Goal: Task Accomplishment & Management: Manage account settings

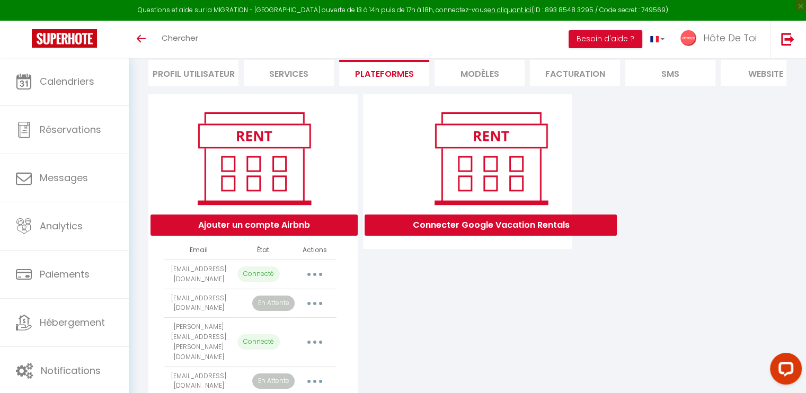
scroll to position [344, 0]
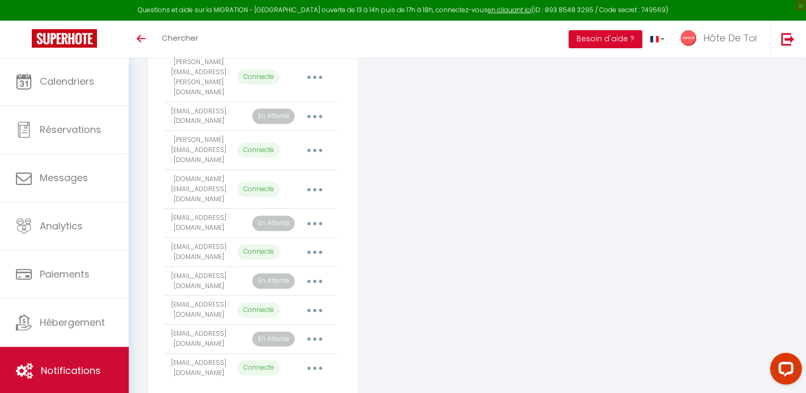
click at [61, 370] on span "Notifications" at bounding box center [71, 370] width 60 height 13
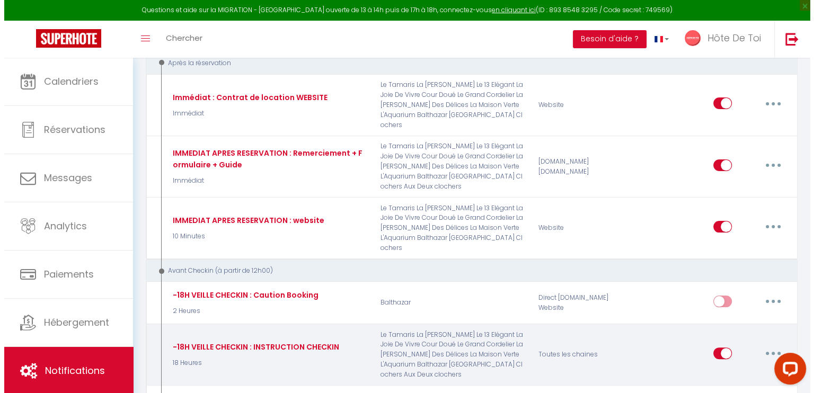
scroll to position [265, 0]
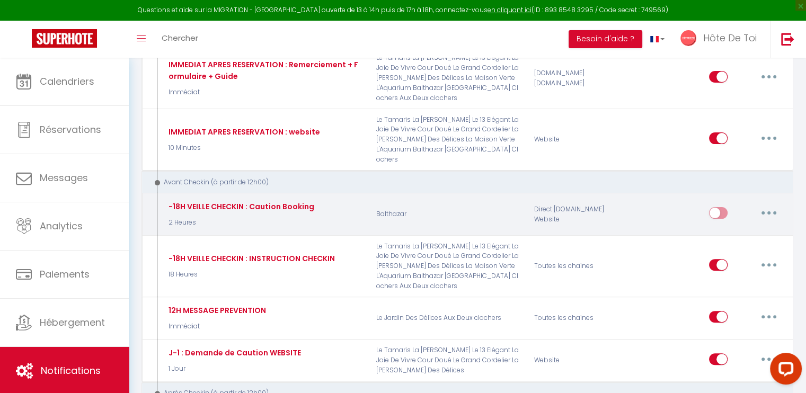
click at [767, 205] on button "button" at bounding box center [769, 213] width 30 height 17
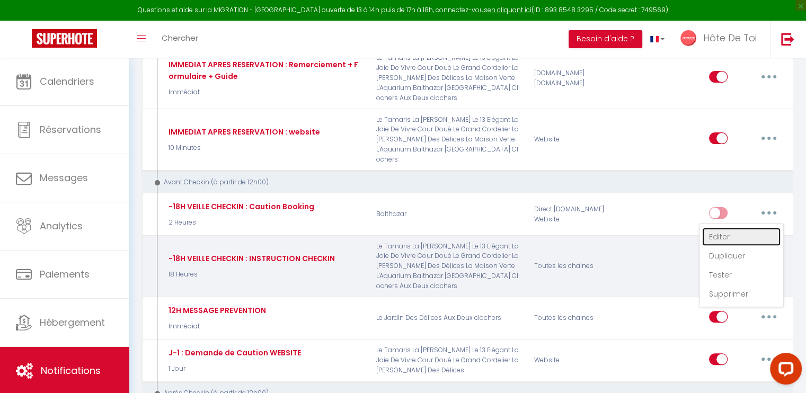
click at [721, 228] on link "Editer" at bounding box center [742, 237] width 78 height 18
type input "-18H VEILLE CHECKIN : Caution Booking"
select select "2 Heures"
select select "if_deposit_not_paid"
checkbox input "true"
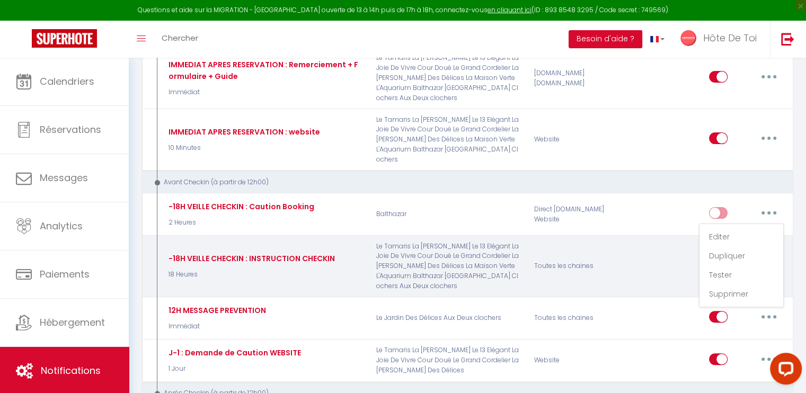
checkbox input "false"
radio input "true"
type input "Demande de caution pour votre séjour à [GEOGRAPHIC_DATA] du [CHECKING:DD-MM-YYY…"
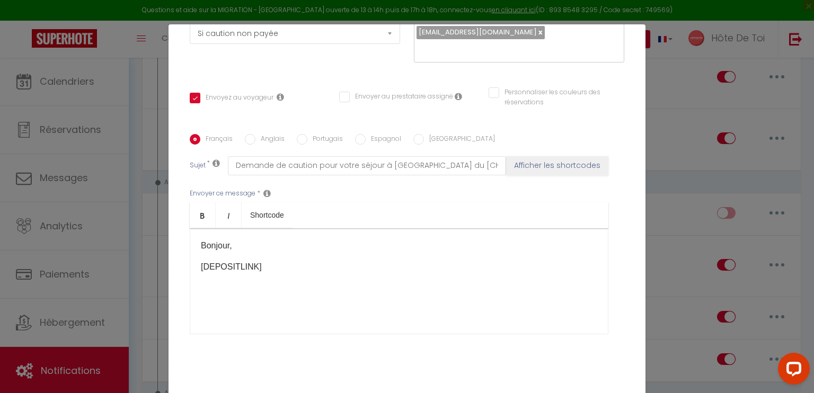
scroll to position [212, 0]
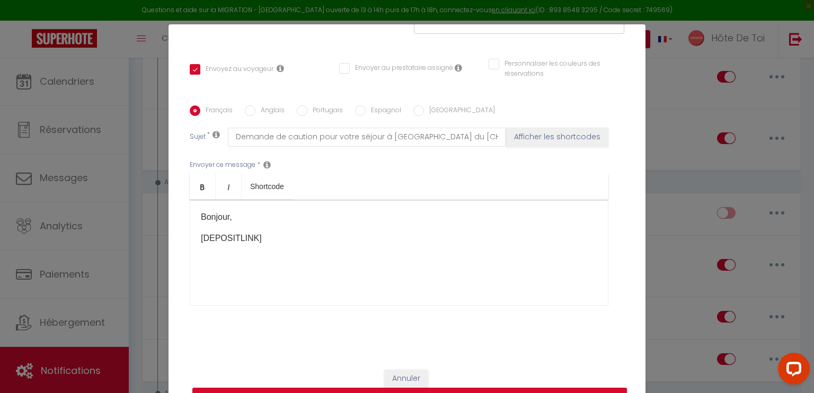
click at [336, 240] on p "[DEPOSITLINK]​" at bounding box center [399, 238] width 397 height 13
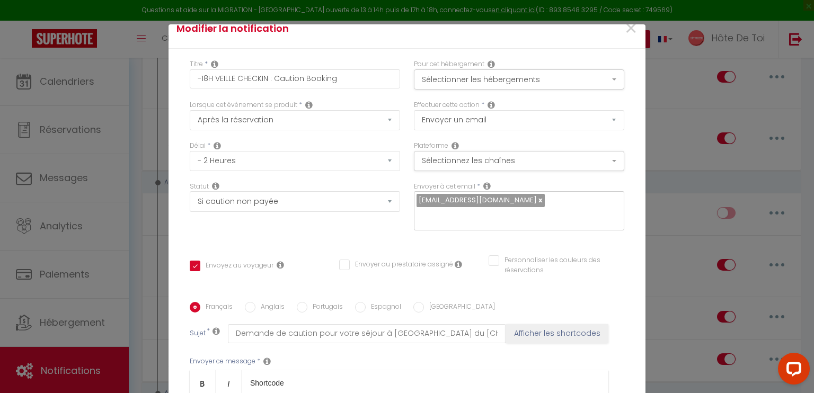
scroll to position [0, 0]
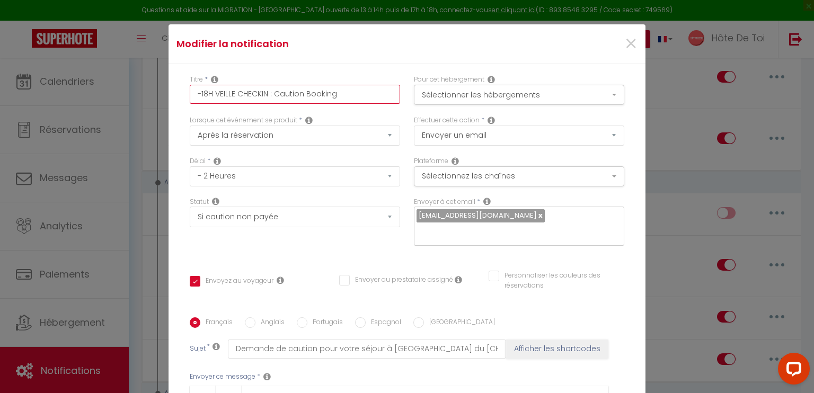
click at [265, 93] on input "-18H VEILLE CHECKIN : Caution Booking" at bounding box center [295, 94] width 210 height 19
type input "-18H VEILLE CHECKIN : Caution Booking"
checkbox input "true"
checkbox input "false"
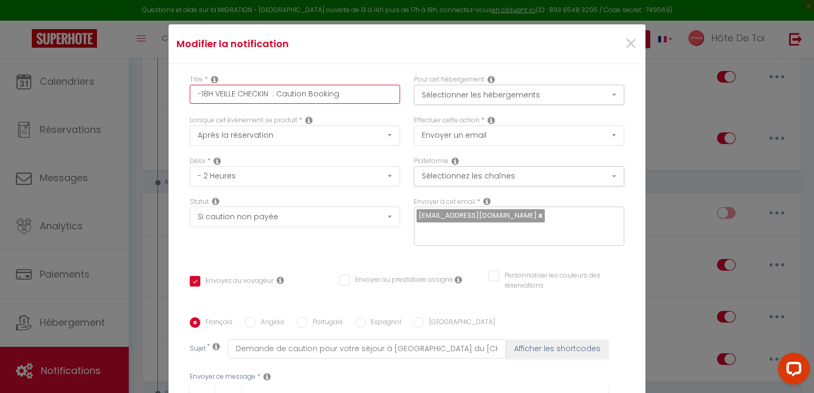
type input "-18H VEILLE CHECKIN M : Caution Booking"
checkbox input "true"
checkbox input "false"
type input "-18H VEILLE CHECKIN MN : Caution Booking"
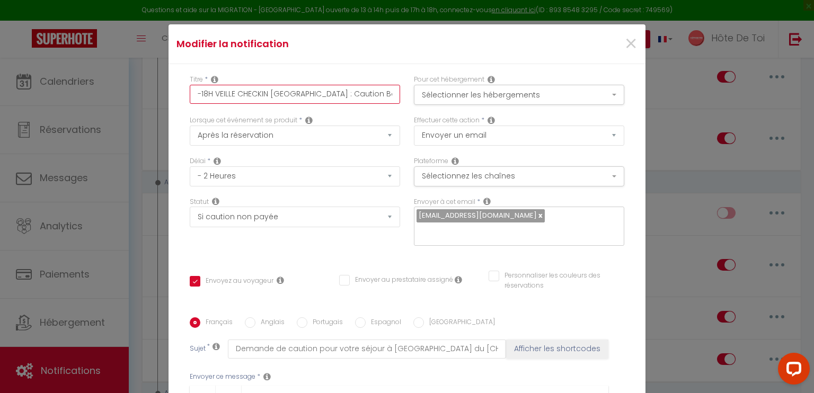
checkbox input "true"
checkbox input "false"
type input "-18H VEILLE CHECKIN MNI : Caution Booking"
checkbox input "true"
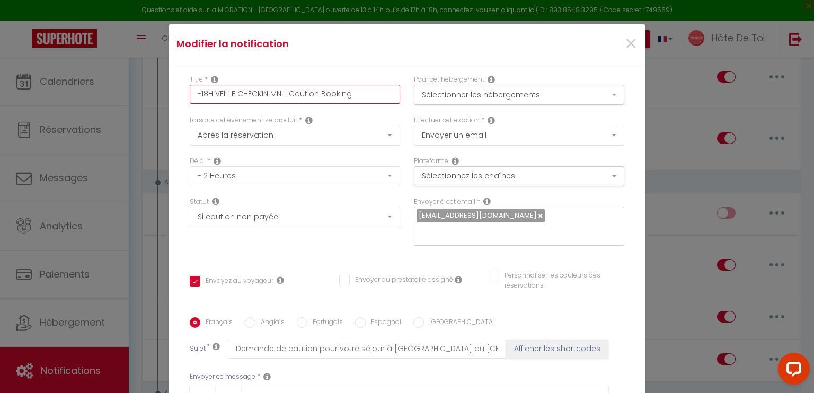
checkbox input "false"
type input "-18H VEILLE CHECKIN MNIN : Caution Booking"
checkbox input "true"
checkbox input "false"
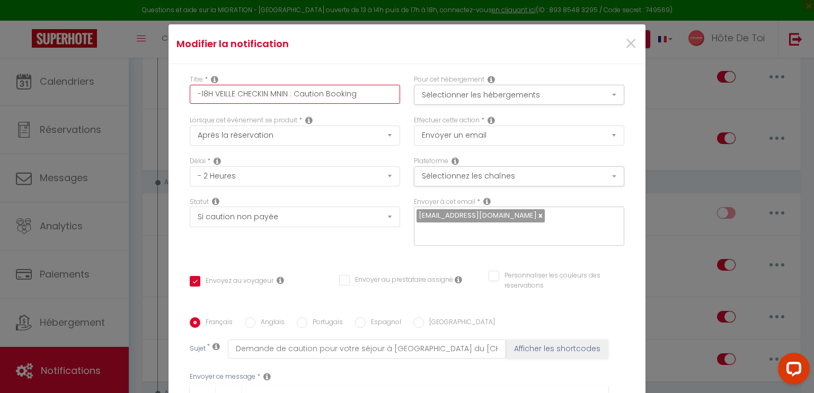
checkbox input "false"
type input "-18H VEILLE CHECKIN MNI : Caution Booking"
checkbox input "true"
checkbox input "false"
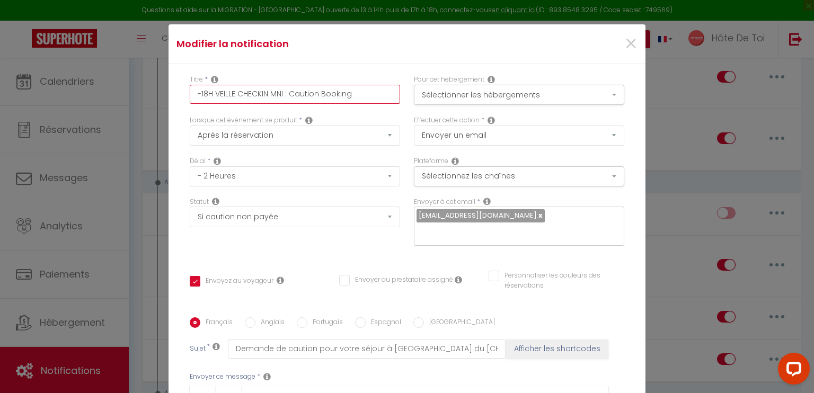
type input "-18H VEILLE CHECKIN MN : Caution Booking"
checkbox input "true"
checkbox input "false"
type input "-18H VEILLE CHECKIN M : Caution Booking"
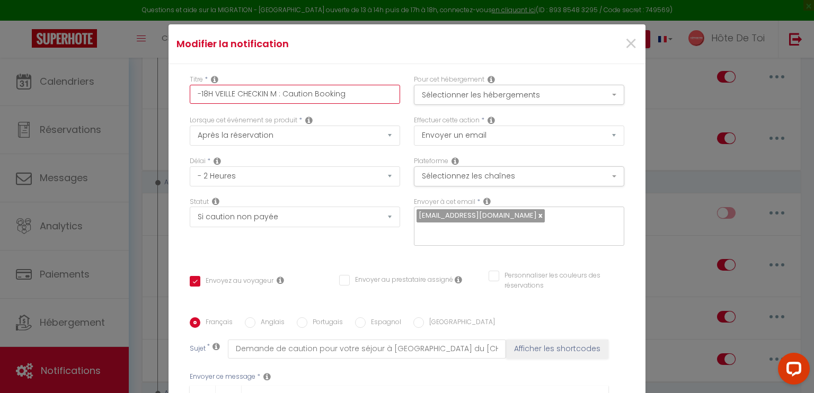
checkbox input "true"
checkbox input "false"
type input "-18H VEILLE CHECKIN MI : Caution Booking"
checkbox input "true"
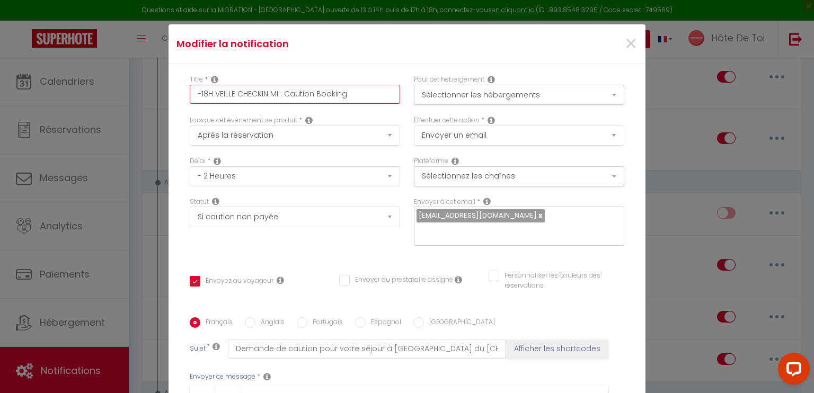
checkbox input "false"
type input "-18H VEILLE CHECKIN MIN : Caution Booking"
checkbox input "true"
checkbox input "false"
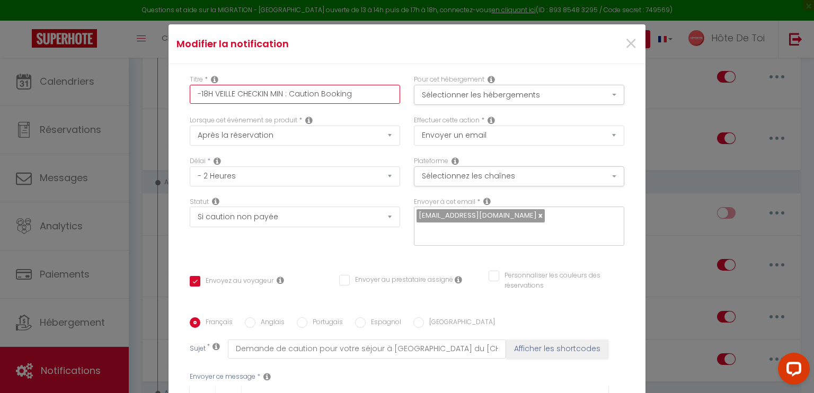
checkbox input "false"
type input "-18H VEILLE CHECKIN MINI : Caution Booking"
checkbox input "true"
checkbox input "false"
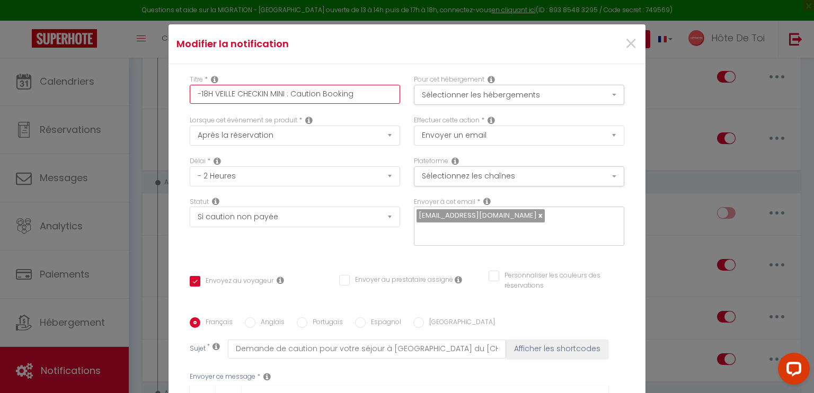
type input "-18H VEILLE CHECKIN MINI : Caution Booking"
checkbox input "true"
checkbox input "false"
type input "-18H VEILLE CHECKIN MINI B : Caution Booking"
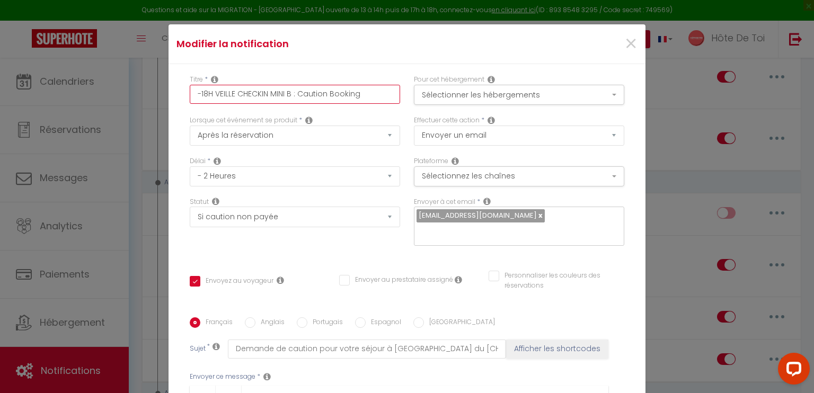
checkbox input "true"
checkbox input "false"
type input "-18H VEILLE CHECKIN MINI BA : Caution Booking"
checkbox input "true"
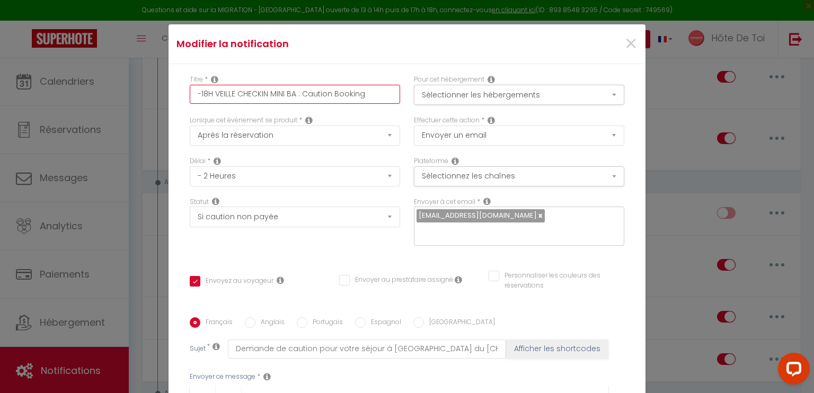
checkbox input "false"
type input "-18H VEILLE CHECKIN MINI BAR : Caution Booking"
checkbox input "true"
checkbox input "false"
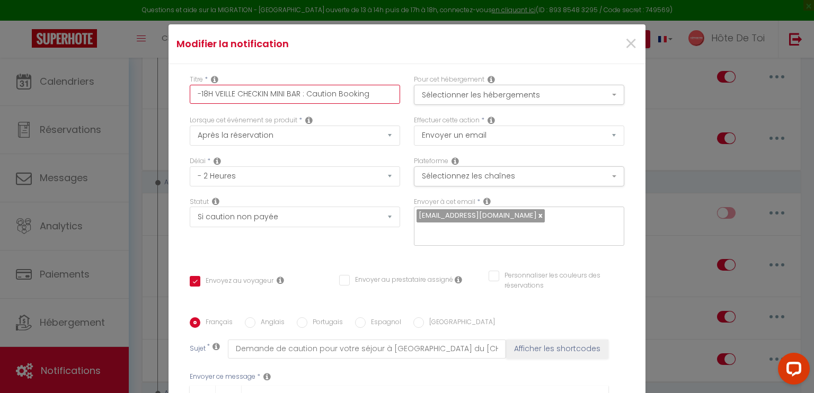
checkbox input "false"
type input "-18H VEILLE CHECKIN MINI BA : Caution Booking"
checkbox input "true"
checkbox input "false"
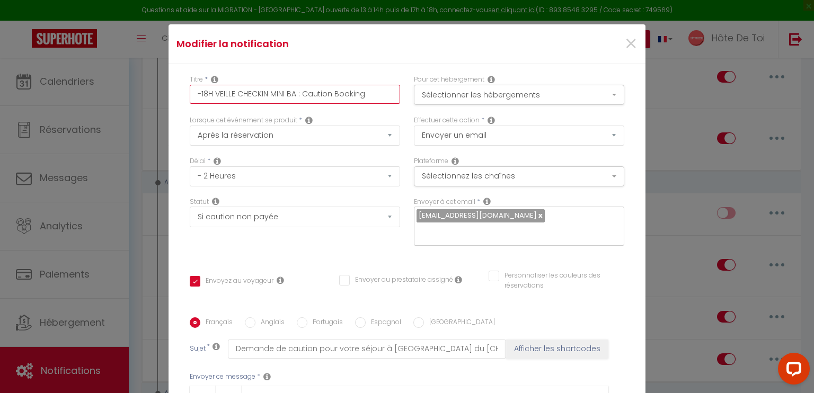
type input "-18H VEILLE CHECKIN MINI B : Caution Booking"
checkbox input "true"
checkbox input "false"
type input "-18H VEILLE CHECKIN MINI : Caution Booking"
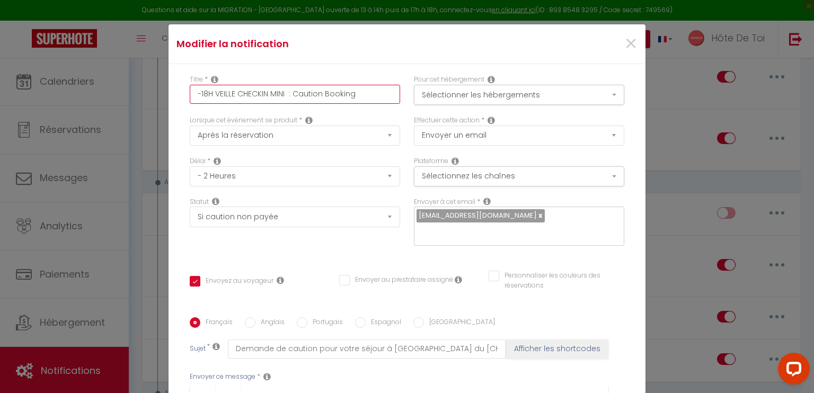
checkbox input "true"
checkbox input "false"
type input "-18H VEILLE CHECKIN MINI : Caution Booking"
checkbox input "true"
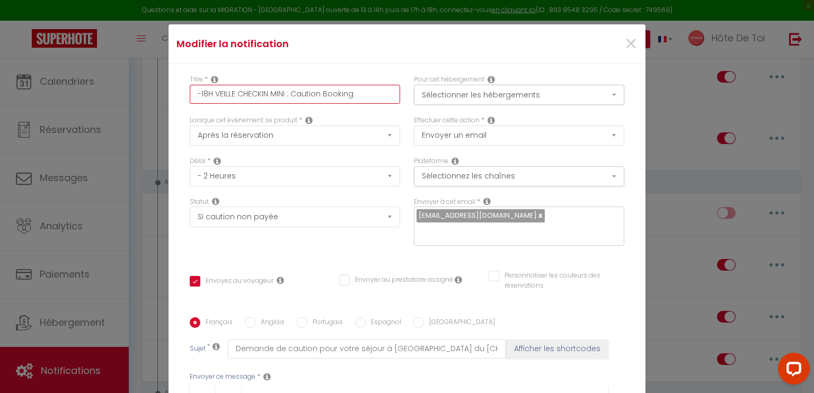
checkbox input "false"
type input "-18H VEILLE CHECKIN MIN : Caution Booking"
checkbox input "true"
checkbox input "false"
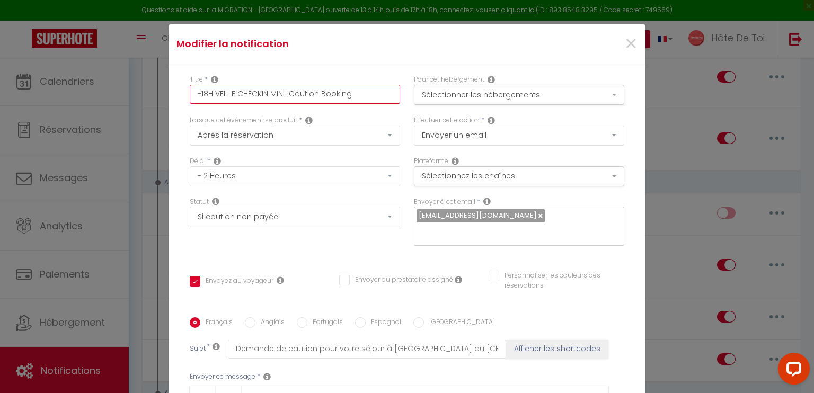
checkbox input "false"
type input "-18H VEILLE CHECKIN MI : Caution Booking"
checkbox input "true"
checkbox input "false"
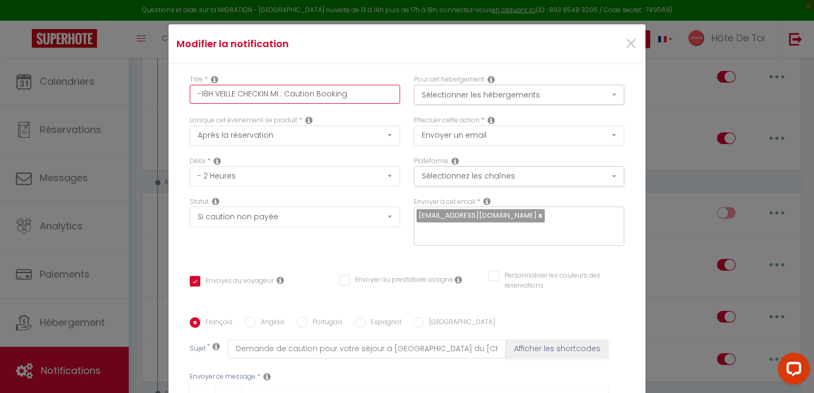
type input "-18H VEILLE CHECKIN M : Caution Booking"
checkbox input "true"
checkbox input "false"
type input "-18H VEILLE CHECKIN : Caution Booking"
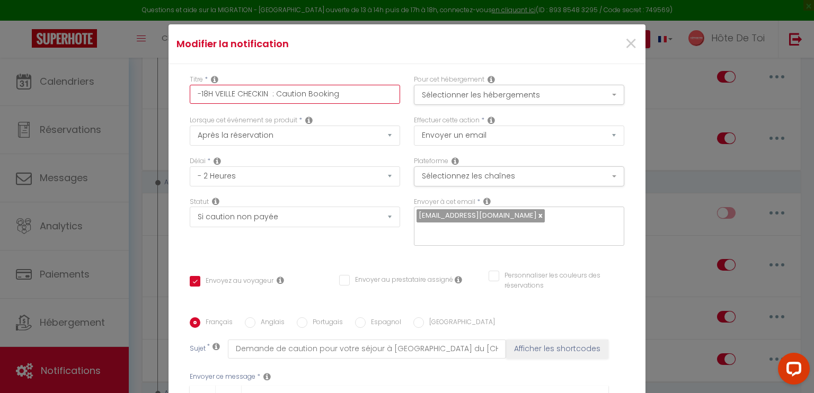
checkbox input "true"
checkbox input "false"
type input "-18H VEILLE CHECKIN : Caution Booking"
checkbox input "true"
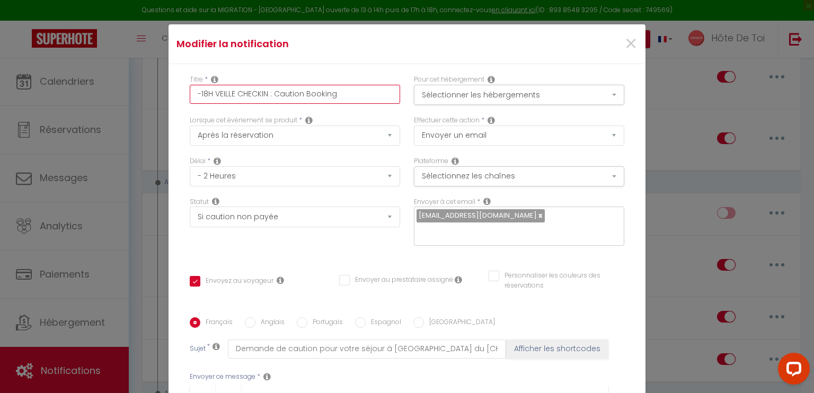
checkbox input "false"
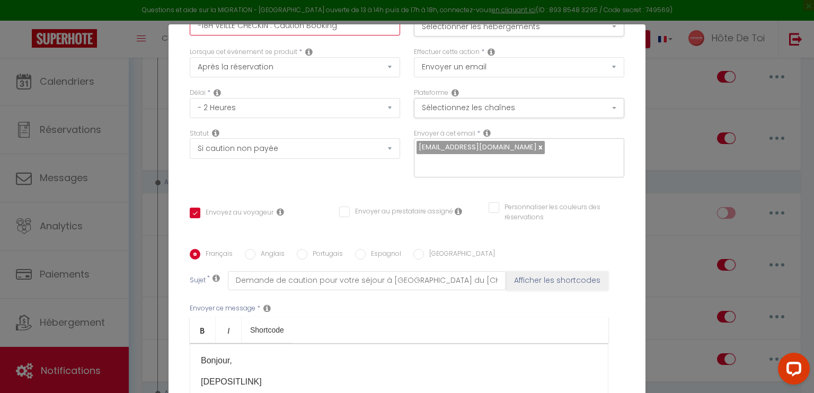
scroll to position [88, 0]
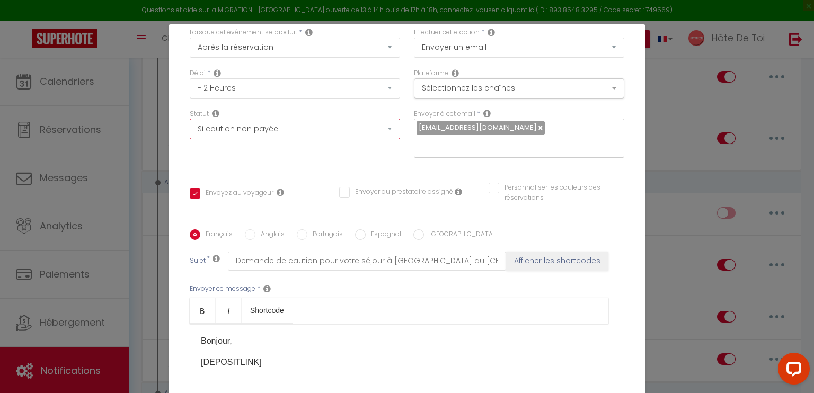
click at [384, 129] on select "Aucun Si la réservation est payée Si réservation non payée Si la caution a été …" at bounding box center [295, 129] width 210 height 20
click at [271, 108] on div "Délai * Immédiat - 10 Minutes - 1 Heure - 2 Heures - 3 Heures - 4 Heures - 5 He…" at bounding box center [295, 88] width 224 height 41
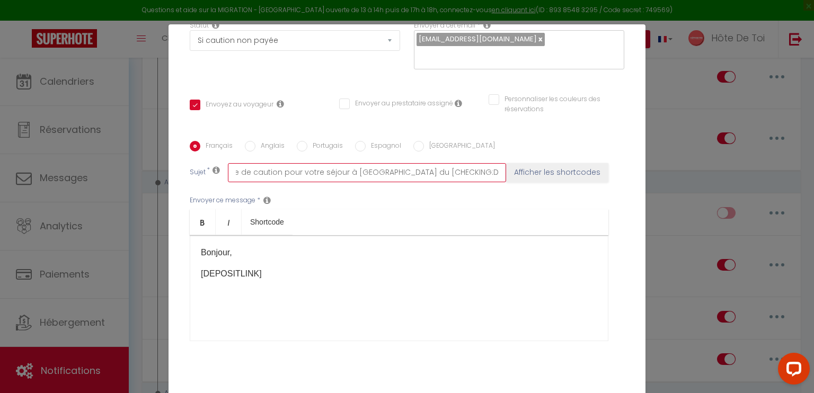
scroll to position [0, 129]
drag, startPoint x: 419, startPoint y: 168, endPoint x: 519, endPoint y: 177, distance: 99.6
click at [520, 175] on div "Sujet * Demande de caution pour votre séjour à Troyes du [CHECKING:DD-MM-YYYY] …" at bounding box center [407, 172] width 435 height 19
click at [385, 168] on input "Demande de caution pour votre séjour à Troyes du [CHECKING:DD-MM-YYYY] au [CHEC…" at bounding box center [367, 172] width 278 height 19
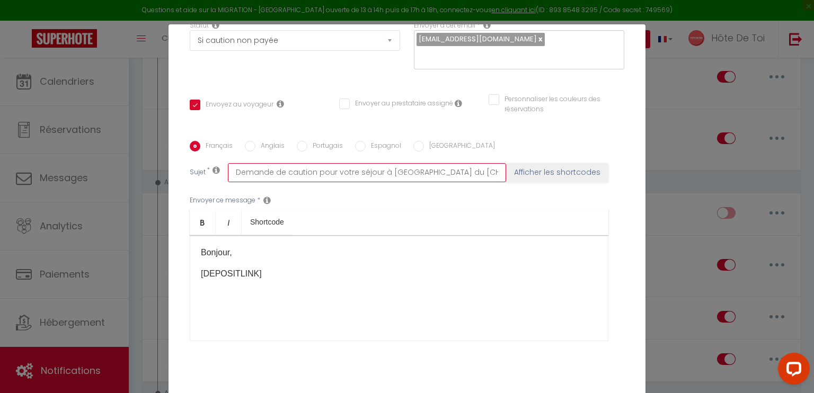
drag, startPoint x: 391, startPoint y: 172, endPoint x: 191, endPoint y: 175, distance: 199.9
click at [191, 175] on div "Sujet * Demande de caution pour votre séjour à Troyes du [CHECKING:DD-MM-YYYY] …" at bounding box center [407, 172] width 435 height 19
click at [288, 166] on input "Demande de caution pour votre séjour à Troyes du [CHECKING:DD-MM-YYYY] au [CHEC…" at bounding box center [367, 172] width 278 height 19
click at [284, 169] on input "Demande de caution pour votre séjour à Troyes du [CHECKING:DD-MM-YYYY] au [CHEC…" at bounding box center [367, 172] width 278 height 19
click at [280, 173] on input "Demande de caution pour votre séjour à Troyes du [CHECKING:DD-MM-YYYY] au [CHEC…" at bounding box center [367, 172] width 278 height 19
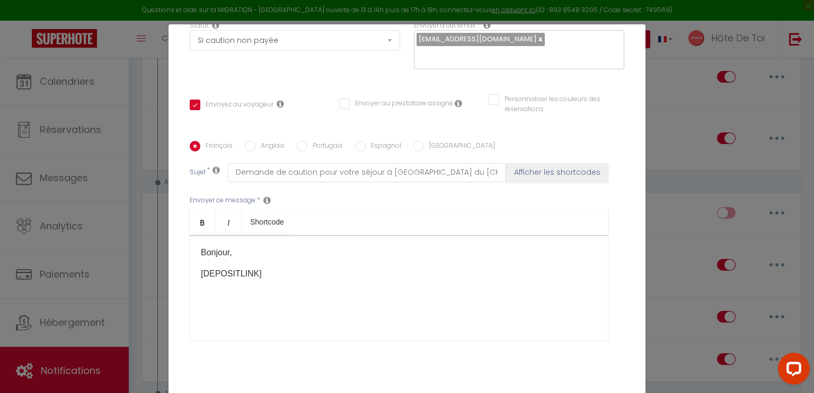
click at [252, 251] on p "Bonjour," at bounding box center [399, 253] width 397 height 13
click at [246, 276] on p "[DEPOSITLINK]​" at bounding box center [399, 274] width 397 height 13
click at [245, 146] on input "Anglais" at bounding box center [250, 146] width 11 height 11
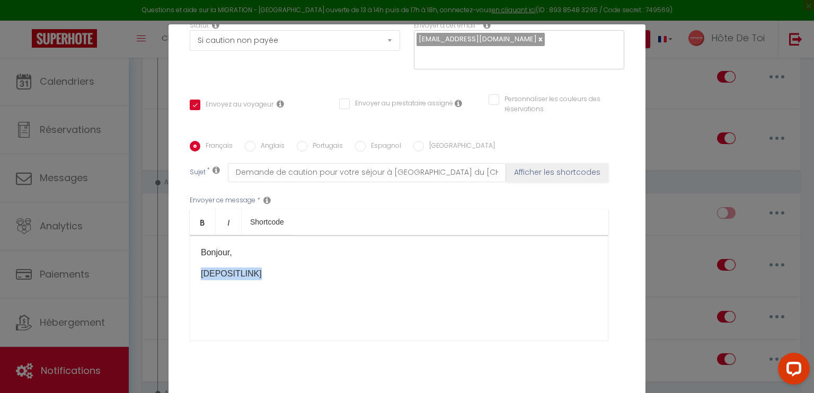
radio input "true"
checkbox input "true"
checkbox input "false"
click at [194, 146] on input "Français" at bounding box center [195, 146] width 11 height 11
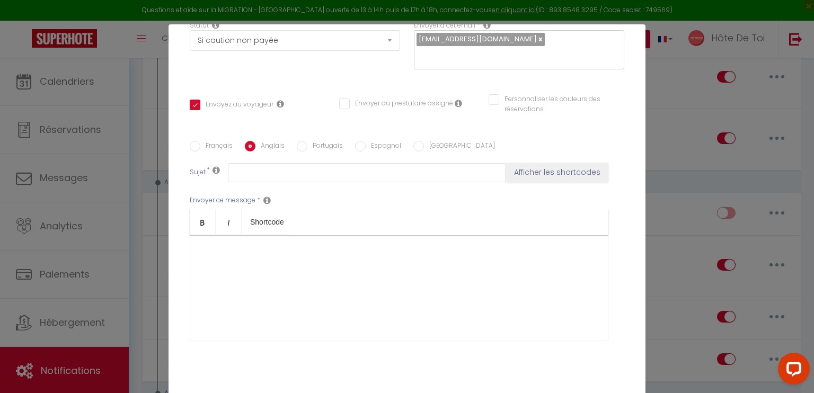
radio input "true"
checkbox input "true"
checkbox input "false"
type input "Demande de caution pour votre séjour à [GEOGRAPHIC_DATA] du [CHECKING:DD-MM-YYY…"
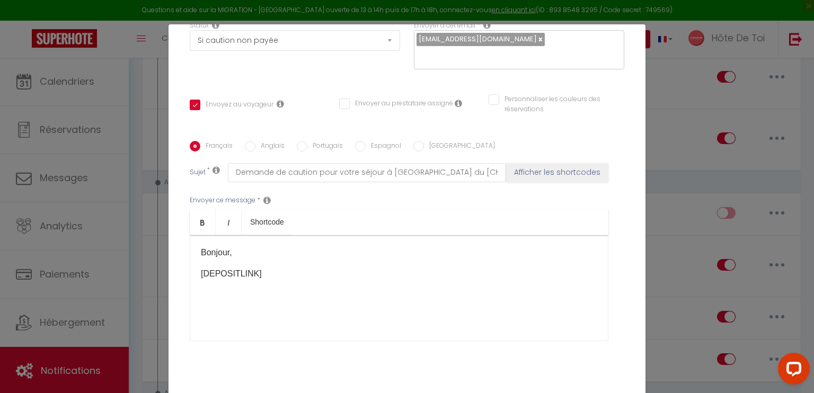
click at [233, 272] on p "[DEPOSITLINK]​" at bounding box center [399, 274] width 397 height 13
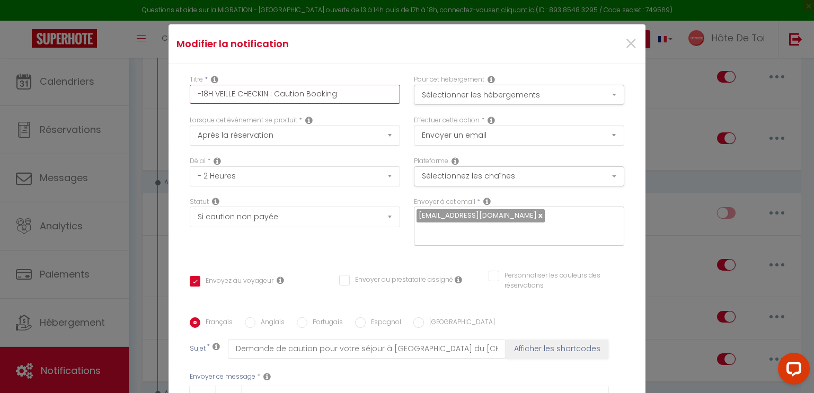
click at [203, 95] on input "-18H VEILLE CHECKIN : Caution Booking" at bounding box center [295, 94] width 210 height 19
type input "-1H VEILLE CHECKIN : Caution Booking"
checkbox input "true"
checkbox input "false"
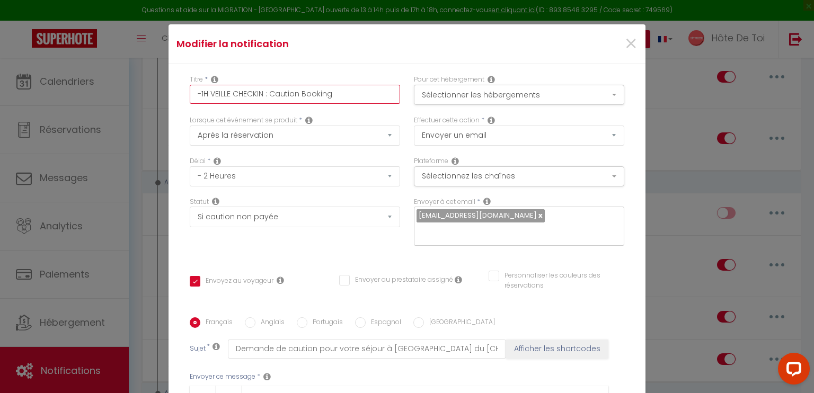
type input "-H VEILLE CHECKIN : Caution Booking"
checkbox input "true"
checkbox input "false"
type input "H VEILLE CHECKIN : Caution Booking"
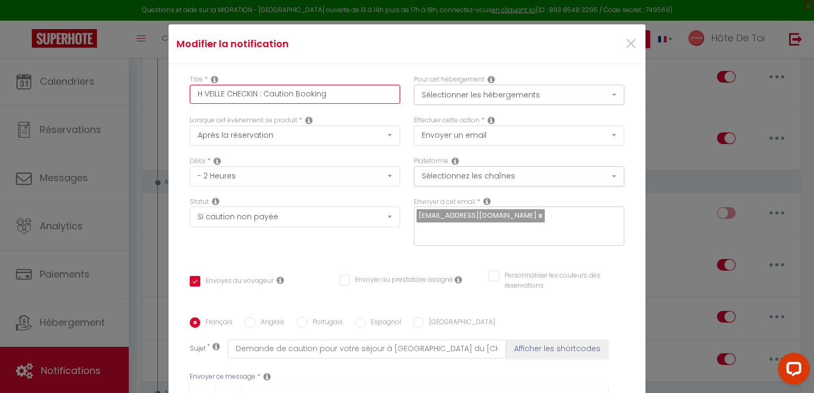
checkbox input "true"
checkbox input "false"
type input "1H VEILLE CHECKIN : Caution Booking"
checkbox input "true"
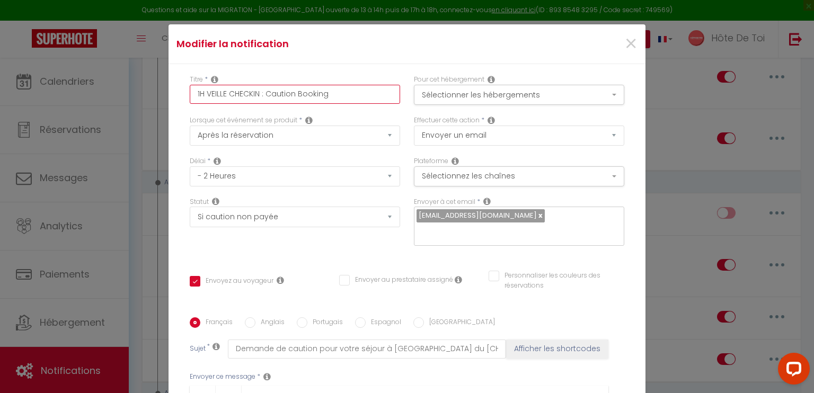
checkbox input "false"
type input "10H VEILLE CHECKIN : Caution Booking"
checkbox input "true"
checkbox input "false"
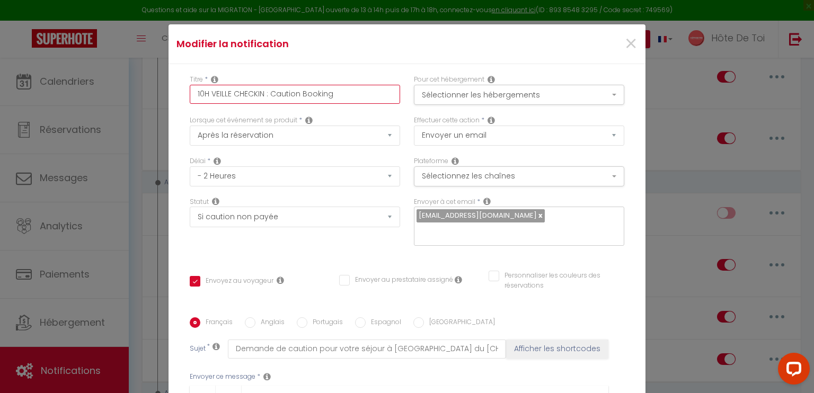
checkbox input "false"
type input "10 H VEILLE CHECKIN : Caution Booking"
checkbox input "true"
checkbox input "false"
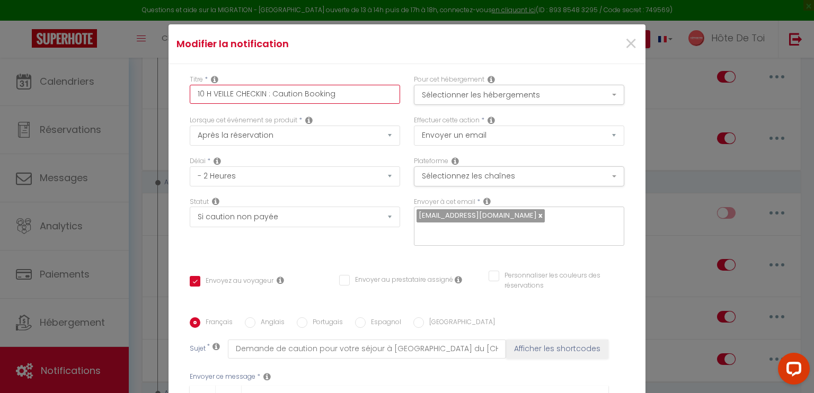
type input "_10 H VEILLE CHECKIN : Caution Booking"
checkbox input "true"
checkbox input "false"
type input "10 H VEILLE CHECKIN : Caution Booking"
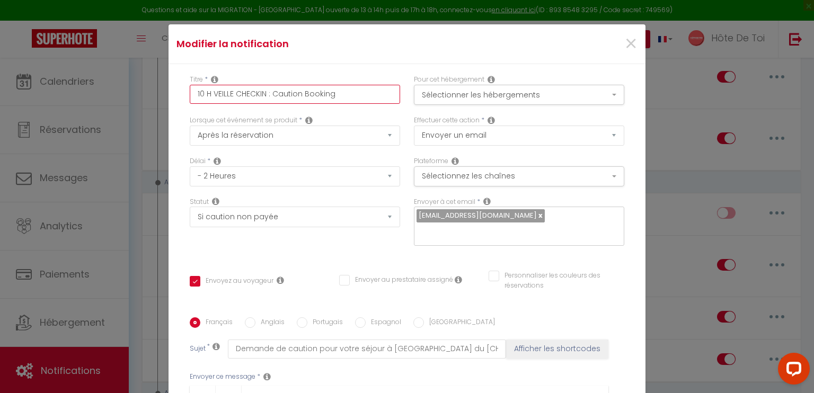
checkbox input "true"
checkbox input "false"
type input "-10 H VEILLE CHECKIN : Caution Booking"
checkbox input "true"
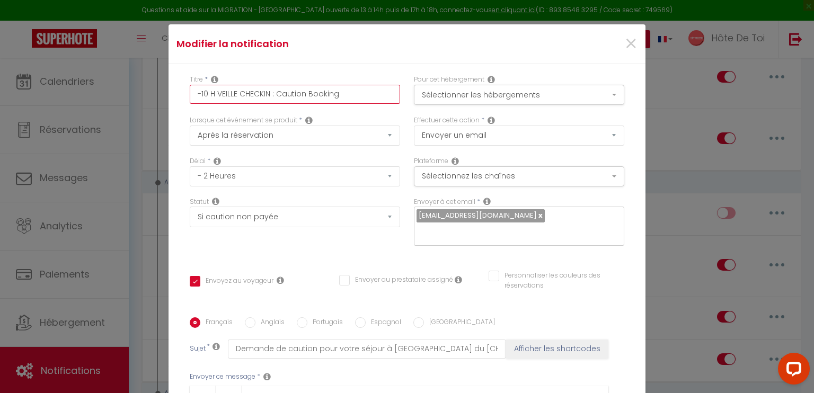
checkbox input "false"
type input "- 10 H VEILLE CHECKIN : Caution Booking"
checkbox input "true"
checkbox input "false"
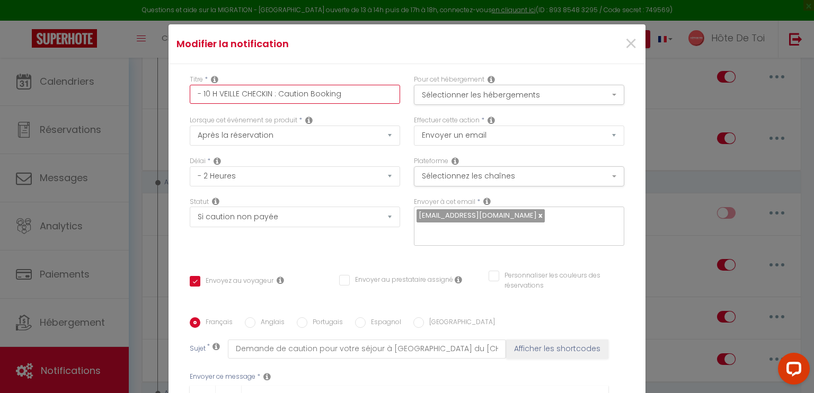
checkbox input "false"
click at [246, 96] on input "- 10 H VEILLE CHECKIN : Caution Booking" at bounding box center [295, 94] width 210 height 19
click at [277, 89] on input "- 10 H VEILLE CHECKIN : Caution Booking" at bounding box center [295, 94] width 210 height 19
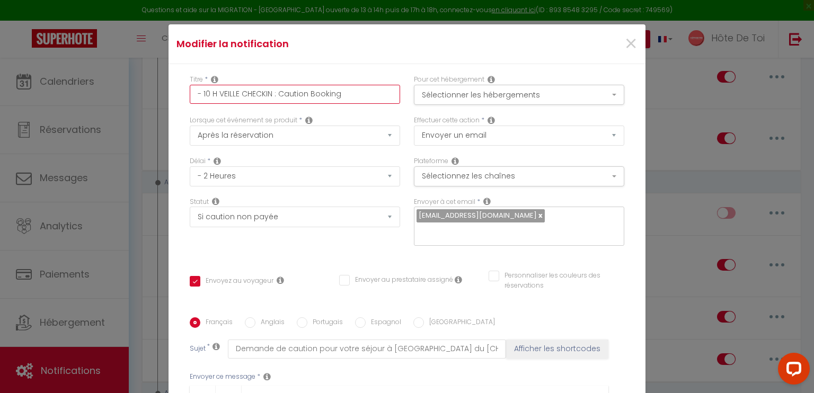
click at [278, 91] on input "- 10 H VEILLE CHECKIN : Caution Booking" at bounding box center [295, 94] width 210 height 19
click at [274, 92] on input "- 10 H VEILLE CHECKIN : Caution Booking" at bounding box center [295, 94] width 210 height 19
type input "- 10 H VEILLE CHECKIN : DCaution Booking"
checkbox input "true"
checkbox input "false"
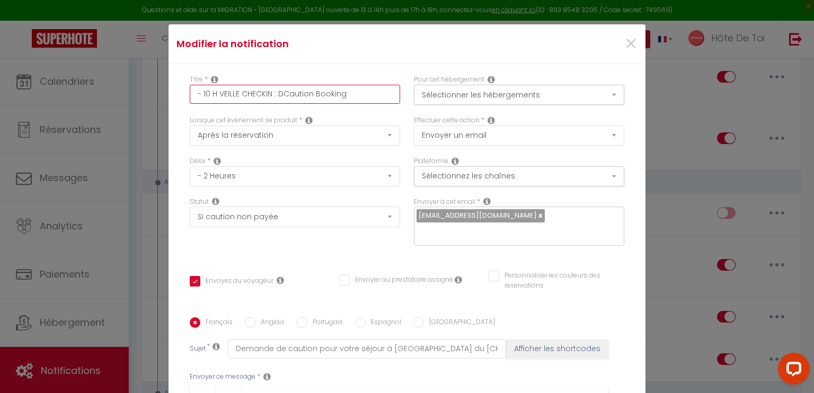
checkbox input "false"
type input "- 10 H VEILLE CHECKIN : DeCaution Booking"
checkbox input "true"
checkbox input "false"
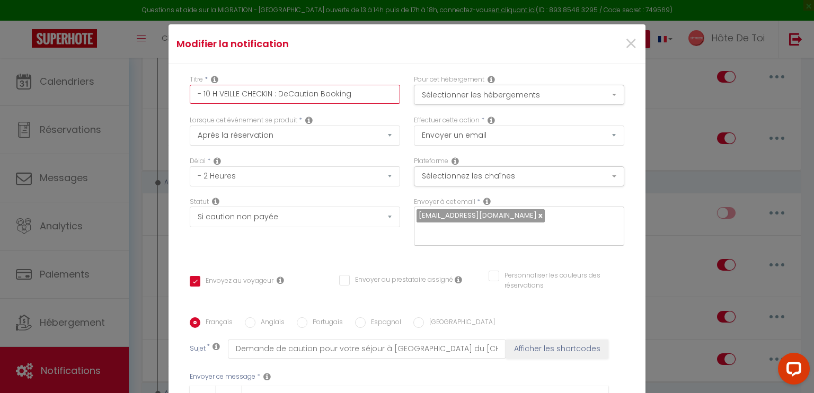
type input "- 10 H VEILLE CHECKIN : DemCaution Booking"
checkbox input "true"
checkbox input "false"
type input "- 10 H VEILLE CHECKIN : DemaCaution Booking"
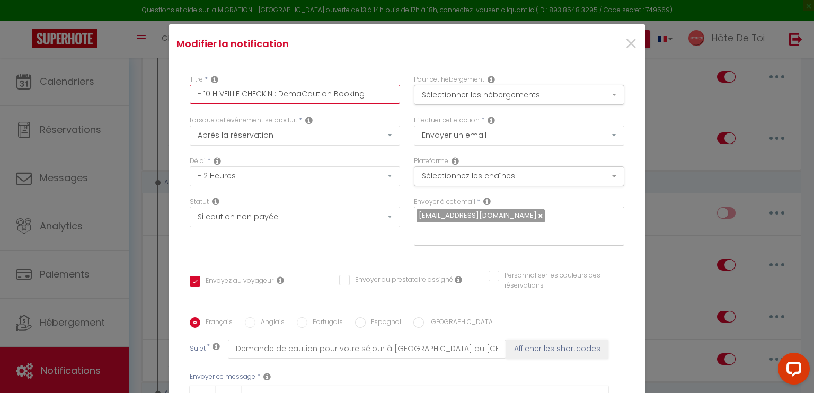
checkbox input "true"
checkbox input "false"
type input "- 10 H VEILLE CHECKIN : DemanCaution Booking"
checkbox input "true"
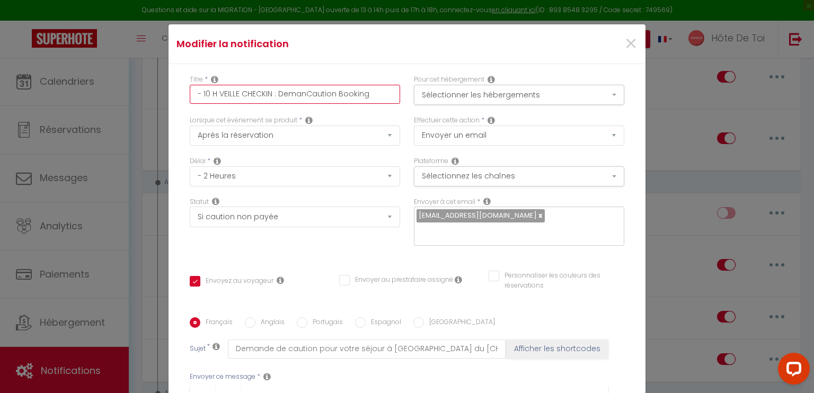
checkbox input "false"
type input "- 10 H VEILLE CHECKIN : DemandCaution Booking"
checkbox input "true"
checkbox input "false"
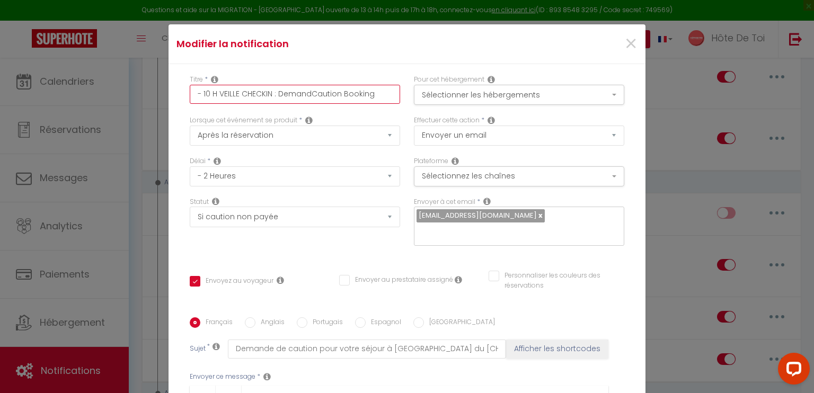
checkbox input "false"
type input "- 10 H VEILLE CHECKIN : DemandeCaution Booking"
checkbox input "true"
checkbox input "false"
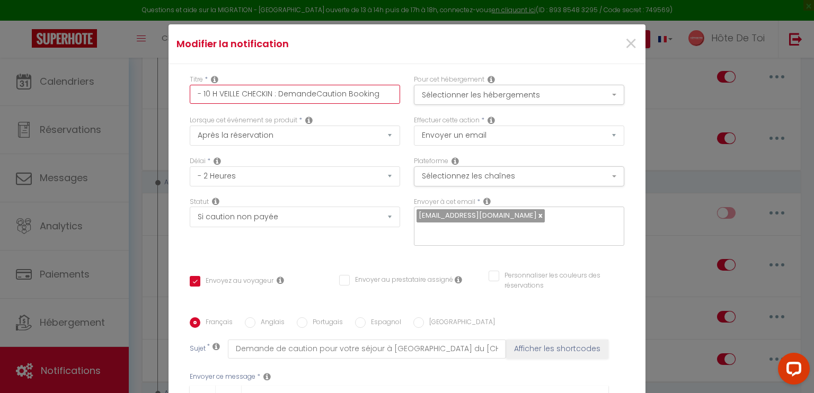
type input "- 10 H VEILLE CHECKIN : Demande Caution Booking"
checkbox input "true"
checkbox input "false"
click at [319, 92] on input "- 10 H VEILLE CHECKIN : Demande Caution Booking" at bounding box center [295, 94] width 210 height 19
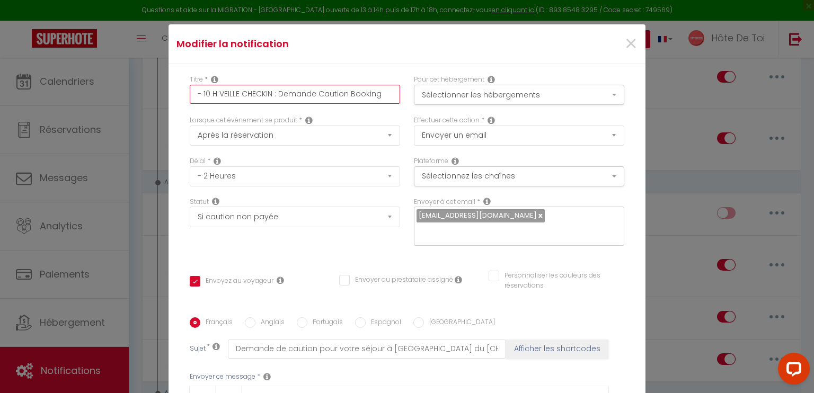
type input "- 10 H VEILLE CHECKIN : Demande aution Booking"
checkbox input "true"
checkbox input "false"
type input "- 10 H VEILLE CHECKIN : Demande caution Booking"
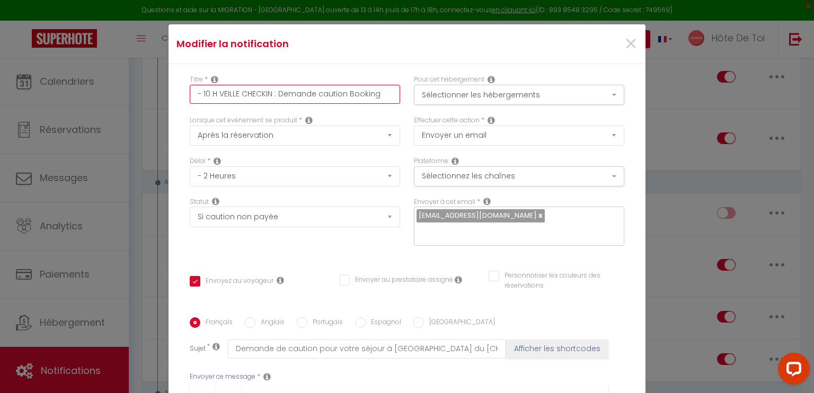
checkbox input "true"
checkbox input "false"
click at [365, 98] on input "- 10 H VEILLE CHECKIN : Demande caution Booking" at bounding box center [295, 94] width 210 height 19
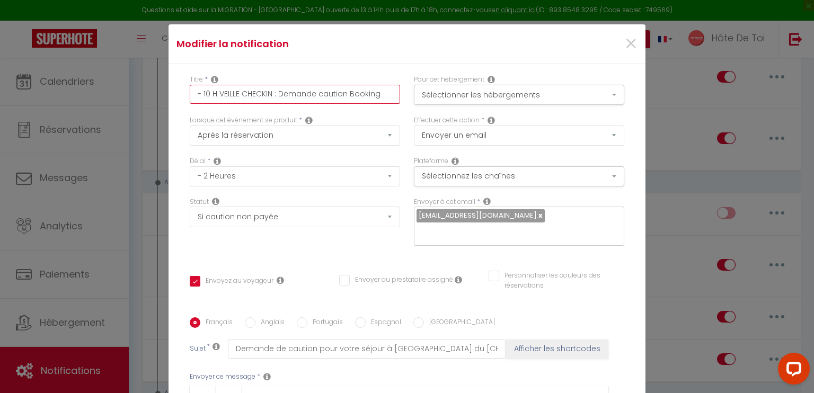
click at [375, 99] on input "- 10 H VEILLE CHECKIN : Demande caution Booking" at bounding box center [295, 94] width 210 height 19
type input "- 10 H VEILLE CHECKIN : Demande caution Booking"
checkbox input "true"
checkbox input "false"
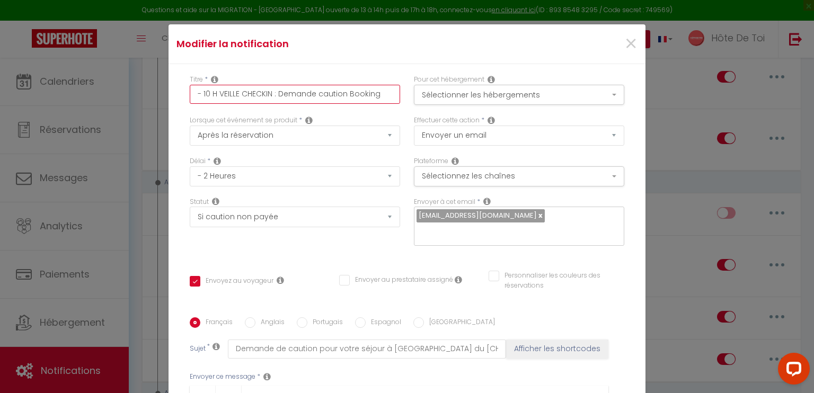
type input "- 10 H VEILLE CHECKIN : Demande caution Booking e"
click at [322, 89] on input "- 10 H VEILLE CHECKIN : Demande caution Booking/Airbnb" at bounding box center [295, 94] width 210 height 19
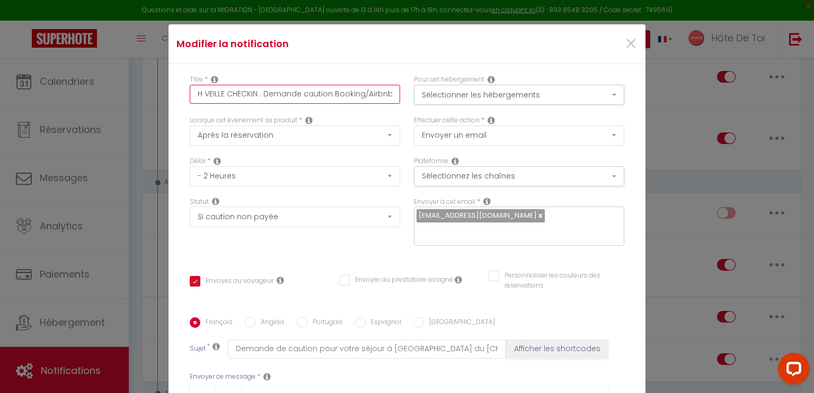
click at [265, 91] on input "- 10 H VEILLE CHECKIN : Demande caution Booking/Airbnb" at bounding box center [295, 94] width 210 height 19
drag, startPoint x: 238, startPoint y: 92, endPoint x: 168, endPoint y: 86, distance: 69.7
click at [169, 86] on div "Titre * - 10 H VEILLE CHECKIN : Demande caution Booking/Airbnb Pour cet héberge…" at bounding box center [407, 317] width 477 height 507
click at [277, 99] on input "- 10 H VEILLE CHECKIN : Demande caution Booking/Airbnb" at bounding box center [295, 94] width 210 height 19
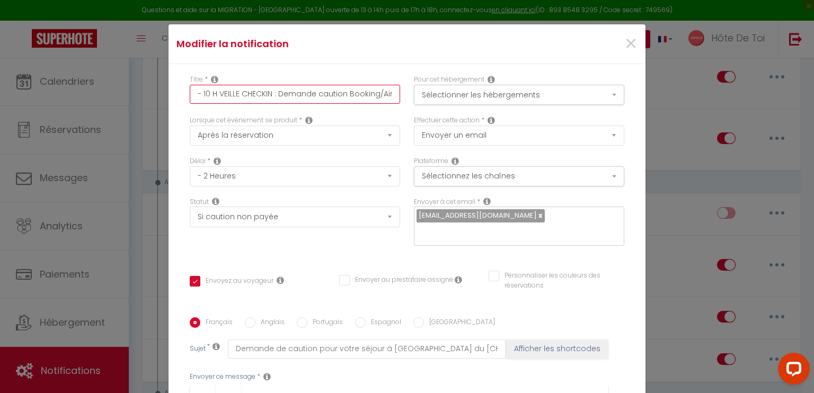
click at [267, 97] on input "- 10 H VEILLE CHECKIN : Demande caution Booking/Airbnb" at bounding box center [295, 94] width 210 height 19
click at [345, 92] on input "- 10 H VEILLE CHECKIN : Demande caution Booking/Airbnb" at bounding box center [295, 94] width 210 height 19
click at [269, 95] on input "- 10 H VEILLE CHECKIN : Demande caution Booking/Airbnb" at bounding box center [295, 94] width 210 height 19
drag, startPoint x: 339, startPoint y: 93, endPoint x: 349, endPoint y: 100, distance: 11.8
click at [340, 93] on input "- 10 H VEILLE CHECKIN : Demande caution Booking/Airbnb" at bounding box center [295, 94] width 210 height 19
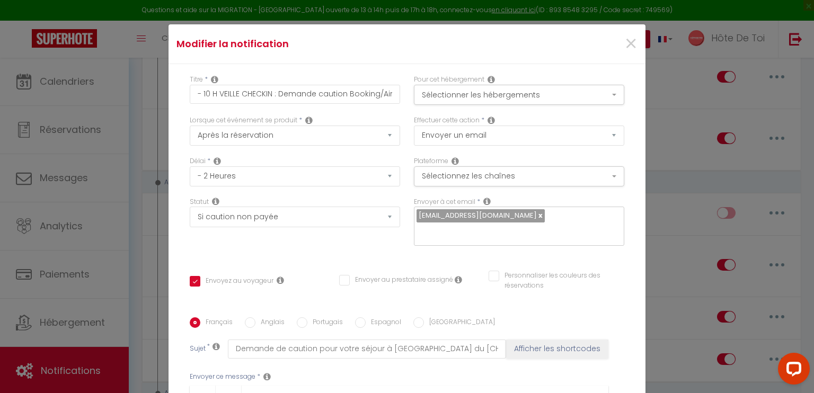
click at [398, 63] on div "Modifier la notification ×" at bounding box center [407, 44] width 477 height 40
click at [435, 89] on button "Sélectionner les hébergements" at bounding box center [519, 95] width 210 height 20
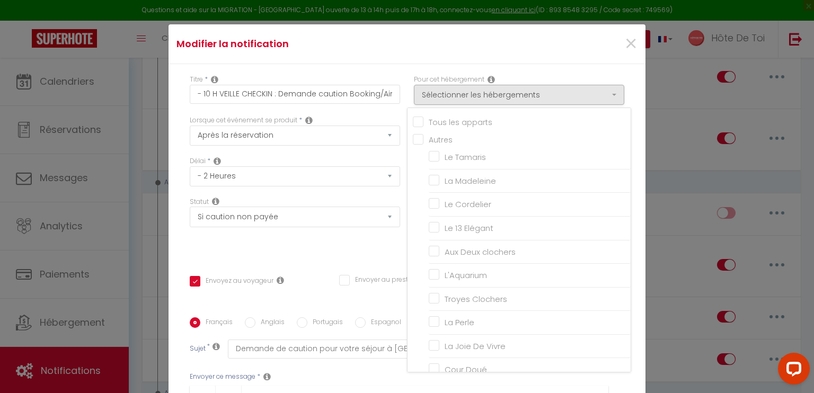
click at [430, 56] on div "Modifier la notification ×" at bounding box center [407, 44] width 477 height 40
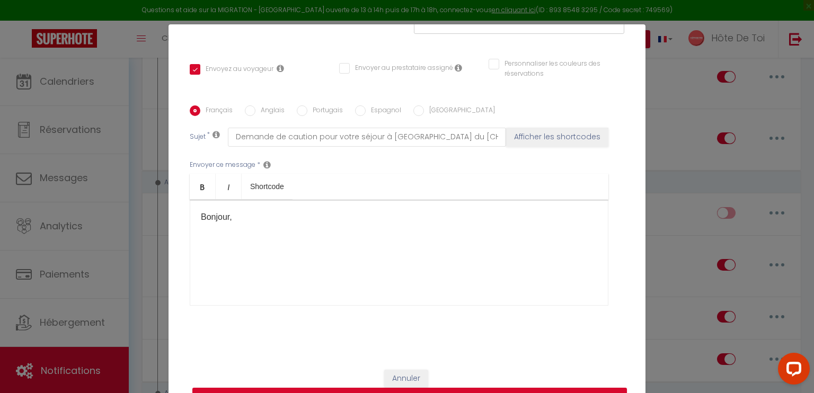
scroll to position [48, 0]
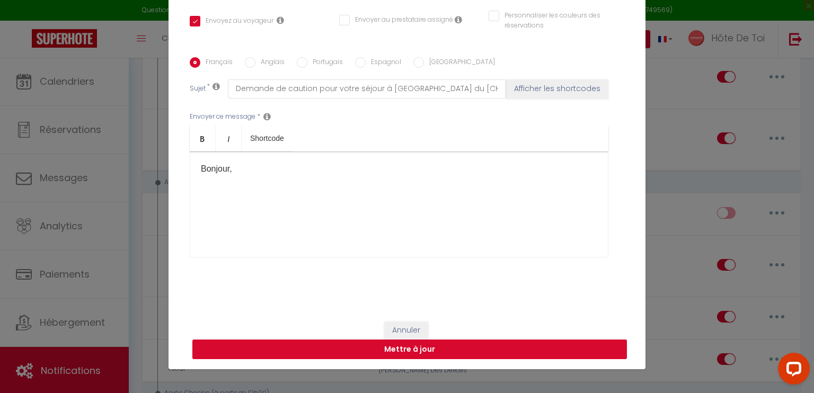
click at [393, 347] on button "Mettre à jour" at bounding box center [409, 350] width 435 height 20
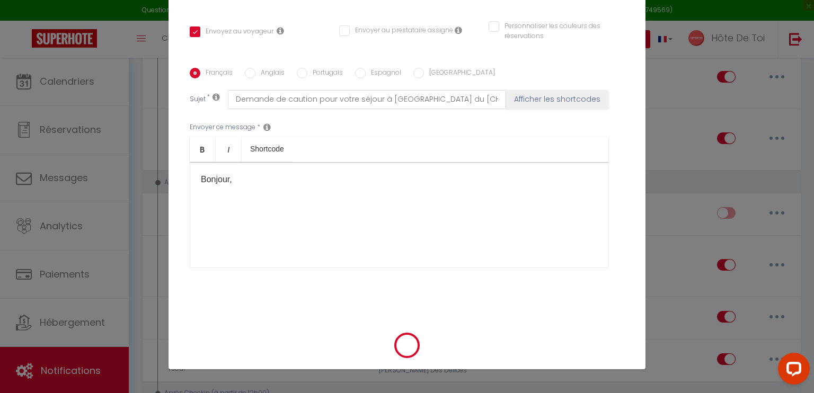
scroll to position [201, 0]
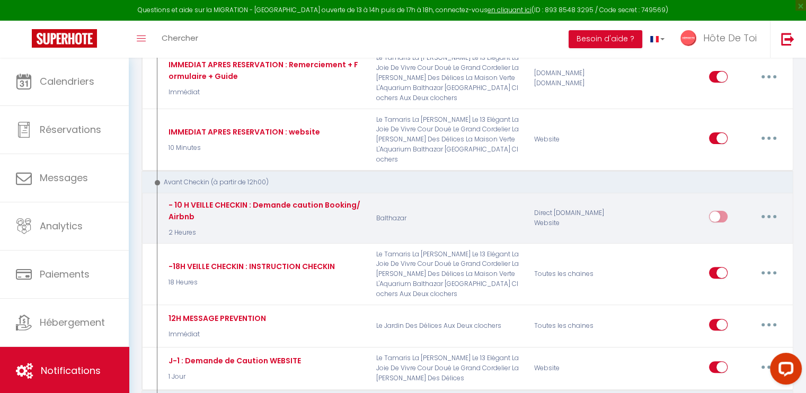
click at [770, 215] on icon "button" at bounding box center [769, 216] width 3 height 3
click at [718, 232] on link "Editer" at bounding box center [742, 241] width 78 height 18
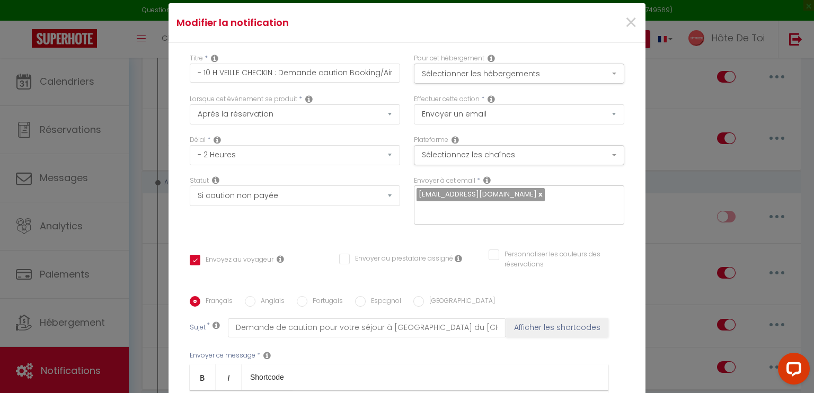
scroll to position [0, 0]
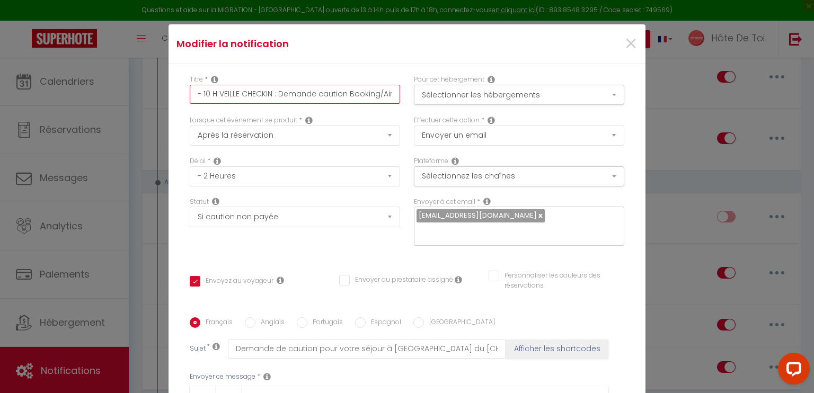
click at [198, 95] on input "- 10 H VEILLE CHECKIN : Demande caution Booking/Airbnb" at bounding box center [295, 94] width 210 height 19
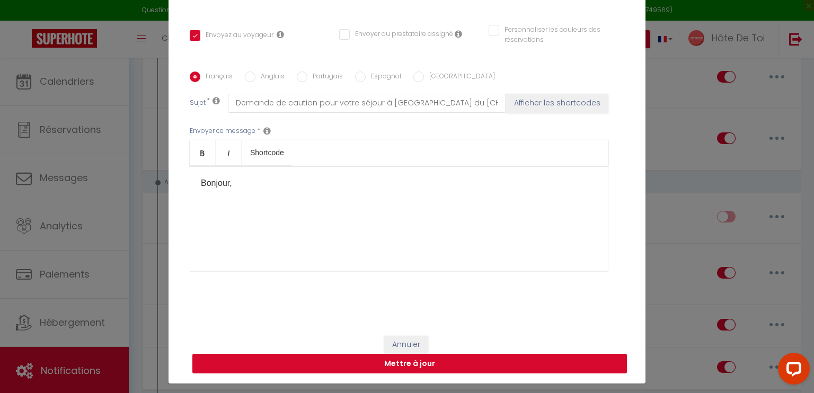
scroll to position [48, 0]
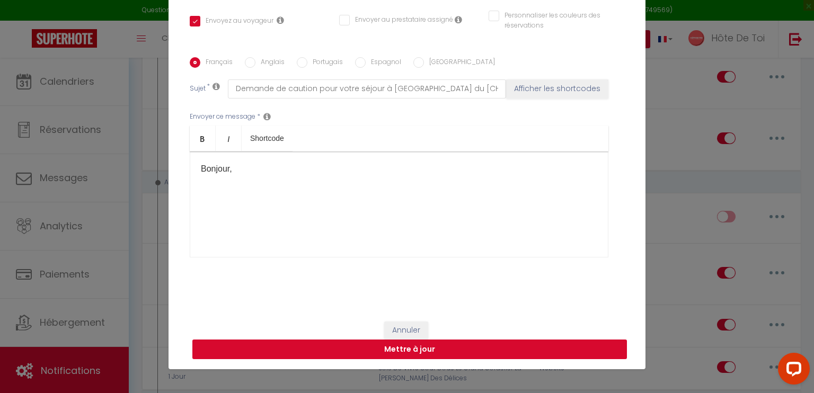
click at [390, 345] on button "Mettre à jour" at bounding box center [409, 350] width 435 height 20
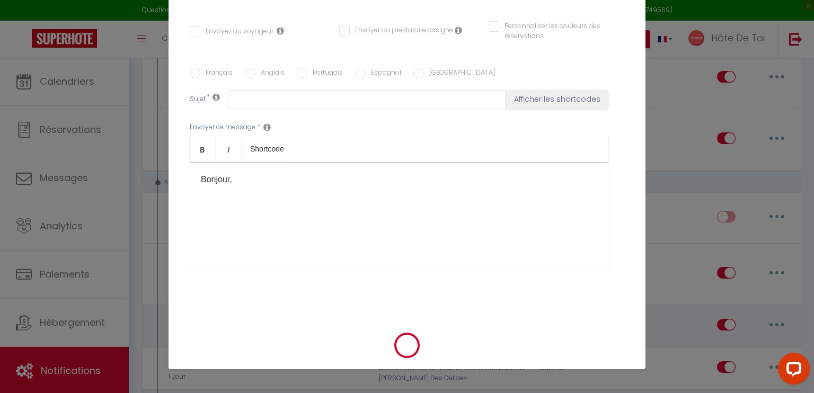
scroll to position [0, 0]
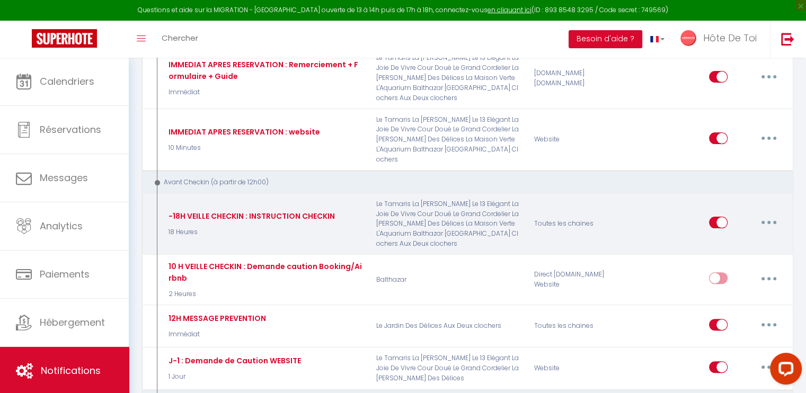
click at [771, 214] on button "button" at bounding box center [769, 222] width 30 height 17
click at [725, 238] on link "Editer" at bounding box center [742, 247] width 78 height 18
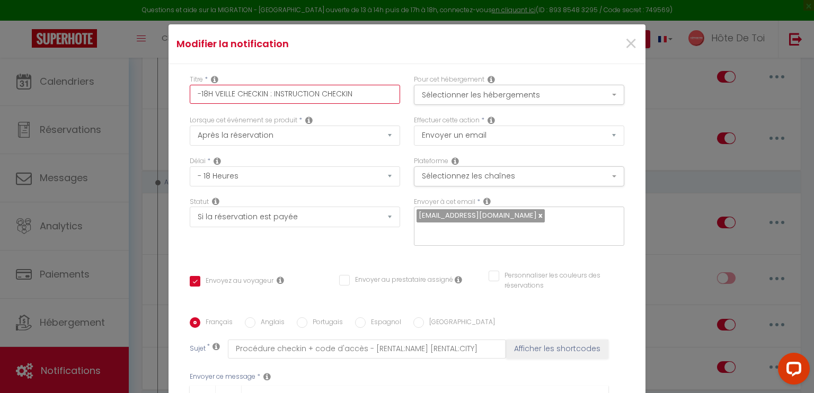
click at [197, 93] on input "-18H VEILLE CHECKIN : INSTRUCTION CHECKIN" at bounding box center [295, 94] width 210 height 19
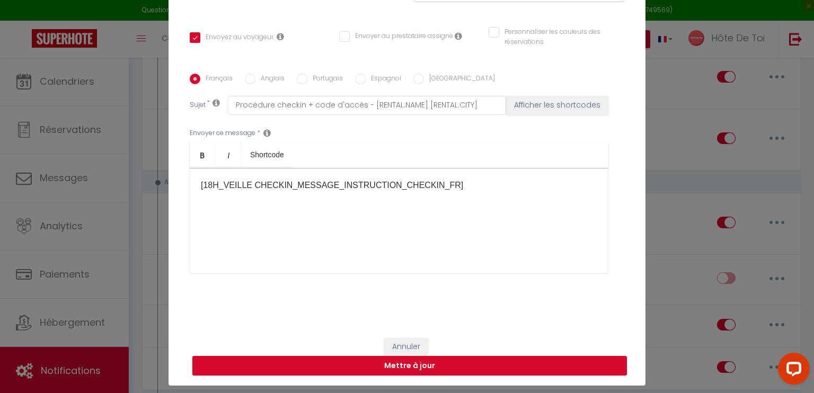
scroll to position [48, 0]
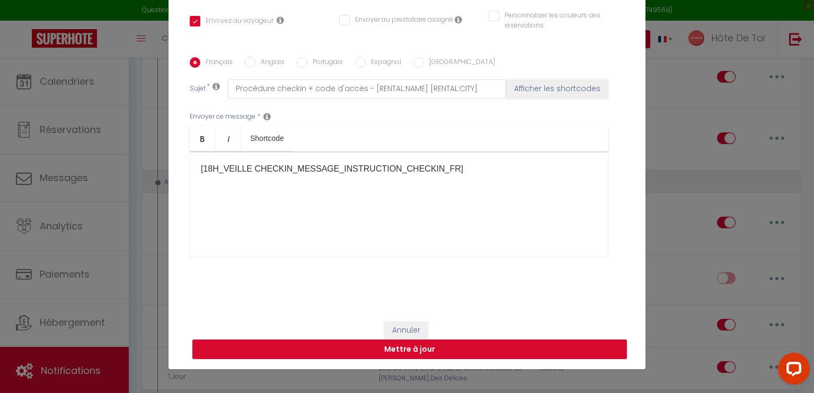
click at [406, 345] on button "Mettre à jour" at bounding box center [409, 350] width 435 height 20
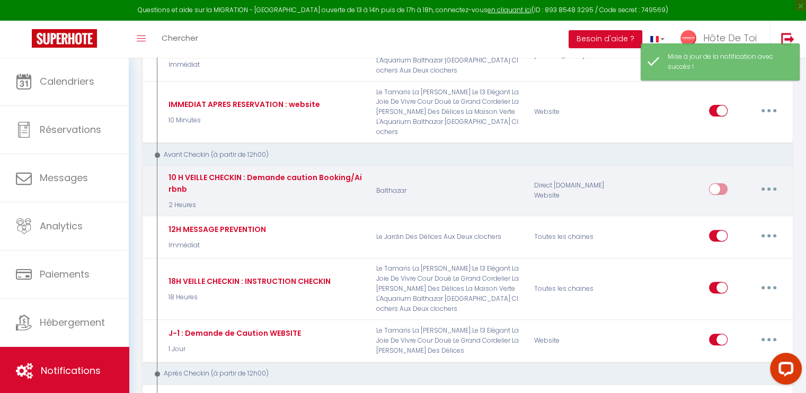
scroll to position [265, 0]
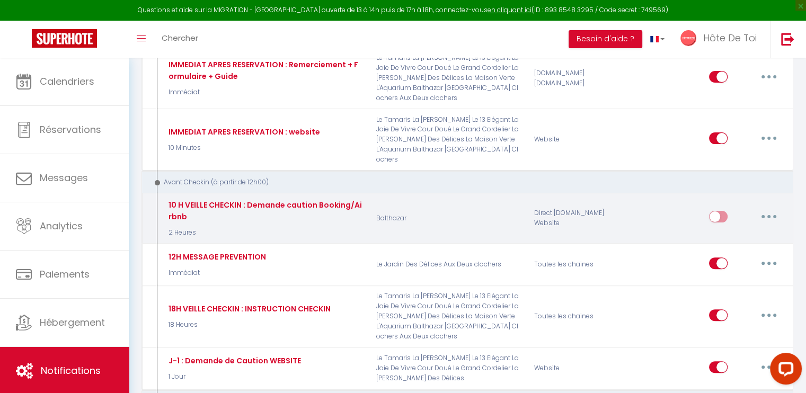
click at [244, 15] on div "10 H VEILLE CHECKIN : Demande caution Booking/Airbnb" at bounding box center [244, 9] width 157 height 12
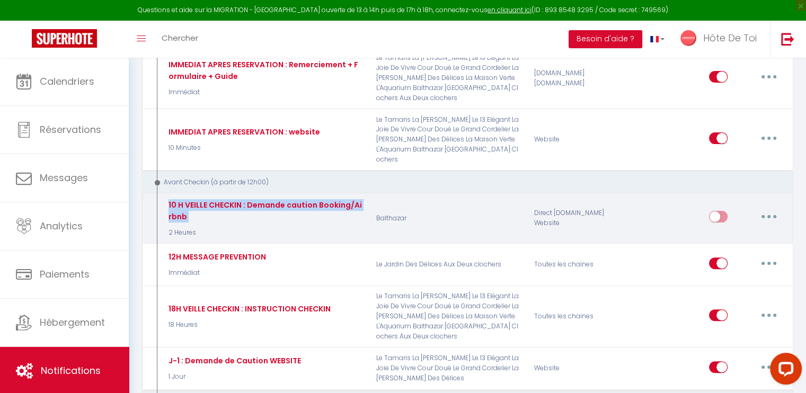
click at [244, 15] on div "10 H VEILLE CHECKIN : Demande caution Booking/Airbnb" at bounding box center [244, 9] width 157 height 12
copy div "10 H VEILLE CHECKIN : Demande caution Booking/Airbnb"
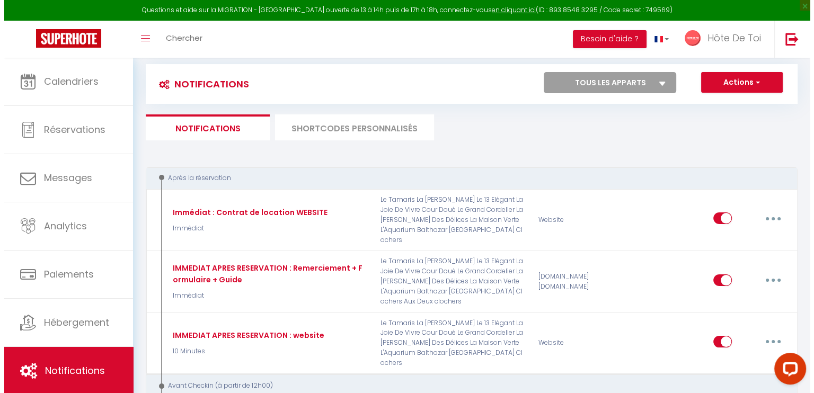
scroll to position [88, 0]
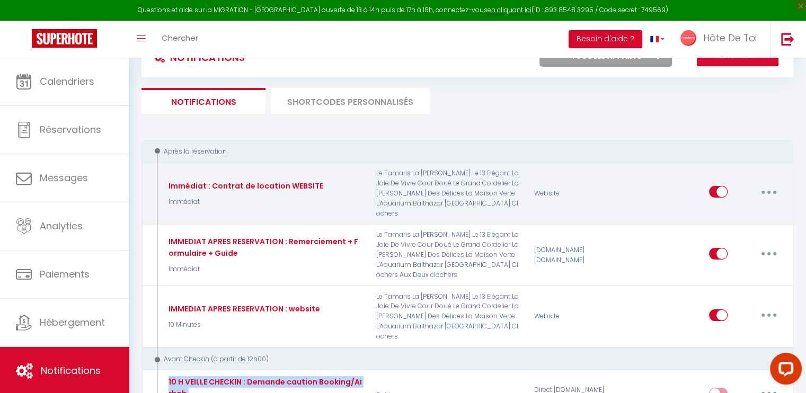
click at [765, 184] on button "button" at bounding box center [769, 191] width 30 height 17
click at [714, 209] on link "Editer" at bounding box center [742, 216] width 78 height 18
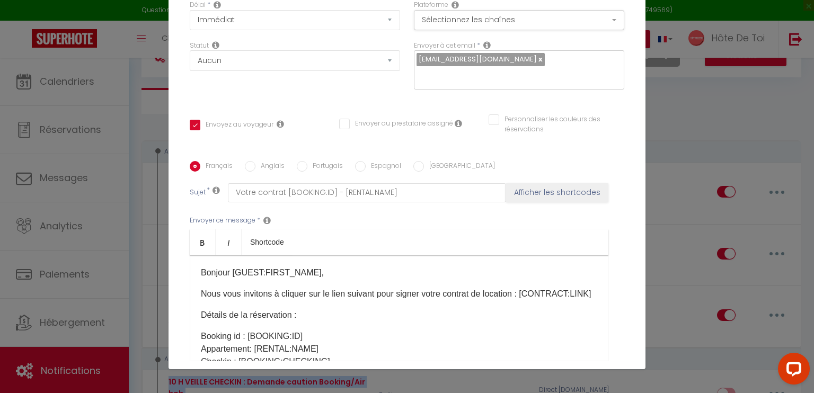
scroll to position [0, 0]
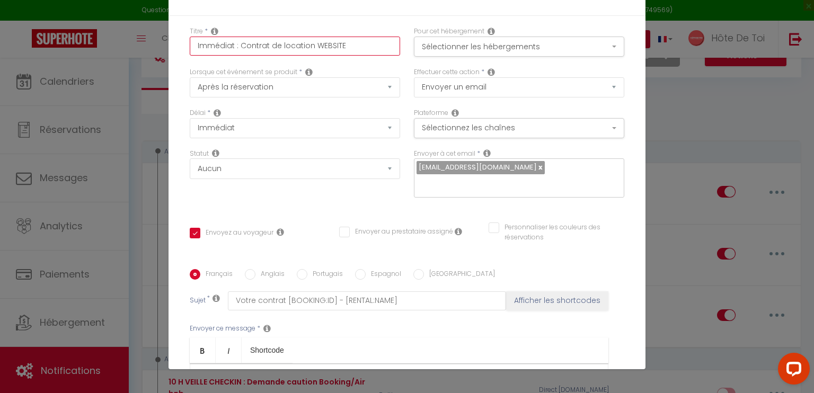
click at [216, 51] on input "Immédiat : Contrat de location WEBSITE" at bounding box center [295, 46] width 210 height 19
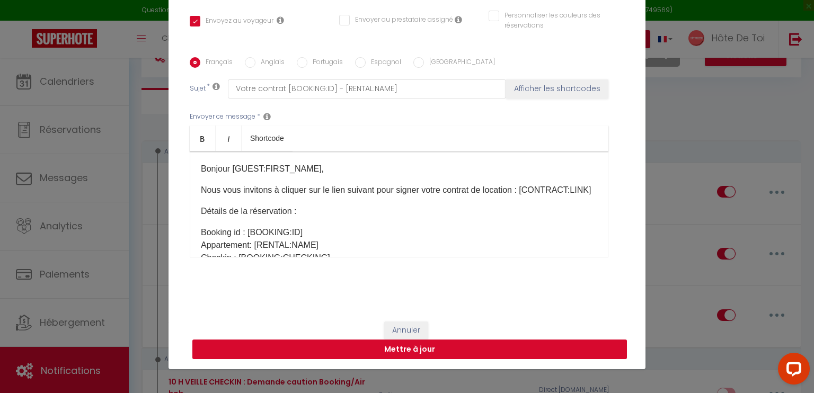
click at [443, 349] on button "Mettre à jour" at bounding box center [409, 350] width 435 height 20
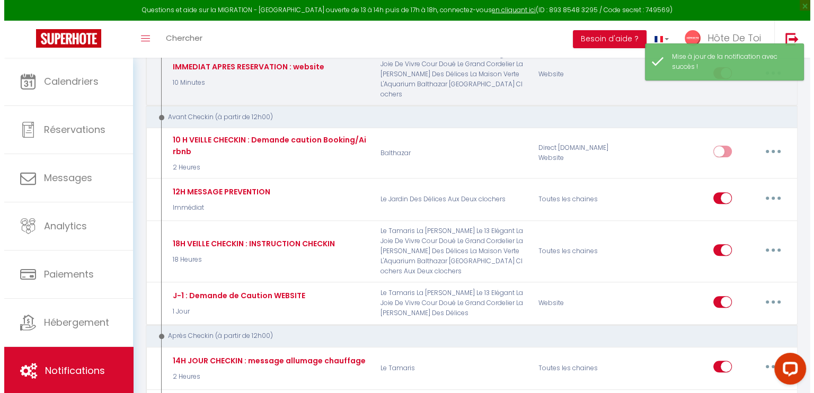
scroll to position [353, 0]
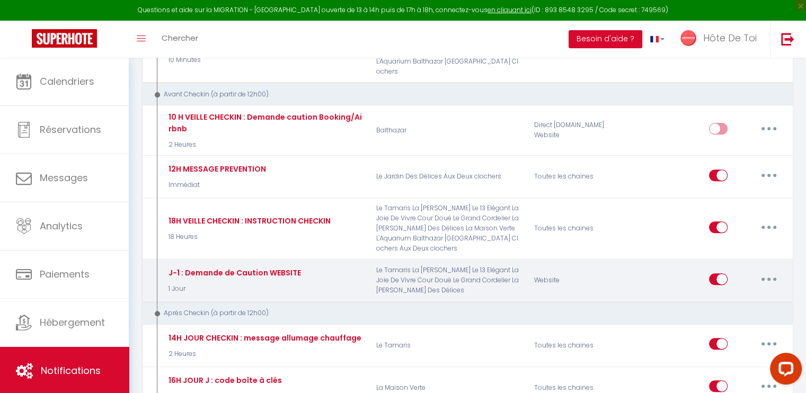
click at [775, 271] on button "button" at bounding box center [769, 279] width 30 height 17
click at [728, 294] on link "Editer" at bounding box center [742, 303] width 78 height 18
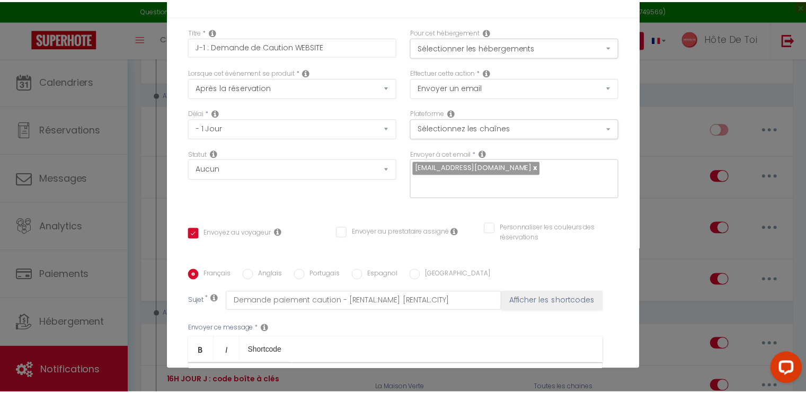
scroll to position [0, 0]
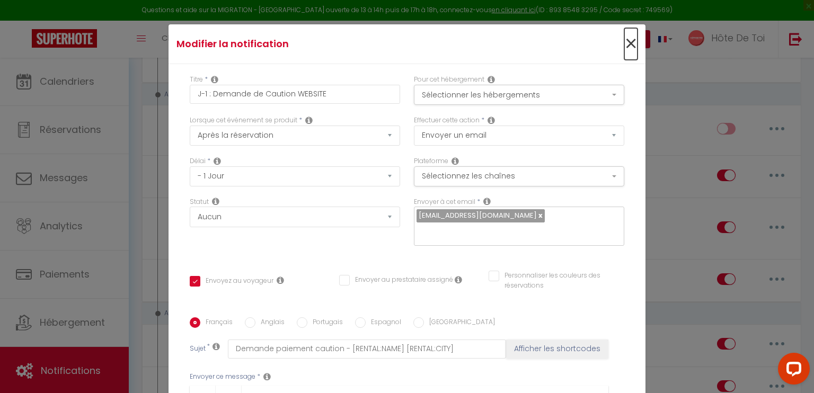
click at [625, 47] on span "×" at bounding box center [631, 44] width 13 height 32
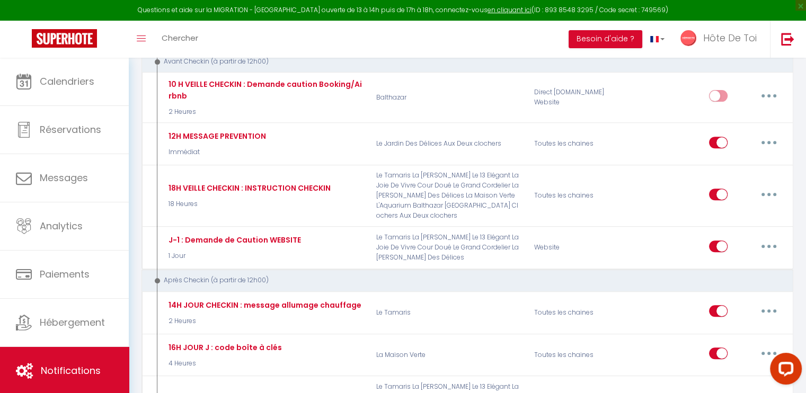
scroll to position [353, 0]
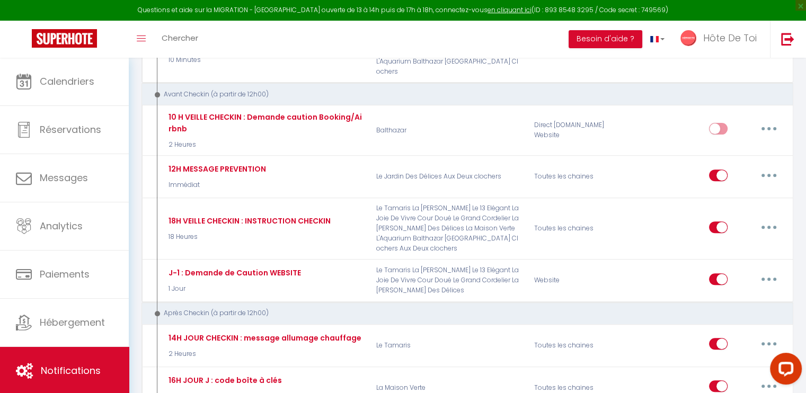
click at [777, 83] on div "Avant Checkin (à partir de 12h00)" at bounding box center [468, 94] width 652 height 23
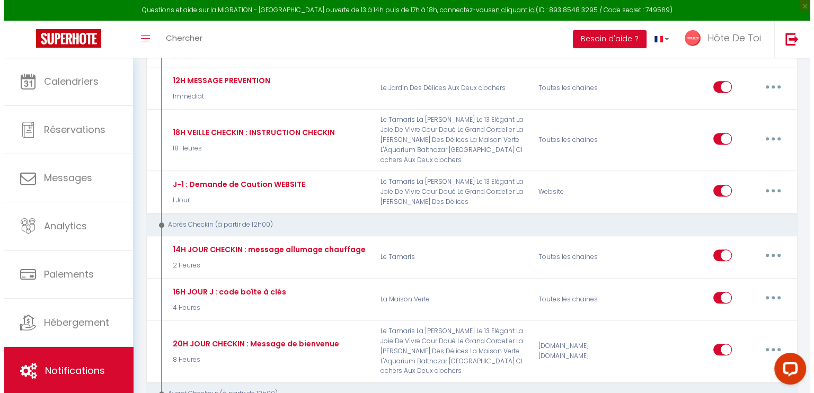
scroll to position [265, 0]
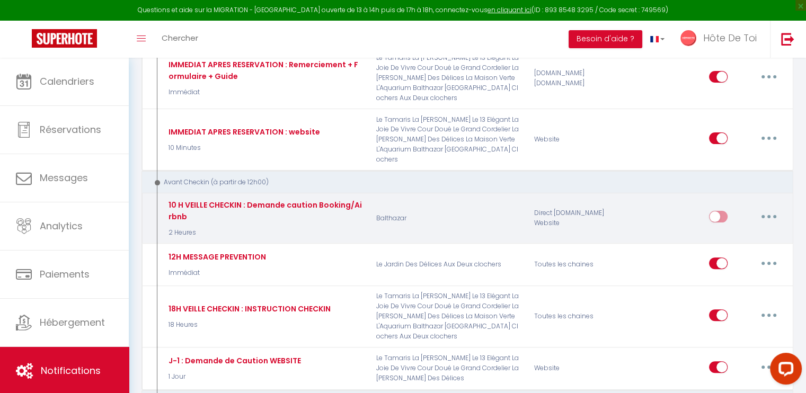
click at [770, 208] on button "button" at bounding box center [769, 216] width 30 height 17
click at [727, 232] on link "Editer" at bounding box center [742, 241] width 78 height 18
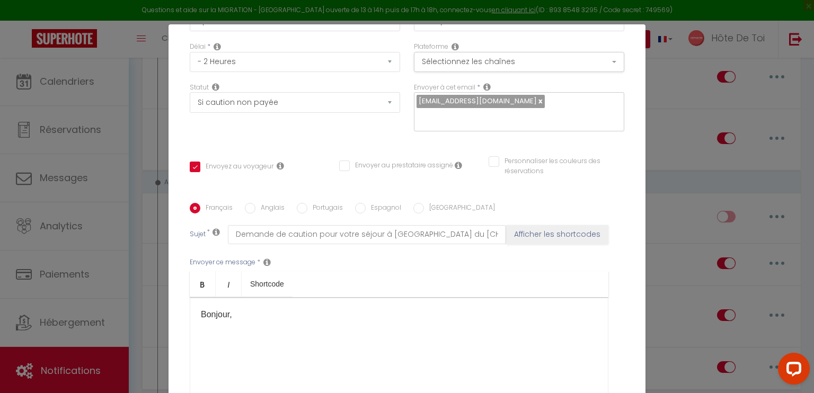
scroll to position [212, 0]
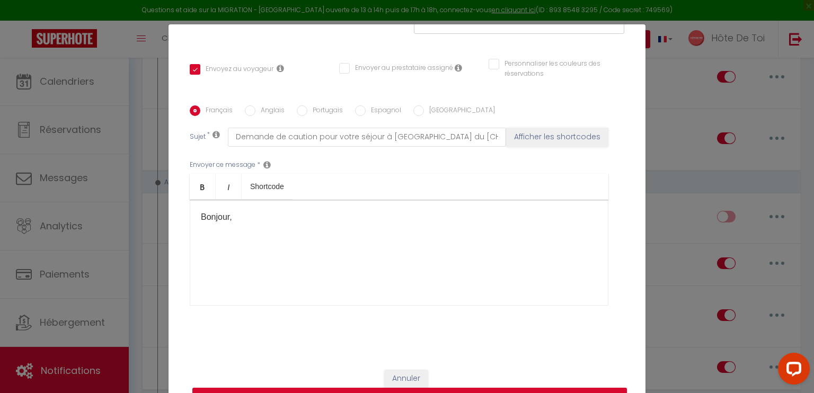
click at [271, 224] on div "Bonjour," at bounding box center [399, 253] width 419 height 106
click at [261, 213] on p "Bonjour," at bounding box center [399, 217] width 397 height 13
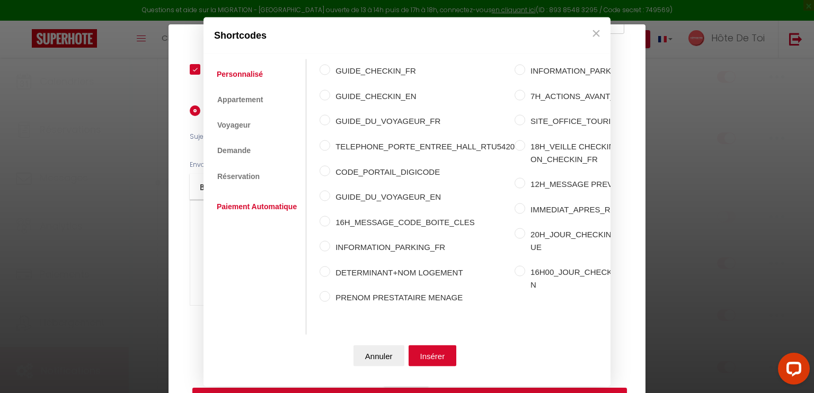
click at [247, 198] on link "Paiement Automatique" at bounding box center [257, 206] width 91 height 19
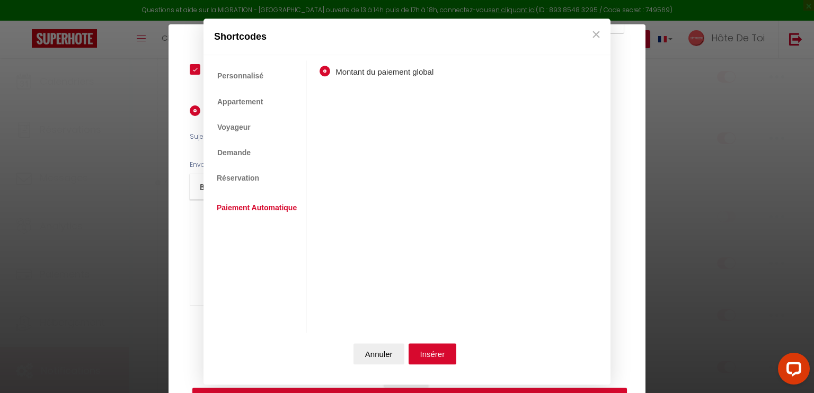
click at [242, 187] on li "Réservation" at bounding box center [239, 178] width 54 height 19
click at [240, 71] on link "Personnalisé" at bounding box center [240, 75] width 57 height 19
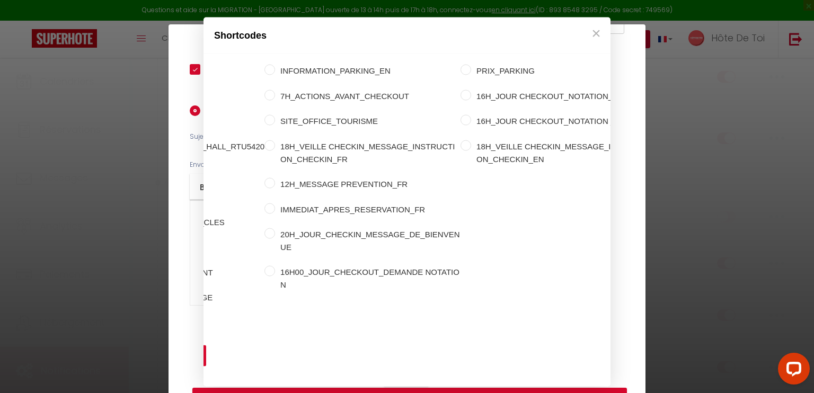
scroll to position [0, 273]
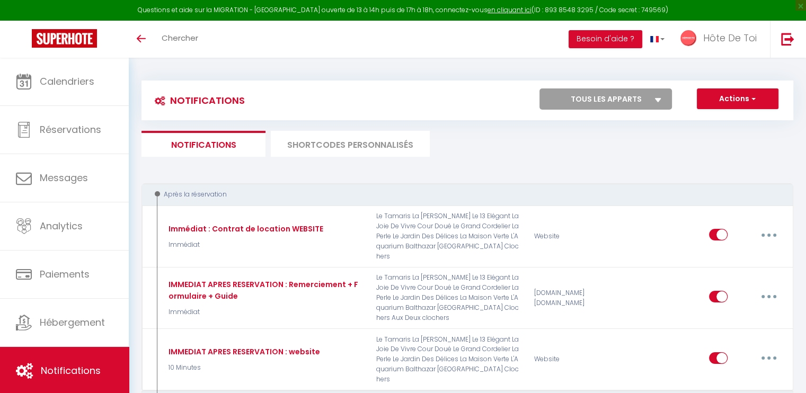
click at [359, 144] on li "SHORTCODES PERSONNALISÉS" at bounding box center [350, 144] width 159 height 26
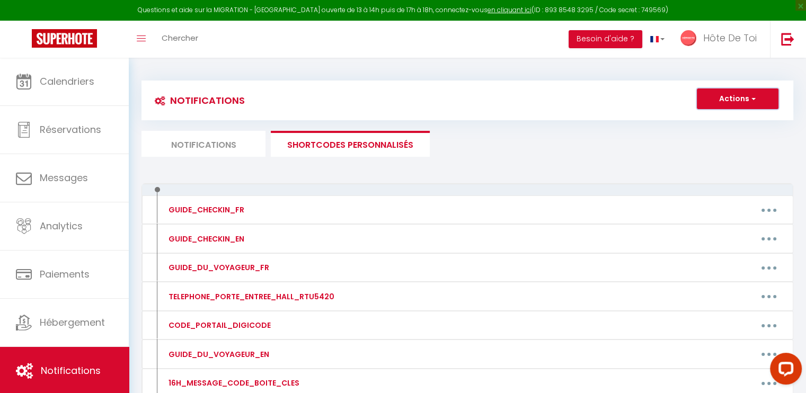
click at [730, 96] on button "Actions" at bounding box center [738, 99] width 82 height 21
click at [689, 121] on link "Nouveau shortcode personnalisé" at bounding box center [706, 122] width 143 height 14
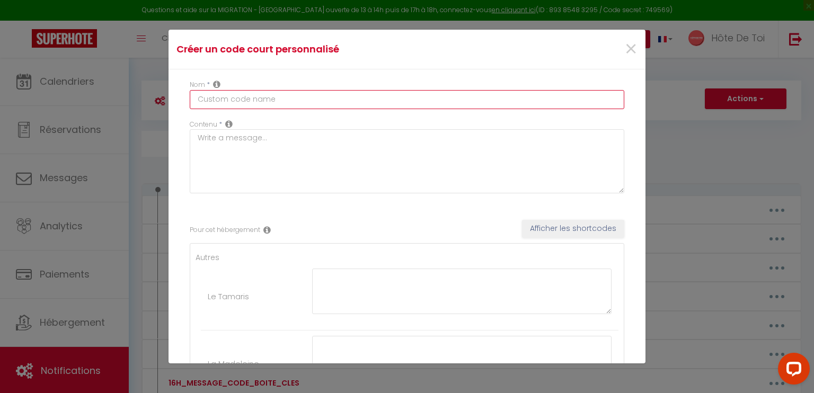
click at [243, 104] on input "text" at bounding box center [407, 99] width 435 height 19
paste input "10 H VEILLE CHECKIN : Demande caution Booking/Airbnb"
click at [275, 99] on input "10 H VEILLE CHECKIN : Demande caution Booking/Airbnb" at bounding box center [407, 99] width 435 height 19
click at [206, 102] on input "10 H VEILLE CHECKIN : Demande caution Booking/Airbnb" at bounding box center [407, 99] width 435 height 19
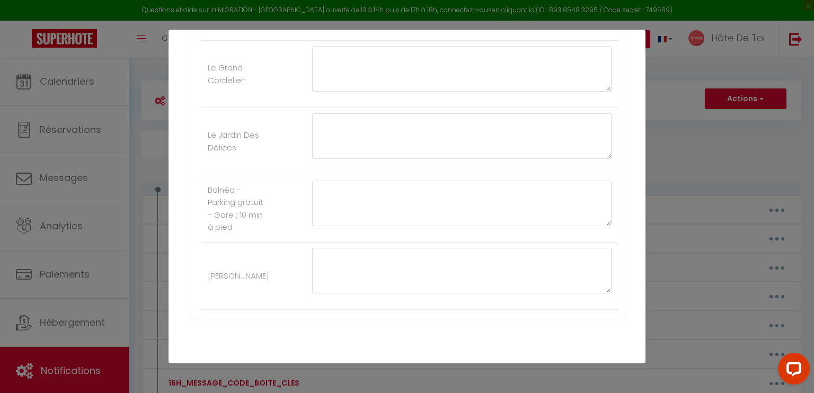
scroll to position [1065, 0]
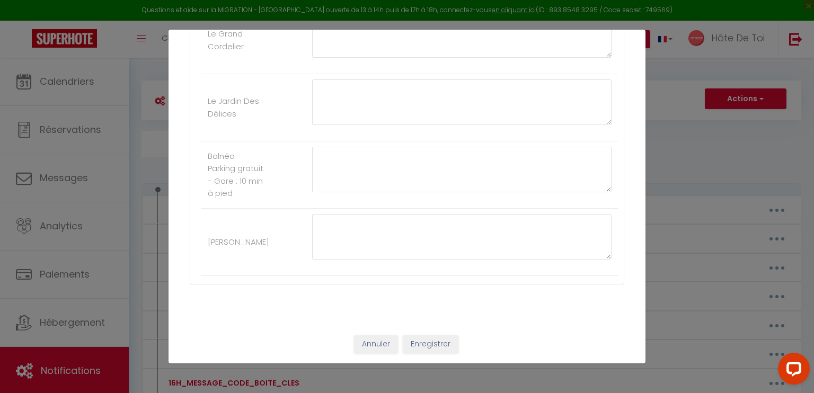
type input "10H VEILLE CHECKIN : Demande caution Booking/Airbnb"
click at [417, 342] on button "Enregistrer" at bounding box center [431, 345] width 56 height 18
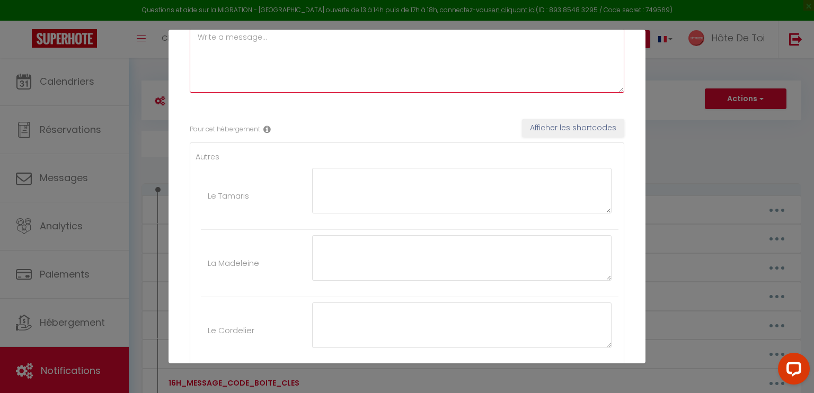
scroll to position [0, 0]
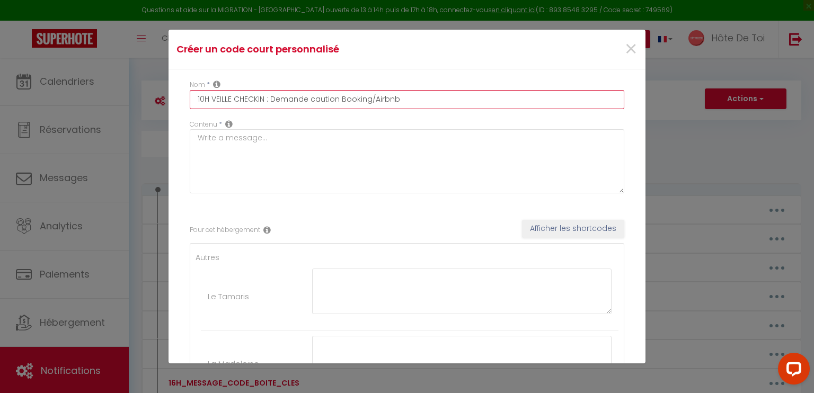
click at [231, 100] on input "10H VEILLE CHECKIN : Demande caution Booking/Airbnb" at bounding box center [407, 99] width 435 height 19
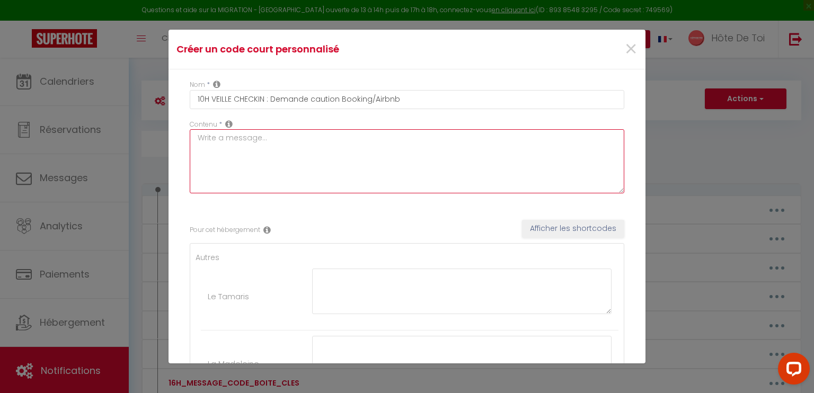
click at [270, 139] on textarea at bounding box center [407, 161] width 435 height 64
paste textarea "10H VEILLE CHECKIN : Demande caution Booking/Airbnb"
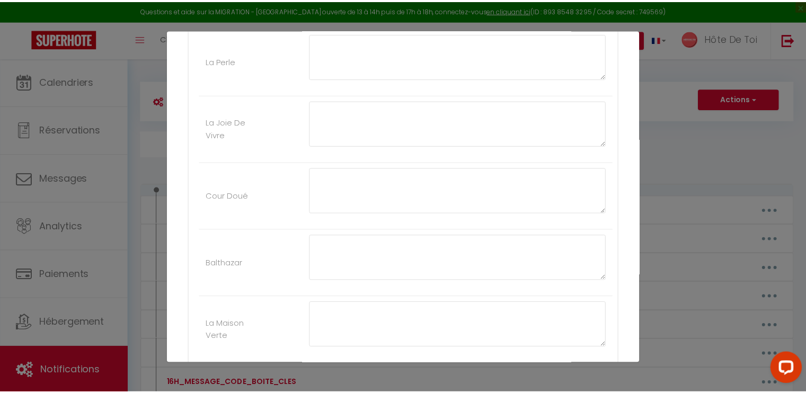
scroll to position [1065, 0]
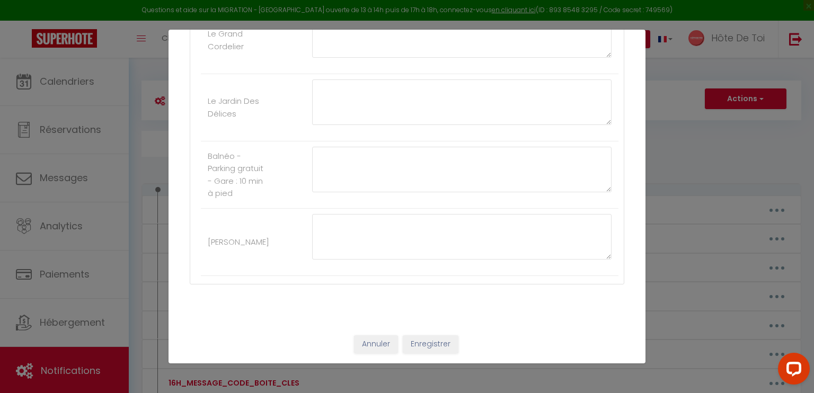
type textarea "10H VEILLE CHECKIN : Demande caution Booking/Airbnb"
click at [441, 341] on button "Enregistrer" at bounding box center [431, 345] width 56 height 18
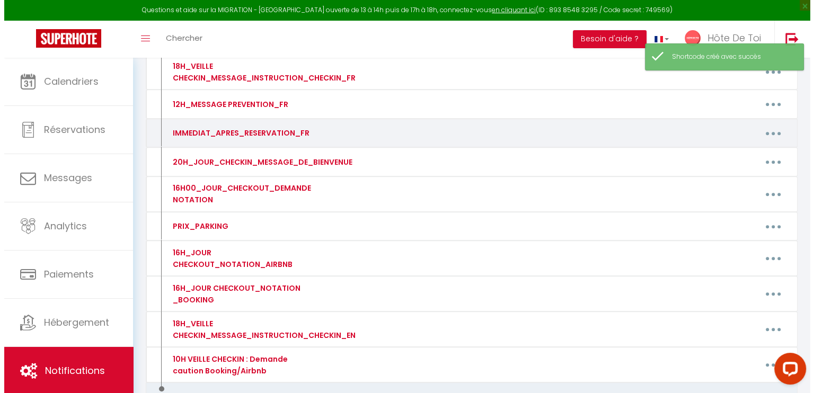
scroll to position [570, 0]
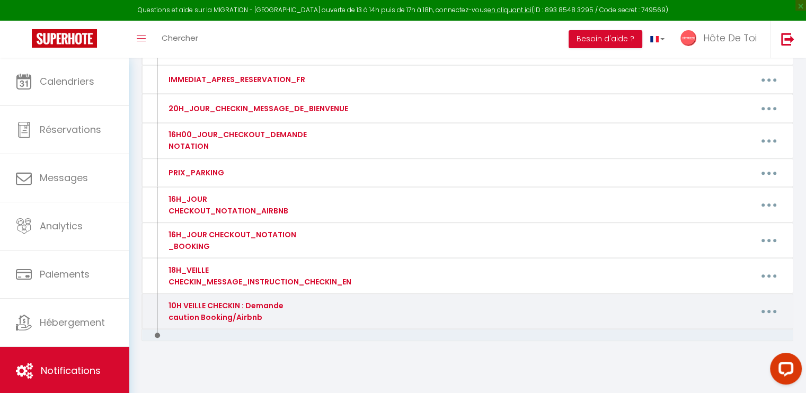
click at [765, 307] on button "button" at bounding box center [769, 311] width 30 height 17
click at [718, 332] on link "Editer" at bounding box center [742, 336] width 78 height 18
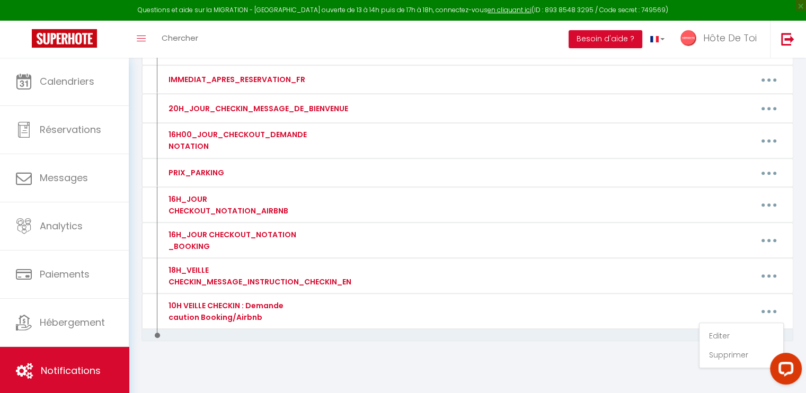
type input "10H VEILLE CHECKIN : Demande caution Booking/Airbnb"
type textarea "10H VEILLE CHECKIN : Demande caution Booking/Airbnb"
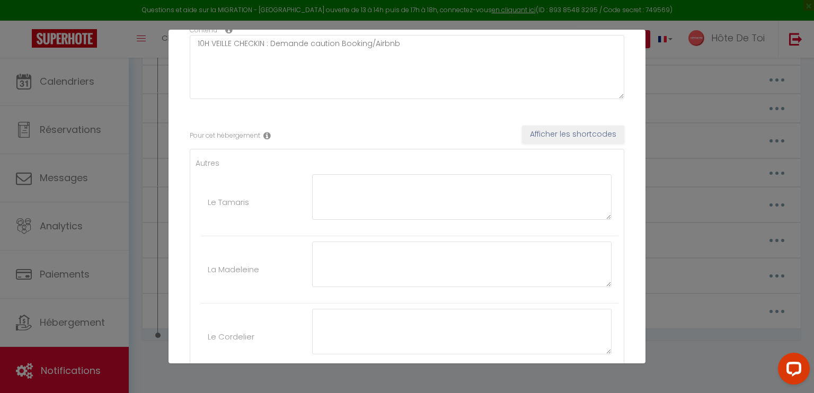
scroll to position [0, 0]
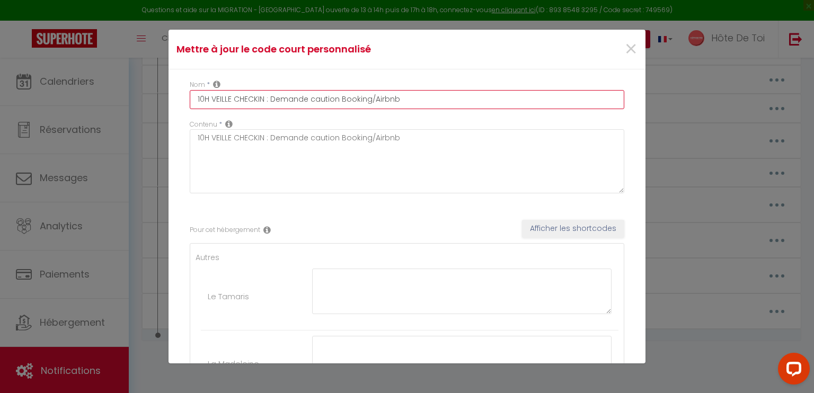
click at [271, 101] on input "10H VEILLE CHECKIN : Demande caution Booking/Airbnb" at bounding box center [407, 99] width 435 height 19
click at [212, 103] on input "10H VEILLE CHECKIN : Demande caution Booking/Airbnb" at bounding box center [407, 99] width 435 height 19
click at [241, 99] on input "10H_VEILLE CHECKIN : Demande caution Booking/Airbnb" at bounding box center [407, 99] width 435 height 19
click at [239, 99] on input "10H_VEILLE CHECKIN : Demande caution Booking/Airbnb" at bounding box center [407, 99] width 435 height 19
click at [276, 101] on input "10H_VEILLE_CHECKIN : Demande caution Booking/Airbnb" at bounding box center [407, 99] width 435 height 19
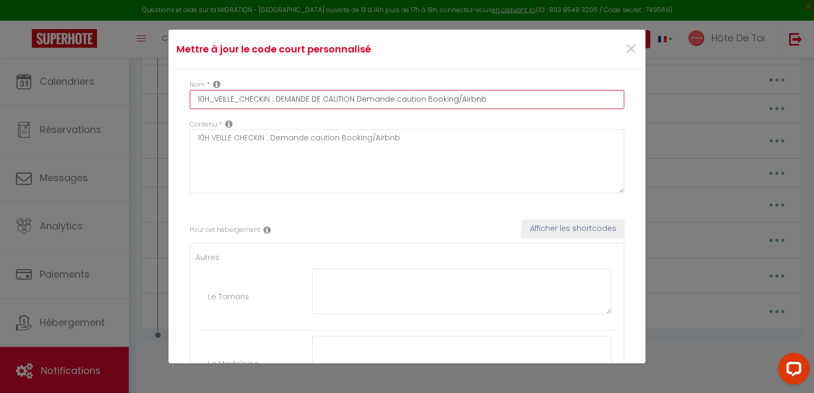
click at [416, 100] on input "10H_VEILLE_CHECKIN : DEMANDE DE CAUTION Demande caution Booking/Airbnb" at bounding box center [407, 99] width 435 height 19
drag, startPoint x: 430, startPoint y: 99, endPoint x: 576, endPoint y: 113, distance: 146.6
click at [576, 113] on div "Nom * 10H_VEILLE_CHECKIN : DEMANDE DE CAUTION BOOKING / AIRBNB Booking/Airbnb" at bounding box center [407, 100] width 449 height 40
click at [313, 99] on input "10H_VEILLE_CHECKIN : DEMANDE DE CAUTION BOOKING / AIRBNB" at bounding box center [407, 99] width 435 height 19
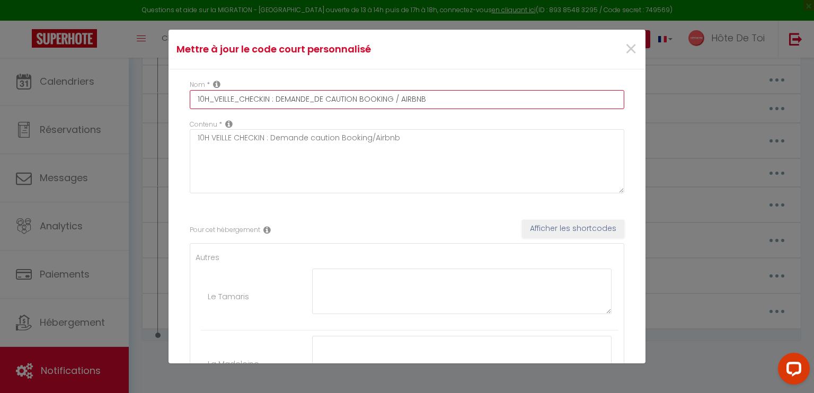
click at [327, 101] on input "10H_VEILLE_CHECKIN : DEMANDE_DE CAUTION BOOKING / AIRBNB" at bounding box center [407, 99] width 435 height 19
click at [364, 100] on input "10H_VEILLE_CHECKIN : DEMANDE_DE_CAUTION BOOKING / AIRBNB" at bounding box center [407, 99] width 435 height 19
click at [410, 98] on input "10H_VEILLE_CHECKIN : DEMANDE_DE_CAUTION_BOOKING / AIRBNB" at bounding box center [407, 99] width 435 height 19
type input "10H_VEILLE_CHECKIN : DEMANDE_DE_CAUTION_BOOKING / AIRBNB"
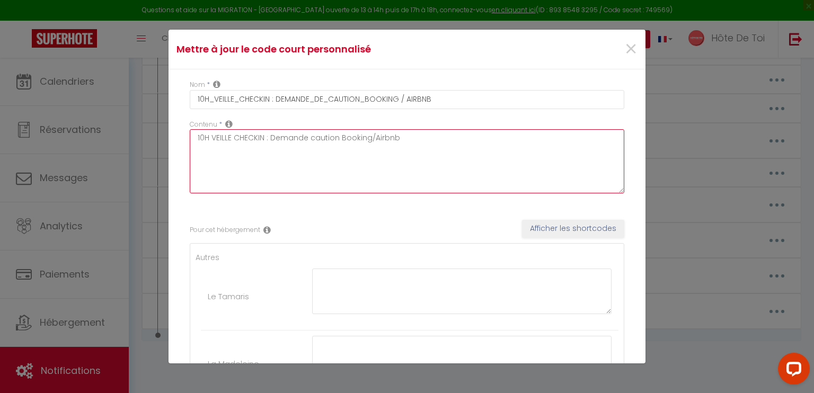
click at [394, 136] on textarea "10H VEILLE CHECKIN : Demande caution Booking/Airbnb" at bounding box center [407, 161] width 435 height 64
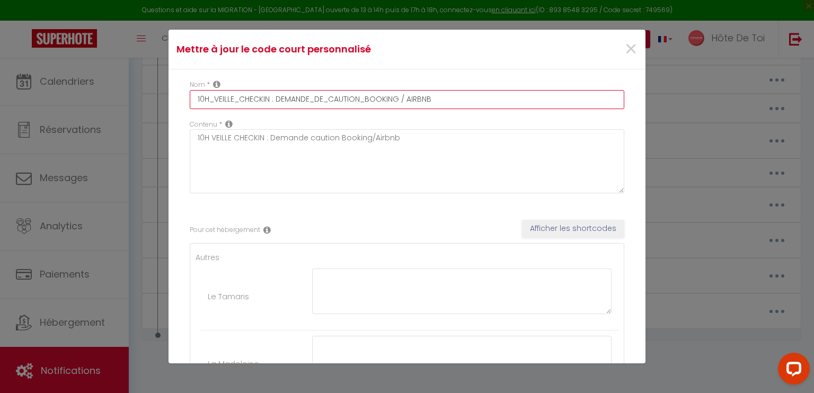
click at [391, 95] on input "10H_VEILLE_CHECKIN : DEMANDE_DE_CAUTION_BOOKING / AIRBNB" at bounding box center [407, 99] width 435 height 19
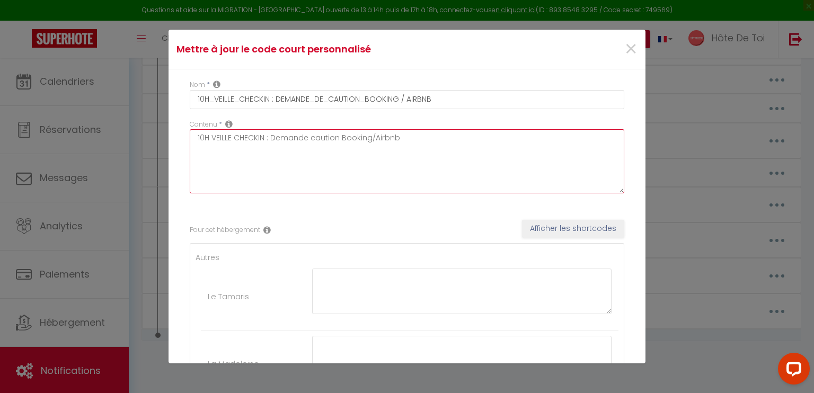
click at [361, 135] on textarea "10H VEILLE CHECKIN : Demande caution Booking/Airbnb" at bounding box center [407, 161] width 435 height 64
paste textarea "_VEILLE_CHECKIN : DEMANDE_DE_CAUTION_BOOKING / AIRBNB"
type textarea "10H_VEILLE_CHECKIN : DEMANDE_DE_CAUTION_BOOKING / AIRBNB"
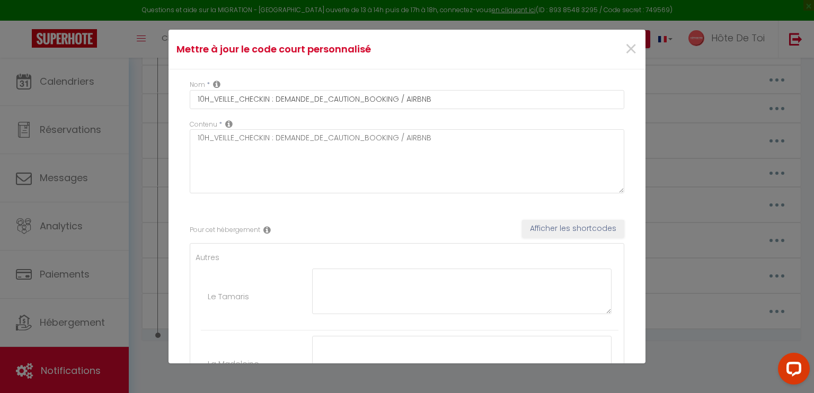
click at [575, 113] on div "Nom * 10H_VEILLE_CHECKIN : DEMANDE_DE_CAUTION_BOOKING / AIRBNB" at bounding box center [407, 100] width 449 height 40
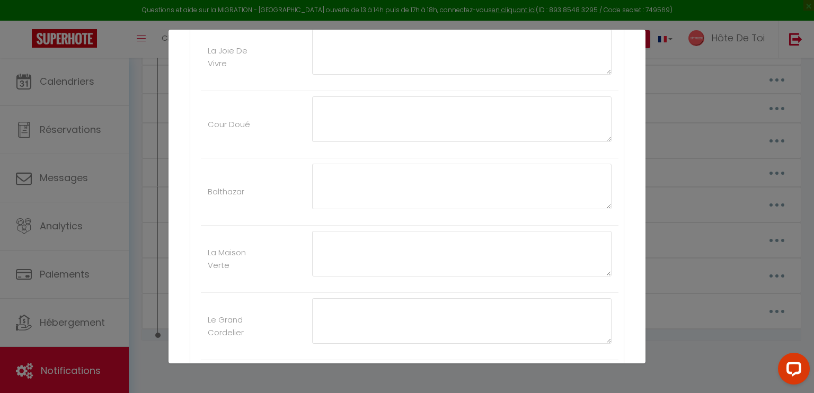
scroll to position [795, 0]
drag, startPoint x: 601, startPoint y: 183, endPoint x: 601, endPoint y: 306, distance: 123.0
click at [621, 330] on div "Nom * 10H_VEILLE_CHECKIN : DEMANDE_DE_CAUTION_BOOKING / AIRBNB Contenu * 10H_VE…" at bounding box center [407, 6] width 477 height 1464
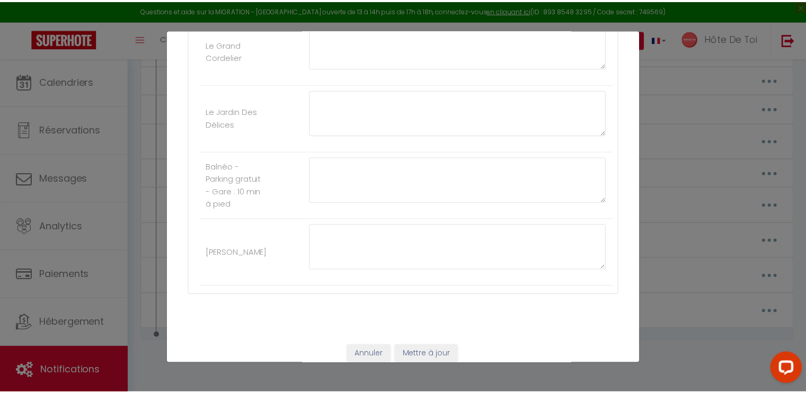
scroll to position [1212, 0]
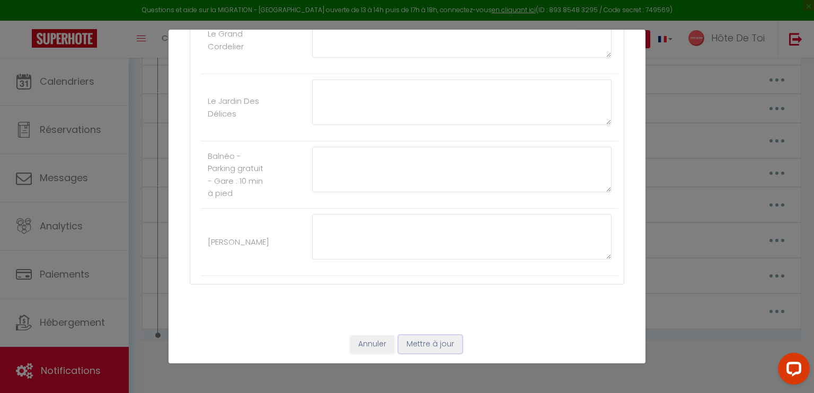
click at [422, 347] on button "Mettre à jour" at bounding box center [431, 345] width 64 height 18
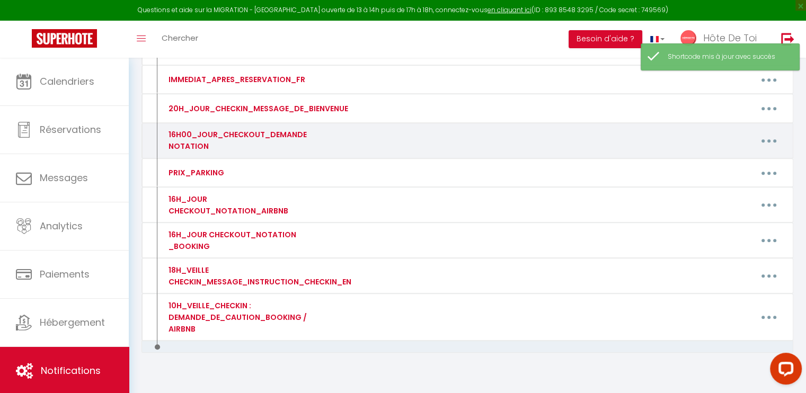
scroll to position [0, 0]
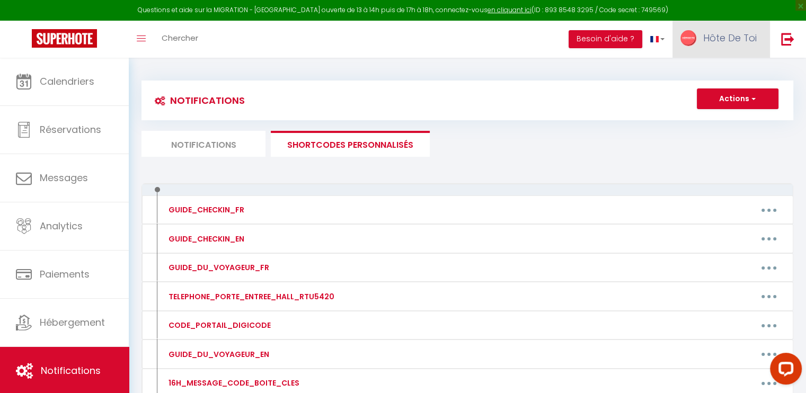
click at [721, 42] on span "Hôte De Toi" at bounding box center [731, 37] width 54 height 13
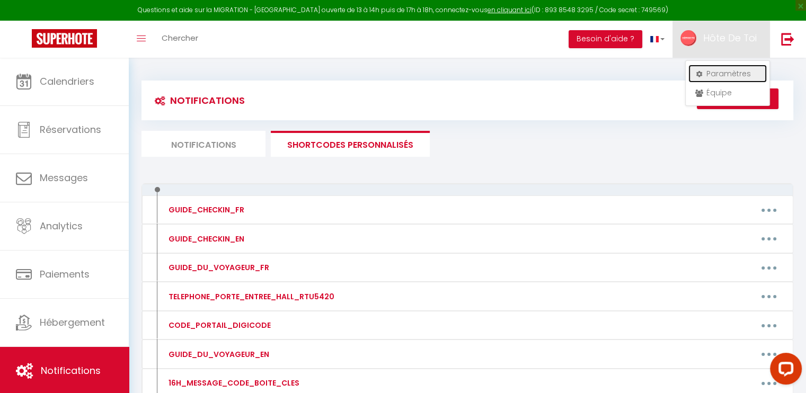
click at [716, 69] on link "Paramètres" at bounding box center [728, 74] width 78 height 18
select select "fr"
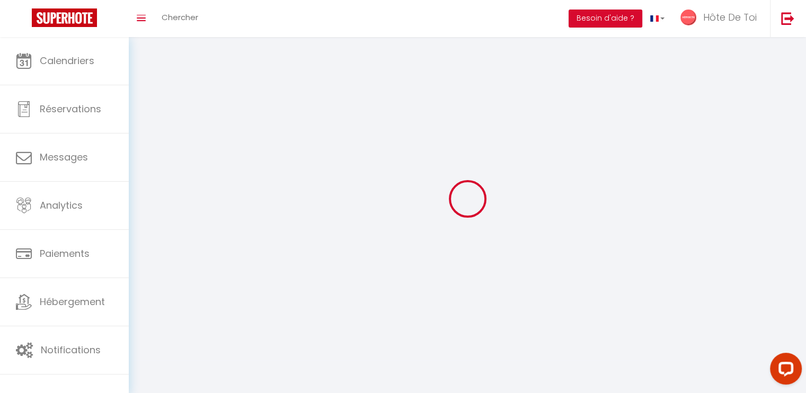
type input "Hôte De Toi"
type input "Conciergerie"
type input "0641450604"
type input "68 AVENUE PASTEUR"
type input "10000"
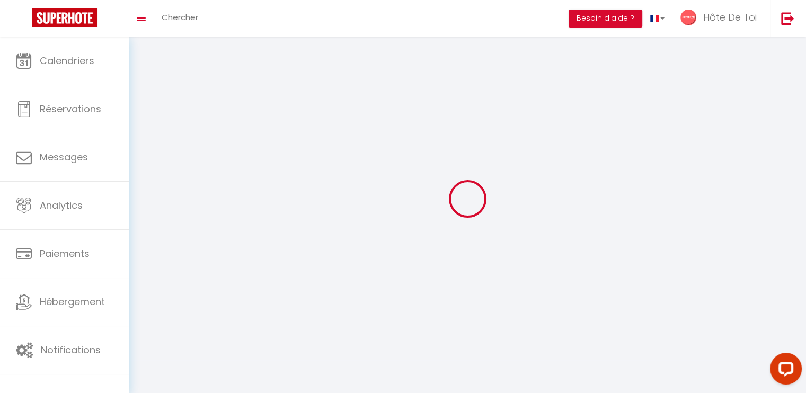
type input "Troyes"
type input "vZRKZRKtGqCdeFZcFLs4OBSYe"
type input "AF8eEIiRjMn655s60NEPiDAdt"
select select "28"
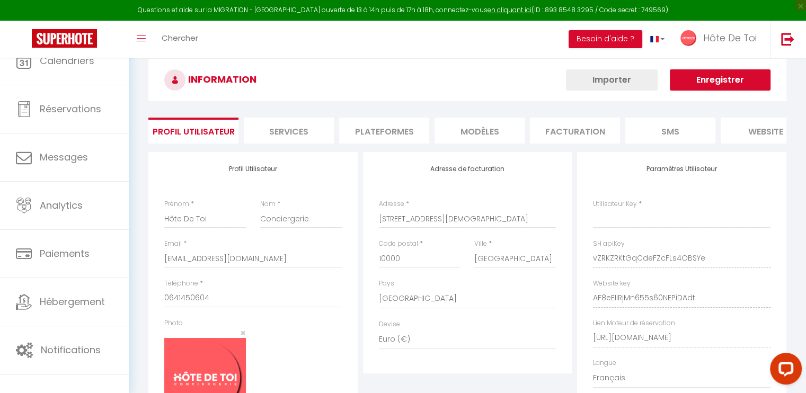
type input "vZRKZRKtGqCdeFZcFLs4OBSYe"
type input "AF8eEIiRjMn655s60NEPiDAdt"
type input "https://app.superhote.com/#/get-available-rentals/AF8eEIiRjMn655s60NEPiDAdt"
select select "fr"
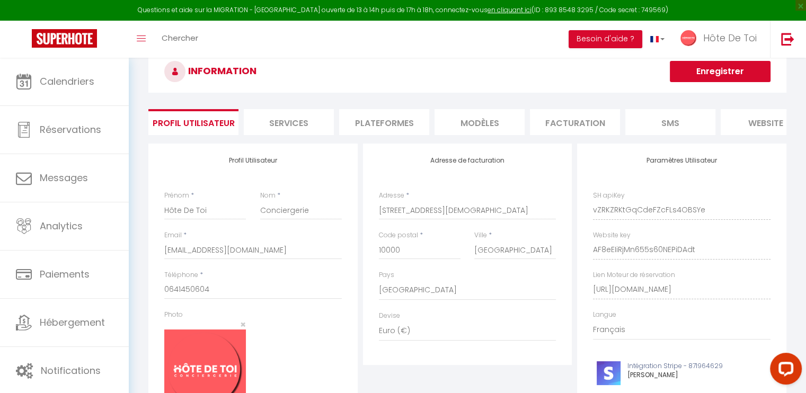
scroll to position [88, 0]
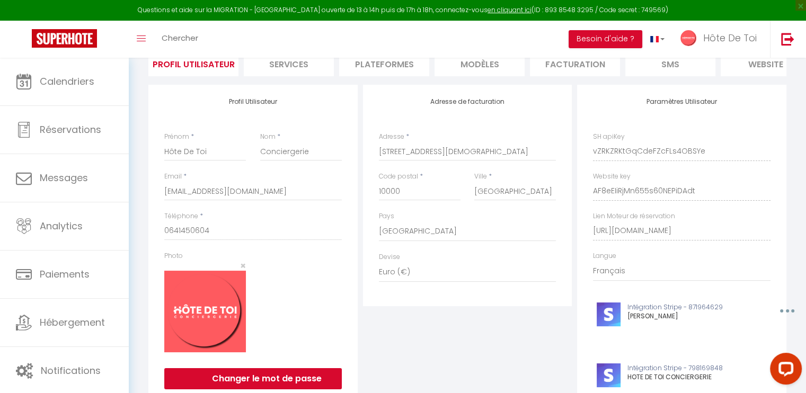
click at [388, 67] on li "Plateformes" at bounding box center [384, 63] width 90 height 26
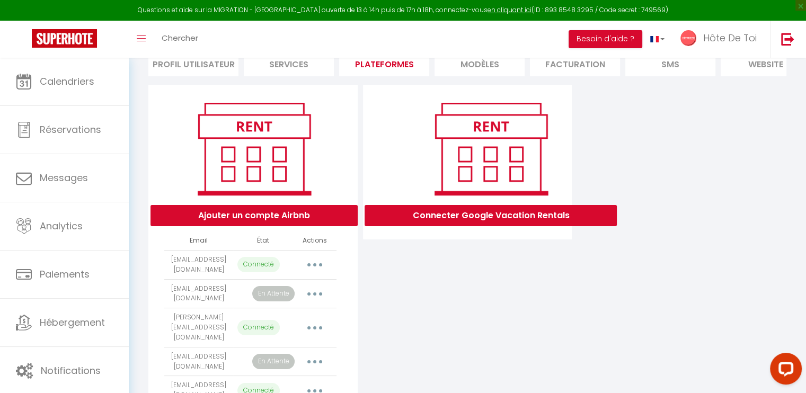
scroll to position [344, 0]
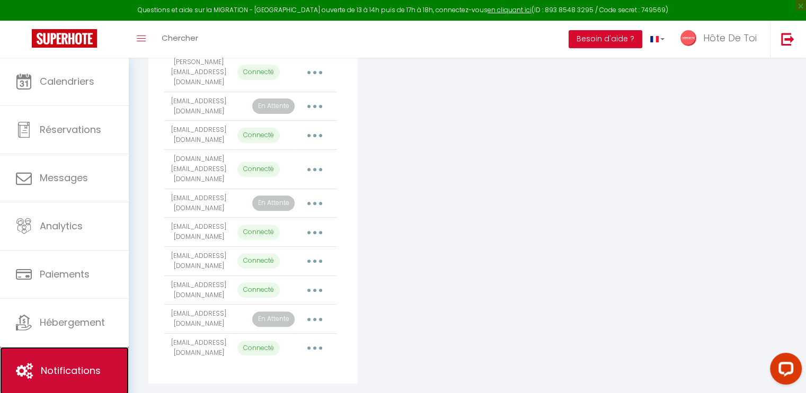
click at [77, 371] on span "Notifications" at bounding box center [71, 370] width 60 height 13
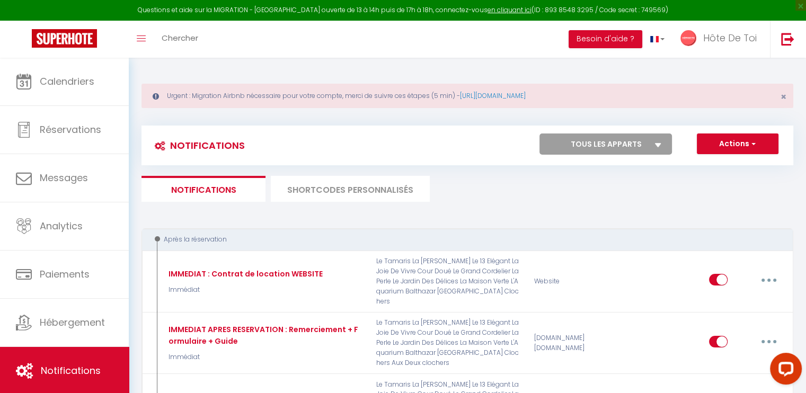
click at [322, 189] on li "SHORTCODES PERSONNALISÉS" at bounding box center [350, 189] width 159 height 26
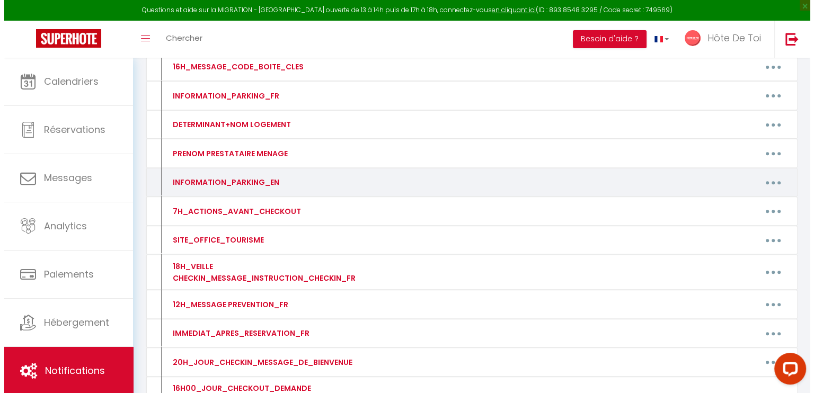
scroll to position [274, 0]
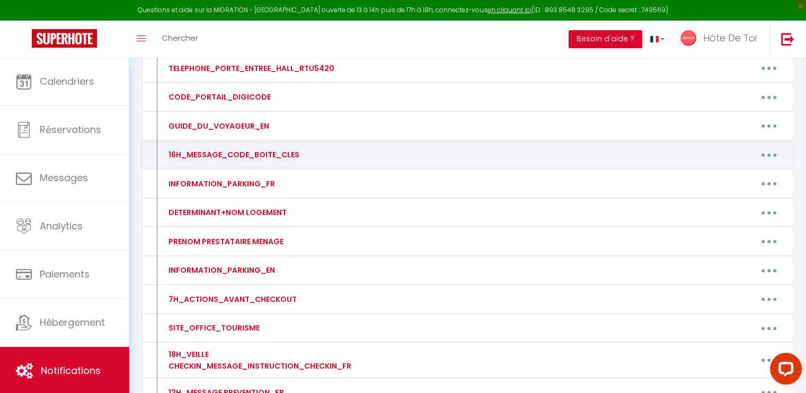
click at [766, 154] on button "button" at bounding box center [769, 154] width 30 height 17
click at [715, 178] on link "Editer" at bounding box center [742, 179] width 78 height 18
type input "16H_MESSAGE_CODE_BOITE_CLES"
type textarea "16H_MESSAGE_CODE_BOITE_CLES"
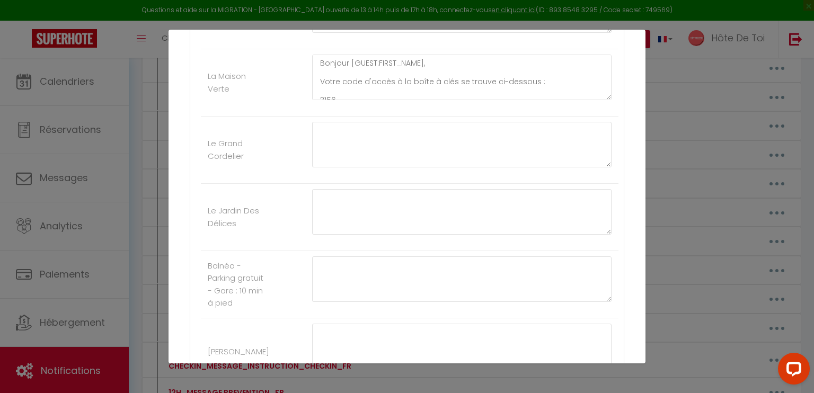
scroll to position [800, 0]
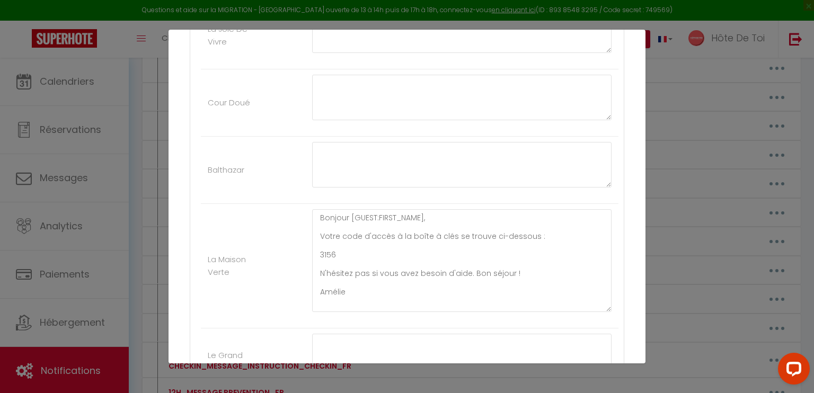
drag, startPoint x: 598, startPoint y: 249, endPoint x: 595, endPoint y: 343, distance: 93.4
click at [595, 312] on textarea "Bonjour ​[GUEST:FIRST_NAME],​ Votre code d'accès à la boîte à clés se trouve ci…" at bounding box center [462, 260] width 300 height 103
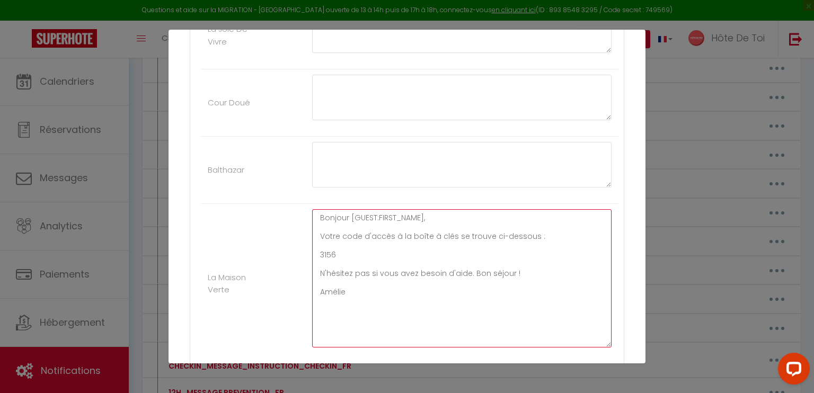
click at [346, 258] on textarea "Bonjour ​[GUEST:FIRST_NAME],​ Votre code d'accès à la boîte à clés se trouve ci…" at bounding box center [462, 278] width 300 height 138
click at [350, 251] on textarea "Bonjour ​[GUEST:FIRST_NAME],​ Votre code d'accès à la boîte à clés se trouve ci…" at bounding box center [462, 278] width 300 height 138
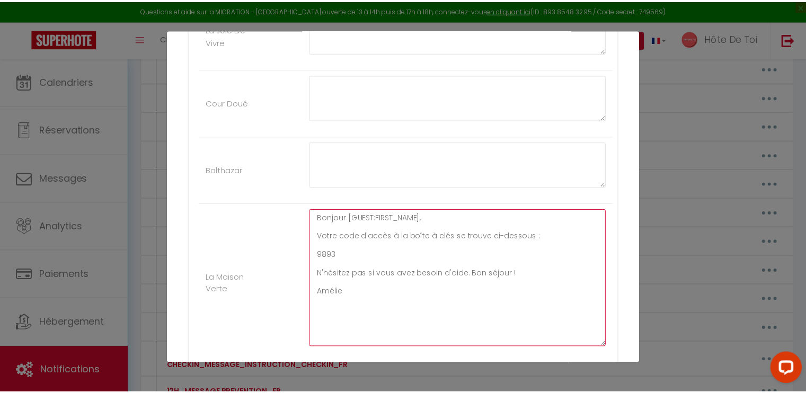
scroll to position [1158, 0]
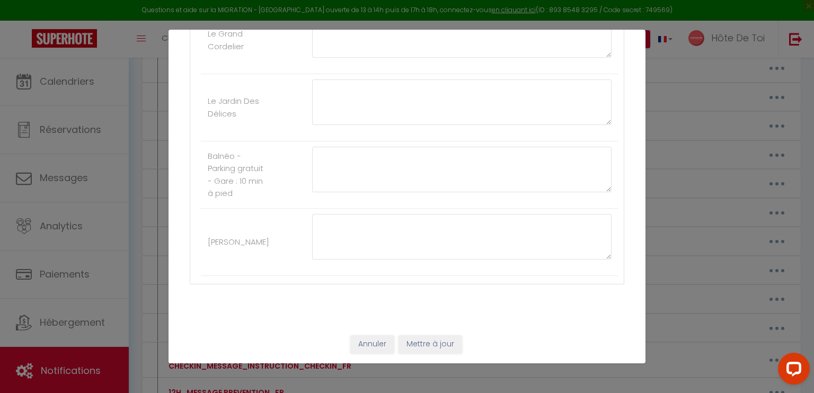
type textarea "Bonjour ​[GUEST:FIRST_NAME],​ Votre code d'accès à la boîte à clés se trouve ci…"
click at [421, 343] on button "Mettre à jour" at bounding box center [431, 345] width 64 height 18
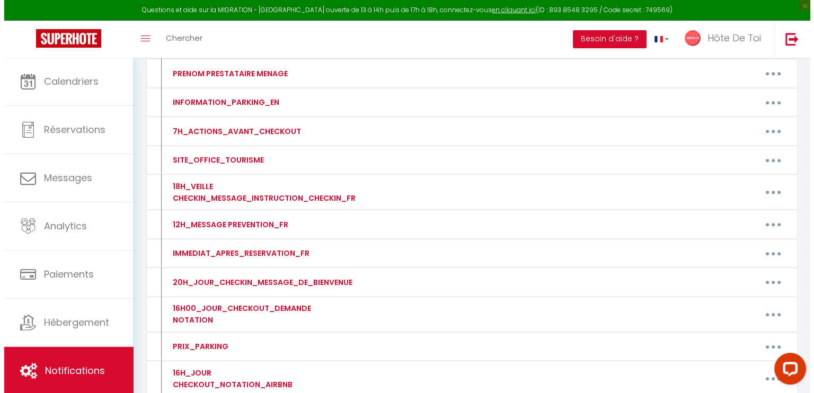
scroll to position [618, 0]
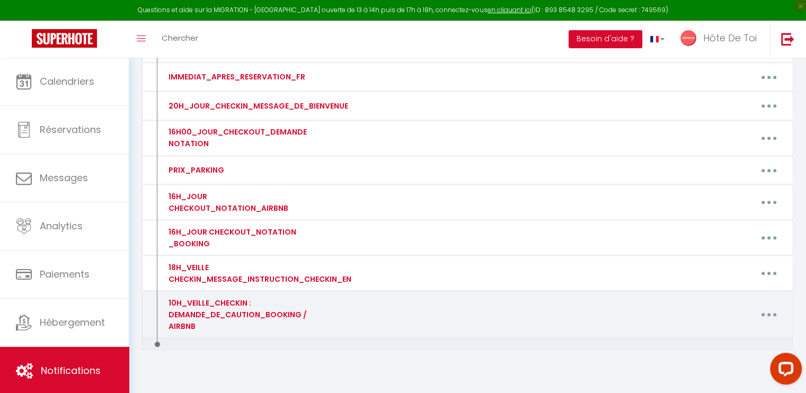
click at [770, 314] on button "button" at bounding box center [769, 314] width 30 height 17
click at [723, 336] on link "Editer" at bounding box center [742, 339] width 78 height 18
type input "10H_VEILLE_CHECKIN : DEMANDE_DE_CAUTION_BOOKING / AIRBNB"
type textarea "10H_VEILLE_CHECKIN : DEMANDE_DE_CAUTION_BOOKING / AIRBNB"
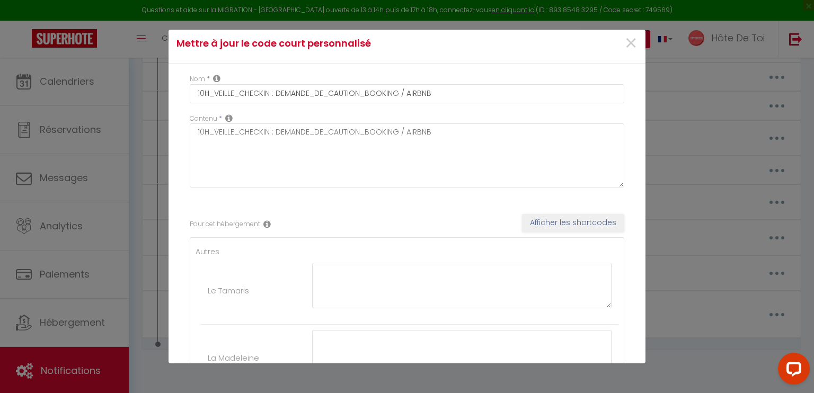
scroll to position [0, 0]
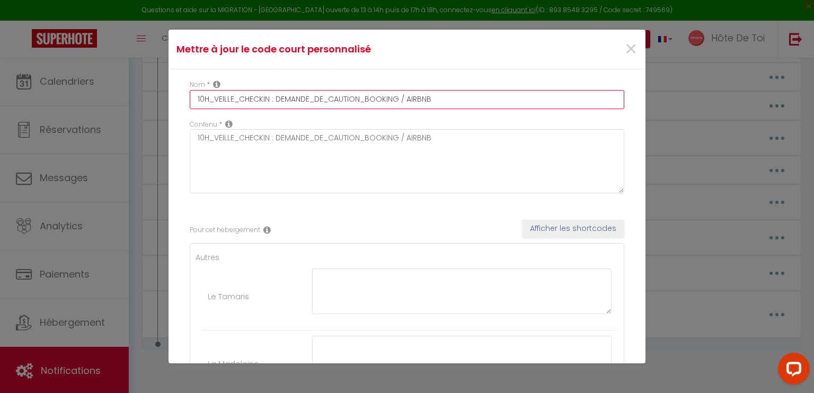
click at [408, 98] on input "10H_VEILLE_CHECKIN : DEMANDE_DE_CAUTION_BOOKING / AIRBNB" at bounding box center [407, 99] width 435 height 19
type input "10H_VEILLE_CHECKIN : DEMANDE_DE_CAUTION_AIRBNB"
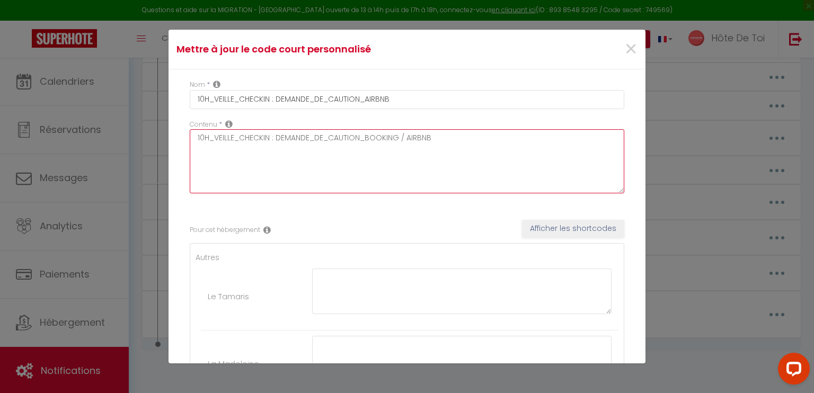
click at [405, 138] on textarea "10H_VEILLE_CHECKIN : DEMANDE_DE_CAUTION_BOOKING / AIRBNB" at bounding box center [407, 161] width 435 height 64
click at [401, 136] on textarea "10H_VEILLE_CHECKIN : DEMANDE_DE_CAUTION_BOOKING AIRBNB" at bounding box center [407, 161] width 435 height 64
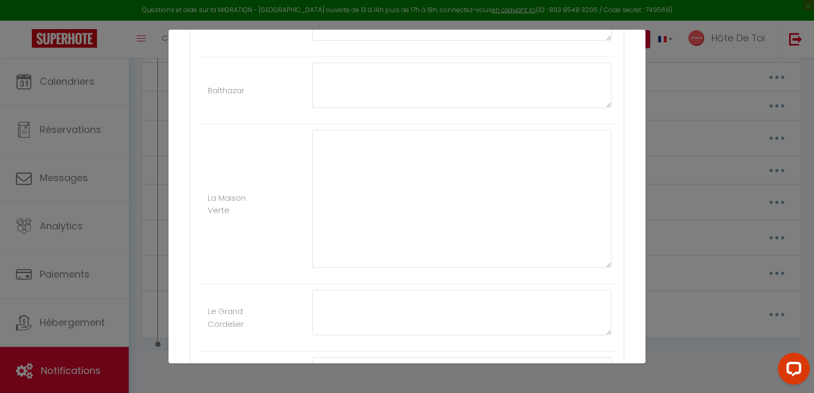
scroll to position [883, 0]
drag, startPoint x: 600, startPoint y: 97, endPoint x: 568, endPoint y: 309, distance: 213.9
click at [574, 288] on textarea at bounding box center [462, 174] width 300 height 230
type textarea "10H_VEILLE_CHECKIN : DEMANDE_DE_CAUTION_AIRBNB"
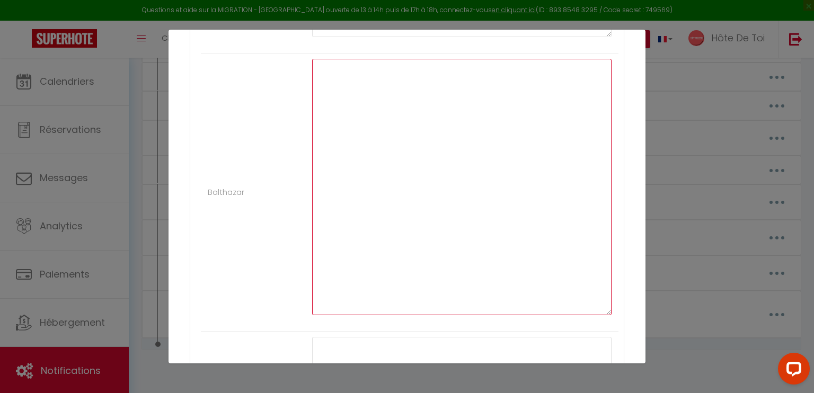
click at [396, 157] on textarea at bounding box center [462, 187] width 300 height 257
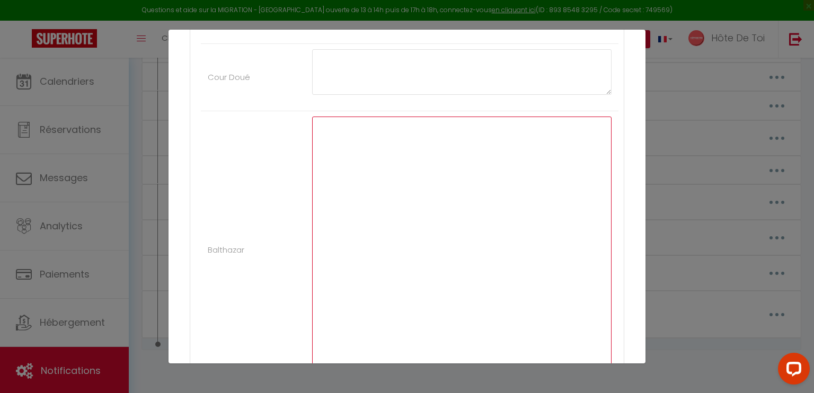
scroll to position [795, 0]
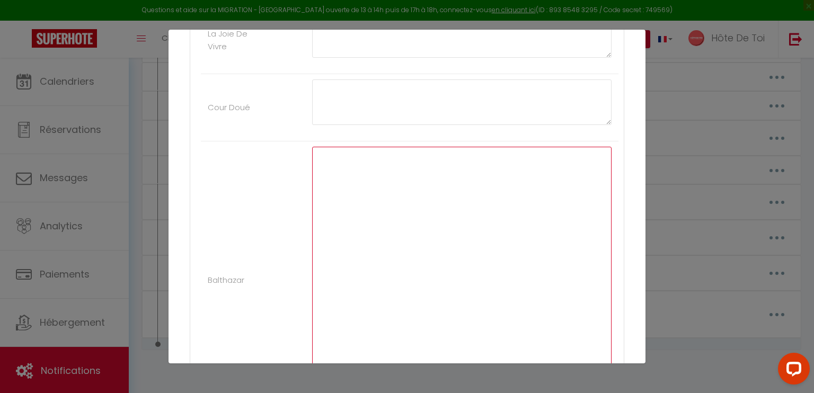
paste textarea "Bonjour [Prénom], Pour finaliser votre arrivée au Balthazar, merci de régler la…"
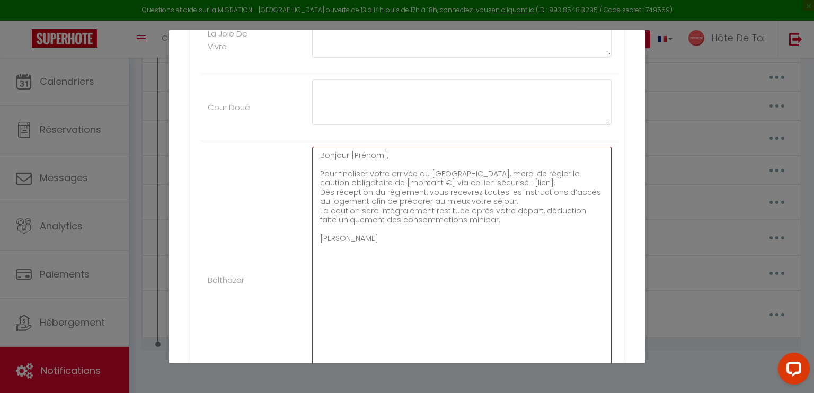
click at [394, 154] on textarea "Bonjour [Prénom], Pour finaliser votre arrivée au Balthazar, merci de régler la…" at bounding box center [462, 275] width 300 height 257
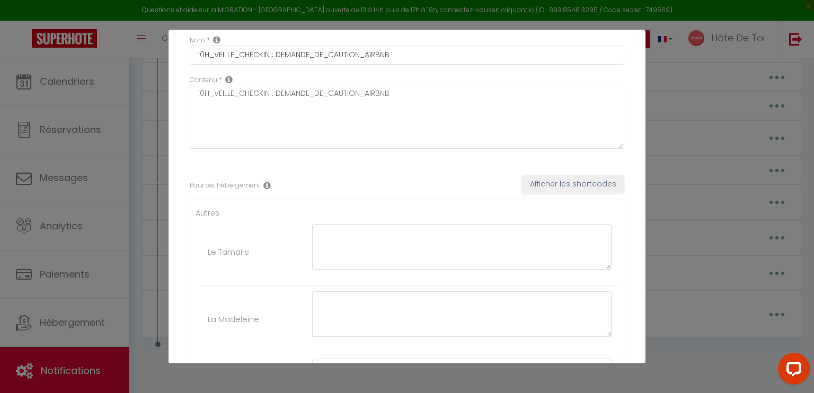
scroll to position [0, 0]
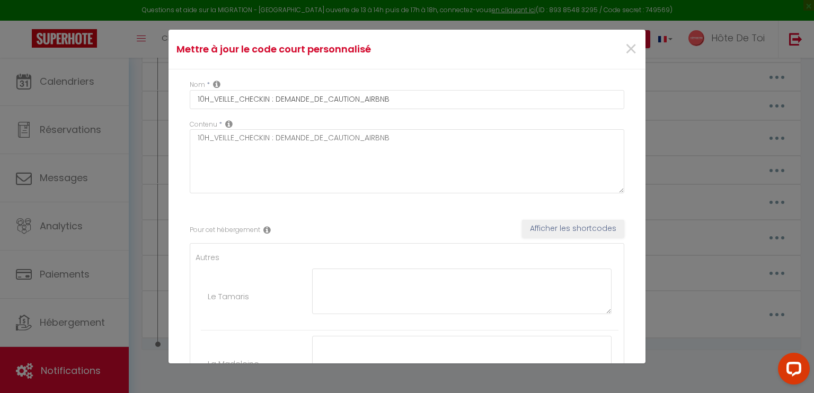
type textarea "Bonjour Pour finaliser votre arrivée au Balthazar, merci de régler la caution o…"
click at [575, 226] on button "Afficher les shortcodes" at bounding box center [573, 229] width 102 height 18
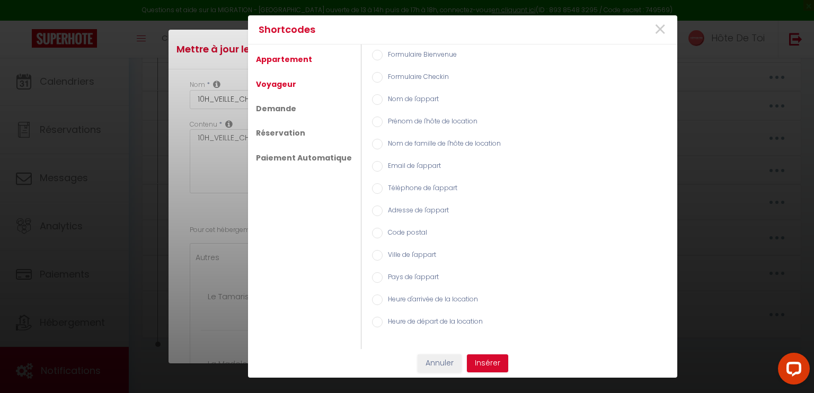
click at [270, 82] on link "Voyageur" at bounding box center [276, 84] width 51 height 19
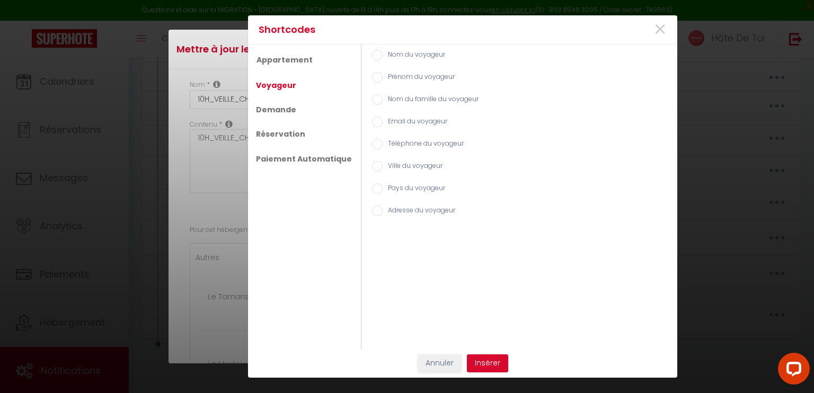
click at [375, 80] on input "Prénom du voyageur" at bounding box center [377, 77] width 11 height 11
radio input "true"
click at [484, 364] on button "Insérer" at bounding box center [487, 364] width 41 height 18
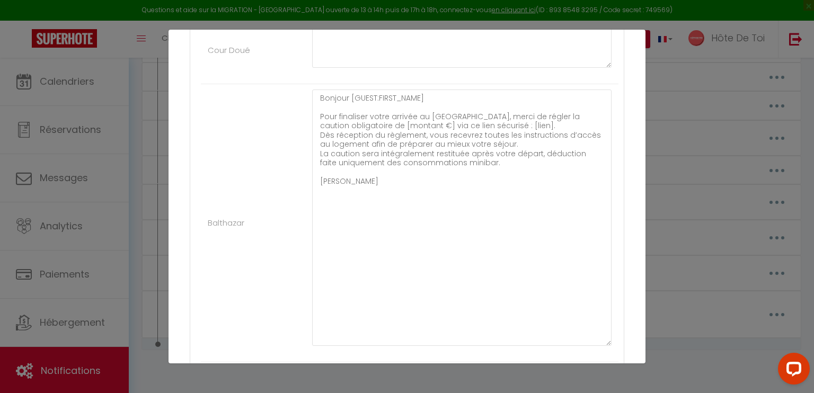
scroll to position [795, 0]
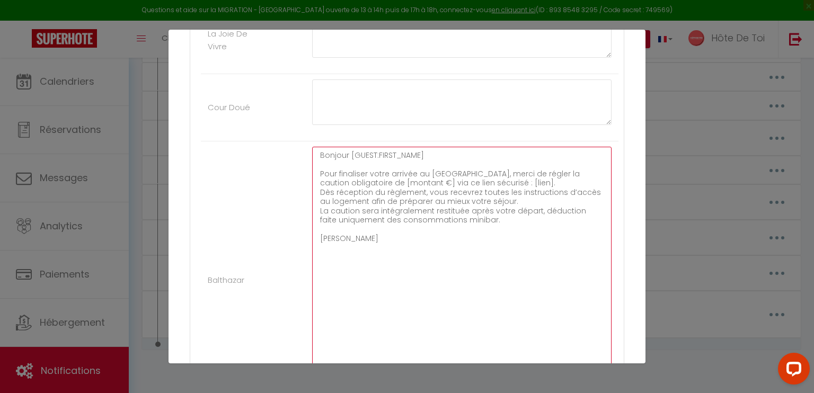
click at [435, 147] on textarea "Bonjour [GUEST:FIRST_NAME] Pour finaliser votre arrivée au Balthazar, merci de …" at bounding box center [462, 275] width 300 height 257
click at [453, 171] on textarea "Bonjour [GUEST:FIRST_NAME], Pour finaliser votre arrivée au Balthazar, merci de…" at bounding box center [462, 275] width 300 height 257
click at [422, 169] on textarea "Bonjour [GUEST:FIRST_NAME], Pour finaliser votre arrivée au Balthazar, merci de…" at bounding box center [462, 275] width 300 height 257
click at [459, 169] on textarea "Bonjour [GUEST:FIRST_NAME], Pour finaliser votre arrivée à Troyes Balthazar, me…" at bounding box center [462, 275] width 300 height 257
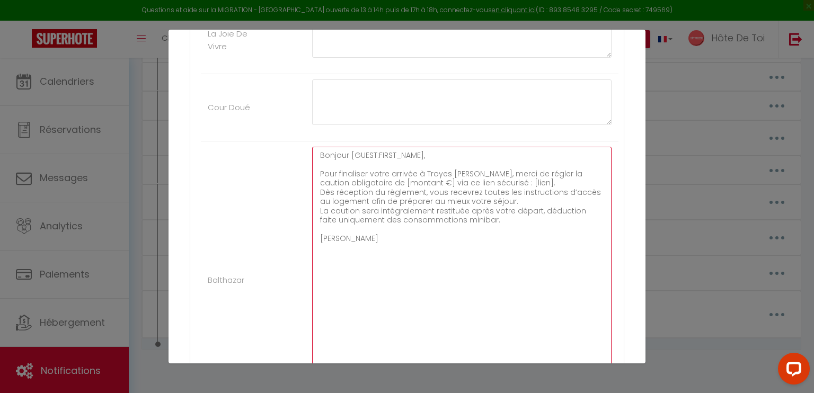
click at [459, 169] on textarea "Bonjour [GUEST:FIRST_NAME], Pour finaliser votre arrivée à Troyes Balthazar, me…" at bounding box center [462, 275] width 300 height 257
click at [478, 182] on textarea "Bonjour [GUEST:FIRST_NAME], Pour finaliser votre arrivée à Troyes, merci de rég…" at bounding box center [462, 275] width 300 height 257
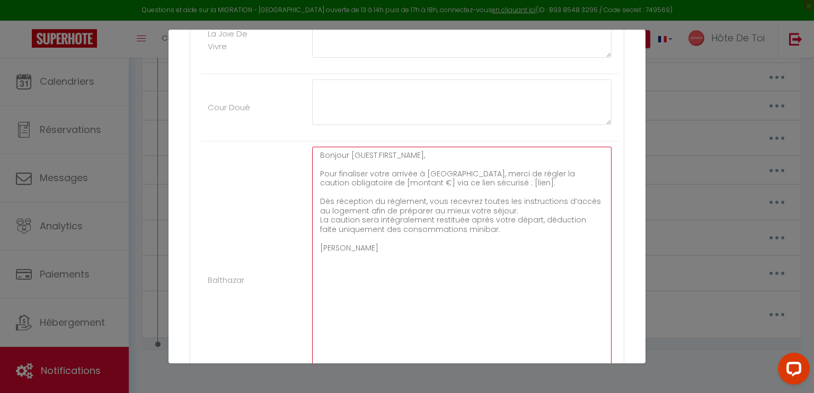
click at [372, 179] on textarea "Bonjour [GUEST:FIRST_NAME], Pour finaliser votre arrivée à Troyes, merci de rég…" at bounding box center [462, 275] width 300 height 257
click at [375, 182] on textarea "Bonjour [GUEST:FIRST_NAME], Pour finaliser votre arrivée à Troyes, merci de rég…" at bounding box center [462, 275] width 300 height 257
click at [443, 178] on textarea "Bonjour [GUEST:FIRST_NAME], Pour finaliser votre arrivée à Troyes, merci de rég…" at bounding box center [462, 275] width 300 height 257
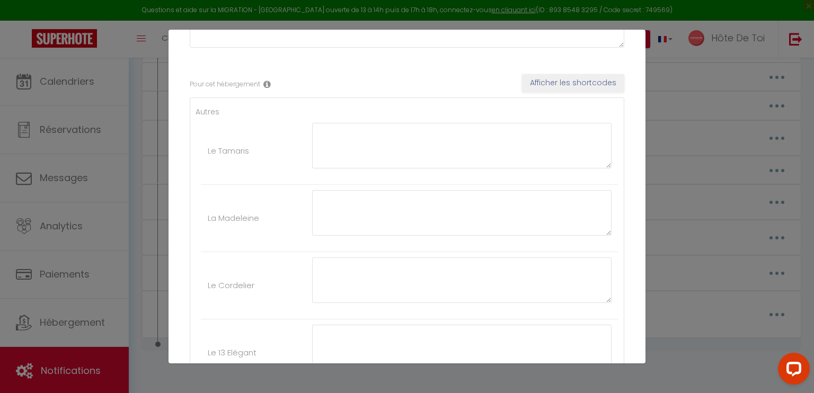
scroll to position [0, 0]
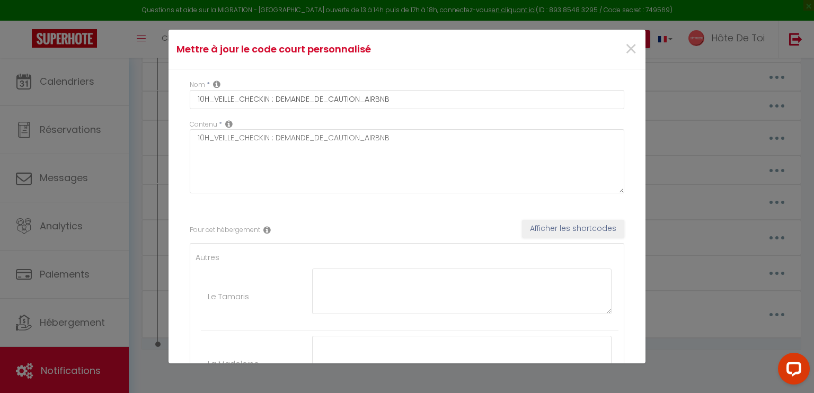
type textarea "Bonjour [GUEST:FIRST_NAME], Pour finaliser votre arrivée à Troyes, merci de rég…"
click at [559, 231] on button "Afficher les shortcodes" at bounding box center [573, 229] width 102 height 18
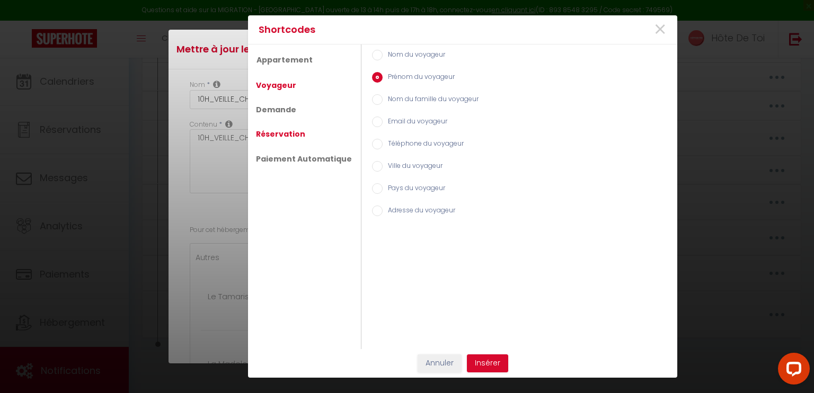
click at [288, 141] on link "Réservation" at bounding box center [281, 134] width 60 height 19
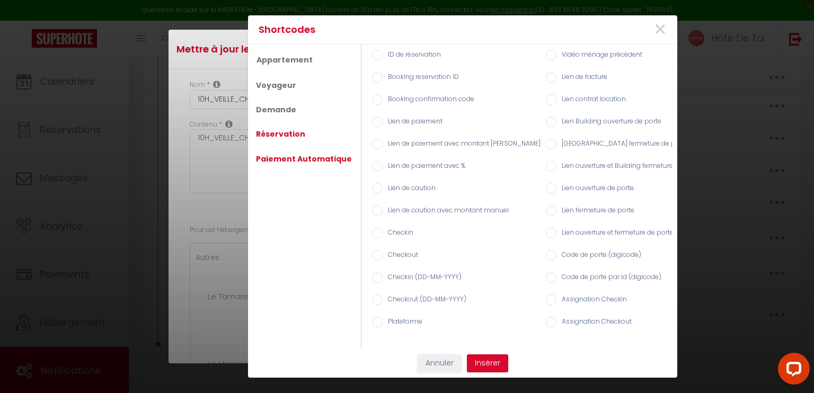
click at [313, 158] on link "Paiement Automatique" at bounding box center [304, 159] width 107 height 19
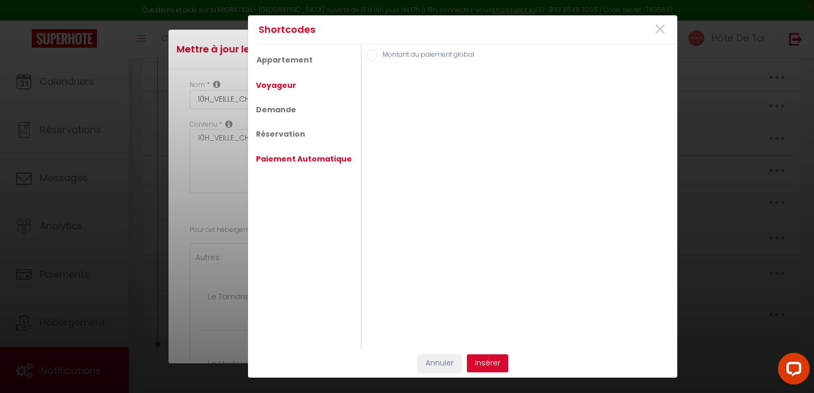
click at [282, 87] on link "Voyageur" at bounding box center [276, 85] width 51 height 19
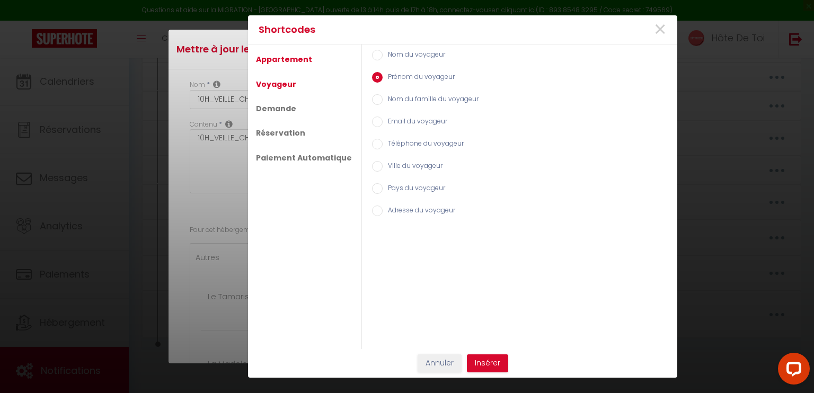
click at [286, 55] on link "Appartement" at bounding box center [284, 59] width 67 height 19
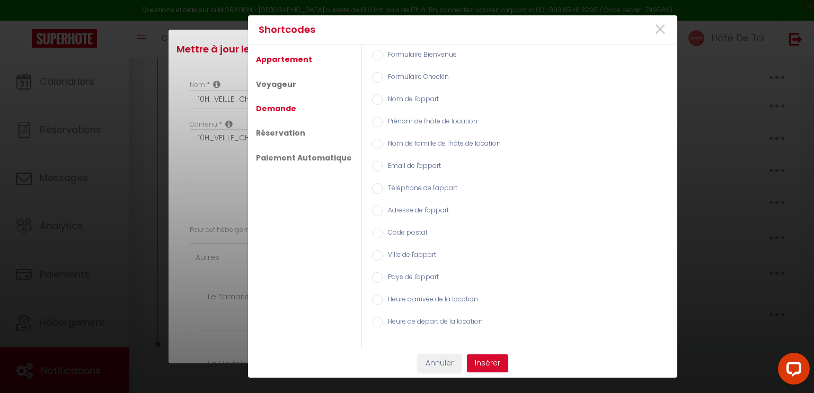
click at [282, 115] on link "Demande" at bounding box center [276, 108] width 51 height 19
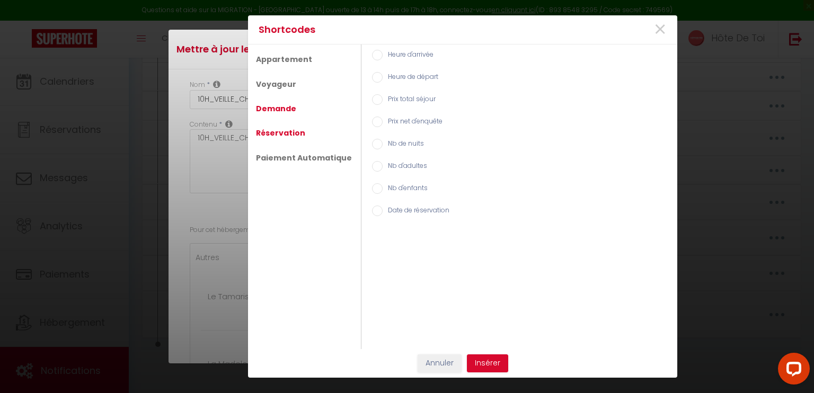
click at [283, 129] on link "Réservation" at bounding box center [281, 133] width 60 height 19
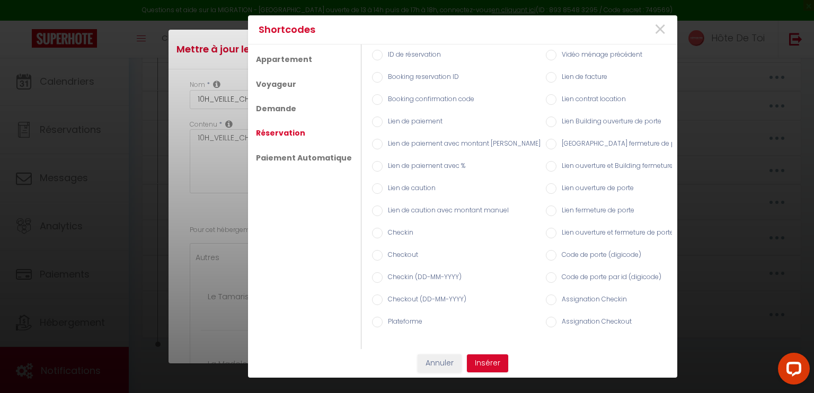
click at [393, 184] on label "Lien de caution" at bounding box center [409, 189] width 53 height 12
click at [383, 184] on input "Lien de caution" at bounding box center [377, 188] width 11 height 11
radio input "true"
click at [372, 207] on input "Lien de caution avec montant manuel" at bounding box center [377, 211] width 11 height 11
radio input "true"
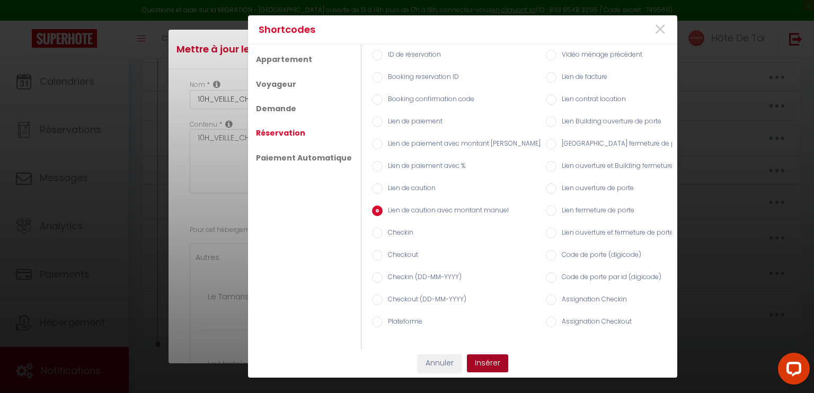
click at [496, 365] on button "Insérer" at bounding box center [487, 364] width 41 height 18
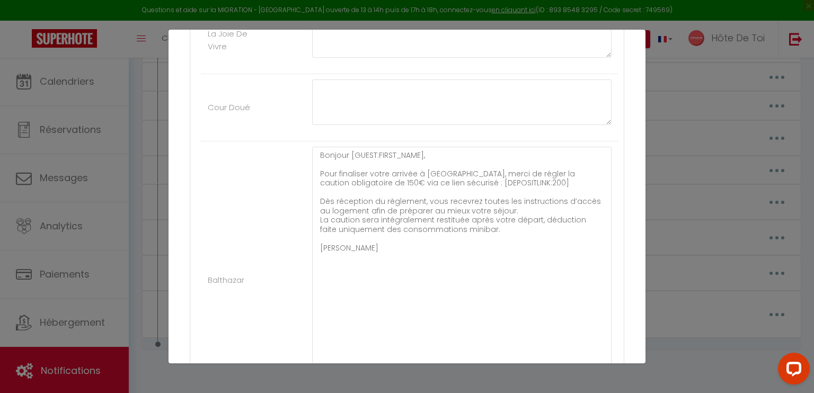
scroll to position [707, 0]
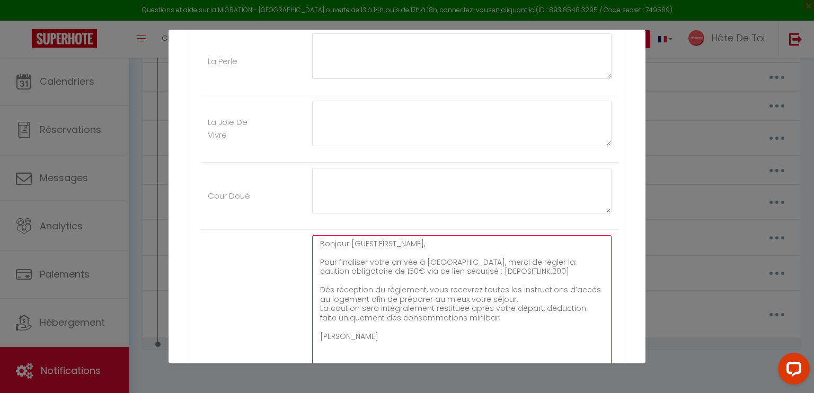
click at [484, 268] on textarea "Bonjour [GUEST:FIRST_NAME], Pour finaliser votre arrivée à Troyes, merci de rég…" at bounding box center [462, 363] width 300 height 257
click at [632, 234] on div "Nom * 10H_VEILLE_CHECKIN : DEMANDE_DE_CAUTION_AIRBNB Contenu * 10H_VEILLE_CHECK…" at bounding box center [407, 175] width 477 height 1624
click at [625, 220] on div "Nom * 10H_VEILLE_CHECKIN : DEMANDE_DE_CAUTION_AIRBNB Contenu * 10H_VEILLE_CHECK…" at bounding box center [407, 175] width 477 height 1624
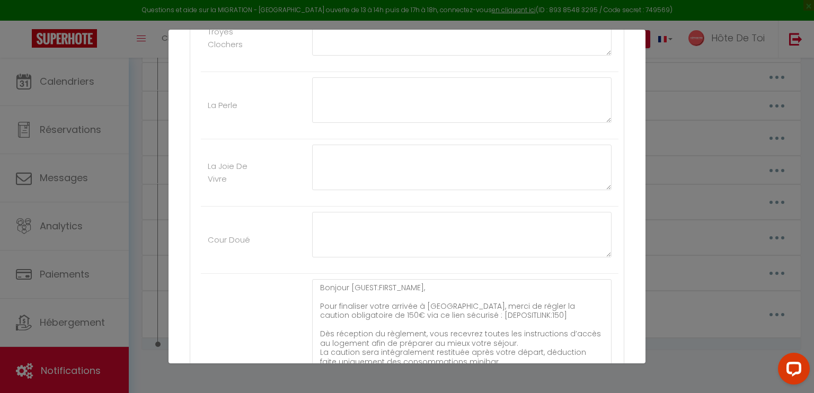
scroll to position [840, 0]
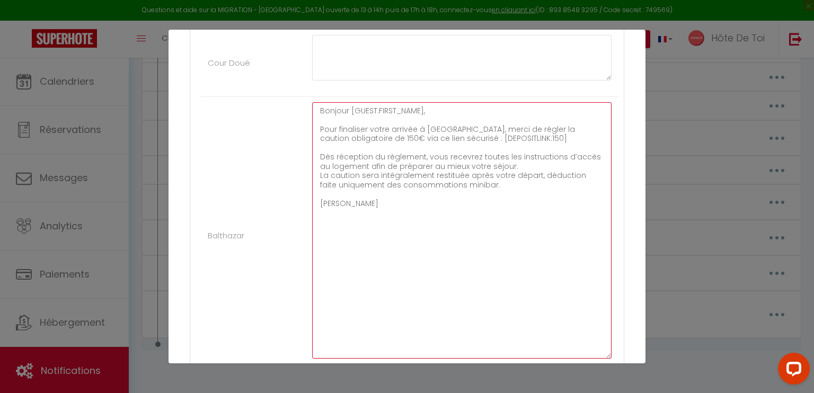
click at [391, 199] on textarea "Bonjour [GUEST:FIRST_NAME], Pour finaliser votre arrivée à Troyes, merci de rég…" at bounding box center [462, 230] width 300 height 257
click at [526, 164] on textarea "Bonjour [GUEST:FIRST_NAME], Pour finaliser votre arrivée à Troyes, merci de rég…" at bounding box center [462, 230] width 300 height 257
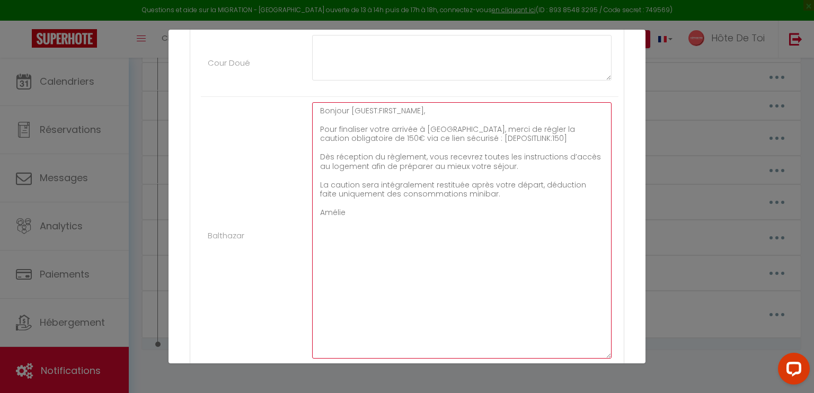
click at [484, 194] on textarea "Bonjour [GUEST:FIRST_NAME], Pour finaliser votre arrivée à Troyes, merci de rég…" at bounding box center [462, 230] width 300 height 257
click at [346, 195] on textarea "Bonjour [GUEST:FIRST_NAME], Pour finaliser votre arrivée à Troyes, merci de rég…" at bounding box center [462, 230] width 300 height 257
click at [440, 186] on textarea "Bonjour [GUEST:FIRST_NAME], Pour finaliser votre arrivée à Troyes, merci de rég…" at bounding box center [462, 230] width 300 height 257
click at [447, 191] on textarea "Bonjour [GUEST:FIRST_NAME], Pour finaliser votre arrivée à Troyes, merci de rég…" at bounding box center [462, 230] width 300 height 257
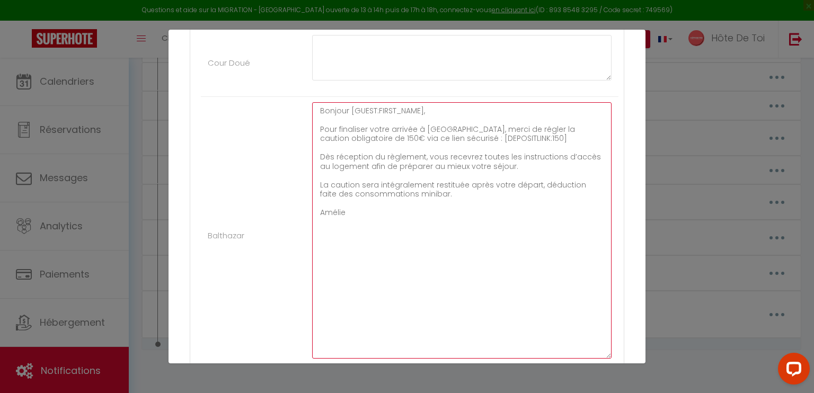
click at [375, 201] on textarea "Bonjour [GUEST:FIRST_NAME], Pour finaliser votre arrivée à Troyes, merci de rég…" at bounding box center [462, 230] width 300 height 257
click at [457, 185] on textarea "Bonjour [GUEST:FIRST_NAME], Pour finaliser votre arrivée à Troyes, merci de rég…" at bounding box center [462, 230] width 300 height 257
click at [454, 189] on textarea "Bonjour [GUEST:FIRST_NAME], Pour finaliser votre arrivée à Troyes, merci de rég…" at bounding box center [462, 230] width 300 height 257
click at [378, 247] on textarea "Bonjour [GUEST:FIRST_NAME], Pour finaliser votre arrivée à Troyes, merci de rég…" at bounding box center [462, 230] width 300 height 257
click at [481, 133] on textarea "Bonjour [GUEST:FIRST_NAME], Pour finaliser votre arrivée à Troyes, merci de rég…" at bounding box center [462, 230] width 300 height 257
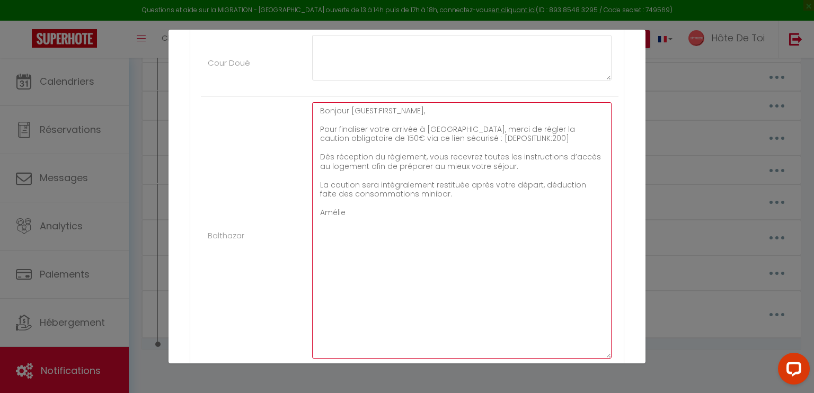
click at [340, 133] on textarea "Bonjour [GUEST:FIRST_NAME], Pour finaliser votre arrivée à Troyes, merci de rég…" at bounding box center [462, 230] width 300 height 257
click at [460, 210] on textarea "Bonjour [GUEST:FIRST_NAME], Pour finaliser votre arrivée à [GEOGRAPHIC_DATA], m…" at bounding box center [462, 230] width 300 height 257
type textarea "Bonjour [GUEST:FIRST_NAME], Pour finaliser votre arrivée à [GEOGRAPHIC_DATA], m…"
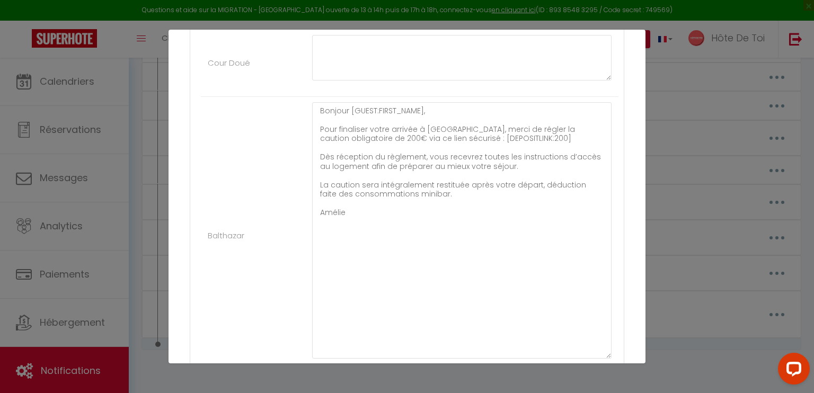
click at [620, 166] on div "Nom * 10H_VEILLE_CHECKIN : DEMANDE_DE_CAUTION_AIRBNB Contenu * 10H_VEILLE_CHECK…" at bounding box center [407, 42] width 477 height 1624
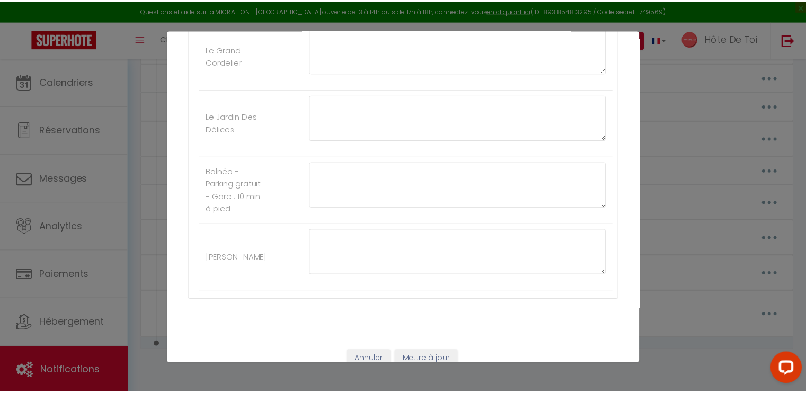
scroll to position [1370, 0]
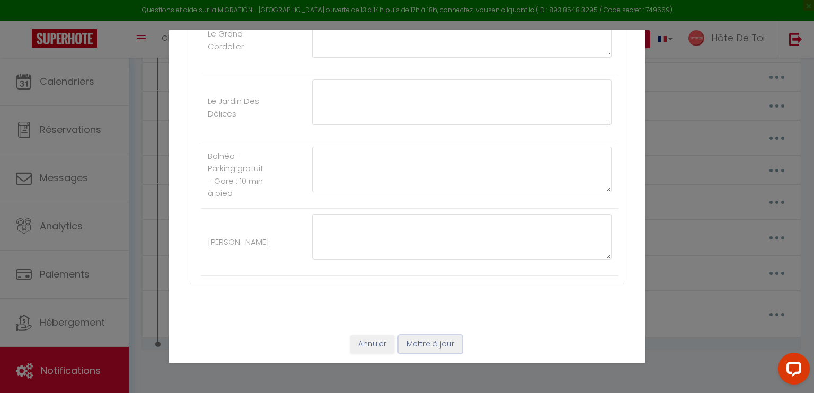
click at [442, 342] on button "Mettre à jour" at bounding box center [431, 345] width 64 height 18
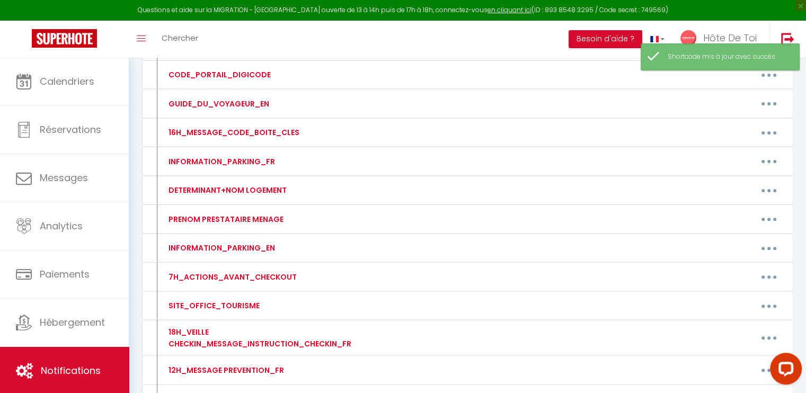
scroll to position [0, 0]
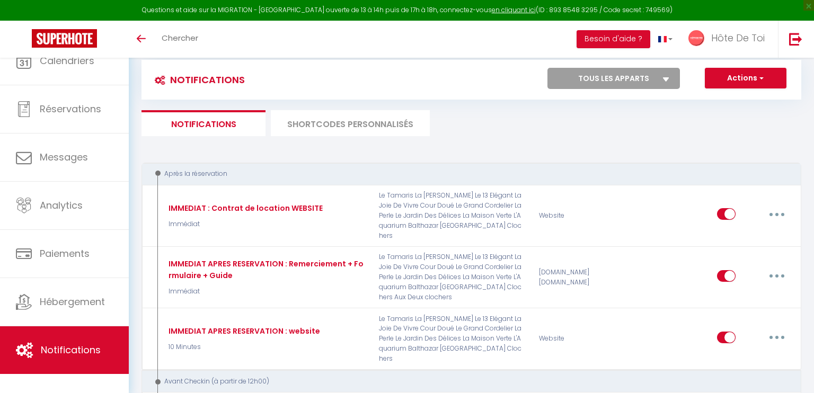
select select
checkbox input "false"
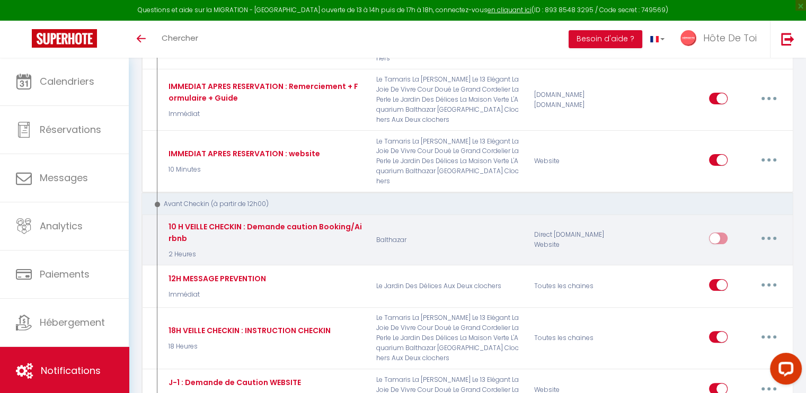
click at [761, 230] on button "button" at bounding box center [769, 238] width 30 height 17
click at [736, 254] on link "Editer" at bounding box center [742, 263] width 78 height 18
type input "10 H VEILLE CHECKIN : Demande caution Booking/Airbnb"
select select "2 Heures"
select select "if_deposit_not_paid"
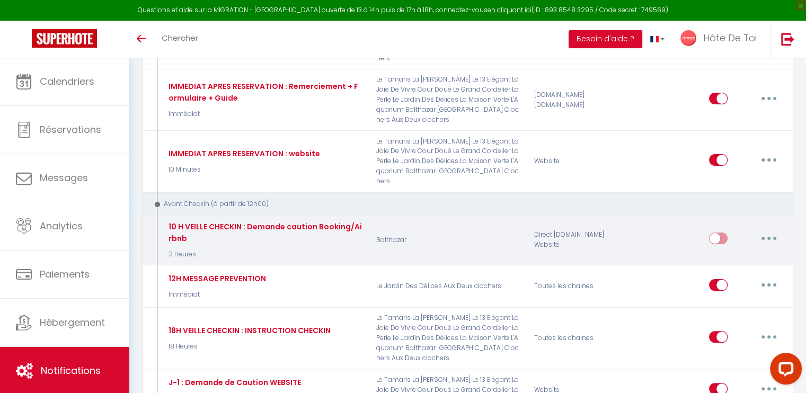
checkbox input "true"
checkbox input "false"
radio input "true"
type input "Demande de caution pour votre séjour à Troyes du [CHECKING:DD-MM-YYYY] au [CHEC…"
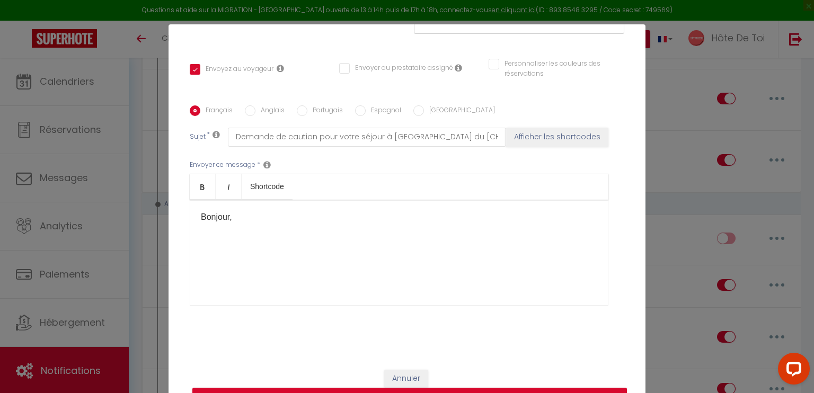
scroll to position [212, 0]
click at [278, 242] on p at bounding box center [399, 238] width 397 height 13
click at [260, 221] on p "Bonjour," at bounding box center [399, 217] width 397 height 13
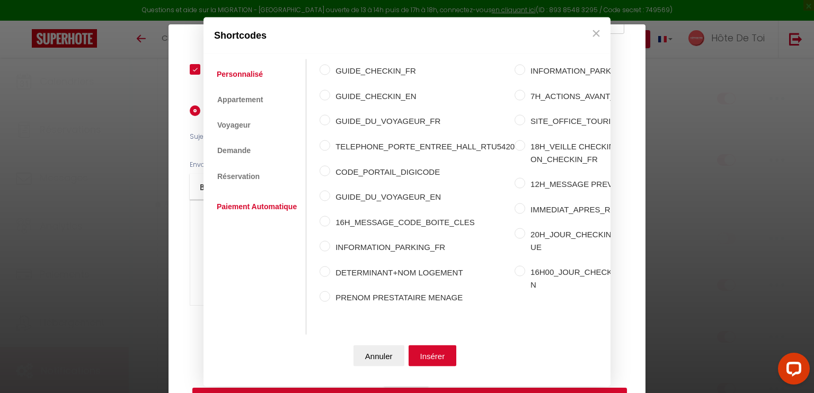
click at [262, 197] on link "Paiement Automatique" at bounding box center [257, 206] width 91 height 19
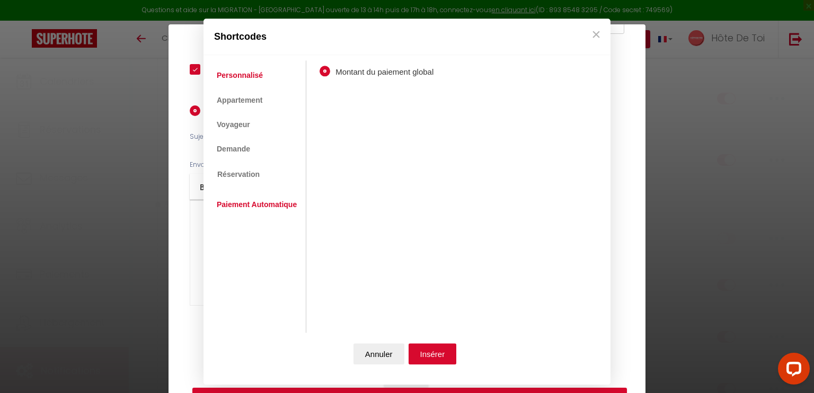
click at [245, 71] on link "Personnalisé" at bounding box center [240, 75] width 57 height 19
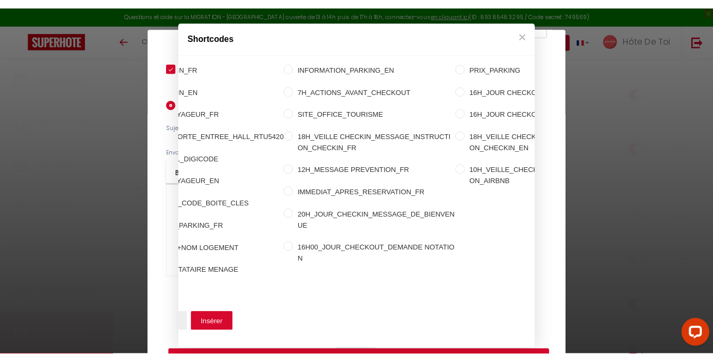
scroll to position [0, 273]
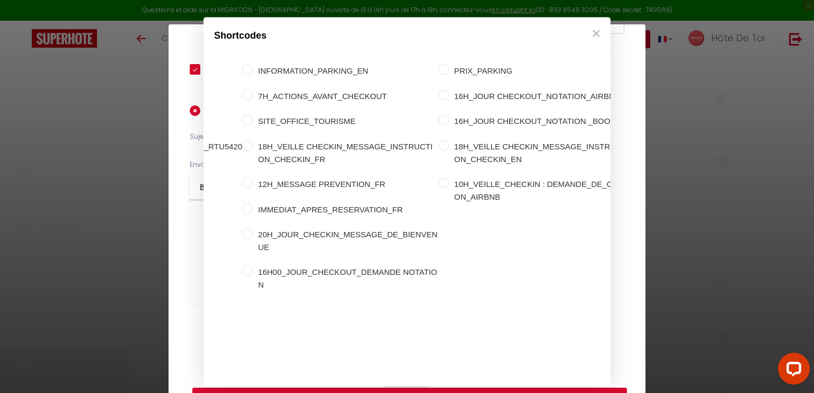
click at [438, 178] on input "10H_VEILLE_CHECKIN : DEMANDE_DE_CAUTION_AIRBNB" at bounding box center [443, 183] width 11 height 11
radio input "true"
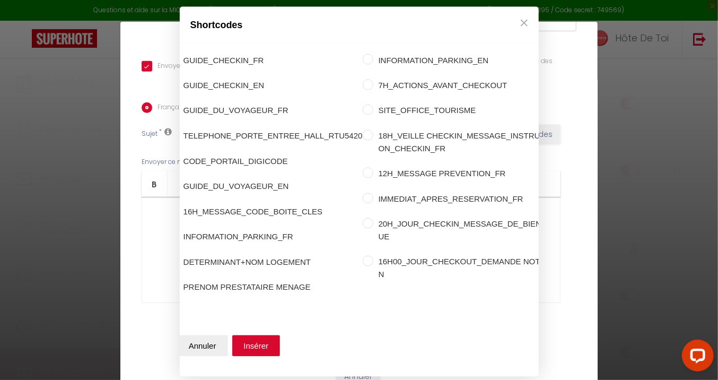
scroll to position [0, 0]
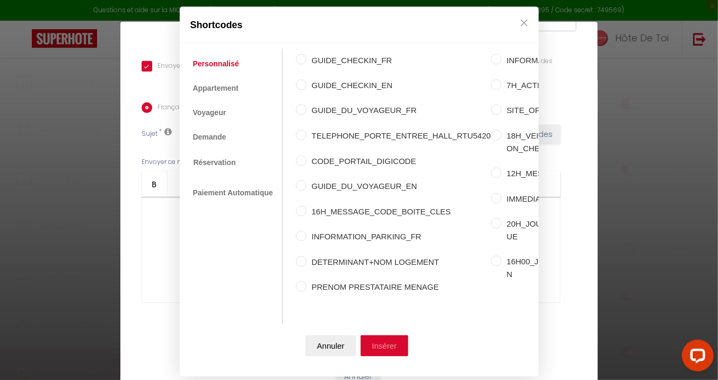
click at [392, 338] on button "Insérer" at bounding box center [385, 345] width 48 height 21
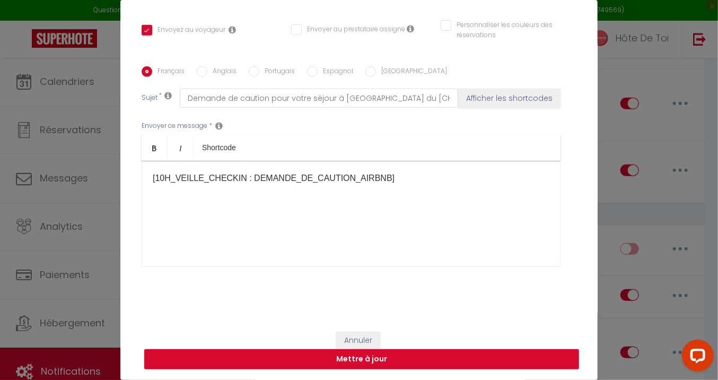
scroll to position [42, 0]
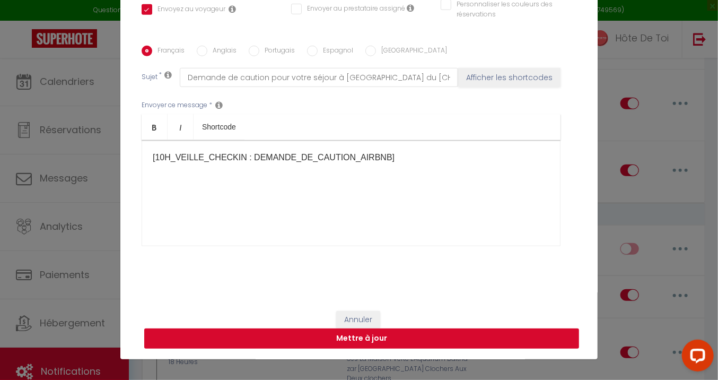
click at [365, 338] on button "Mettre à jour" at bounding box center [361, 338] width 435 height 20
checkbox input "true"
checkbox input "false"
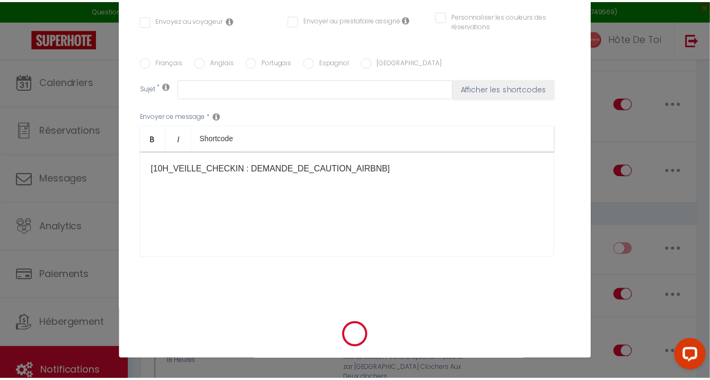
scroll to position [0, 0]
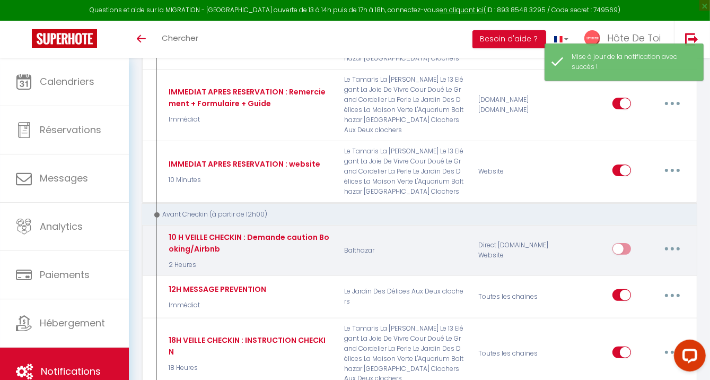
click at [675, 246] on button "button" at bounding box center [672, 248] width 30 height 17
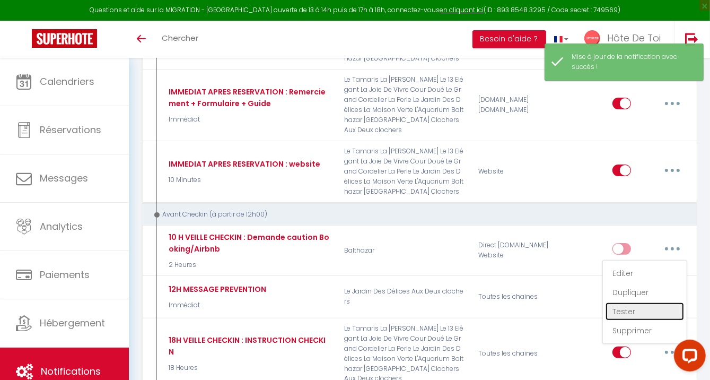
click at [630, 305] on link "Tester" at bounding box center [644, 311] width 78 height 18
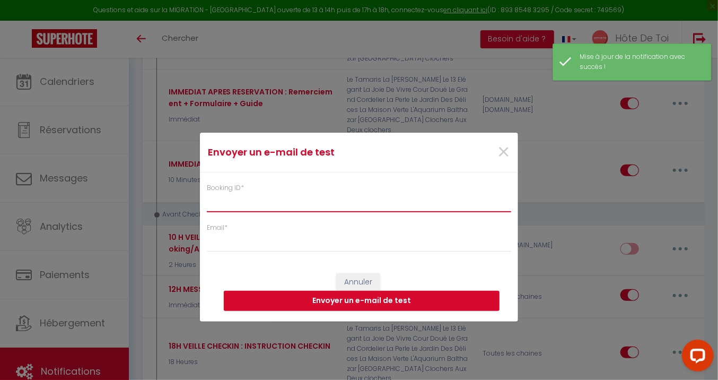
click at [239, 208] on input "Booking ID *" at bounding box center [359, 202] width 304 height 19
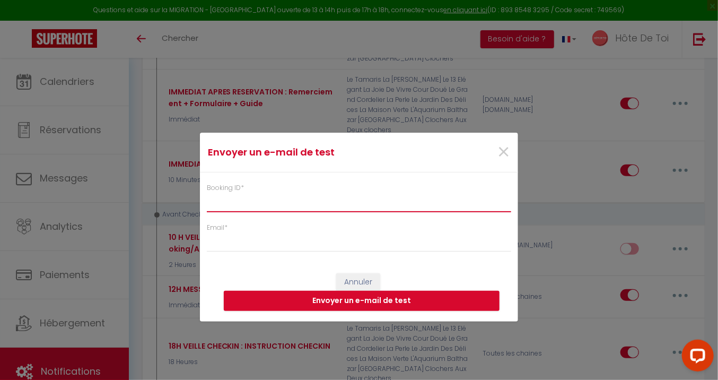
paste input "6299237"
type input "6299237"
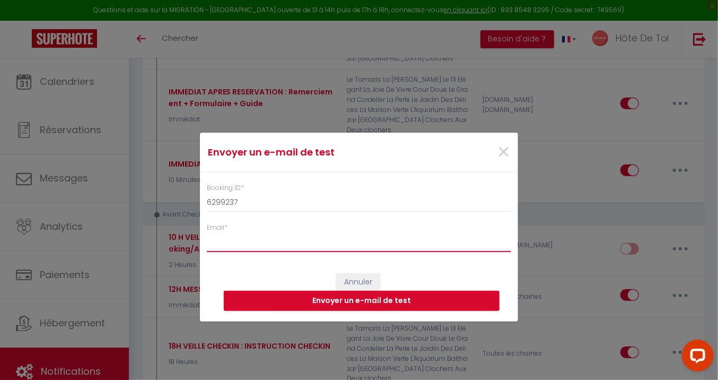
click at [257, 248] on input "Email *" at bounding box center [359, 242] width 304 height 19
click at [373, 303] on button "Envoyer un e-mail de test" at bounding box center [362, 301] width 276 height 20
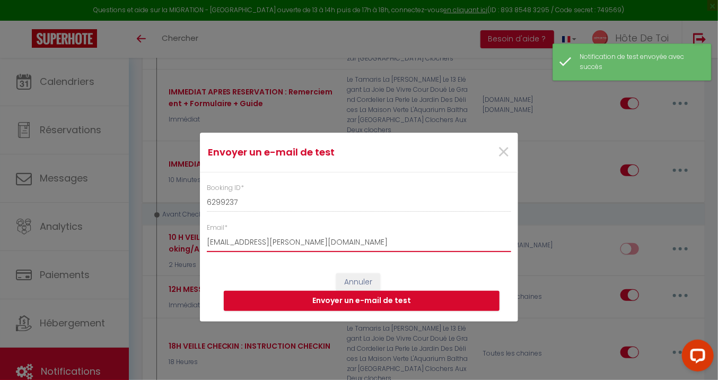
click at [345, 244] on input "[EMAIL_ADDRESS][PERSON_NAME][DOMAIN_NAME]" at bounding box center [359, 242] width 304 height 19
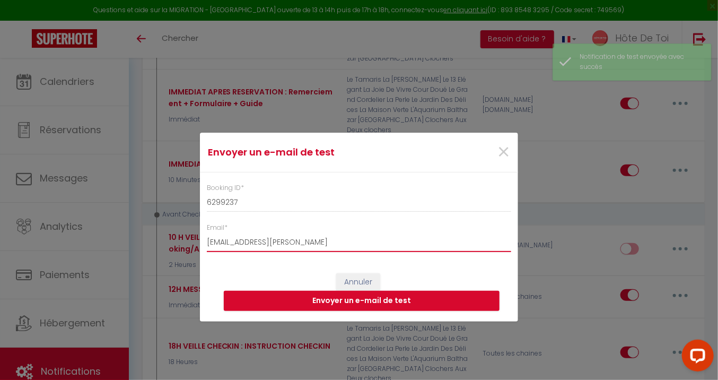
click at [327, 246] on input "randriantsara.claudio@gmail.coc" at bounding box center [359, 242] width 304 height 19
click at [328, 246] on input "randriantsara.claudio@gmail.coc" at bounding box center [359, 242] width 304 height 19
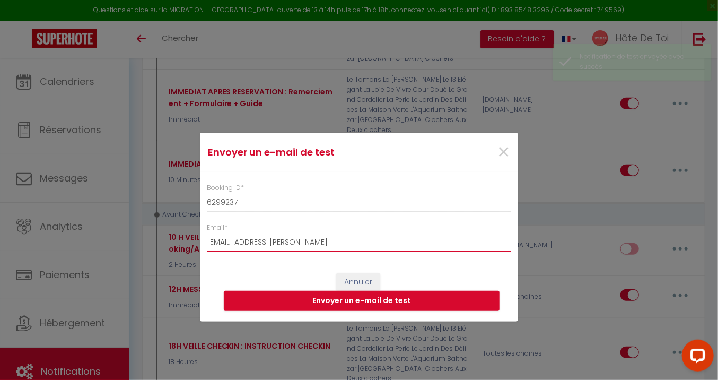
click at [328, 246] on input "randriantsara.claudio@gmail.coc" at bounding box center [359, 242] width 304 height 19
type input "randriantsara.claudio@gmail.coc"
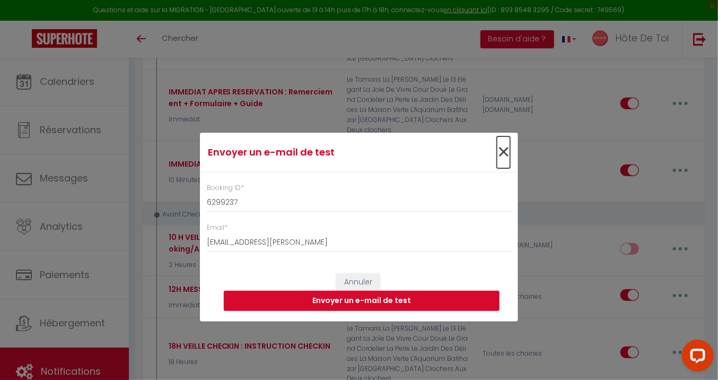
click at [508, 156] on span "×" at bounding box center [503, 152] width 13 height 32
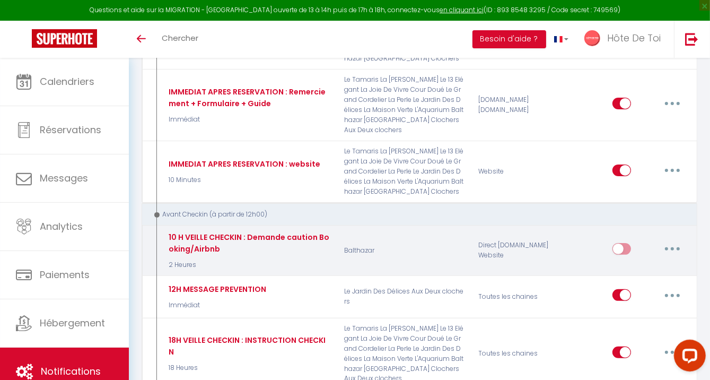
click at [668, 246] on button "button" at bounding box center [672, 248] width 30 height 17
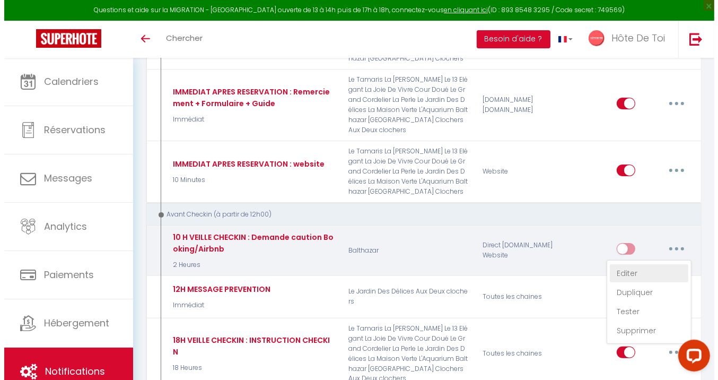
scroll to position [286, 0]
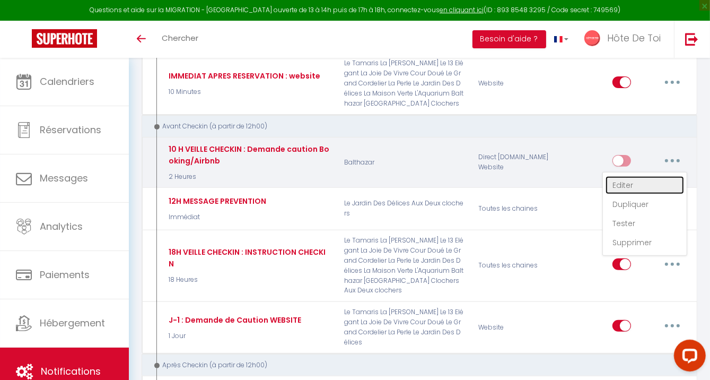
click at [624, 185] on link "Editer" at bounding box center [644, 185] width 78 height 18
type input "10 H VEILLE CHECKIN : Demande caution Booking/Airbnb"
select select "2 Heures"
select select "if_deposit_not_paid"
checkbox input "true"
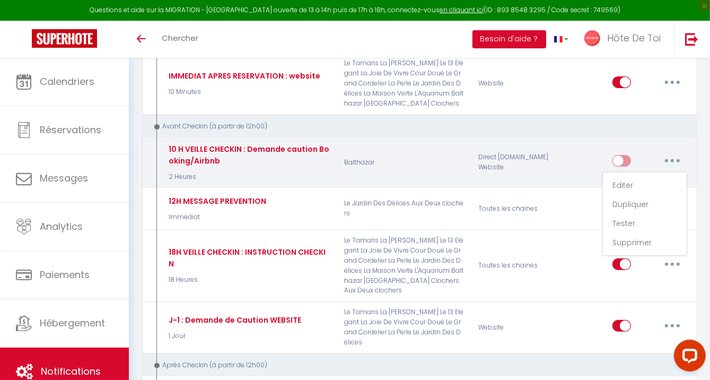
checkbox input "false"
radio input "true"
type input "Demande de caution pour votre séjour à [GEOGRAPHIC_DATA] du [CHECKING:DD-MM-YYY…"
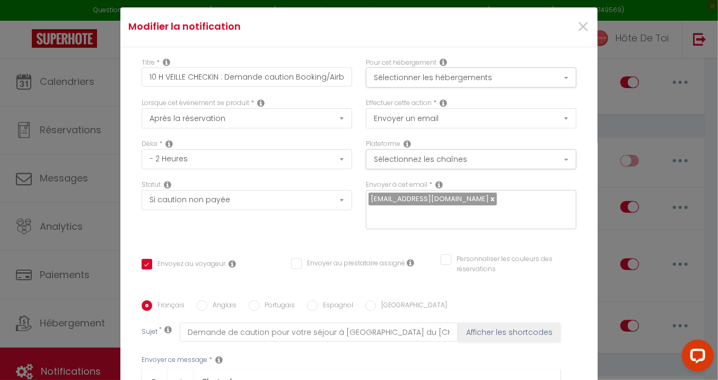
scroll to position [0, 0]
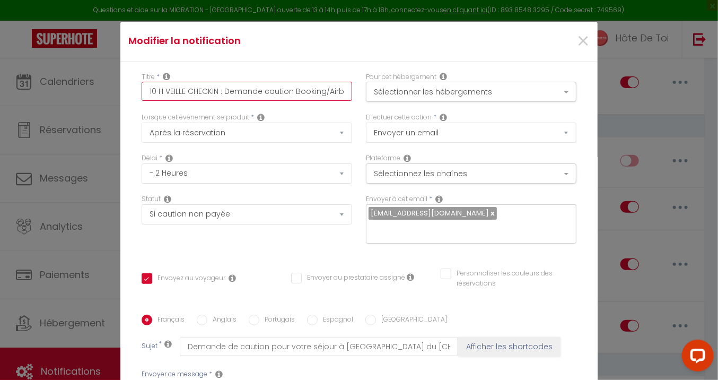
click at [323, 91] on input "10 H VEILLE CHECKIN : Demande caution Booking/Airbnb" at bounding box center [247, 91] width 210 height 19
type input "10 H VEILLE CHECKIN : Demande caution BookingAirbnb"
checkbox input "true"
checkbox input "false"
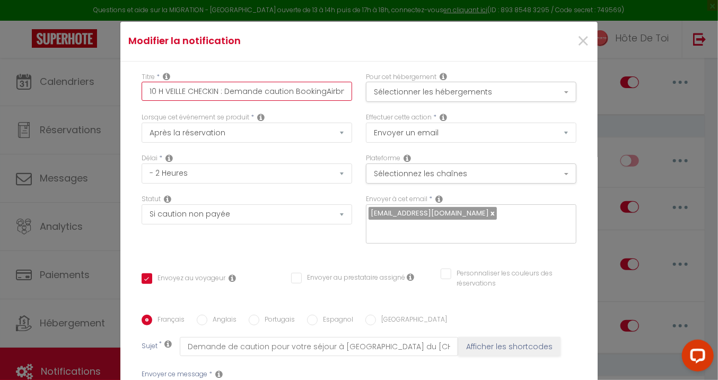
type input "10 H VEILLE CHECKIN : Demande caution BookinAirbnb"
checkbox input "true"
checkbox input "false"
type input "10 H VEILLE CHECKIN : Demande caution BookiAirbnb"
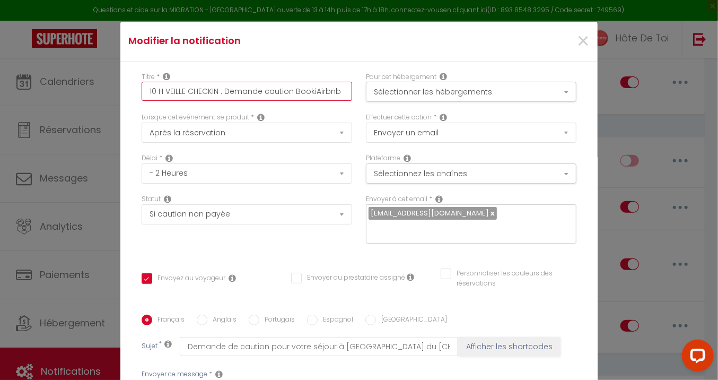
checkbox input "true"
checkbox input "false"
type input "10 H VEILLE CHECKIN : Demande caution BookAirbnb"
checkbox input "true"
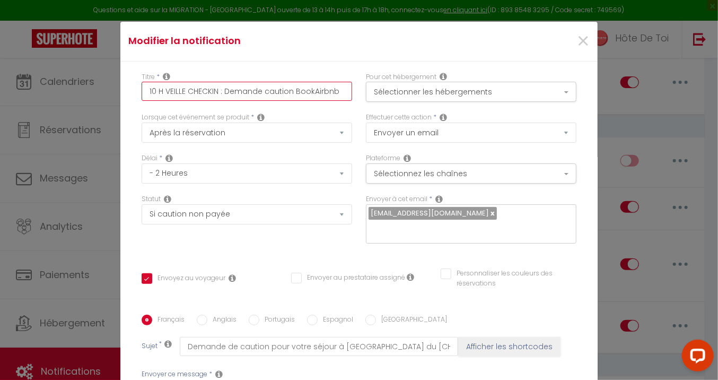
checkbox input "false"
type input "10 H VEILLE CHECKIN : Demande caution BooAirbnb"
checkbox input "true"
checkbox input "false"
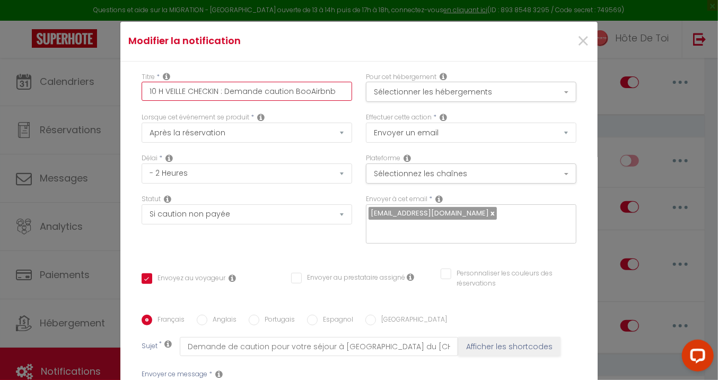
checkbox input "false"
type input "10 H VEILLE CHECKIN : Demande caution BoAirbnb"
checkbox input "true"
checkbox input "false"
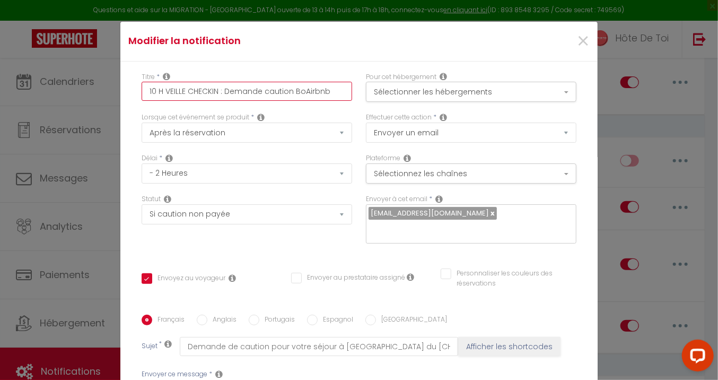
type input "10 H VEILLE CHECKIN : Demande caution BAirbnb"
checkbox input "true"
checkbox input "false"
type input "10 H VEILLE CHECKIN : Demande caution Airbnb"
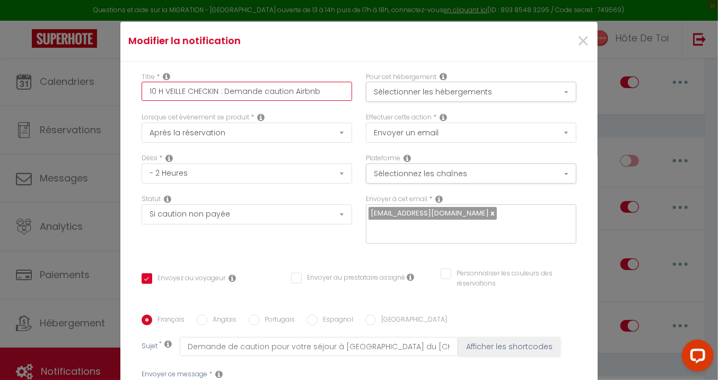
checkbox input "true"
checkbox input "false"
type input "10 H VEILLE CHECKIN : Demande caution Airbnb"
click at [289, 74] on div "Titre * 10 H VEILLE CHECKIN : Demande caution Airbnb" at bounding box center [247, 86] width 210 height 29
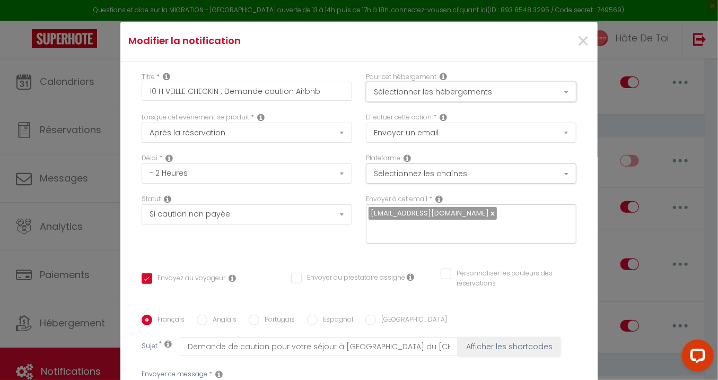
click at [483, 87] on button "Sélectionner les hébergements" at bounding box center [471, 92] width 210 height 20
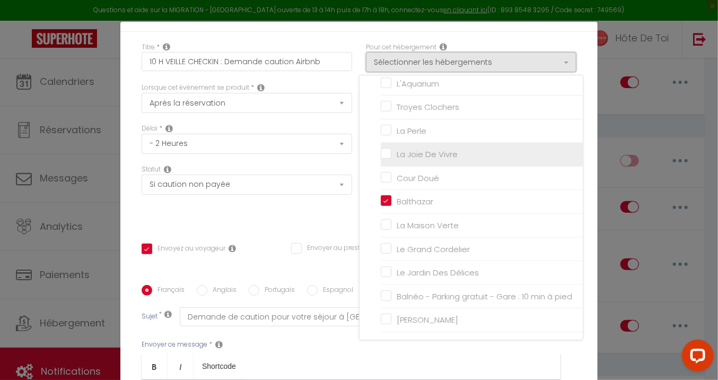
scroll to position [88, 0]
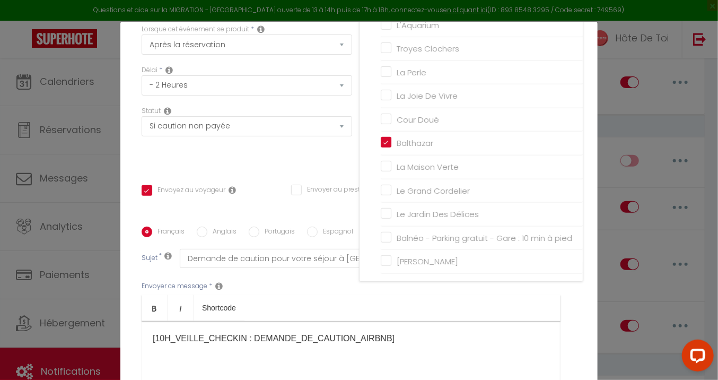
click at [580, 59] on div "Titre * 10 H VEILLE CHECKIN : Demande caution Airbnb Pour cet hébergement Sélec…" at bounding box center [358, 226] width 477 height 507
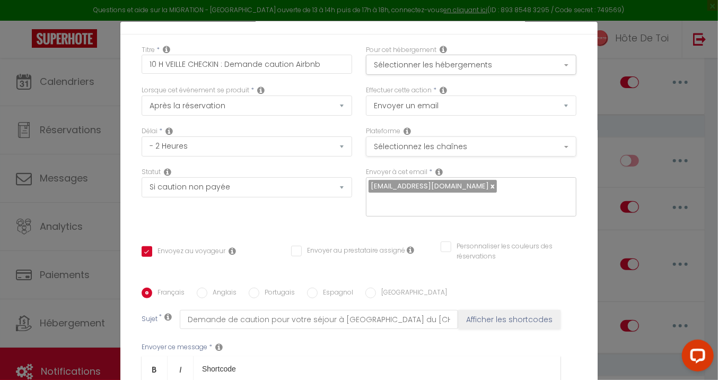
scroll to position [0, 0]
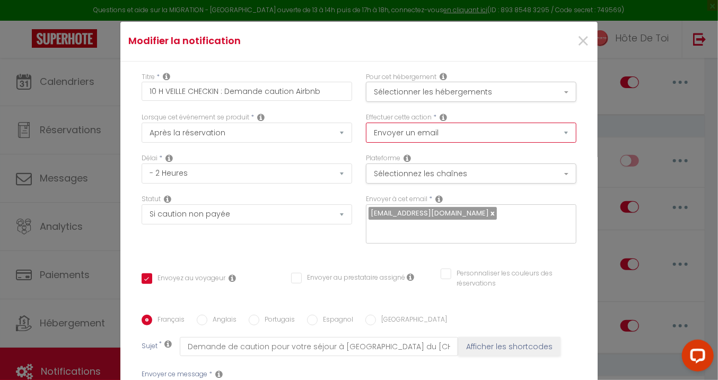
click at [460, 133] on select "Envoyer un email Envoyer un SMS Envoyer une notification push" at bounding box center [471, 132] width 210 height 20
click at [577, 121] on div "Titre * 10 H VEILLE CHECKIN : Demande caution Airbnb Pour cet hébergement Sélec…" at bounding box center [358, 315] width 477 height 507
click at [488, 174] on button "Sélectionnez les chaînes" at bounding box center [471, 173] width 210 height 20
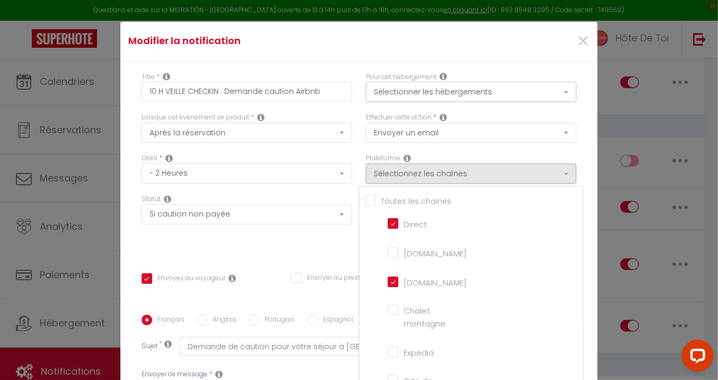
click at [390, 252] on input "[DOMAIN_NAME]" at bounding box center [418, 252] width 60 height 11
checkbox input "true"
checkbox input "false"
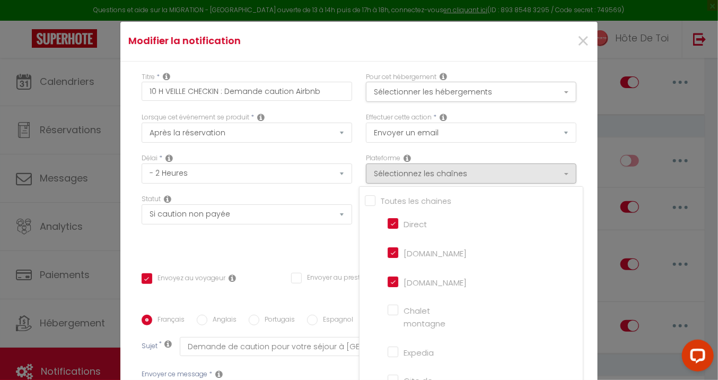
click at [388, 276] on input "[DOMAIN_NAME]" at bounding box center [418, 281] width 60 height 11
checkbox input "false"
checkbox input "true"
checkbox input "false"
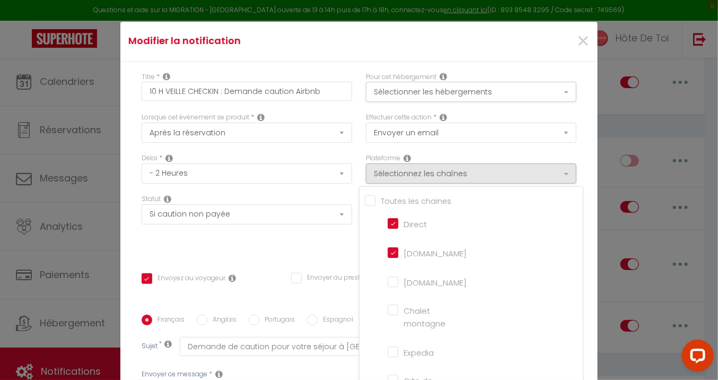
click at [388, 226] on input "Direct" at bounding box center [418, 222] width 60 height 11
checkbox input "false"
checkbox input "true"
checkbox input "false"
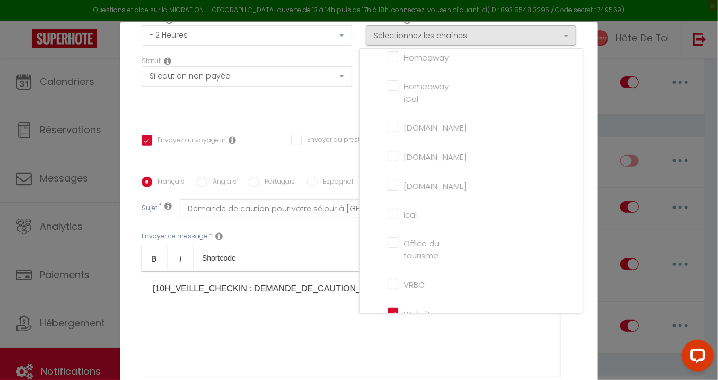
scroll to position [244, 0]
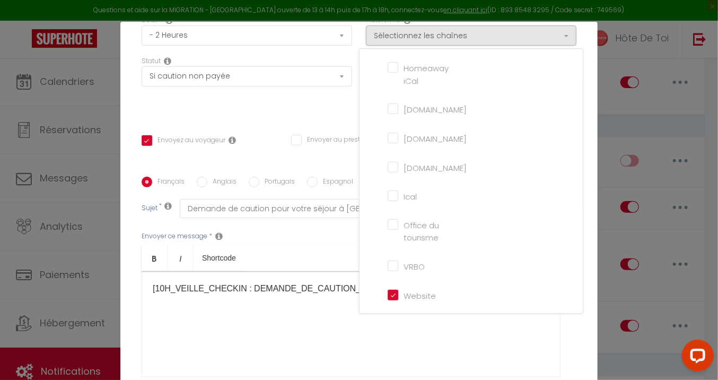
click at [388, 294] on input "Website" at bounding box center [418, 294] width 60 height 11
checkbox input "false"
checkbox input "true"
checkbox input "false"
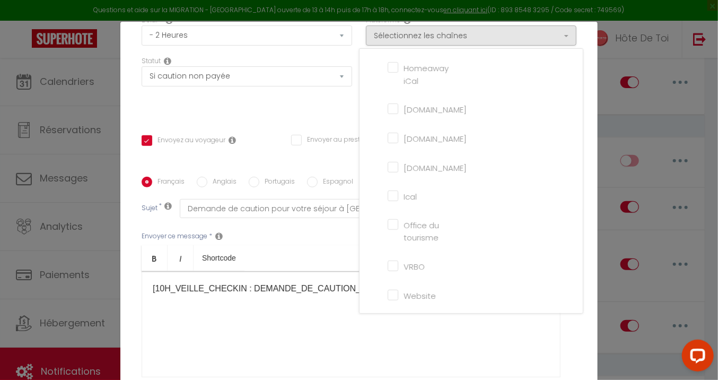
click at [583, 239] on div "Titre * 10 H VEILLE CHECKIN : Demande caution Airbnb Pour cet hébergement Sélec…" at bounding box center [358, 177] width 477 height 507
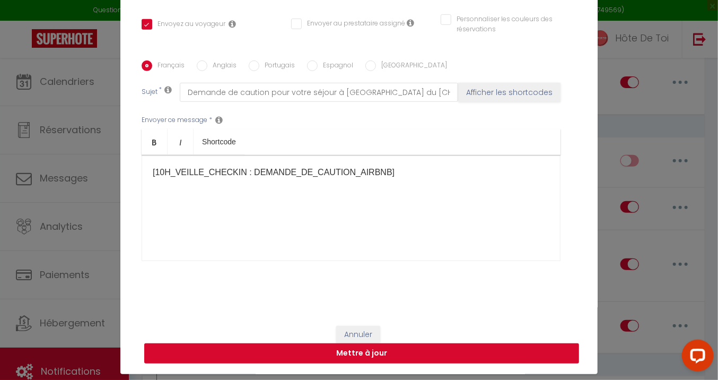
scroll to position [42, 0]
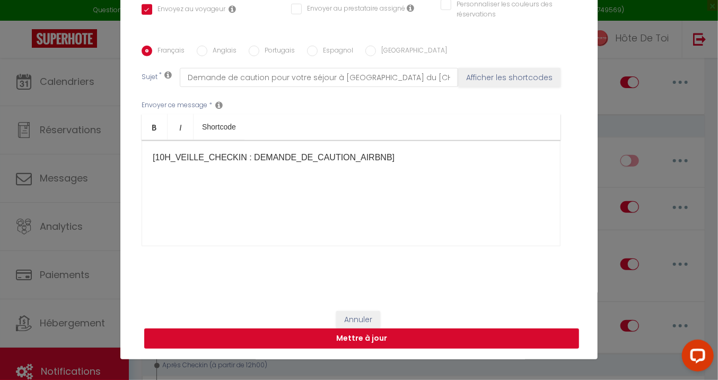
click at [365, 334] on button "Mettre à jour" at bounding box center [361, 338] width 435 height 20
checkbox input "true"
checkbox input "false"
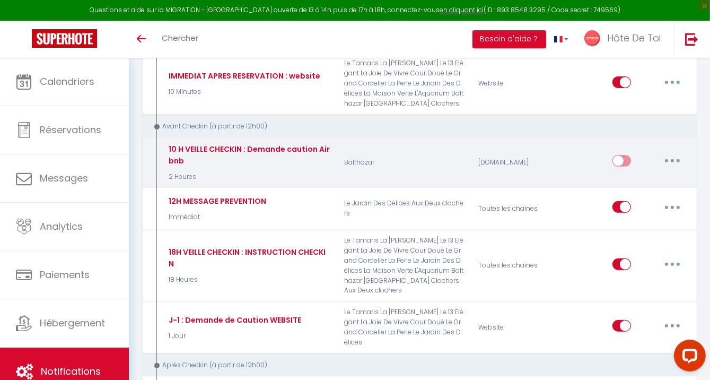
click at [676, 156] on button "button" at bounding box center [672, 160] width 30 height 17
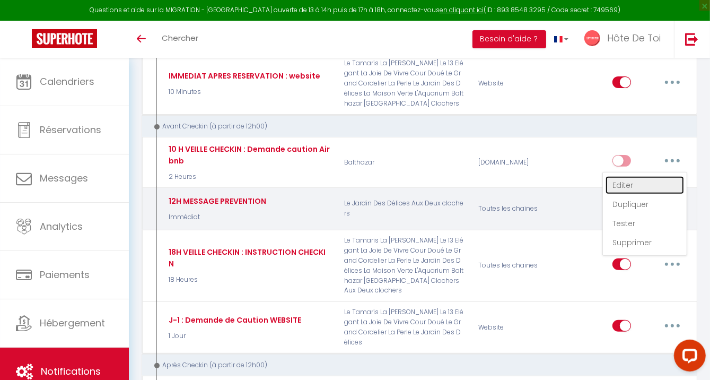
click at [631, 186] on link "Editer" at bounding box center [644, 185] width 78 height 18
type input "10 H VEILLE CHECKIN : Demande caution Airbnb"
select select "2 Heures"
select select "if_deposit_not_paid"
checkbox input "true"
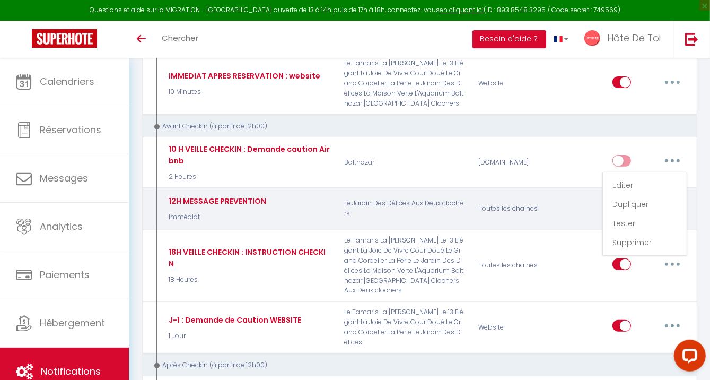
checkbox input "false"
radio input "true"
type input "Demande de caution pour votre séjour à [GEOGRAPHIC_DATA] du [CHECKING:DD-MM-YYY…"
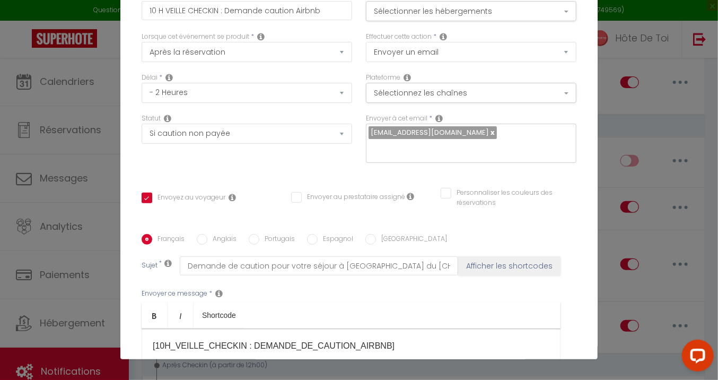
scroll to position [0, 0]
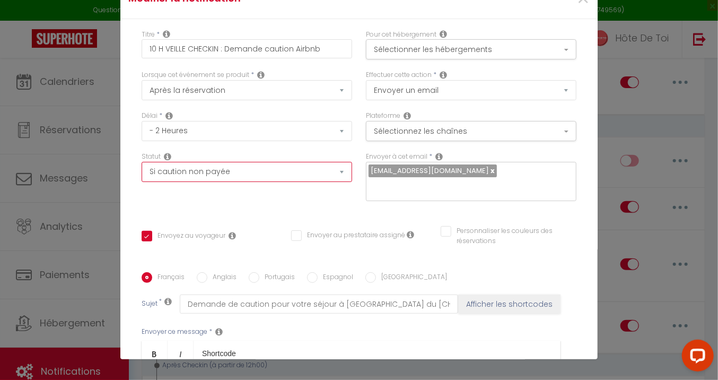
click at [320, 173] on select "Aucun Si la réservation est payée Si réservation non payée Si la caution a été …" at bounding box center [247, 172] width 210 height 20
click at [366, 208] on div "Envoyer à cet email * conciergerie@hotedetoi.com" at bounding box center [471, 182] width 224 height 60
click at [331, 174] on select "Aucun Si la réservation est payée Si réservation non payée Si la caution a été …" at bounding box center [247, 172] width 210 height 20
select select
click at [142, 162] on select "Aucun Si la réservation est payée Si réservation non payée Si la caution a été …" at bounding box center [247, 172] width 210 height 20
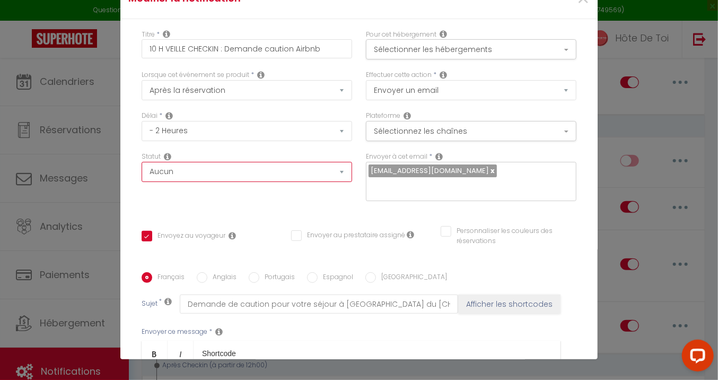
checkbox input "true"
checkbox input "false"
click at [299, 195] on div "Statut Aucun Si la réservation est payée Si réservation non payée Si la caution…" at bounding box center [247, 182] width 224 height 60
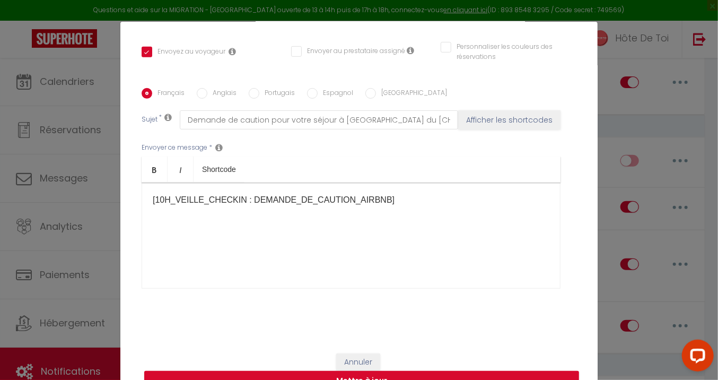
scroll to position [42, 0]
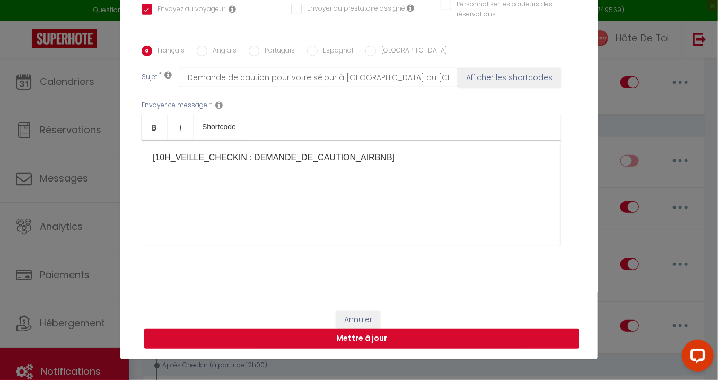
click at [372, 343] on button "Mettre à jour" at bounding box center [361, 338] width 435 height 20
checkbox input "true"
checkbox input "false"
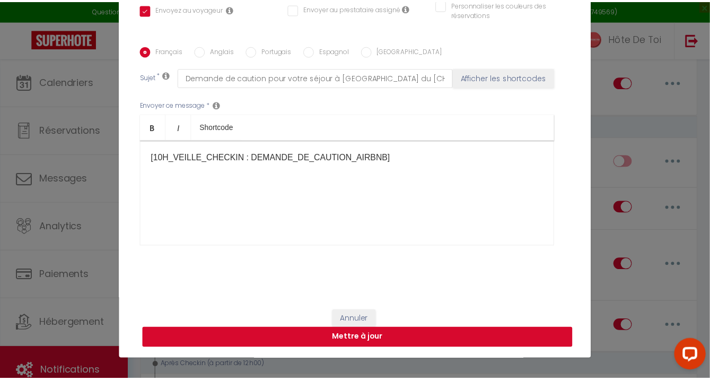
scroll to position [215, 0]
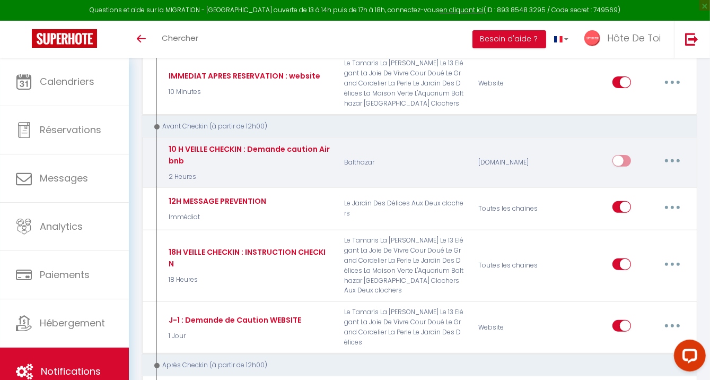
click at [675, 157] on button "button" at bounding box center [672, 160] width 30 height 17
click at [629, 203] on link "Dupliquer" at bounding box center [644, 204] width 78 height 18
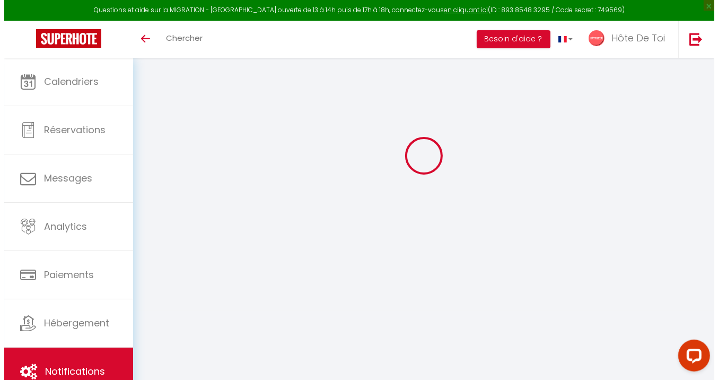
scroll to position [286, 0]
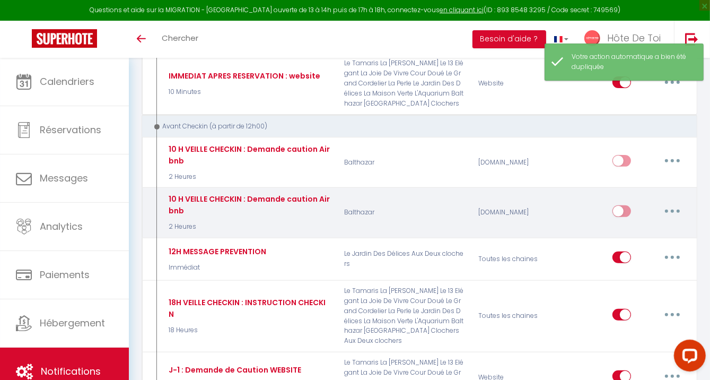
click at [676, 209] on button "button" at bounding box center [672, 211] width 30 height 17
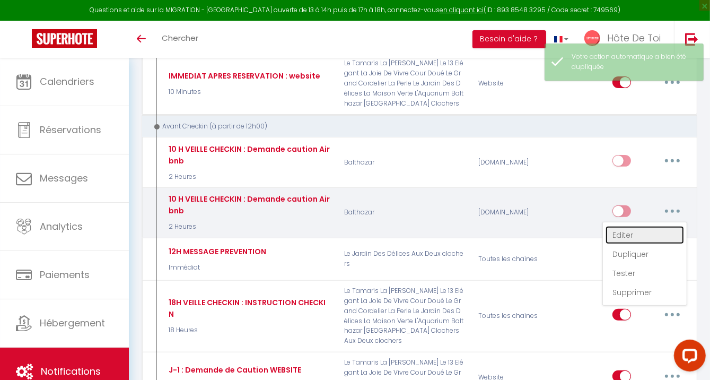
click at [631, 236] on link "Editer" at bounding box center [644, 235] width 78 height 18
type input "10 H VEILLE CHECKIN : Demande caution Airbnb"
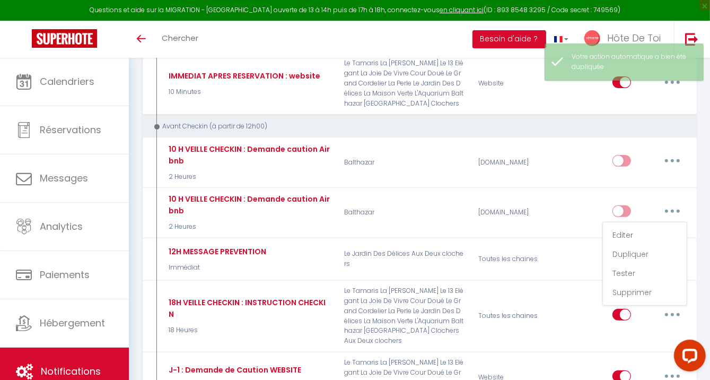
select select "2 Heures"
select select
checkbox input "true"
checkbox input "false"
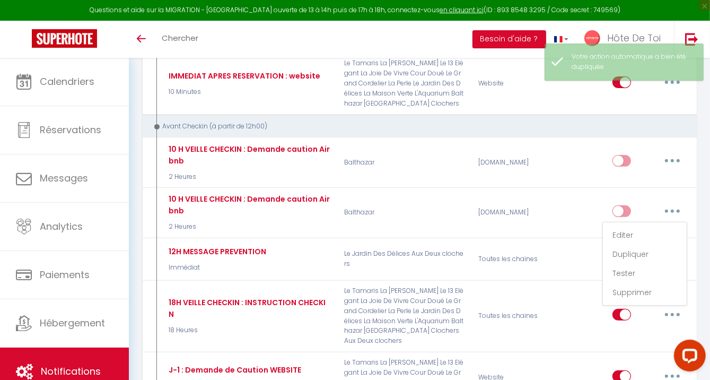
radio input "true"
type input "Demande de caution pour votre séjour à [GEOGRAPHIC_DATA] du [CHECKING:DD-MM-YYY…"
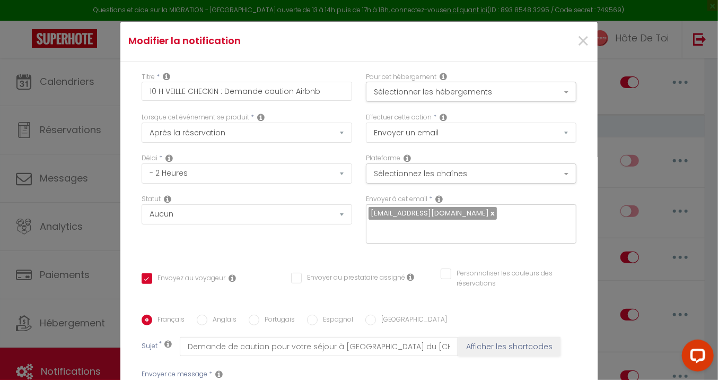
click at [514, 184] on div "Plateforme Sélectionnez les chaînes Toutes les chaines Direct Airbnb.com Bookin…" at bounding box center [471, 173] width 224 height 41
click at [496, 178] on button "Sélectionnez les chaînes" at bounding box center [471, 173] width 210 height 20
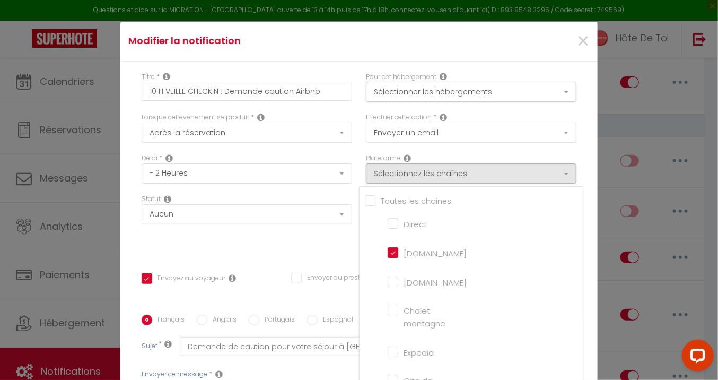
click at [392, 280] on input "[DOMAIN_NAME]" at bounding box center [418, 281] width 60 height 11
checkbox input "true"
checkbox input "false"
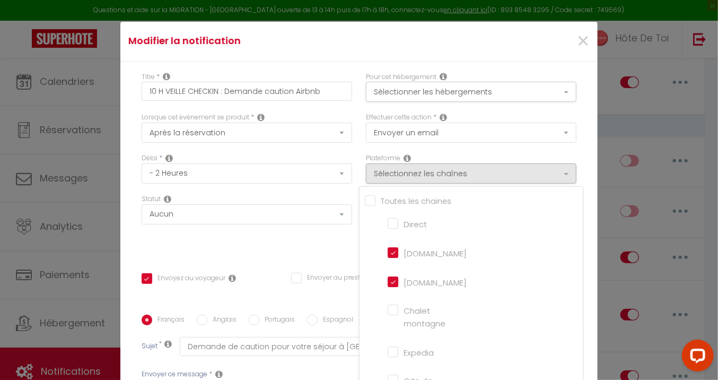
click at [388, 248] on input "[DOMAIN_NAME]" at bounding box center [418, 252] width 60 height 11
checkbox input "false"
checkbox input "true"
checkbox input "false"
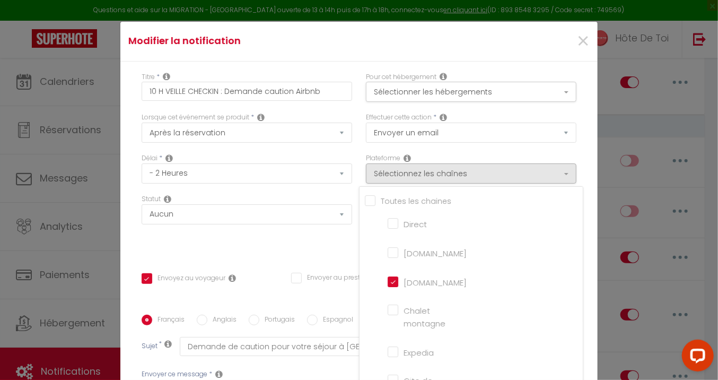
click at [389, 218] on input "Direct" at bounding box center [418, 222] width 60 height 11
checkbox input "true"
checkbox input "false"
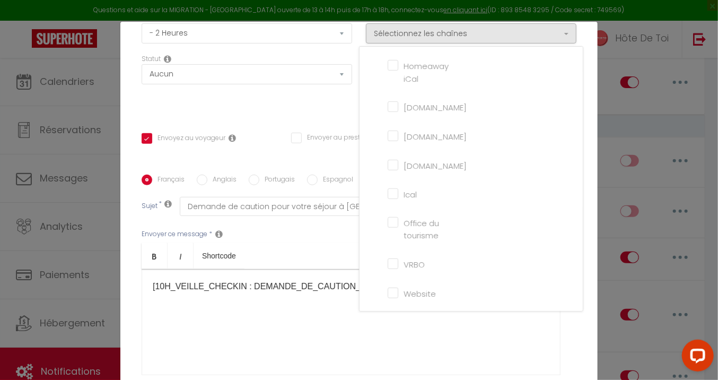
scroll to position [226, 0]
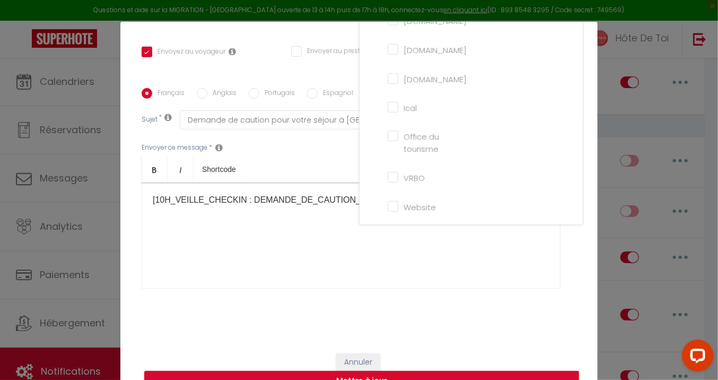
click at [388, 205] on input "Website" at bounding box center [418, 205] width 60 height 11
checkbox input "true"
checkbox input "false"
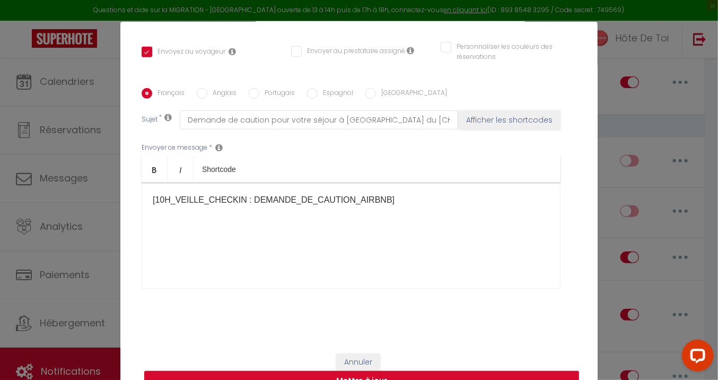
click at [314, 253] on div "[10H_VEILLE_CHECKIN : DEMANDE_DE_CAUTION_AIRBNB]​​" at bounding box center [351, 235] width 419 height 106
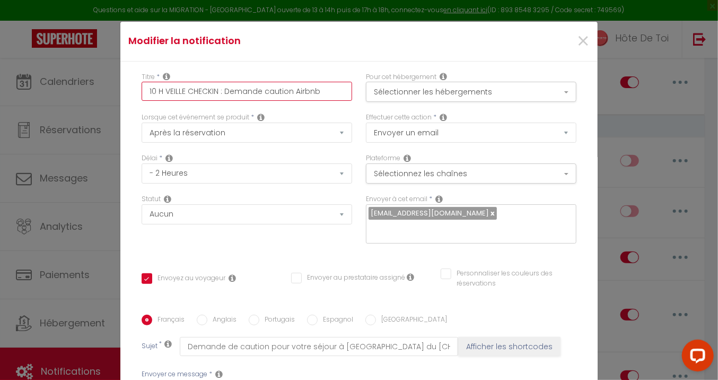
click at [321, 87] on input "10 H VEILLE CHECKIN : Demande caution Airbnb" at bounding box center [247, 91] width 210 height 19
type input "10 H VEILLE CHECKIN : Demande caution Airbn"
checkbox input "true"
checkbox input "false"
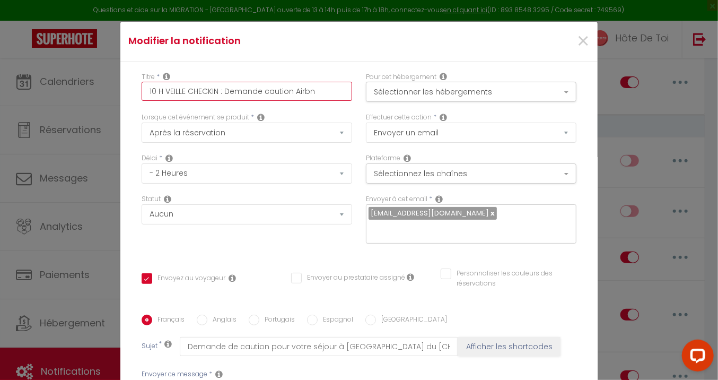
type input "10 H VEILLE CHECKIN : Demande caution Airb"
checkbox input "true"
checkbox input "false"
type input "10 H VEILLE CHECKIN : Demande caution Air"
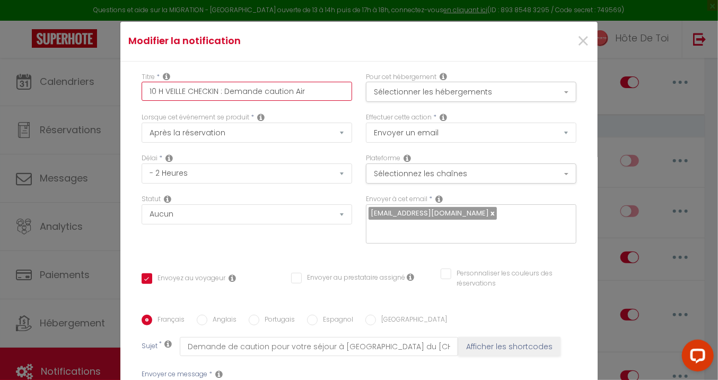
checkbox input "true"
checkbox input "false"
type input "10 H VEILLE CHECKIN : Demande caution Ai"
checkbox input "true"
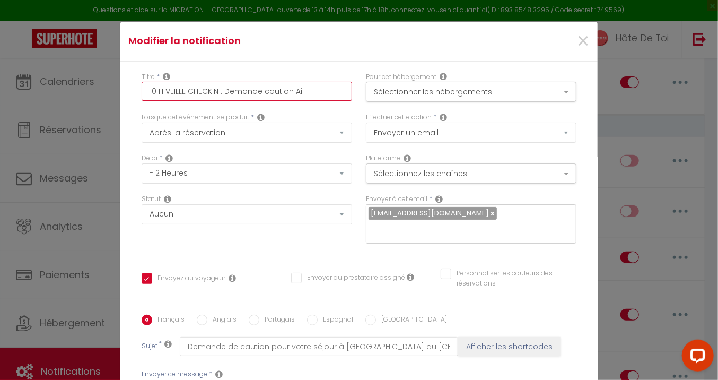
checkbox input "false"
type input "10 H VEILLE CHECKIN : Demande caution A"
checkbox input "true"
checkbox input "false"
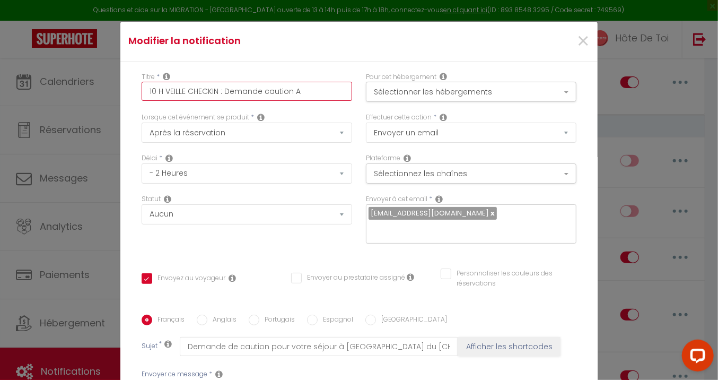
checkbox input "false"
type input "10 H VEILLE CHECKIN : Demande caution"
checkbox input "true"
checkbox input "false"
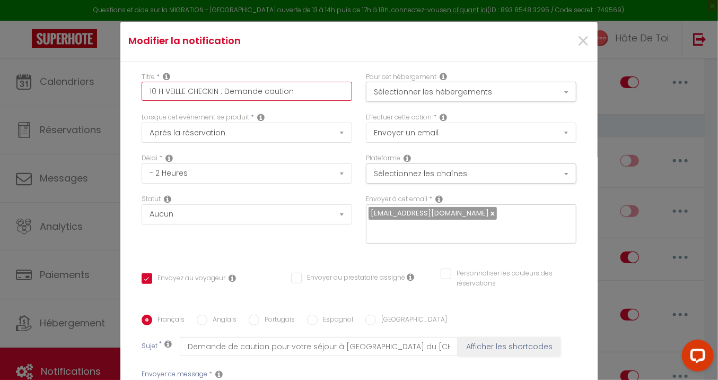
type input "10 H VEILLE CHECKIN : Demande caution B"
checkbox input "true"
checkbox input "false"
type input "10 H VEILLE CHECKIN : Demande caution Bo"
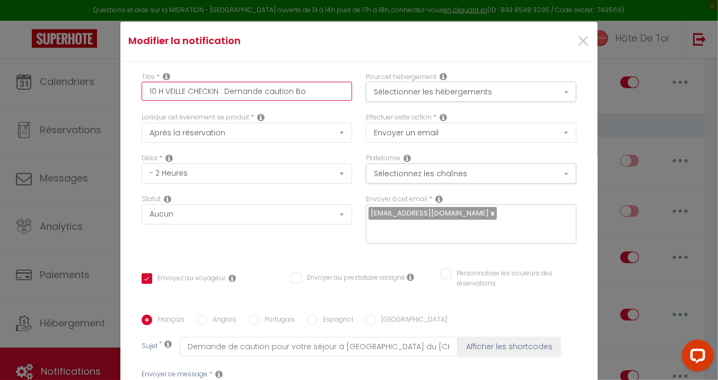
checkbox input "true"
checkbox input "false"
type input "10 H VEILLE CHECKIN : Demande caution Boo"
checkbox input "true"
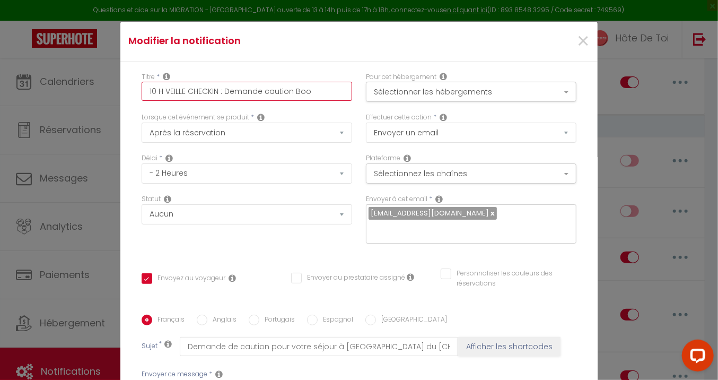
checkbox input "false"
type input "10 H VEILLE CHECKIN : Demande caution Bo"
checkbox input "true"
checkbox input "false"
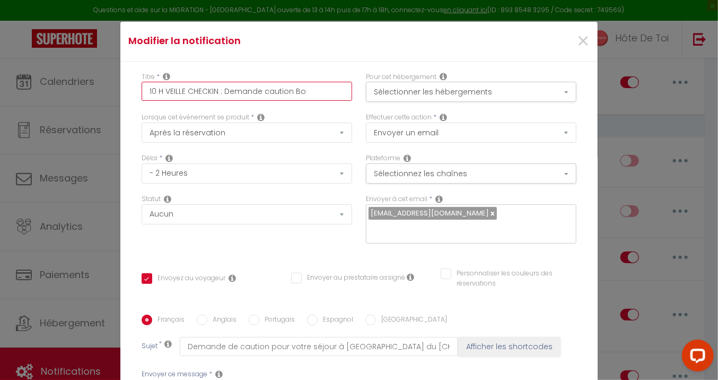
checkbox input "false"
type input "10 H VEILLE CHECKIN : Demande caution B"
checkbox input "true"
checkbox input "false"
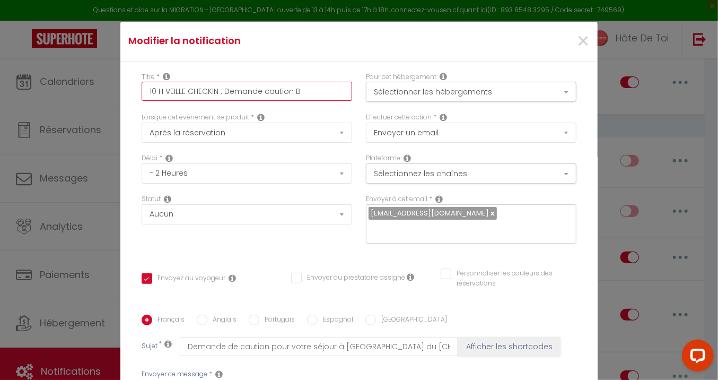
type input "10 H VEILLE CHECKIN : Demande caution"
checkbox input "true"
checkbox input "false"
type input "10 H VEILLE CHECKIN : Demande caution B"
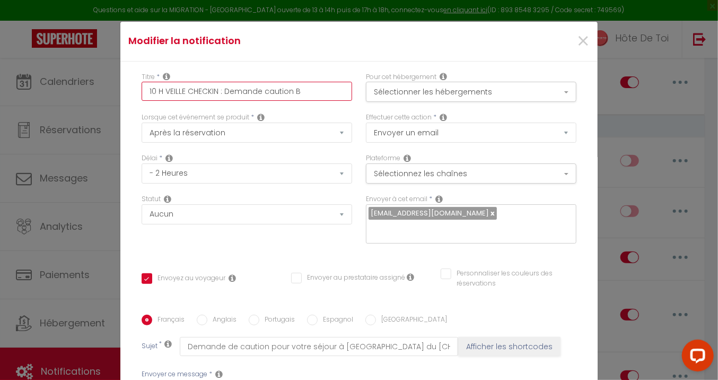
checkbox input "true"
checkbox input "false"
type input "10 H VEILLE CHECKIN : Demande caution BO"
checkbox input "true"
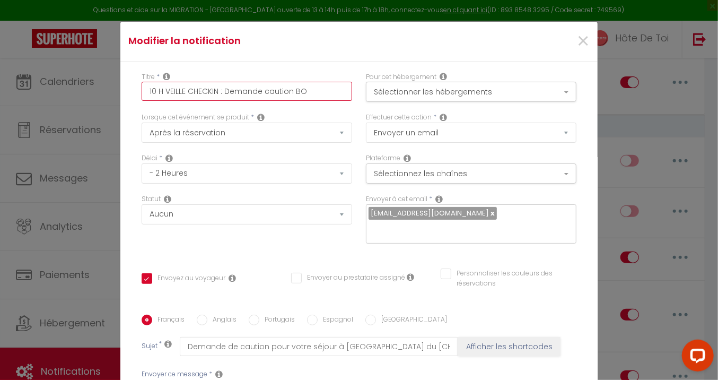
checkbox input "false"
type input "10 H VEILLE CHECKIN : Demande caution BOO"
checkbox input "true"
checkbox input "false"
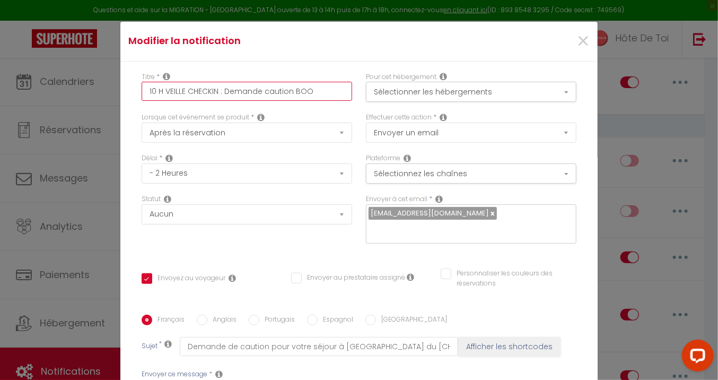
checkbox input "false"
type input "10 H VEILLE CHECKIN : Demande caution BOOK"
checkbox input "true"
checkbox input "false"
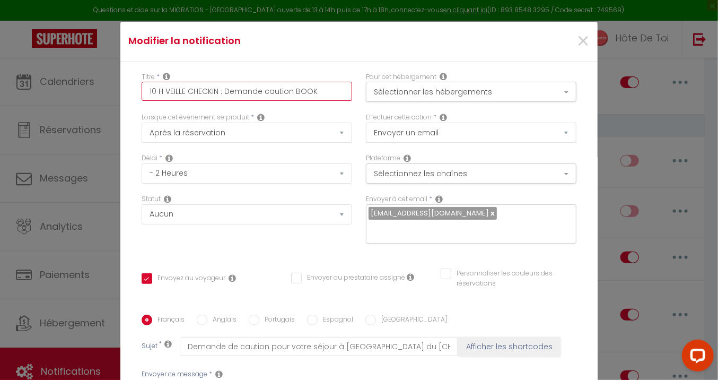
type input "10 H VEILLE CHECKIN : Demande caution BOOKI"
checkbox input "true"
checkbox input "false"
type input "10 H VEILLE CHECKIN : Demande caution BOOKIN"
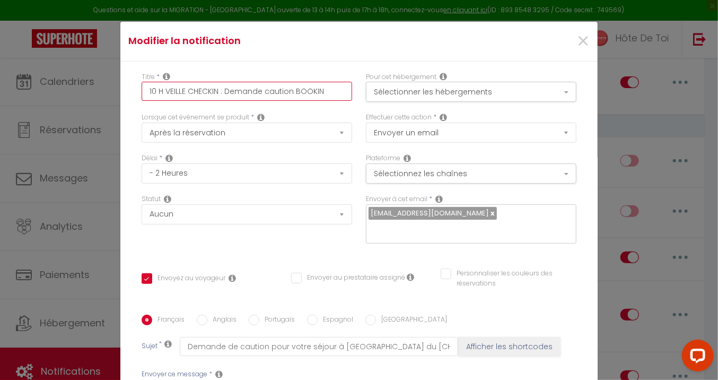
checkbox input "true"
checkbox input "false"
type input "10 H VEILLE CHECKIN : Demande caution BOOKINH"
checkbox input "true"
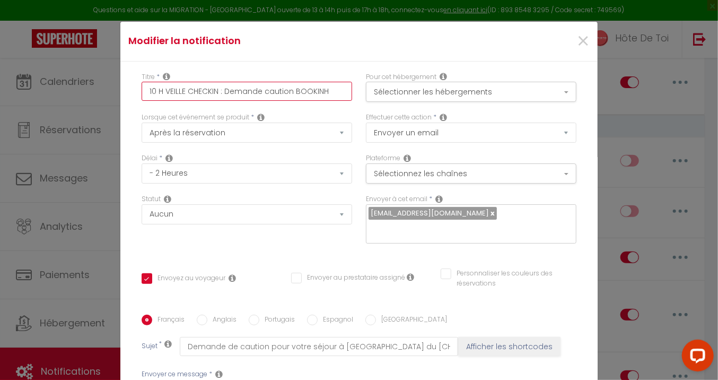
checkbox input "false"
type input "10 H VEILLE CHECKIN : Demande caution BOOKIN"
checkbox input "true"
checkbox input "false"
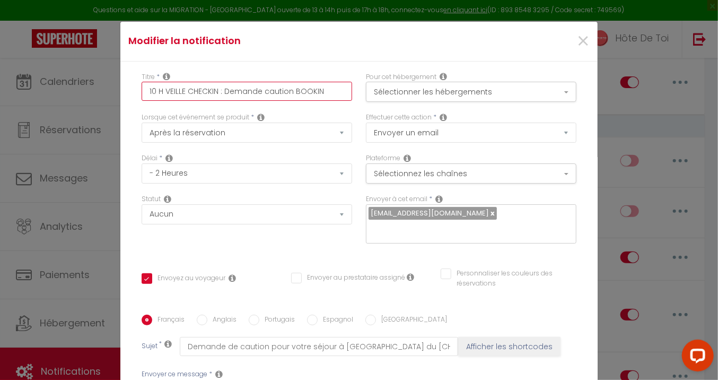
checkbox input "false"
type input "10 H VEILLE CHECKIN : Demande caution BOOKI"
checkbox input "true"
checkbox input "false"
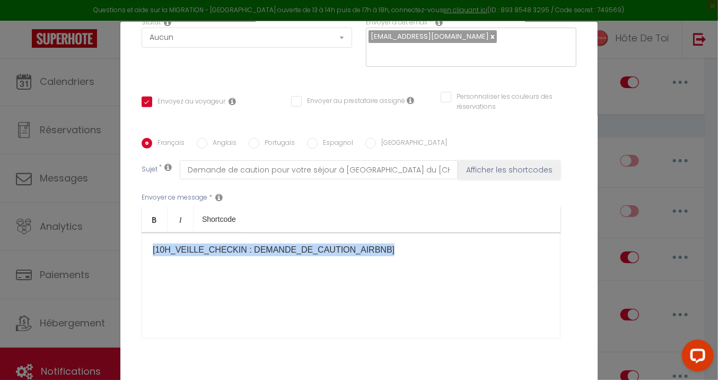
drag, startPoint x: 373, startPoint y: 251, endPoint x: 134, endPoint y: 247, distance: 239.2
click at [134, 247] on div "Titre * 10 H VEILLE CHECKIN : Demande caution BOOKING Pour cet hébergement Séle…" at bounding box center [358, 138] width 477 height 507
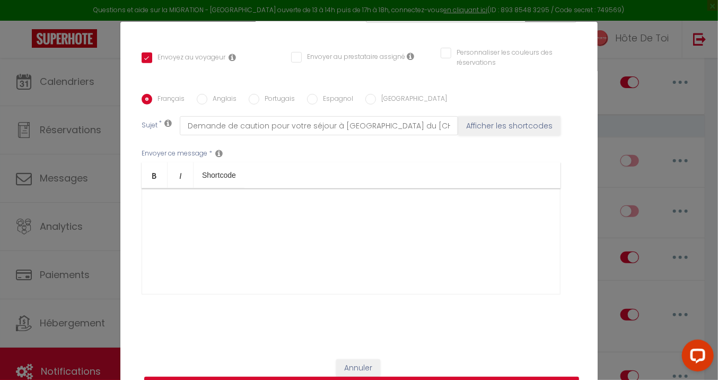
scroll to position [226, 0]
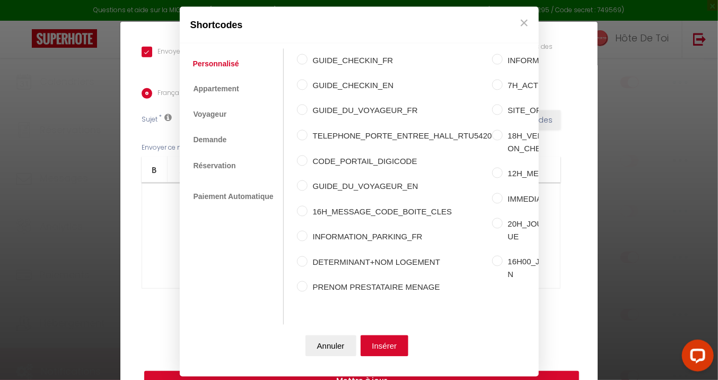
scroll to position [11, 0]
click at [205, 54] on link "Personnalisé" at bounding box center [216, 63] width 57 height 19
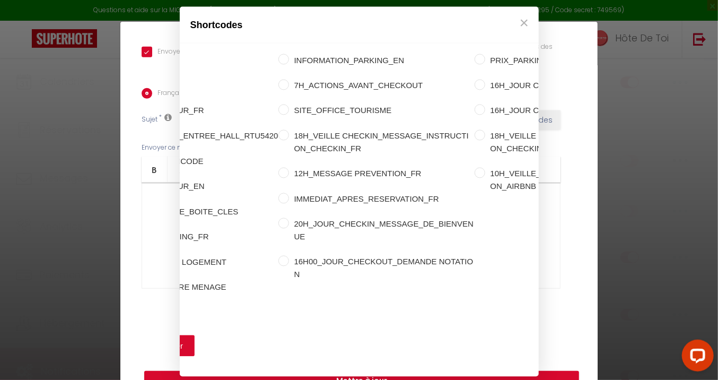
scroll to position [0, 326]
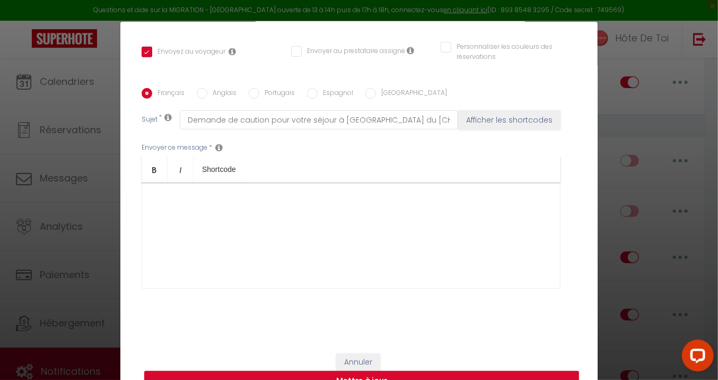
click at [516, 12] on button "×" at bounding box center [524, 22] width 16 height 21
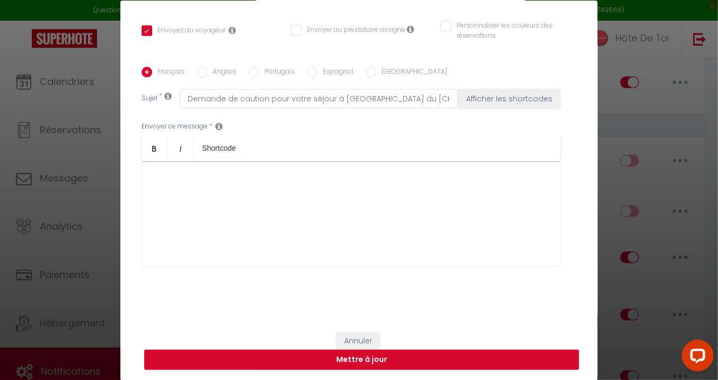
scroll to position [42, 0]
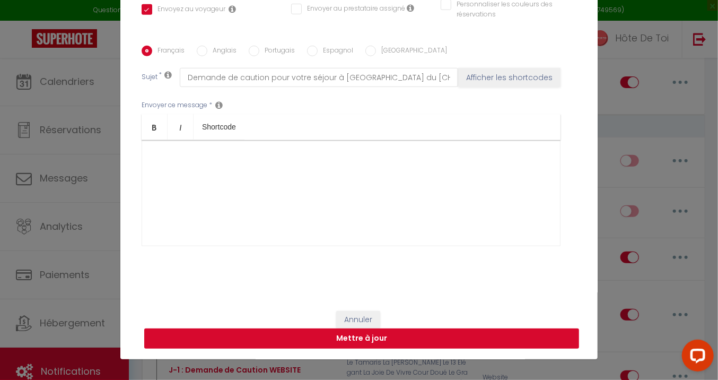
click at [355, 339] on button "Mettre à jour" at bounding box center [361, 338] width 435 height 20
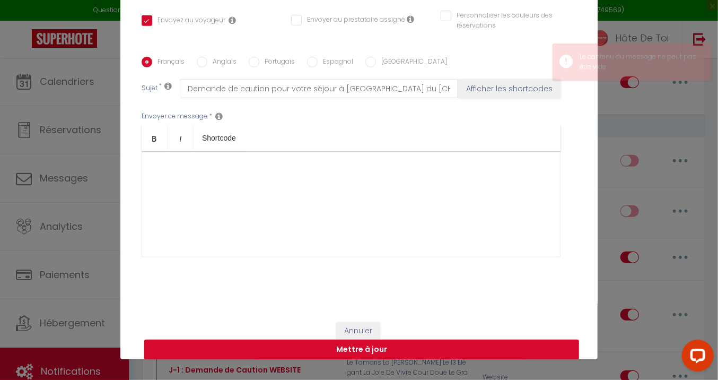
scroll to position [226, 0]
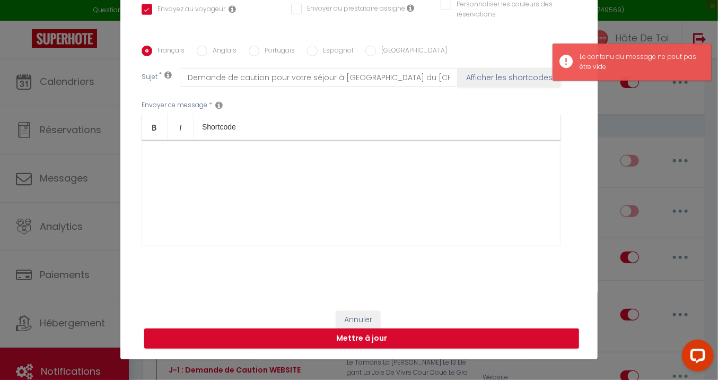
click at [276, 249] on div "Envoyer ce message * Bold Italic Shortcode Rich text editor ​ <p></p>" at bounding box center [359, 173] width 435 height 172
click at [299, 214] on div "​" at bounding box center [351, 193] width 419 height 106
click at [366, 335] on button "Mettre à jour" at bounding box center [361, 338] width 435 height 20
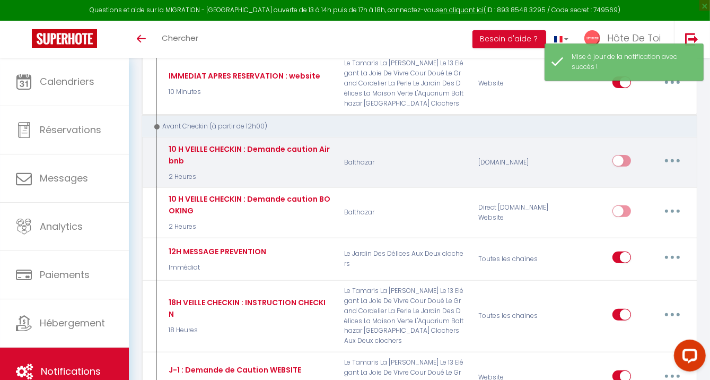
click at [674, 159] on icon "button" at bounding box center [672, 160] width 3 height 3
click at [628, 186] on link "Editer" at bounding box center [644, 185] width 78 height 18
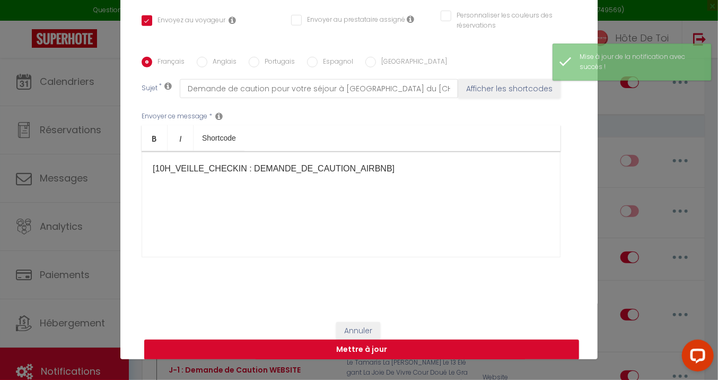
scroll to position [0, 0]
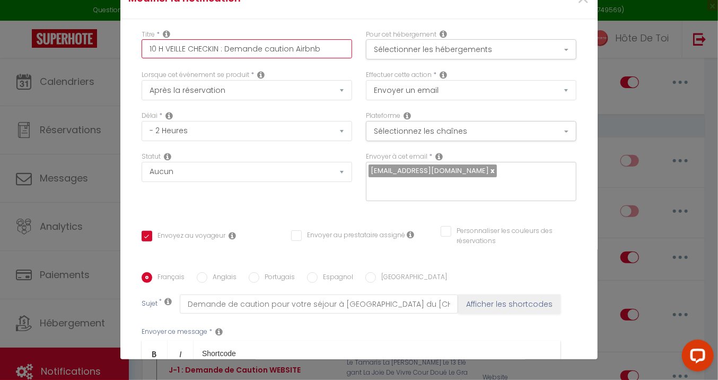
click at [307, 41] on input "10 H VEILLE CHECKIN : Demande caution Airbnb" at bounding box center [247, 48] width 210 height 19
click at [305, 48] on input "10 H VEILLE CHECKIN : Demande caution Airbnb" at bounding box center [247, 48] width 210 height 19
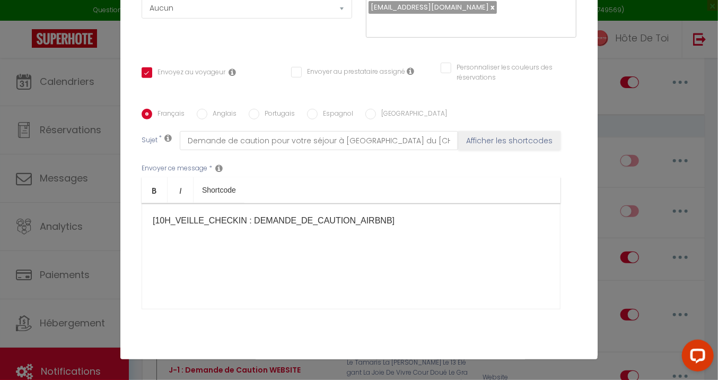
scroll to position [226, 0]
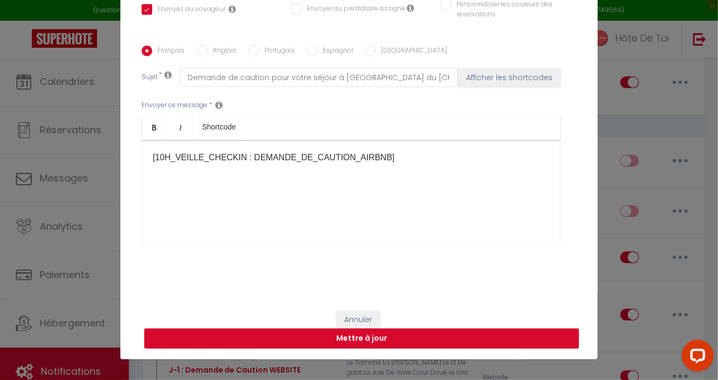
click at [370, 335] on button "Mettre à jour" at bounding box center [361, 338] width 435 height 20
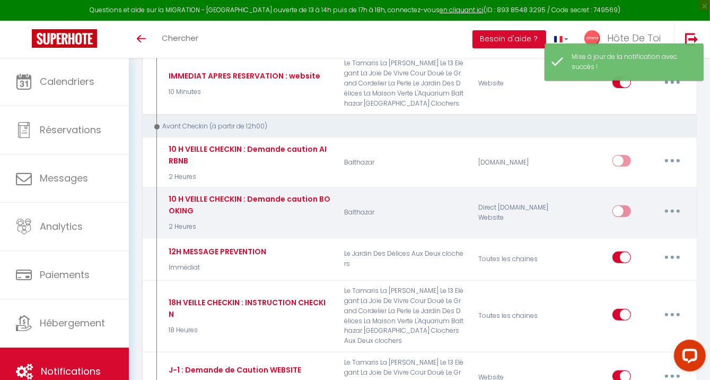
click at [673, 210] on icon "button" at bounding box center [672, 210] width 3 height 3
click at [634, 236] on link "Editer" at bounding box center [644, 235] width 78 height 18
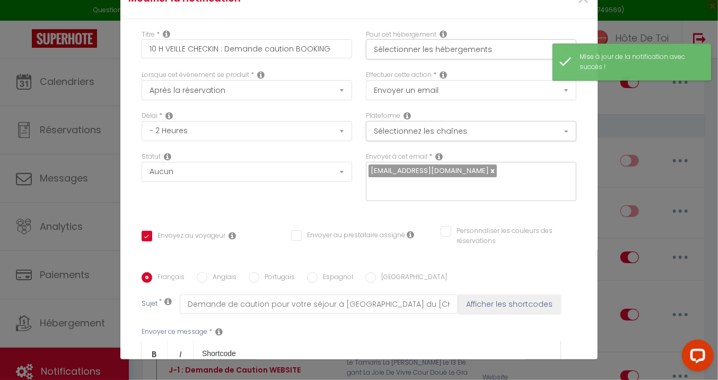
click at [220, 378] on p "​THTYJTYJTR" at bounding box center [351, 384] width 397 height 13
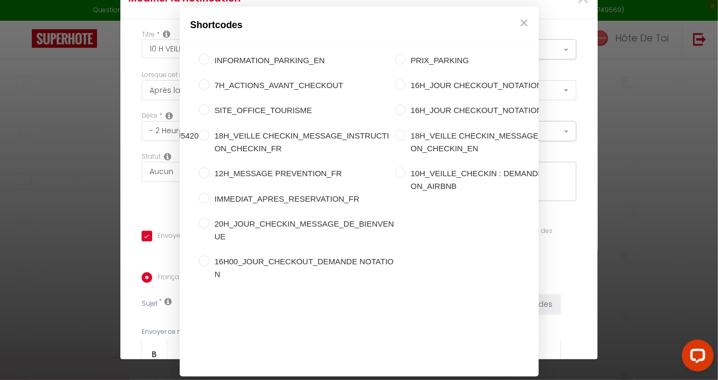
scroll to position [0, 324]
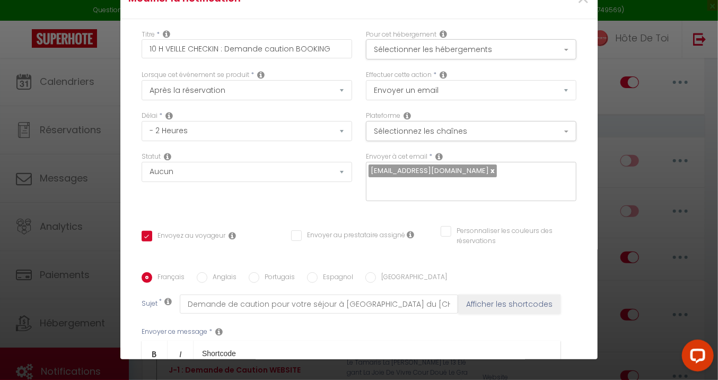
click at [516, 17] on button "×" at bounding box center [524, 22] width 16 height 21
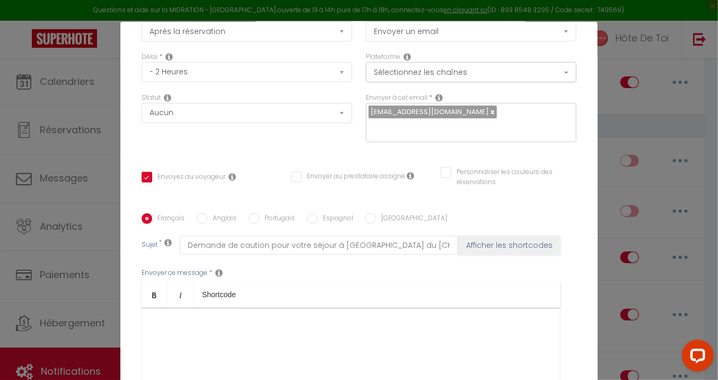
scroll to position [226, 0]
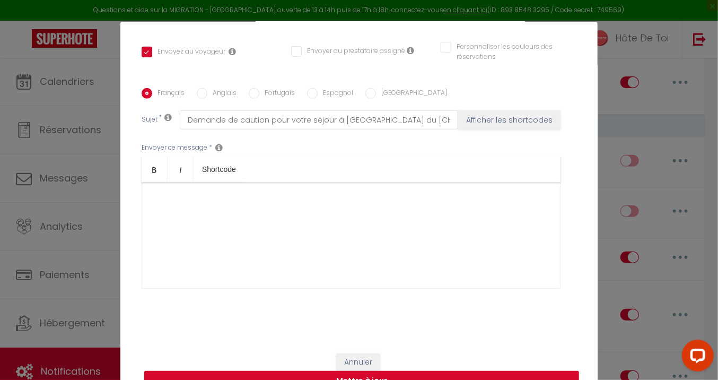
click at [305, 221] on div "​" at bounding box center [351, 235] width 419 height 106
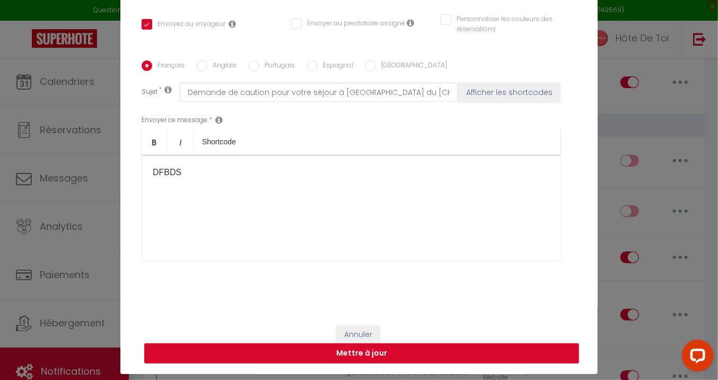
scroll to position [42, 0]
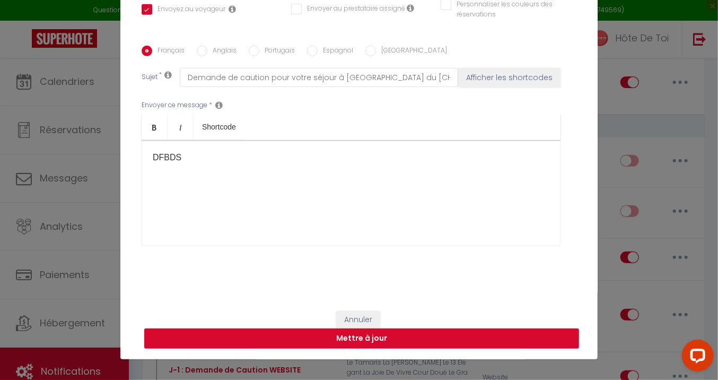
click at [376, 338] on button "Mettre à jour" at bounding box center [361, 338] width 435 height 20
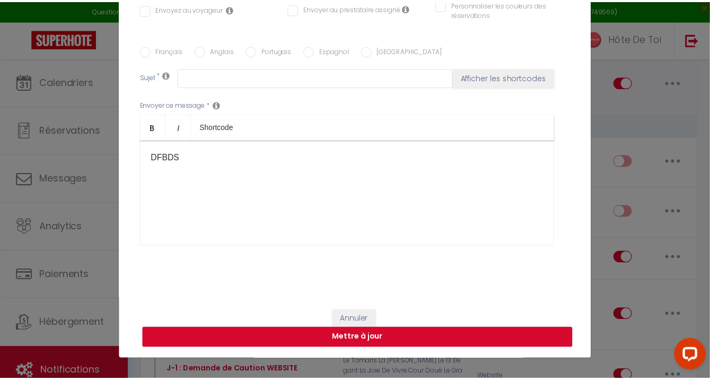
scroll to position [0, 0]
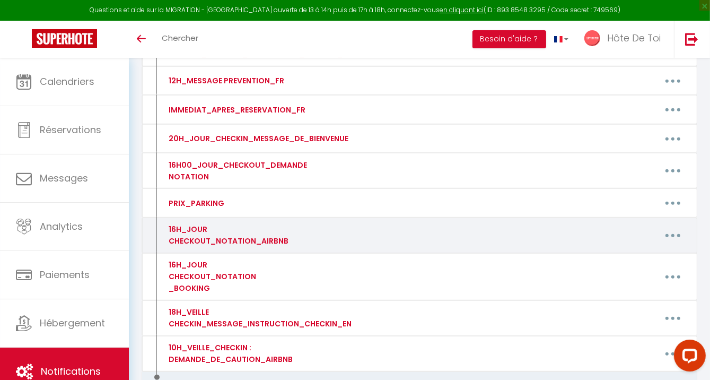
scroll to position [596, 0]
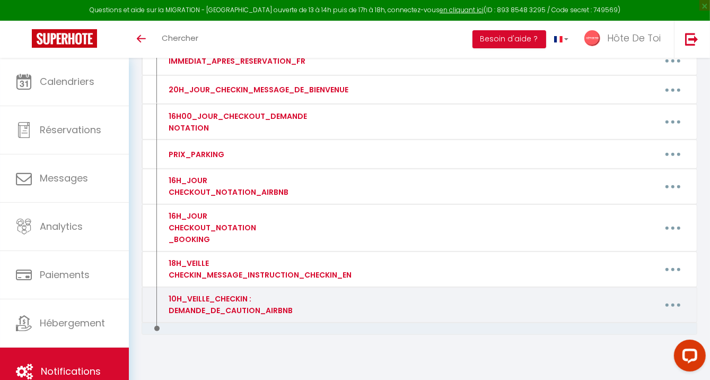
click at [670, 296] on button "button" at bounding box center [673, 304] width 30 height 17
click at [298, 296] on div "Editer Supprimer" at bounding box center [494, 304] width 402 height 23
drag, startPoint x: 305, startPoint y: 298, endPoint x: 160, endPoint y: 292, distance: 145.9
click at [160, 293] on div "10H_VEILLE_CHECKIN : DEMANDE_DE_CAUTION_AIRBNB Editer Supprimer" at bounding box center [426, 304] width 535 height 23
copy div "10H_VEILLE_CHECKIN : DEMANDE_DE_CAUTION_AIRBNB Editer Supprimer"
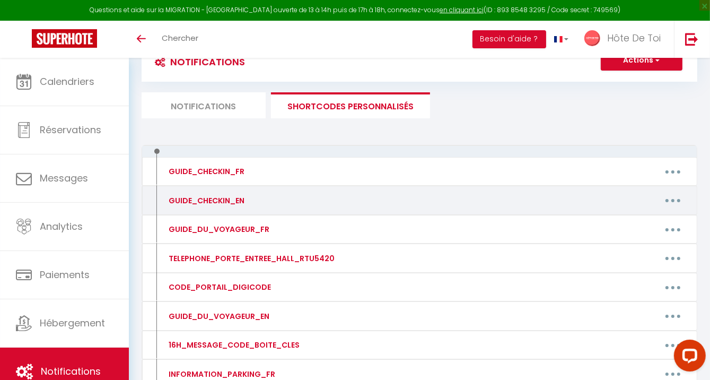
scroll to position [0, 0]
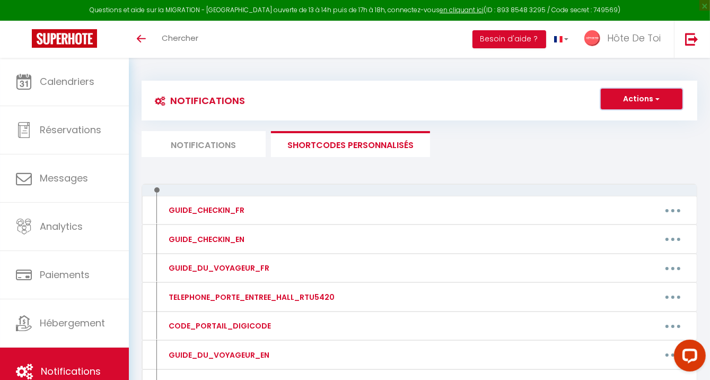
click at [615, 105] on button "Actions" at bounding box center [642, 99] width 82 height 21
click at [596, 125] on link "Nouveau shortcode personnalisé" at bounding box center [610, 122] width 143 height 14
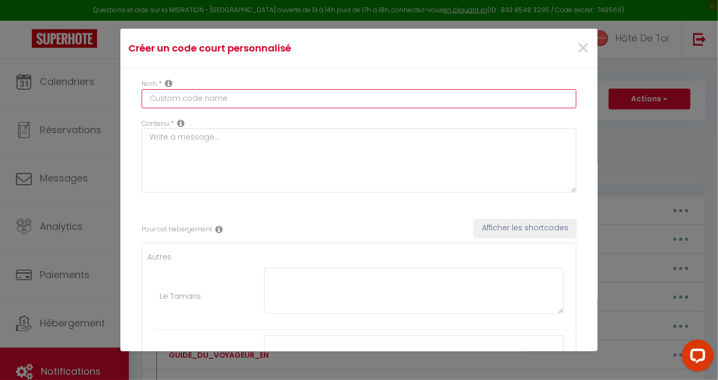
click at [339, 101] on input "text" at bounding box center [359, 98] width 435 height 19
paste input "10H_VEILLE_CHECKIN : DEMANDE_DE_CAUTION_AIRBNB"
click at [330, 100] on input "10H_VEILLE_CHECKIN : DEMANDE_DE_CAUTION_AIRBNB" at bounding box center [359, 98] width 435 height 19
click at [331, 100] on input "10H_VEILLE_CHECKIN : DEMANDE_DE_CAUTION_AIRBNB" at bounding box center [359, 98] width 435 height 19
click at [344, 108] on div "Nom * 10H_VEILLE_CHECKIN : DEMANDE_DE_CAUTION_AIRBNB" at bounding box center [359, 99] width 449 height 40
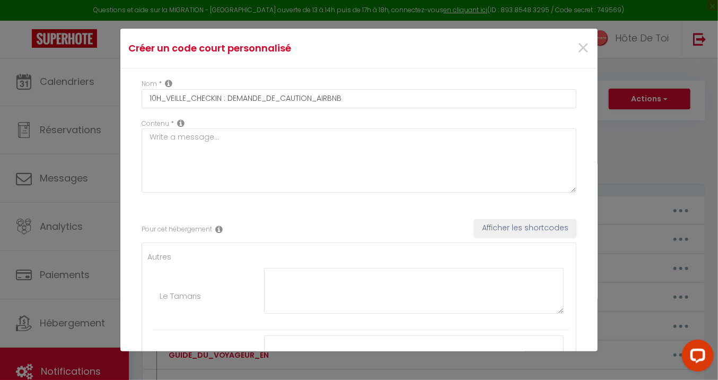
click at [366, 110] on div "Nom * 10H_VEILLE_CHECKIN : DEMANDE_DE_CAUTION_AIRBNB" at bounding box center [359, 99] width 449 height 40
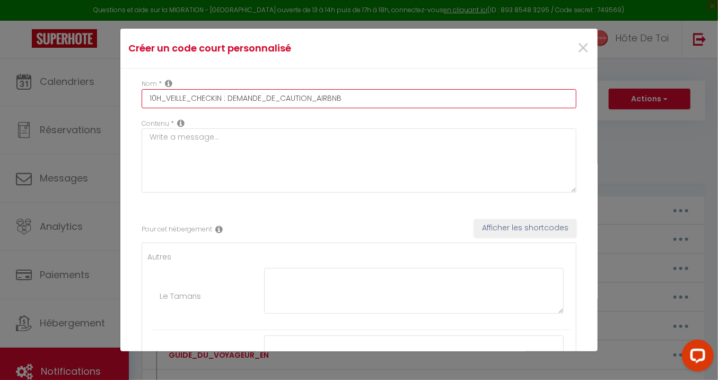
click at [369, 101] on input "10H_VEILLE_CHECKIN : DEMANDE_DE_CAUTION_AIRBNB" at bounding box center [359, 98] width 435 height 19
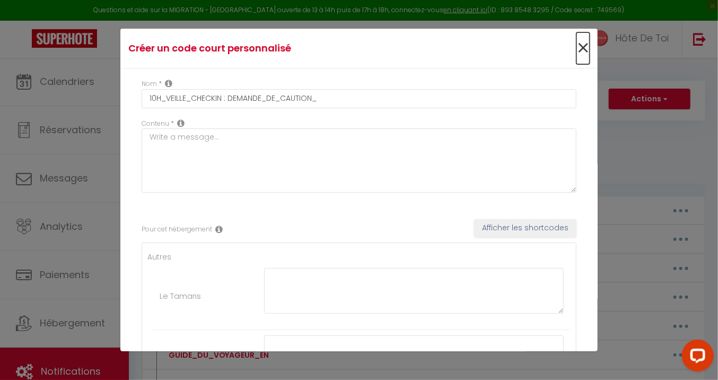
click at [576, 44] on span "×" at bounding box center [582, 48] width 13 height 32
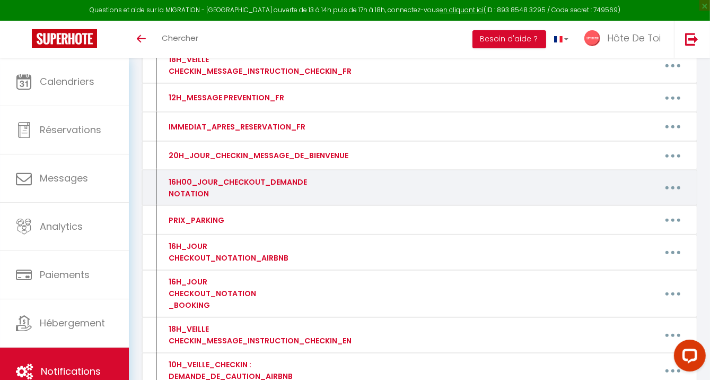
scroll to position [596, 0]
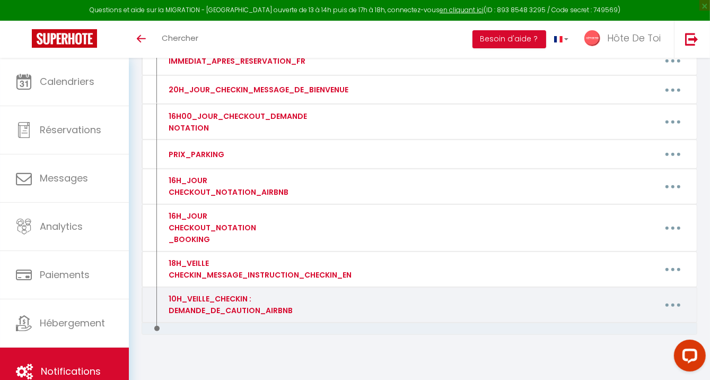
click at [291, 303] on div "10H_VEILLE_CHECKIN : DEMANDE_DE_CAUTION_AIRBNB" at bounding box center [229, 304] width 127 height 23
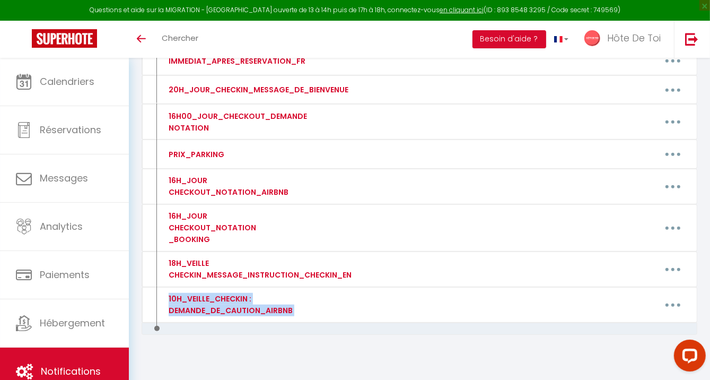
copy div "10H_VEILLE_CHECKIN : DEMANDE_DE_CAUTION_AIRBNB Editer Supprimer"
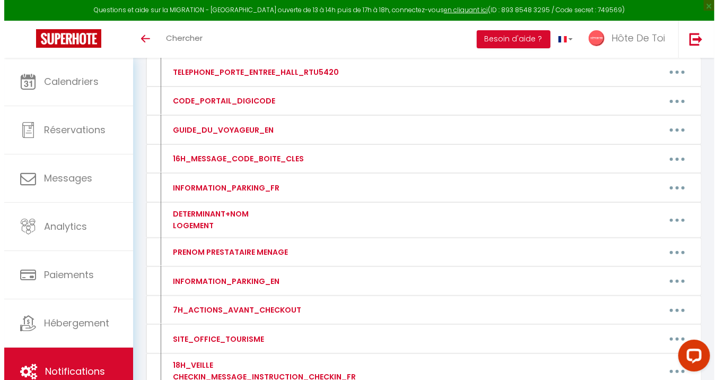
scroll to position [0, 0]
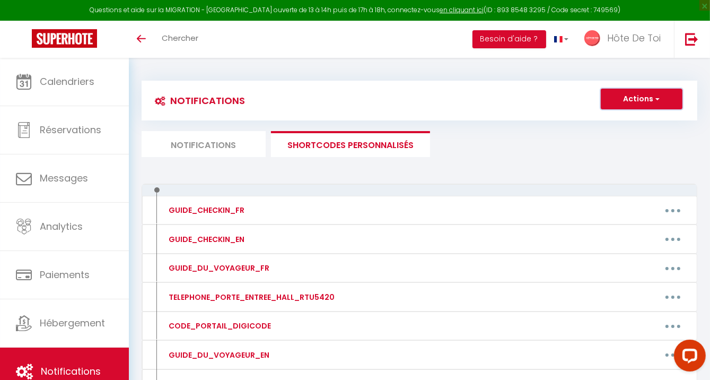
click at [628, 105] on button "Actions" at bounding box center [642, 99] width 82 height 21
click at [605, 124] on link "Nouveau shortcode personnalisé" at bounding box center [610, 122] width 143 height 14
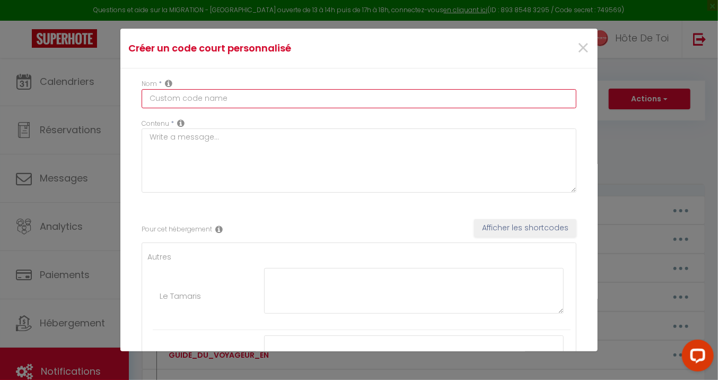
click at [268, 102] on input "text" at bounding box center [359, 98] width 435 height 19
paste input "10H_VEILLE_CHECKIN : DEMANDE_DE_CAUTION_AIRBNB"
click at [327, 102] on input "10H_VEILLE_CHECKIN : DEMANDE_DE_CAUTION_AIRBNB" at bounding box center [359, 98] width 435 height 19
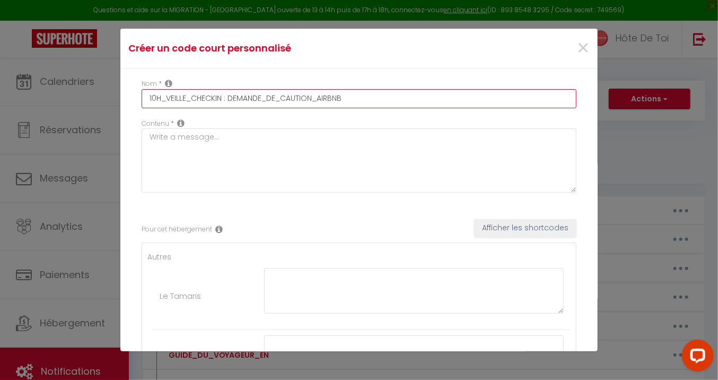
click at [335, 97] on input "10H_VEILLE_CHECKIN : DEMANDE_DE_CAUTION_AIRBNB" at bounding box center [359, 98] width 435 height 19
click at [361, 93] on input "10H_VEILLE_CHECKIN : DEMANDE_DE_CAUTION_AIRBNB" at bounding box center [359, 98] width 435 height 19
click at [313, 101] on input "10H_VEILLE_CHECKIN : DEMANDE_DE_CAUTION_BOOKING" at bounding box center [359, 98] width 435 height 19
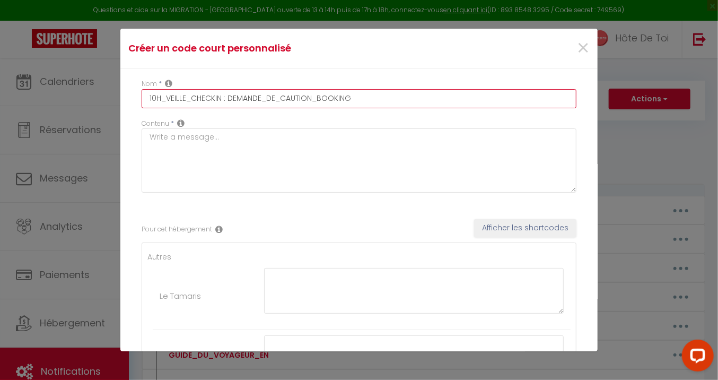
type input "10H_VEILLE_CHECKIN : DEMANDE_DE_CAUTION_BOOKING"
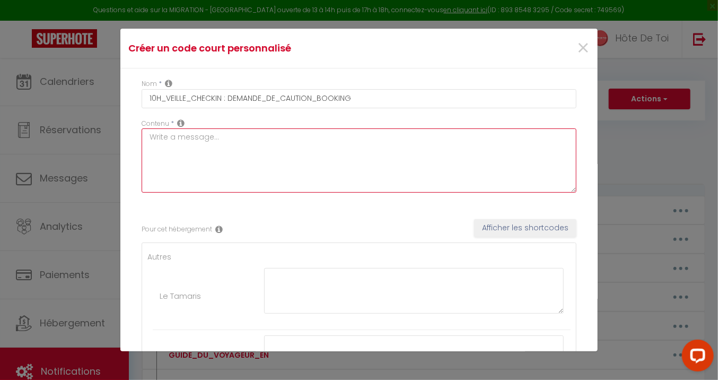
click at [308, 141] on textarea at bounding box center [359, 160] width 435 height 64
paste textarea "10H_VEILLE_CHECKIN : DEMANDE_DE_CAUTION_BOOKING"
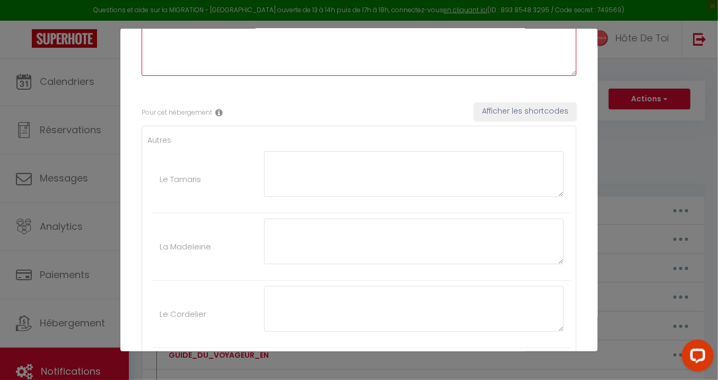
scroll to position [177, 0]
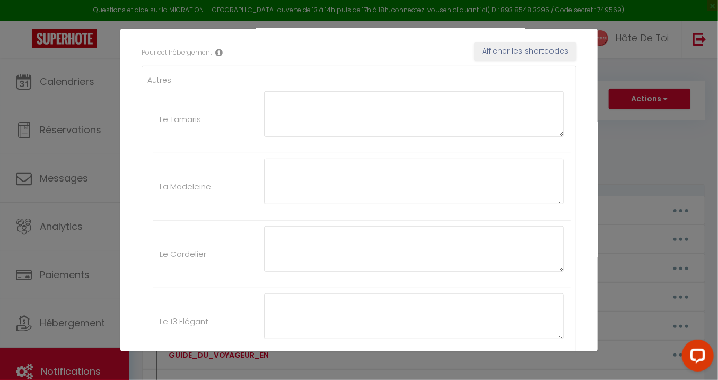
type textarea "10H_VEILLE_CHECKIN : DEMANDE_DE_CAUTION_BOOKING"
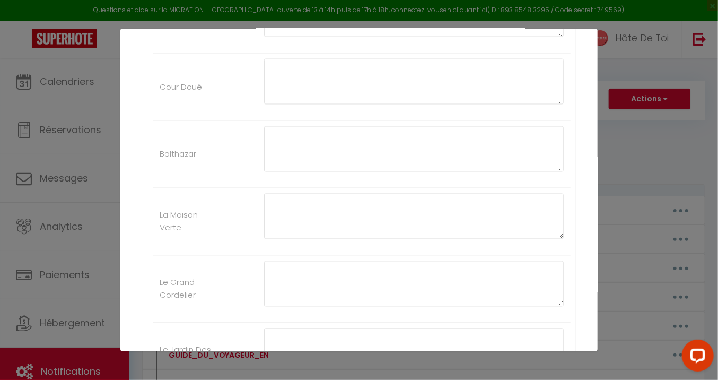
scroll to position [795, 0]
drag, startPoint x: 554, startPoint y: 183, endPoint x: 556, endPoint y: 303, distance: 119.3
click at [556, 303] on div at bounding box center [413, 233] width 313 height 175
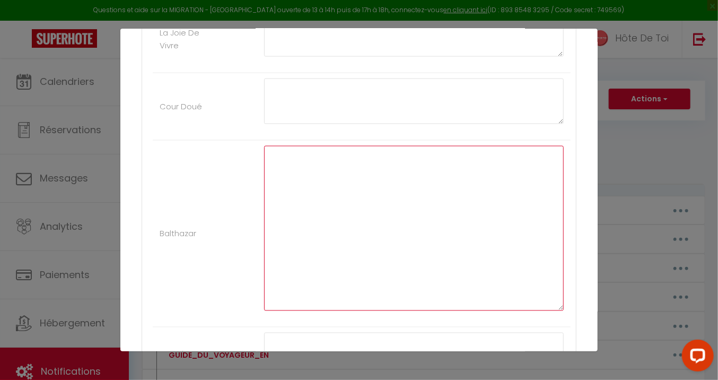
click at [414, 168] on textarea at bounding box center [414, 228] width 300 height 165
paste textarea "Bonjour [GUEST:FIRST_NAME], Pour finaliser votre arrivée à Troyes, merci de rég…"
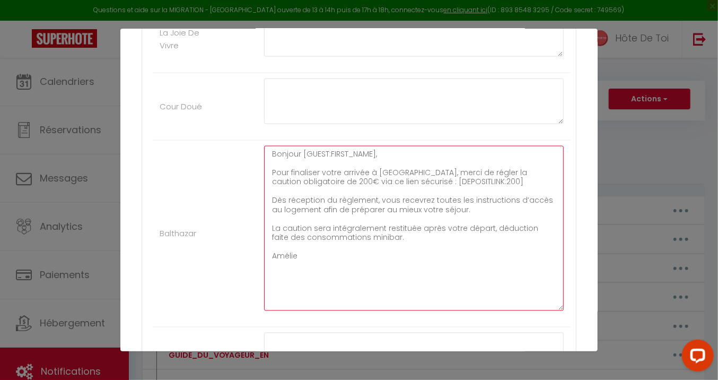
click at [293, 180] on textarea "Bonjour [GUEST:FIRST_NAME], Pour finaliser votre arrivée à Troyes, merci de rég…" at bounding box center [414, 228] width 300 height 165
click at [440, 178] on textarea "Bonjour [GUEST:FIRST_NAME], Pour finaliser votre arrivée à Troyes, merci de rég…" at bounding box center [414, 228] width 300 height 165
type textarea "Bonjour [GUEST:FIRST_NAME], Pour finaliser votre arrivée à Troyes, merci de rég…"
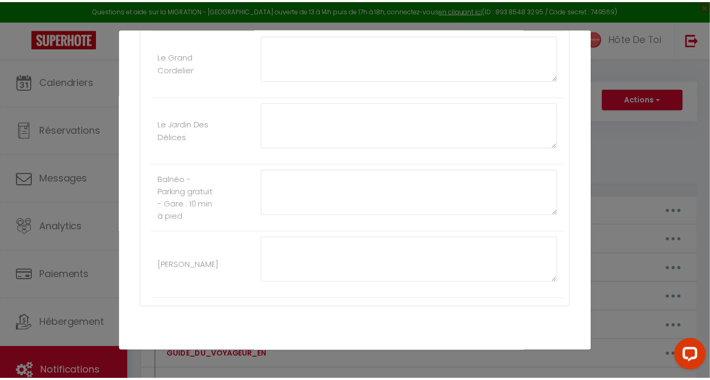
scroll to position [1197, 0]
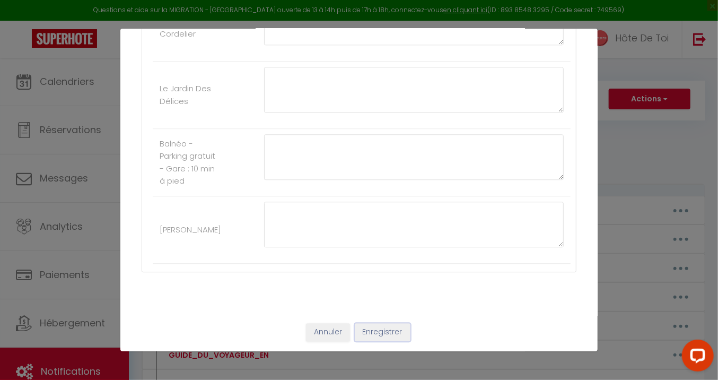
click at [380, 328] on button "Enregistrer" at bounding box center [383, 332] width 56 height 18
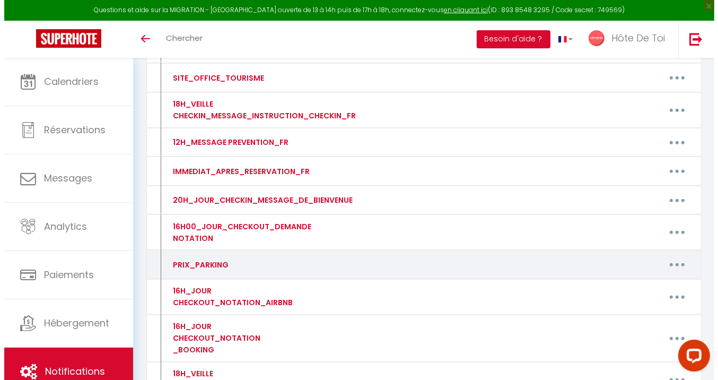
scroll to position [454, 0]
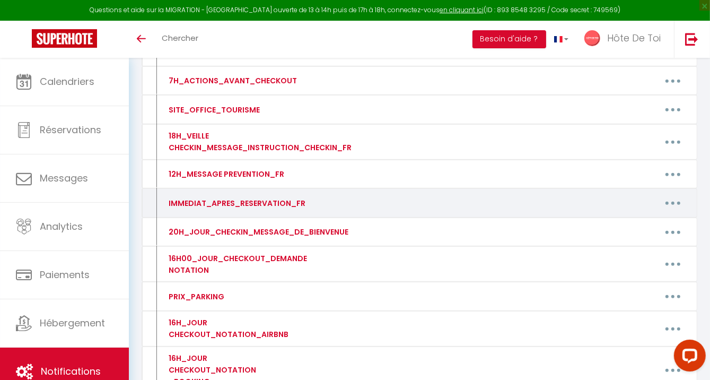
click at [675, 195] on button "button" at bounding box center [673, 203] width 30 height 17
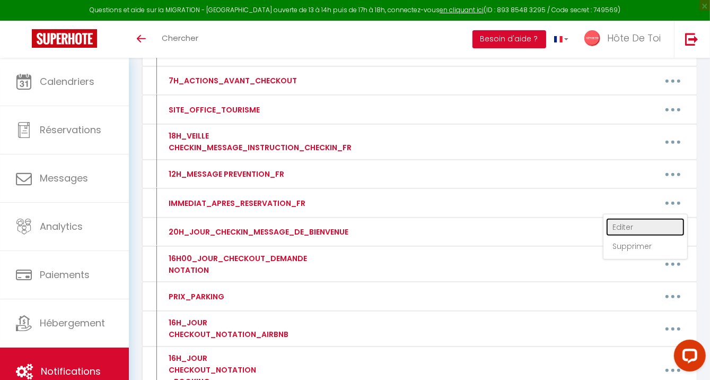
click at [635, 218] on link "Editer" at bounding box center [645, 227] width 78 height 18
type input "IMMEDIAT_APRES_RESERVATION_FR"
type textarea "IMMEDIAT_APRES_RESERVATION_FR"
type textarea "Bonjour [GUEST:FIRST_NAME], Nous vous remercions pour votre réservation au Tama…"
type textarea "Bonjour [GUEST:FIRST_NAME], Nous vous remercions pour votre réservation à La Ma…"
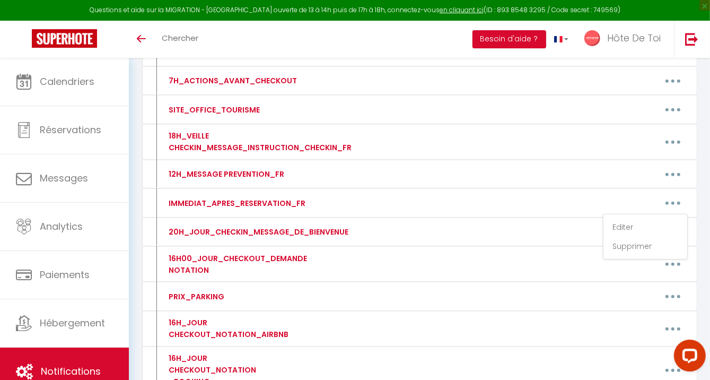
type textarea "Bonjour [GUEST:FIRST_NAME], Nous vous remercions pour votre réservation au Cord…"
type textarea "Bonjour [GUEST:FIRST_NAME], Nous vous remercions pour votre réservation au 13 E…"
type textarea "Bonjour [GUEST:FIRST_NAME], Nous vous remercions pour votre réservation Aux Deu…"
type textarea "Bonjour [GUEST:FIRST_NAME], Nous vous remercions pour votre réservation à L'Aqu…"
type textarea "Bonjour [GUEST:FIRST_NAME], Nous vous remercions pour votre réservation au Troy…"
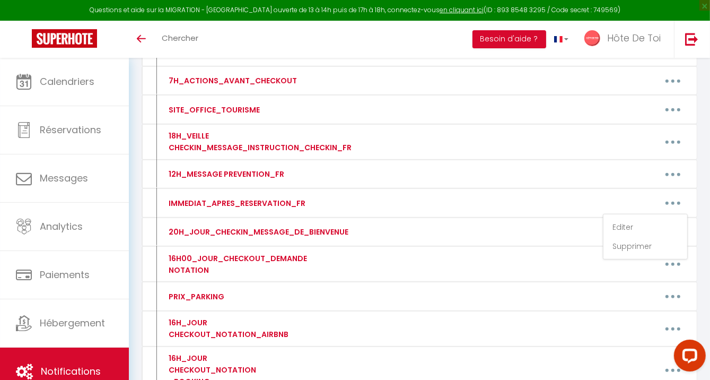
type textarea "Bonjour [GUEST:FIRST_NAME], Nous vous remercions pour votre réservation à La Pe…"
type textarea "Bonjour [GUEST:FIRST_NAME], Nous vous remercions pour votre réservation à La Jo…"
type textarea "Bonjour [GUEST:FIRST_NAME], Nous vous remercions pour votre réservation à Cour …"
type textarea "Bonjour [GUEST:FIRST_NAME], Nous vous remercions pour votre réservation à Balth…"
type textarea "Bonjour [GUEST:FIRST_NAME], Nous vous remercions pour votre réservation à La Ma…"
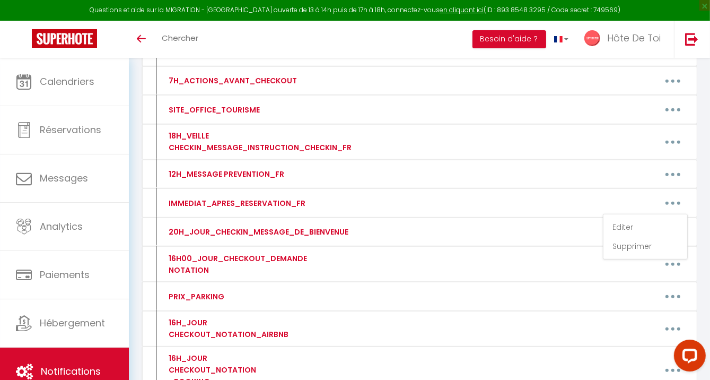
type textarea "Bonjour [GUEST:FIRST_NAME], Nous vous remercions pour votre réservation au Gran…"
type textarea "Bonjour [GUEST:FIRST_NAME], Nous vous remercions pour votre réservation au Jard…"
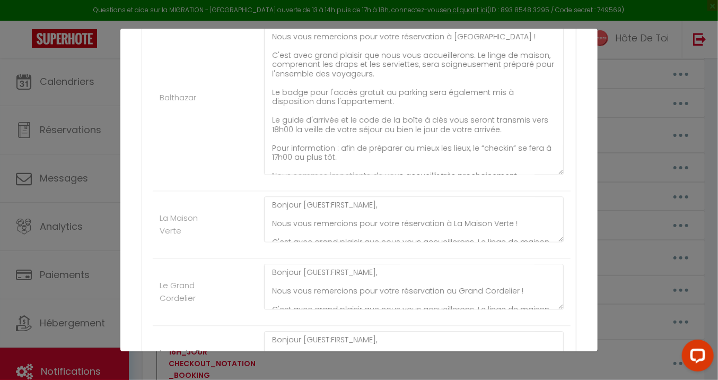
scroll to position [844, 0]
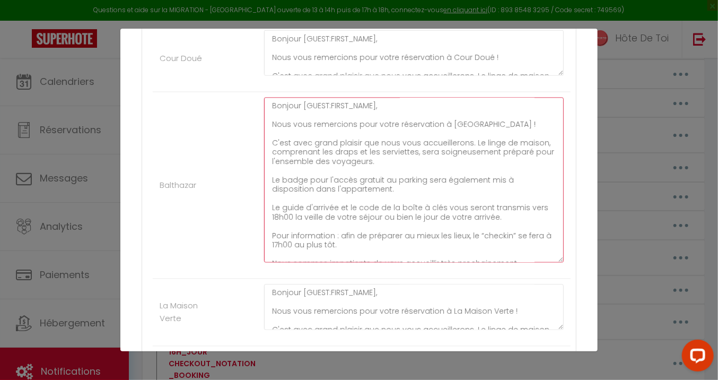
click at [426, 209] on textarea "Bonjour [GUEST:FIRST_NAME], Nous vous remercions pour votre réservation à Balth…" at bounding box center [414, 180] width 300 height 165
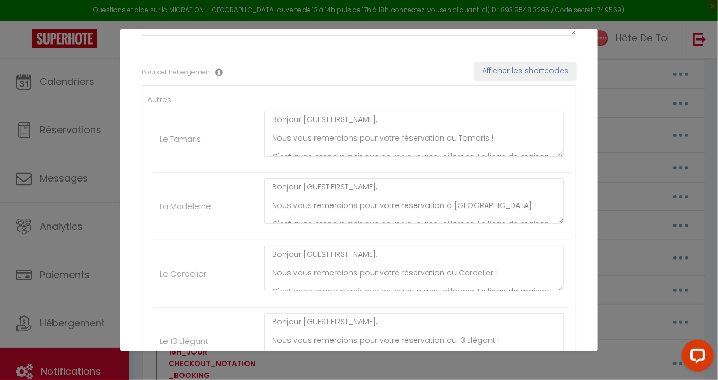
scroll to position [0, 0]
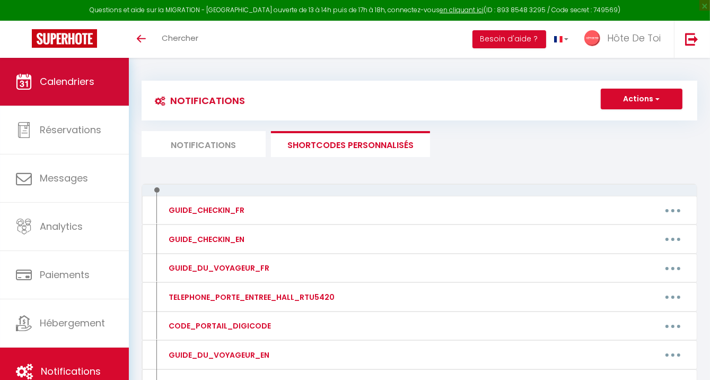
click at [63, 93] on link "Calendriers" at bounding box center [64, 82] width 129 height 48
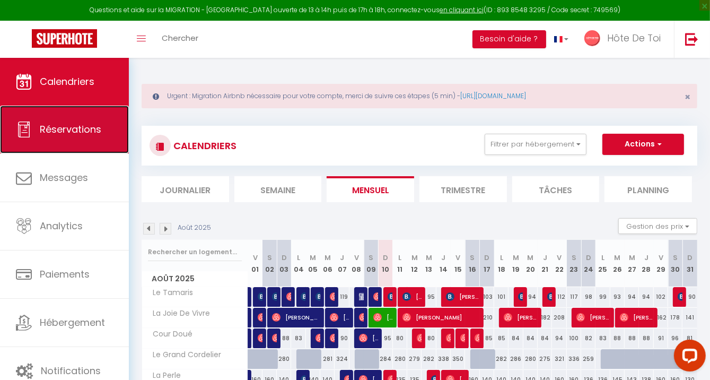
click at [30, 126] on icon at bounding box center [24, 129] width 16 height 16
select select "not_cancelled"
select select
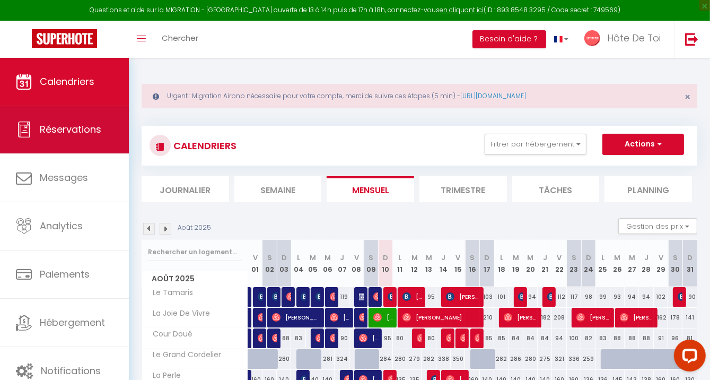
select select
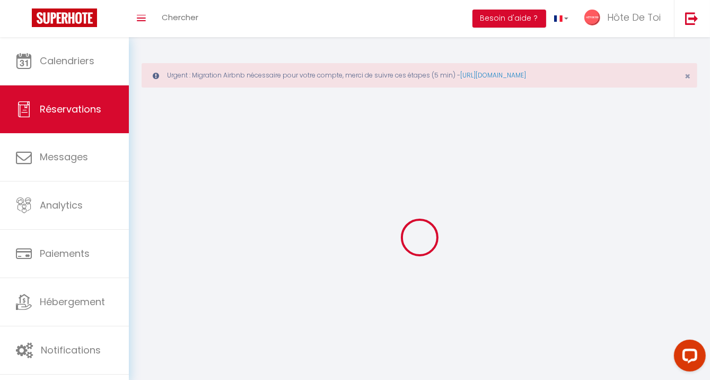
select select
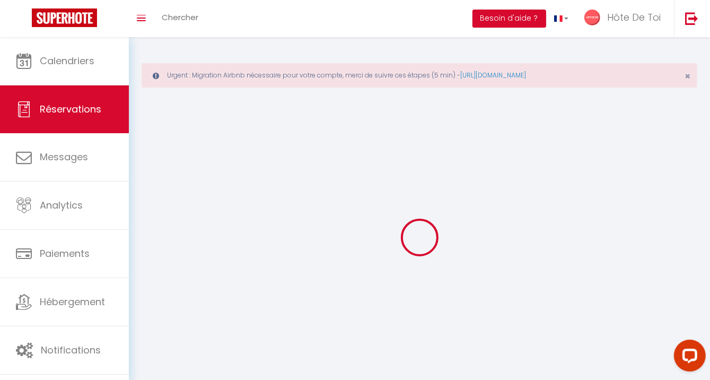
select select
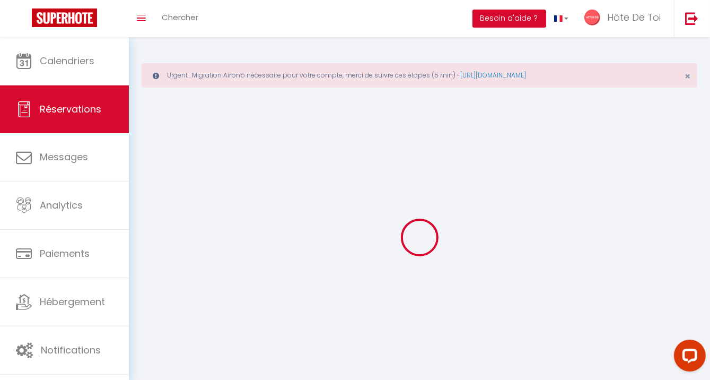
select select
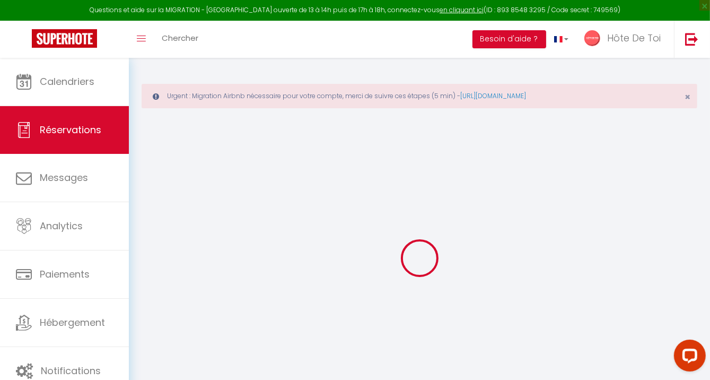
select select
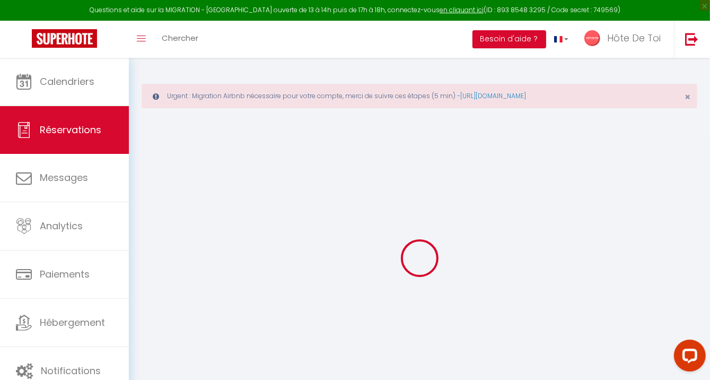
select select
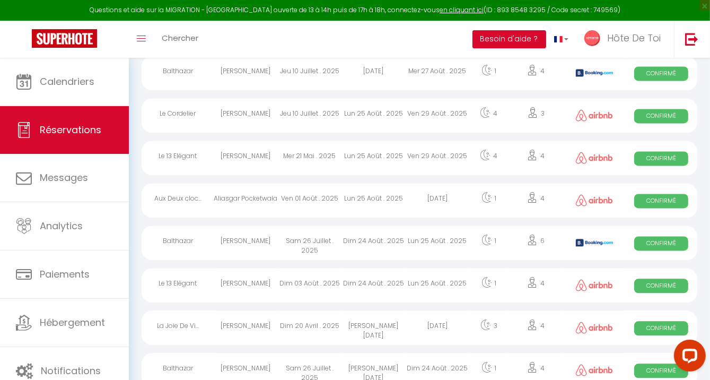
scroll to position [1987, 0]
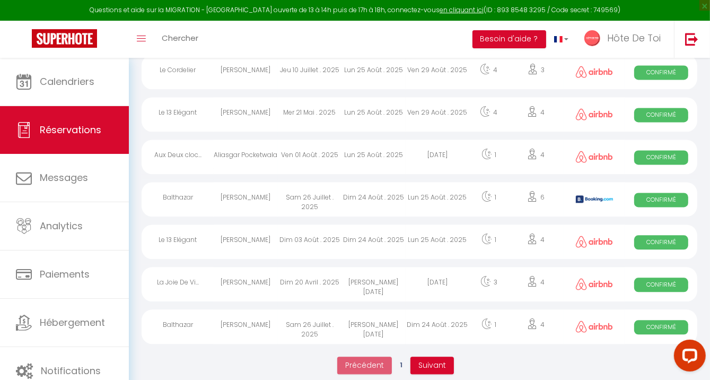
click at [366, 315] on div "[PERSON_NAME][DATE]" at bounding box center [373, 326] width 64 height 34
select select "OK"
select select "0"
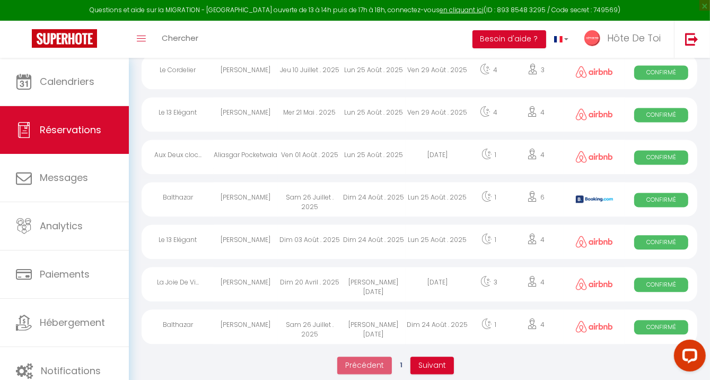
select select "1"
select select
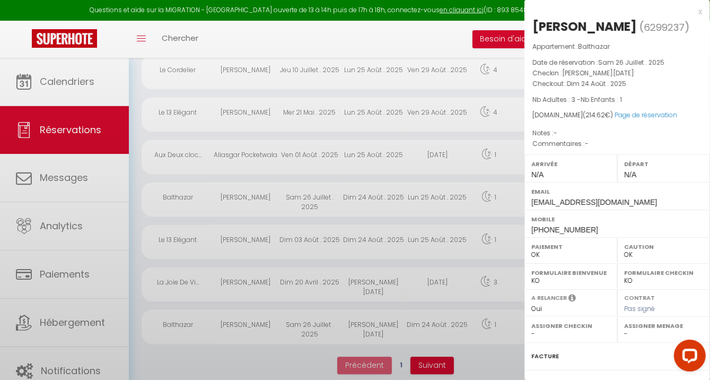
select select "25837"
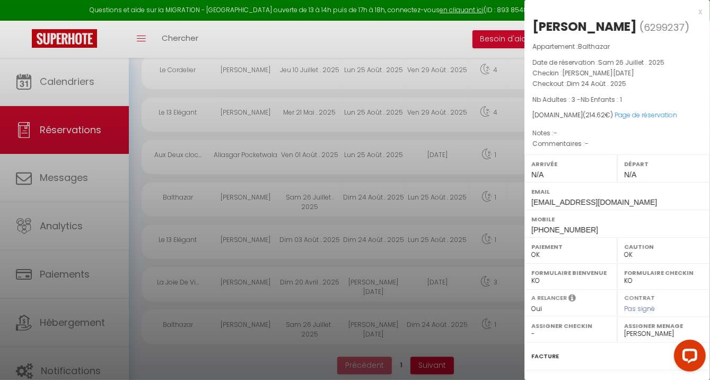
click at [654, 29] on span "6299237" at bounding box center [664, 27] width 41 height 13
copy span "6299237"
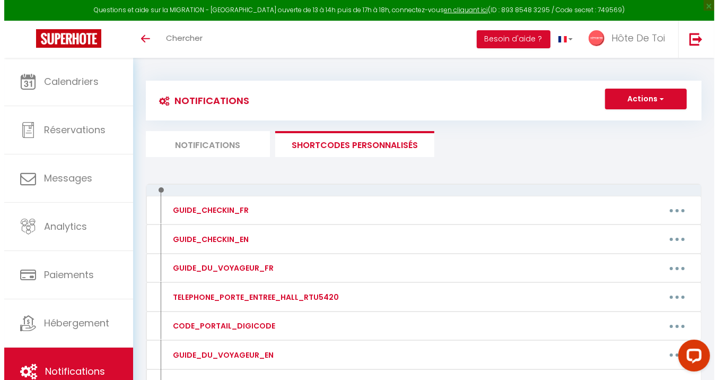
scroll to position [596, 0]
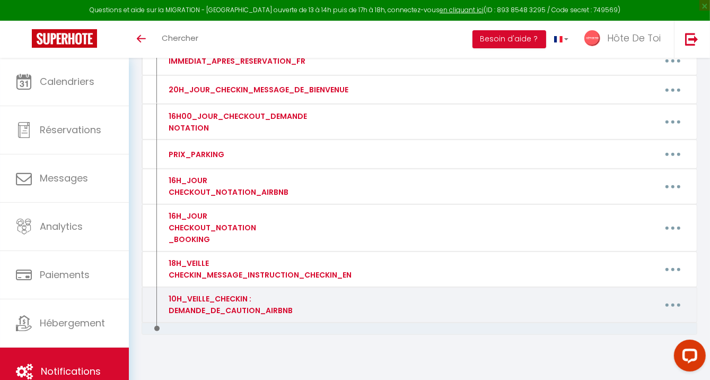
click at [672, 296] on button "button" at bounding box center [673, 304] width 30 height 17
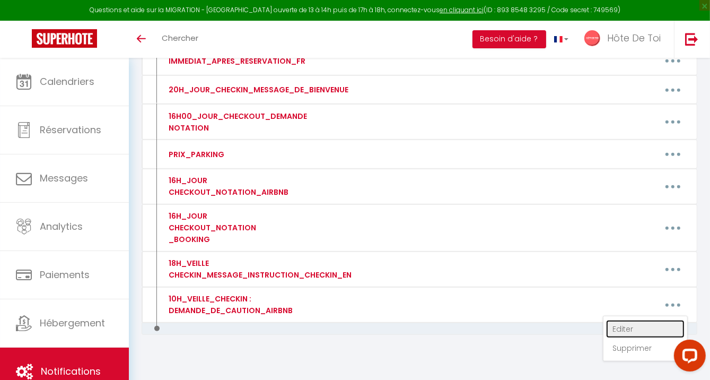
click at [621, 320] on link "Editer" at bounding box center [645, 329] width 78 height 18
type input "10H_VEILLE_CHECKIN : DEMANDE_DE_CAUTION_AIRBNB"
type textarea "10H_VEILLE_CHECKIN : DEMANDE_DE_CAUTION_AIRBNB"
type textarea "Bonjour [GUEST:FIRST_NAME], Pour finaliser votre arrivée à Troyes, merci de rég…"
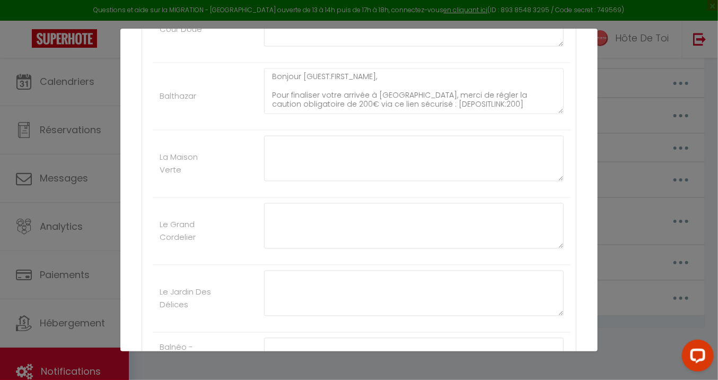
scroll to position [707, 0]
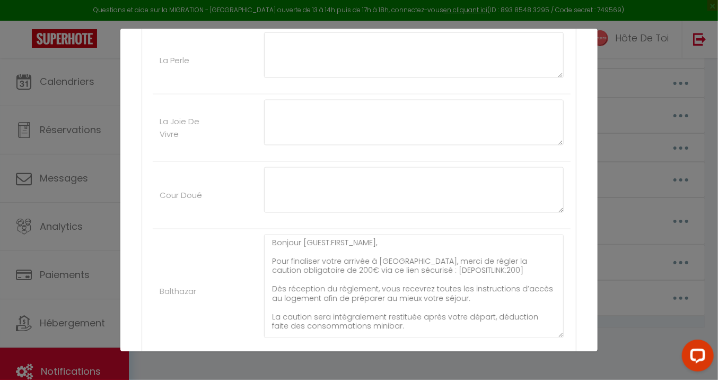
drag, startPoint x: 550, startPoint y: 273, endPoint x: 548, endPoint y: 331, distance: 58.4
click at [548, 331] on textarea "Bonjour [GUEST:FIRST_NAME], Pour finaliser votre arrivée à Troyes, merci de rég…" at bounding box center [414, 285] width 300 height 103
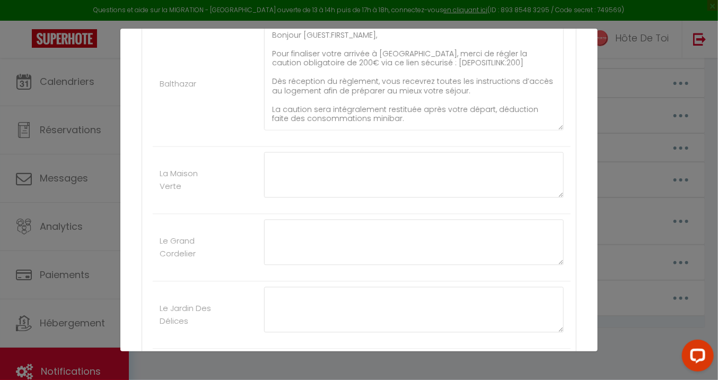
scroll to position [883, 0]
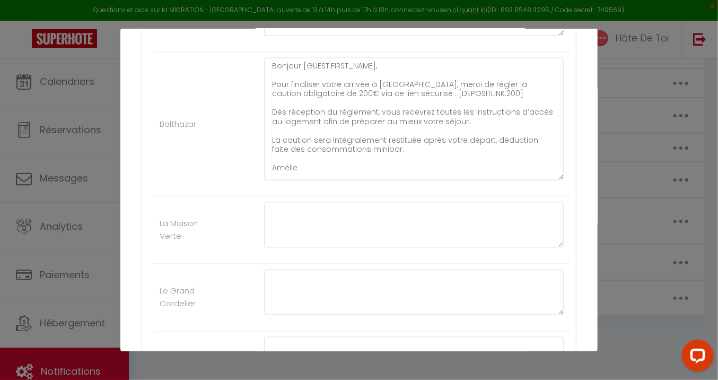
drag, startPoint x: 553, startPoint y: 156, endPoint x: 505, endPoint y: 169, distance: 49.4
click at [554, 180] on textarea "Bonjour [GUEST:FIRST_NAME], Pour finaliser votre arrivée à Troyes, merci de rég…" at bounding box center [414, 119] width 300 height 122
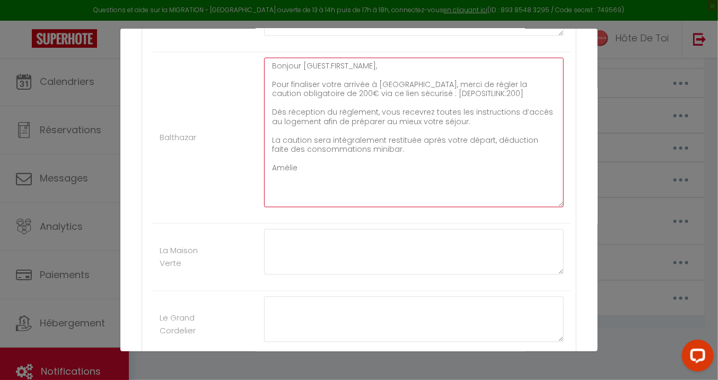
click at [450, 135] on textarea "Bonjour [GUEST:FIRST_NAME], Pour finaliser votre arrivée à Troyes, merci de rég…" at bounding box center [414, 133] width 300 height 150
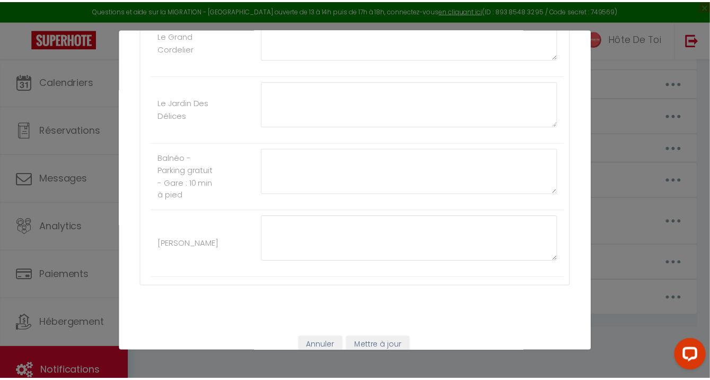
scroll to position [1181, 0]
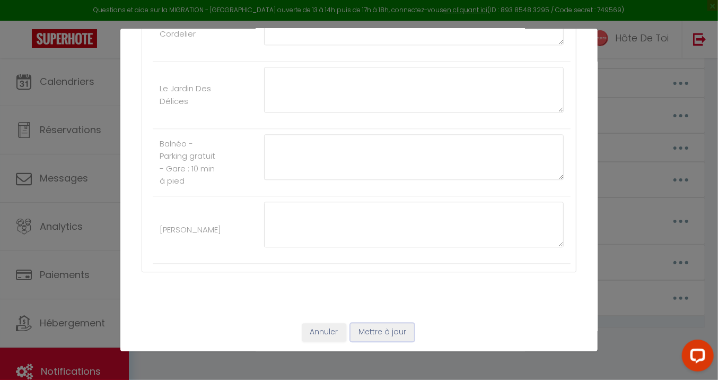
click at [387, 331] on button "Mettre à jour" at bounding box center [382, 332] width 64 height 18
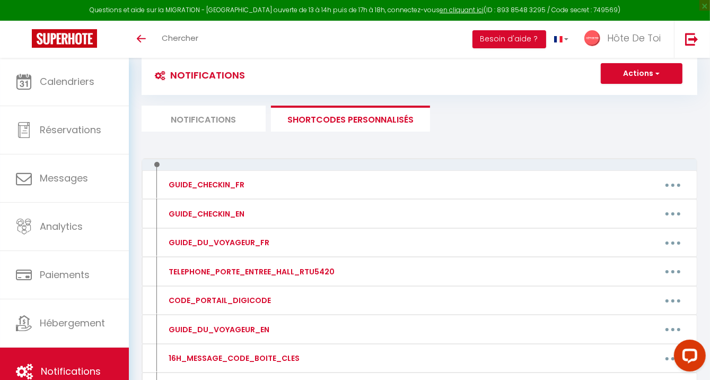
scroll to position [0, 0]
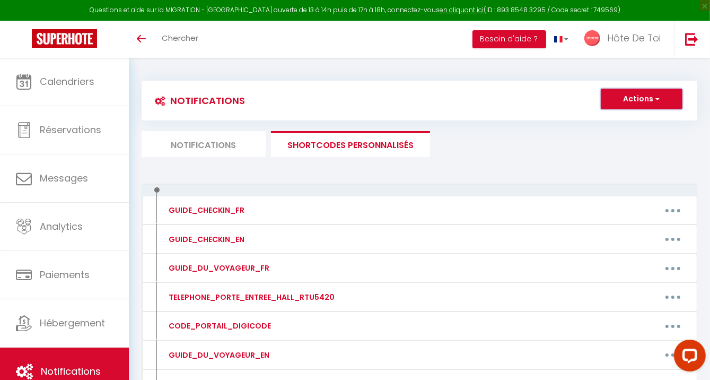
click at [634, 95] on button "Actions" at bounding box center [642, 99] width 82 height 21
click at [491, 137] on ul "Notifications SHORTCODES PERSONNALISÉS" at bounding box center [420, 144] width 556 height 26
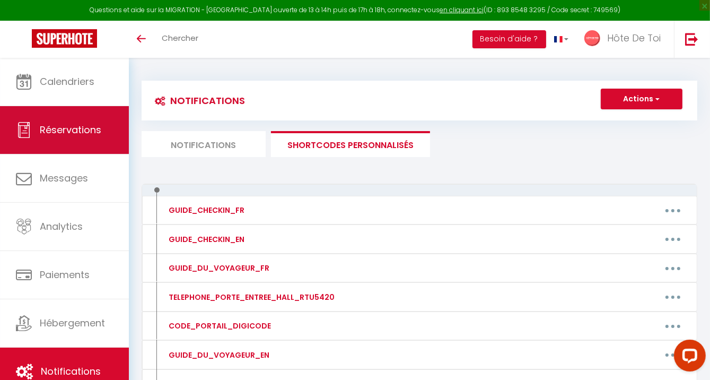
click at [68, 132] on span "Réservations" at bounding box center [71, 129] width 62 height 13
select select "not_cancelled"
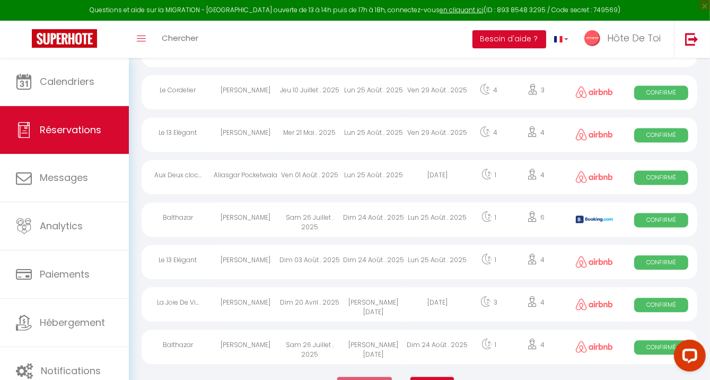
scroll to position [1987, 0]
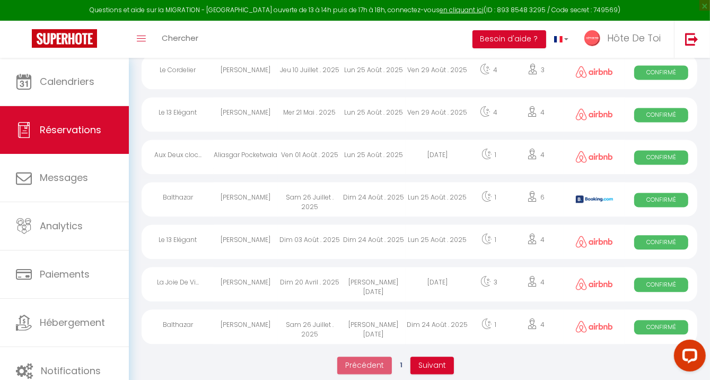
click at [454, 314] on div "Dim 24 Août . 2025" at bounding box center [438, 326] width 64 height 34
select select "OK"
select select "0"
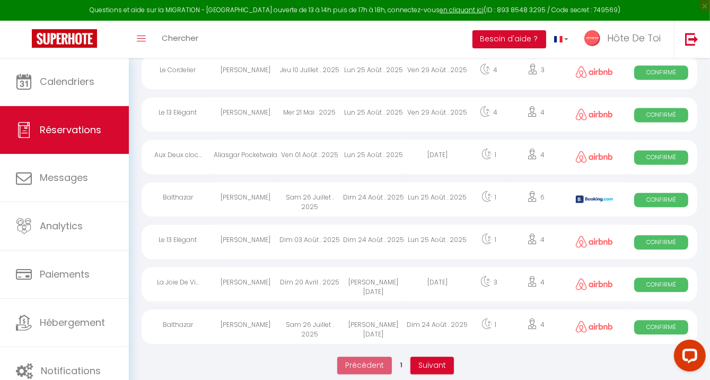
select select "1"
select select
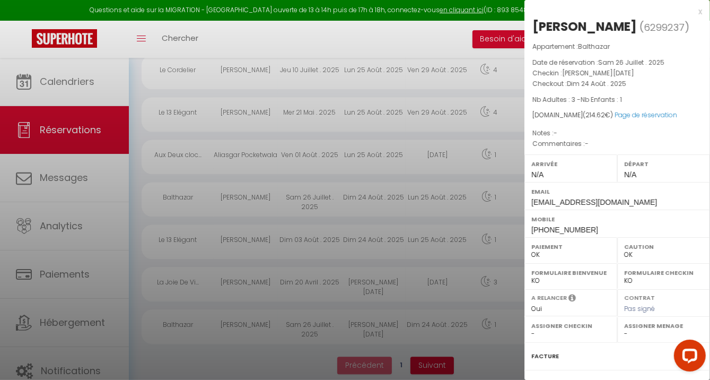
select select "25837"
click at [660, 28] on span "6299237" at bounding box center [664, 27] width 41 height 13
copy span "6299237"
click at [269, 42] on div at bounding box center [355, 190] width 710 height 380
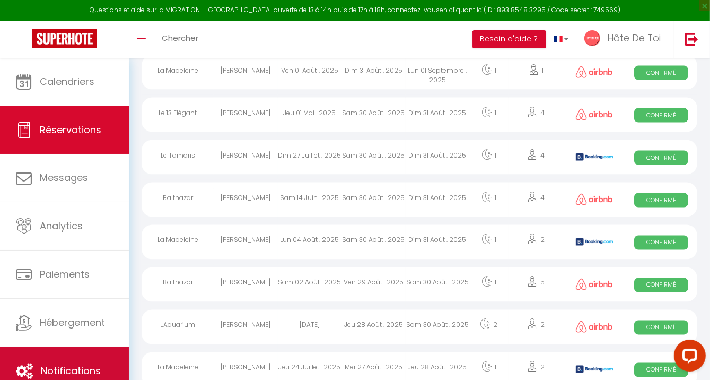
scroll to position [1457, 0]
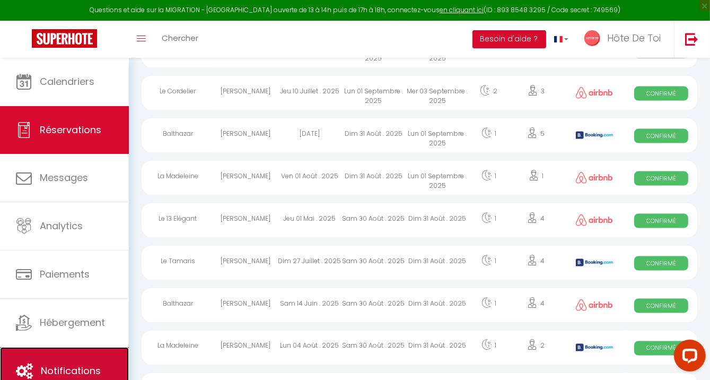
click at [91, 360] on link "Notifications" at bounding box center [64, 371] width 129 height 48
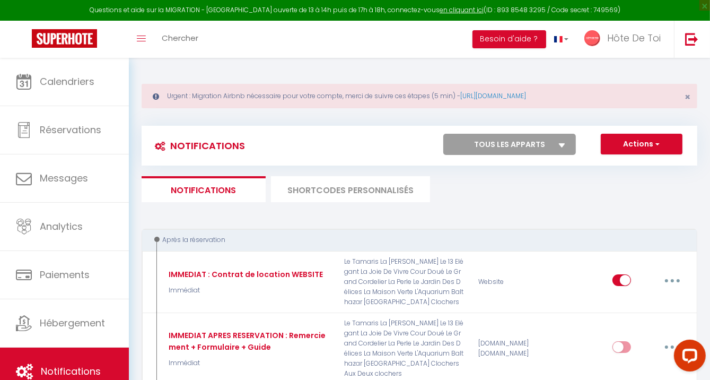
click at [319, 189] on li "SHORTCODES PERSONNALISÉS" at bounding box center [350, 189] width 159 height 26
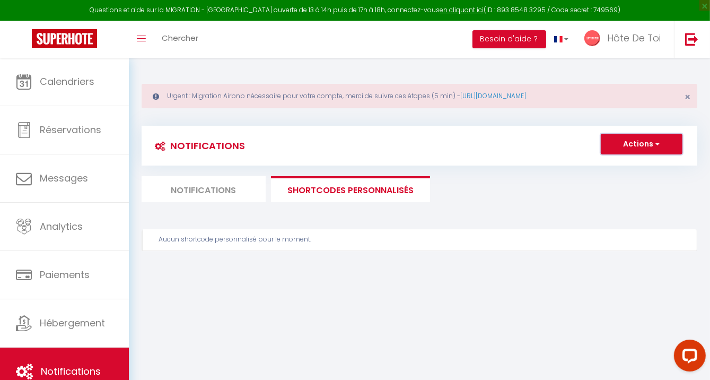
click at [629, 148] on button "Actions" at bounding box center [642, 144] width 82 height 21
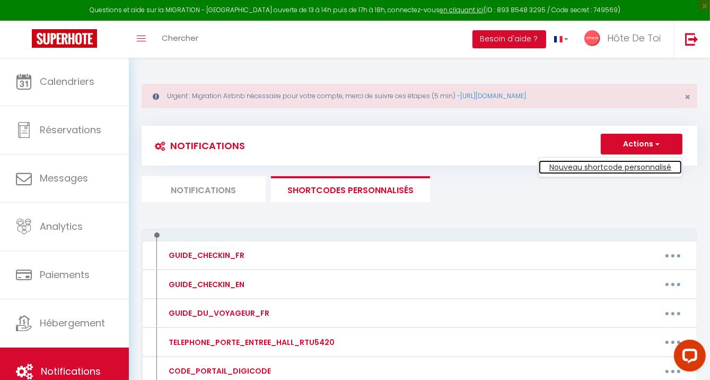
click at [619, 172] on link "Nouveau shortcode personnalisé" at bounding box center [610, 167] width 143 height 14
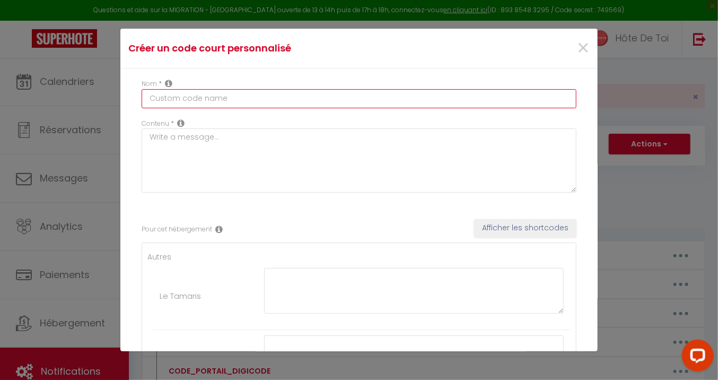
click at [218, 91] on input "text" at bounding box center [359, 98] width 435 height 19
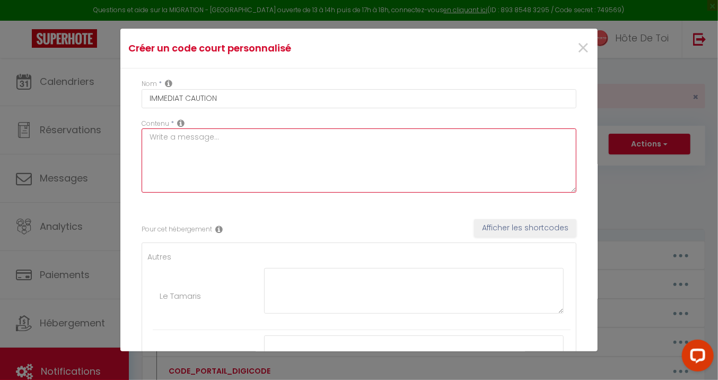
click at [235, 141] on textarea at bounding box center [359, 160] width 435 height 64
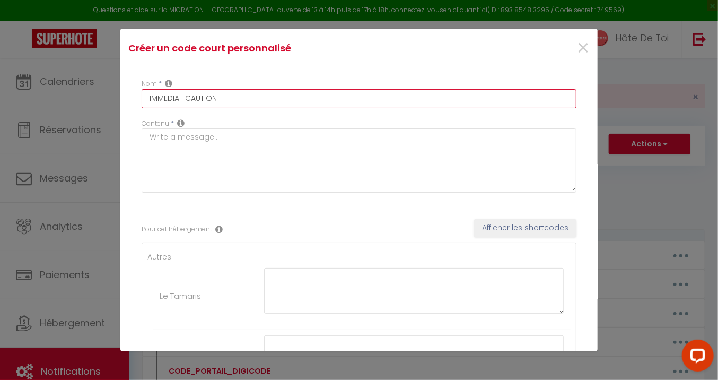
click at [183, 99] on input "IMMEDIAT CAUTION" at bounding box center [359, 98] width 435 height 19
click at [215, 98] on input "IMMEDIAT_CAUTION" at bounding box center [359, 98] width 435 height 19
type input "IMMEDIAT_CAUTION"
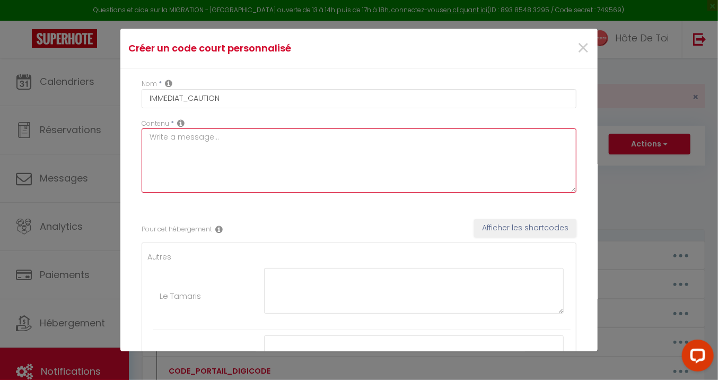
click at [213, 146] on textarea at bounding box center [359, 160] width 435 height 64
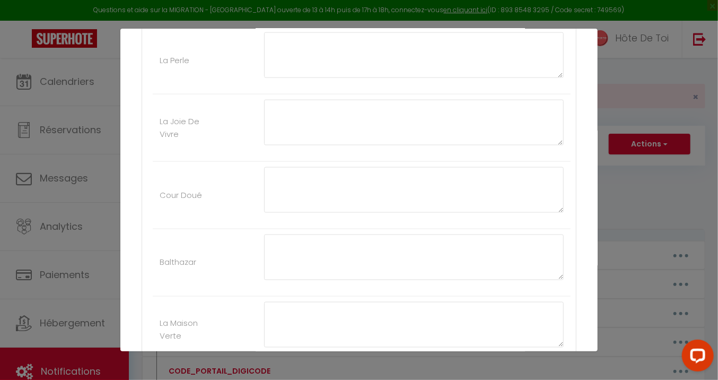
scroll to position [883, 0]
drag, startPoint x: 551, startPoint y: 98, endPoint x: 530, endPoint y: 235, distance: 138.4
click at [530, 206] on textarea at bounding box center [414, 132] width 300 height 148
type textarea "IMMEDIAT_CAUTION"
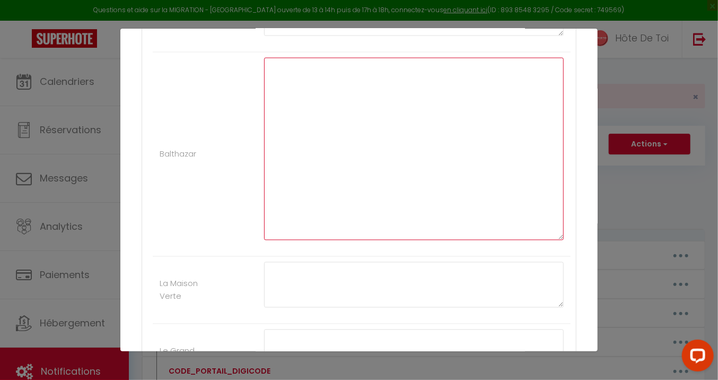
click at [351, 110] on textarea at bounding box center [414, 149] width 300 height 182
paste textarea "Bonjour [GUEST:FIRST_NAME], Nous vous remercions pour votre réservation à Balth…"
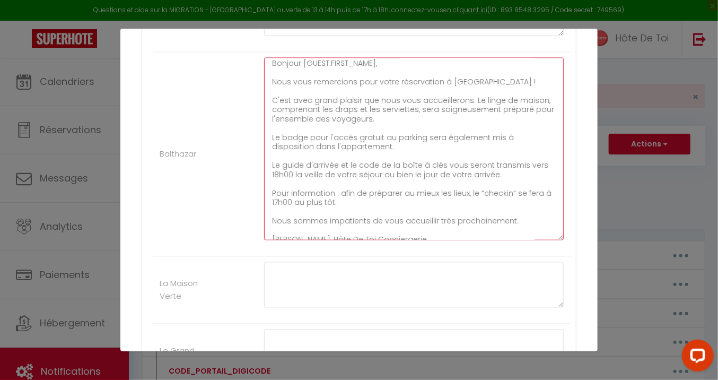
scroll to position [0, 0]
click at [367, 133] on textarea "Bonjour [GUEST:FIRST_NAME], Nous vous remercions pour votre réservation à Balth…" at bounding box center [414, 149] width 300 height 182
type textarea "Bonjour [GUEST:FIRST_NAME], Nous vous remercions pour votre réservation à Balth…"
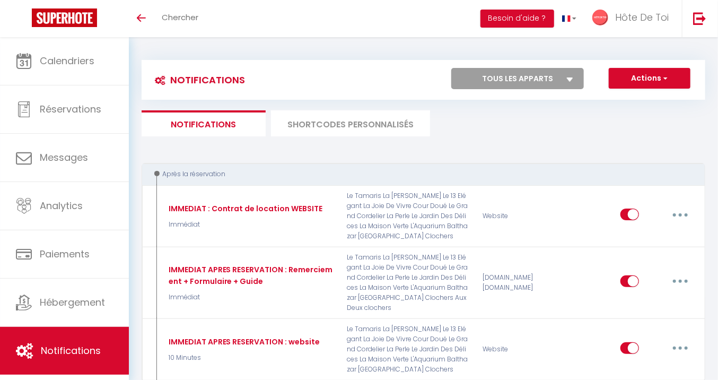
select select
checkbox input "false"
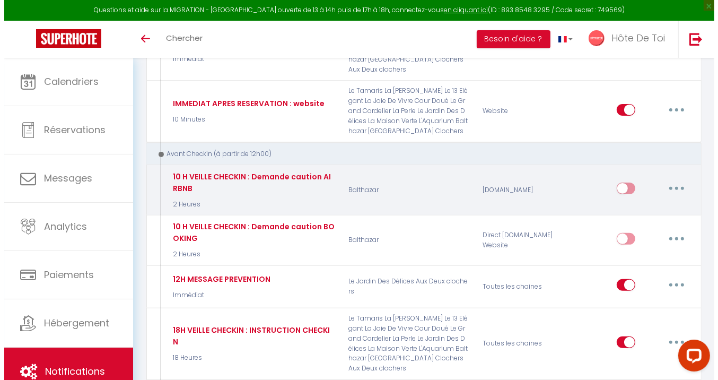
scroll to position [286, 0]
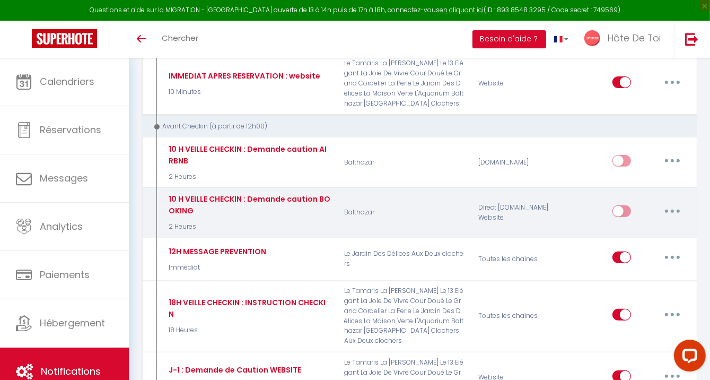
select select
checkbox input "false"
click at [675, 207] on button "button" at bounding box center [672, 211] width 30 height 17
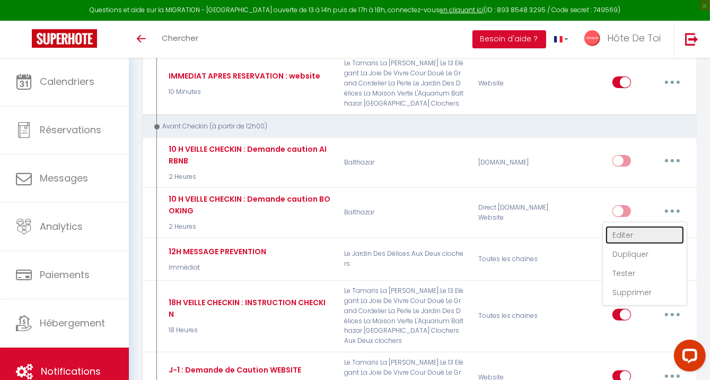
drag, startPoint x: 626, startPoint y: 235, endPoint x: 583, endPoint y: 227, distance: 43.2
click at [626, 235] on link "Editer" at bounding box center [644, 235] width 78 height 18
type input "10 H VEILLE CHECKIN : Demande caution BOOKING"
select select "2 Heures"
select select
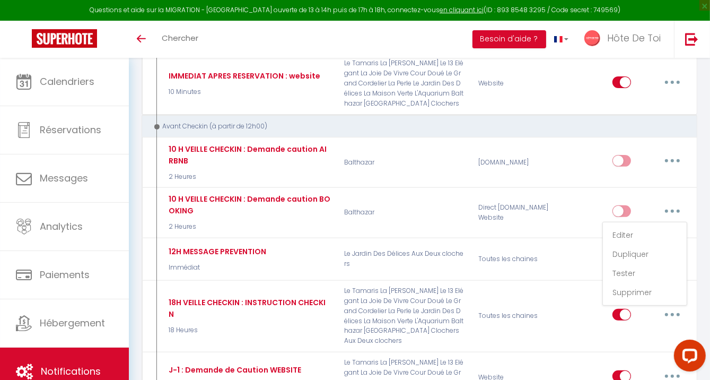
checkbox input "true"
checkbox input "false"
radio input "true"
type input "Demande de caution pour votre séjour à [GEOGRAPHIC_DATA] du [CHECKING:DD-MM-YYY…"
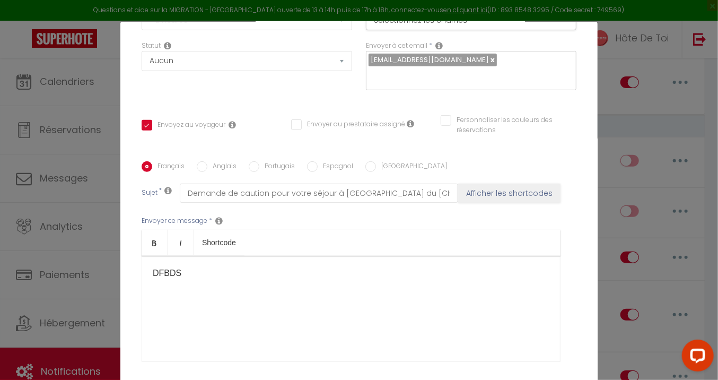
scroll to position [226, 0]
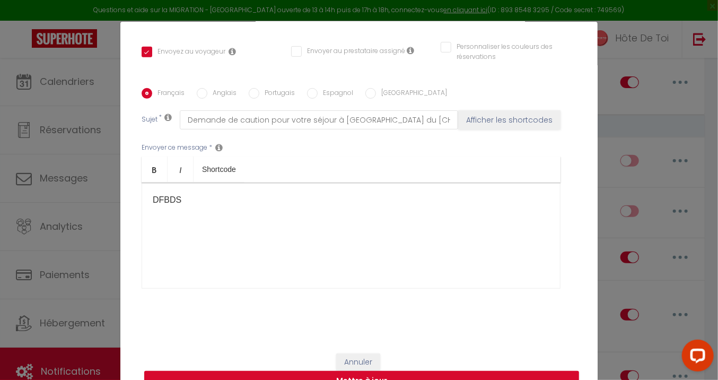
click at [146, 196] on div "​DFBDS" at bounding box center [351, 235] width 419 height 106
click at [153, 196] on p "​DFBDS" at bounding box center [351, 200] width 397 height 13
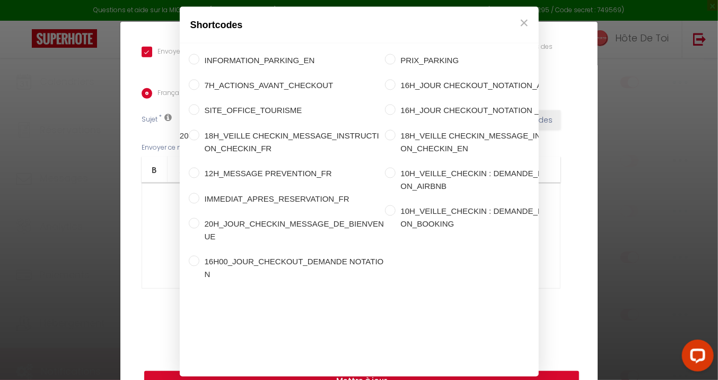
scroll to position [0, 326]
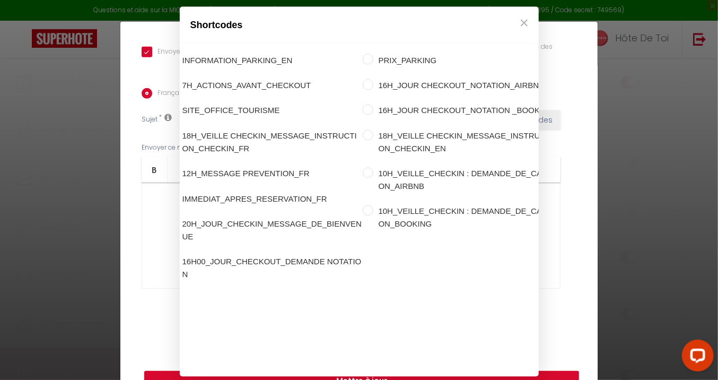
click at [363, 205] on input "10H_VEILLE_CHECKIN : DEMANDE_DE_CAUTION_BOOKING" at bounding box center [368, 210] width 11 height 11
radio input "true"
click at [358, 375] on div "Shortcodes Personnalisé Appartement Voyageur Demande Réservation Lien De Paieme…" at bounding box center [359, 190] width 718 height 380
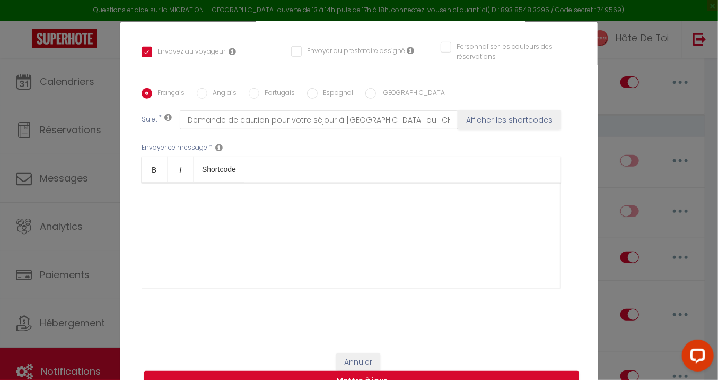
click at [229, 214] on div "​" at bounding box center [351, 235] width 419 height 106
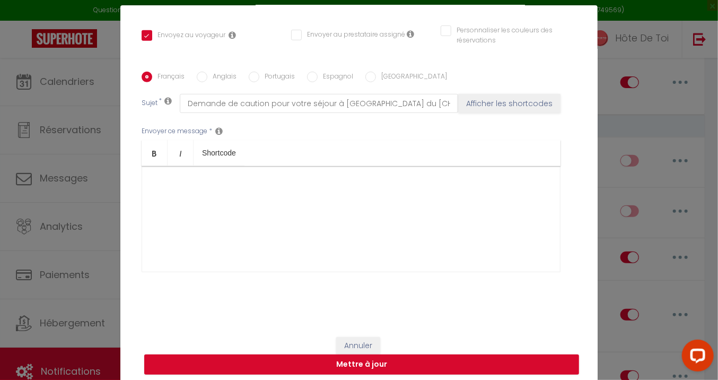
scroll to position [42, 0]
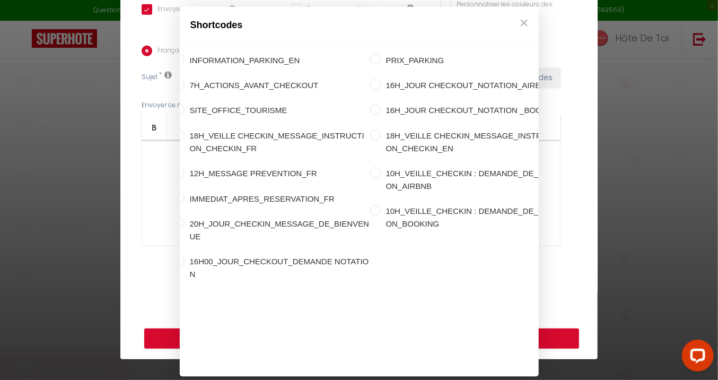
scroll to position [0, 326]
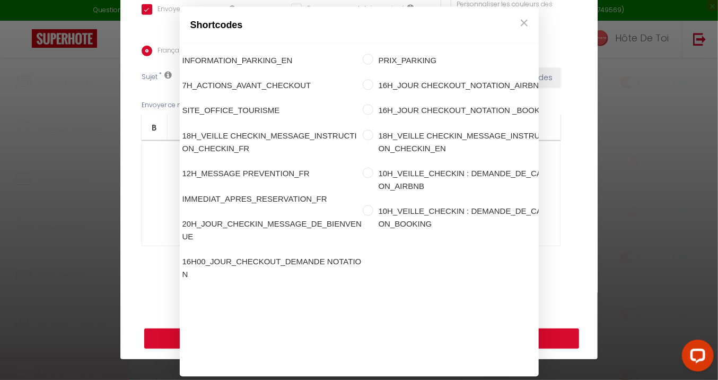
click at [363, 205] on input "10H_VEILLE_CHECKIN : DEMANDE_DE_CAUTION_BOOKING" at bounding box center [368, 210] width 11 height 11
radio input "true"
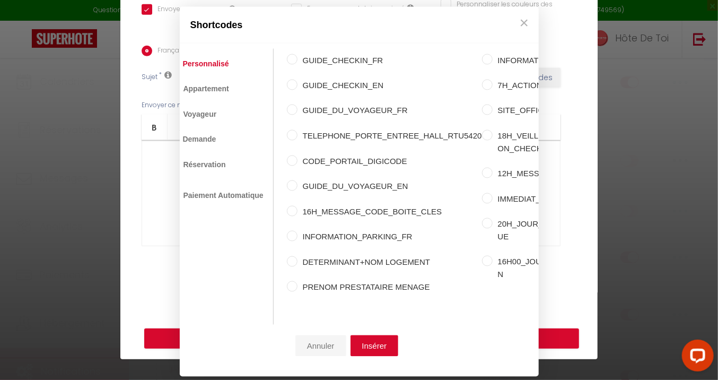
scroll to position [0, 0]
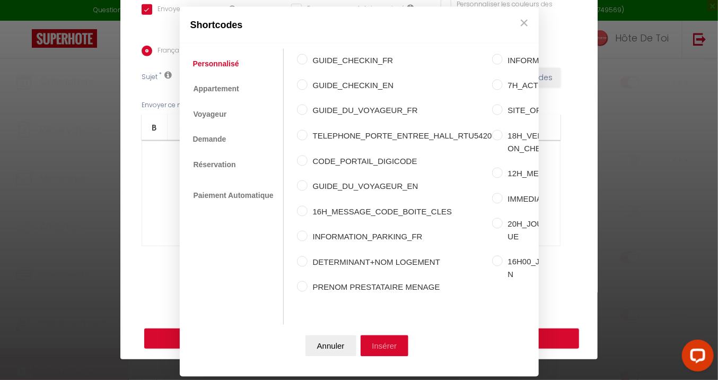
click at [399, 335] on button "Insérer" at bounding box center [385, 345] width 48 height 21
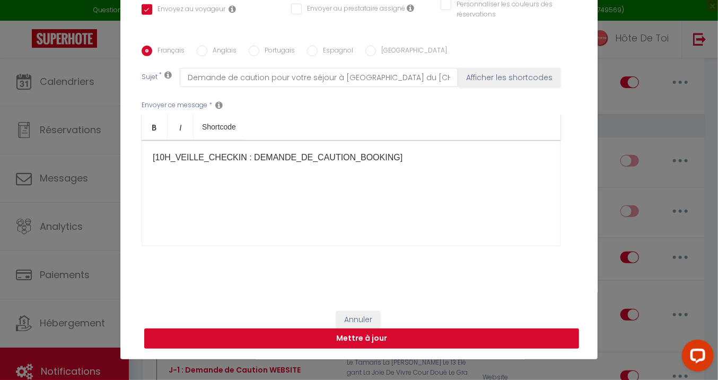
click at [358, 340] on button "Mettre à jour" at bounding box center [361, 338] width 435 height 20
checkbox input "true"
checkbox input "false"
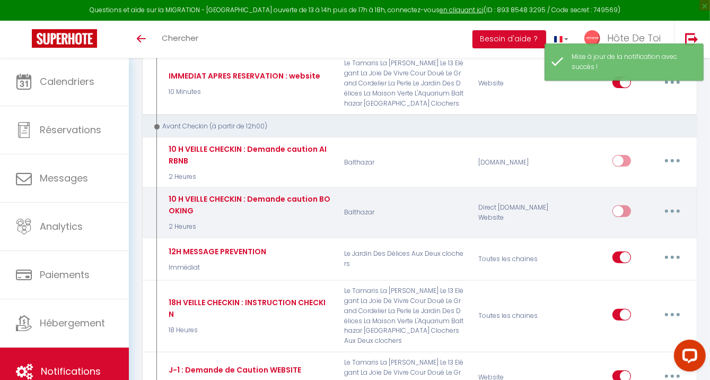
click at [668, 208] on button "button" at bounding box center [672, 211] width 30 height 17
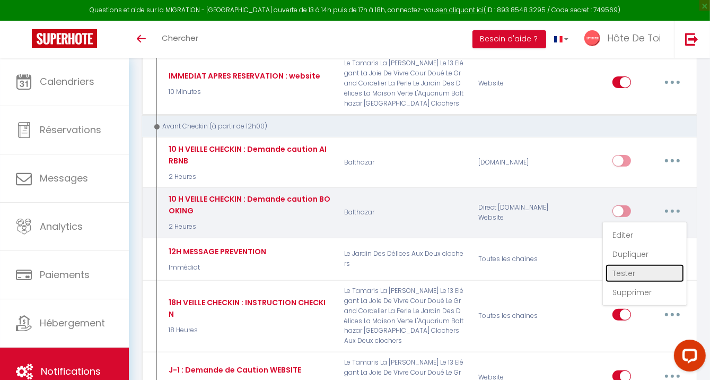
click at [642, 274] on link "Tester" at bounding box center [644, 273] width 78 height 18
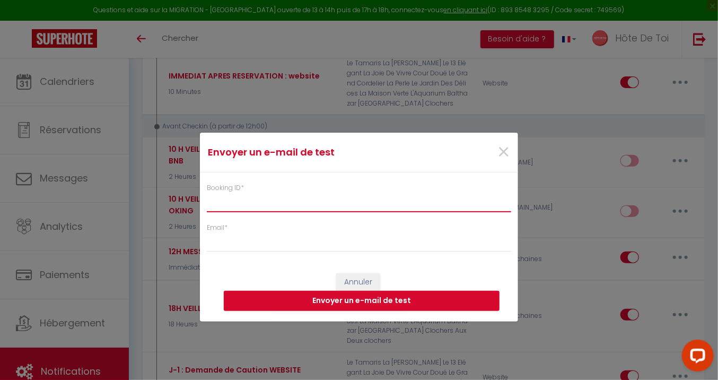
click at [309, 208] on input "Booking ID *" at bounding box center [359, 202] width 304 height 19
paste input "6299237"
type input "6299237"
click at [297, 252] on form "Envoyer un e-mail de test × Booking ID * 6299237 Email * Annuler Envoyer un e-m…" at bounding box center [359, 227] width 318 height 189
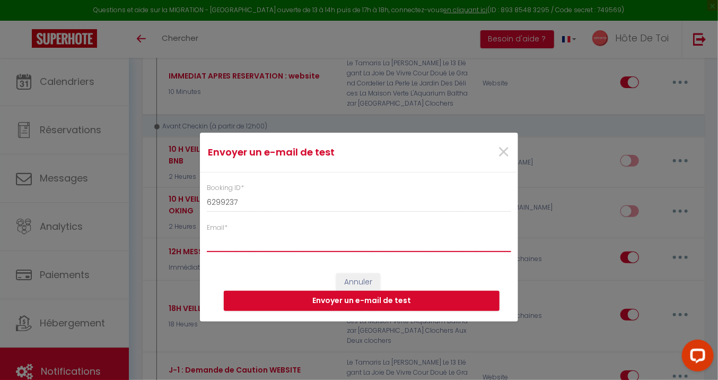
click at [299, 251] on input "Email *" at bounding box center [359, 242] width 304 height 19
type input "[EMAIL_ADDRESS][PERSON_NAME][DOMAIN_NAME]"
click at [341, 296] on button "Envoyer un e-mail de test" at bounding box center [362, 301] width 276 height 20
click at [496, 149] on div "×" at bounding box center [464, 152] width 106 height 23
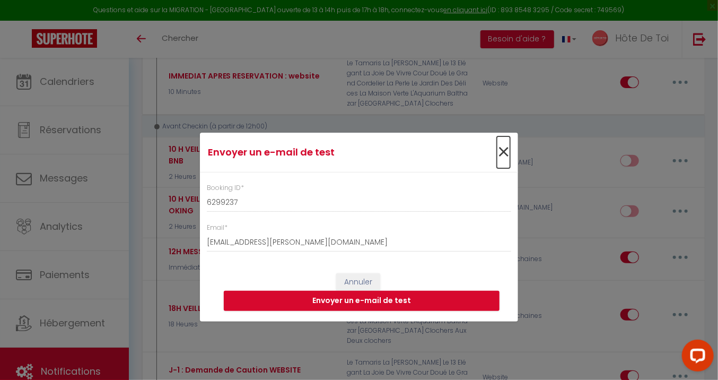
click at [503, 152] on span "×" at bounding box center [503, 152] width 13 height 32
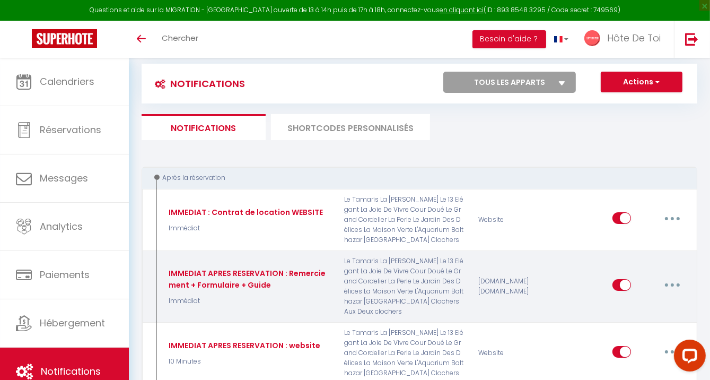
scroll to position [88, 0]
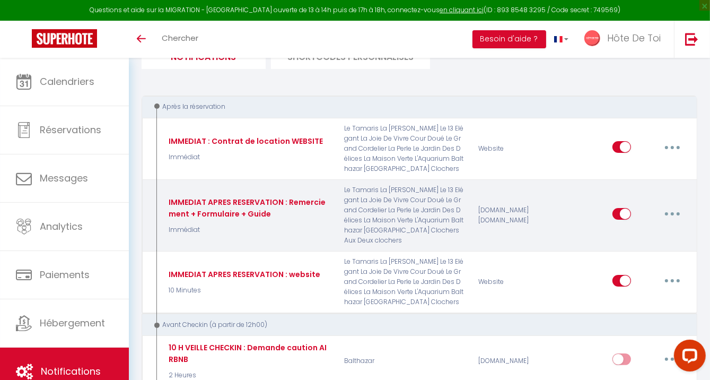
click at [666, 214] on button "button" at bounding box center [672, 213] width 30 height 17
click at [631, 256] on link "Dupliquer" at bounding box center [644, 257] width 78 height 18
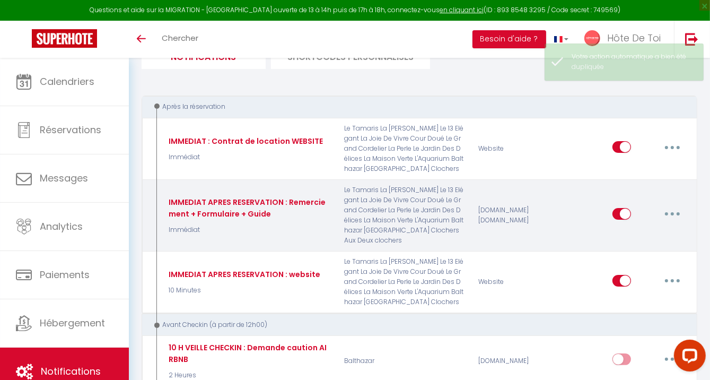
checkbox input "false"
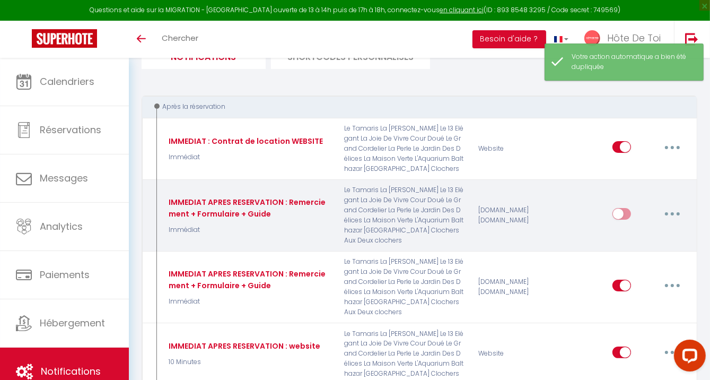
click at [670, 214] on button "button" at bounding box center [672, 213] width 30 height 17
click at [621, 237] on link "Editer" at bounding box center [644, 238] width 78 height 18
type input "IMMEDIAT APRES RESERVATION : Remerciement + Formulaire + Guide"
select select "Immédiat"
select select
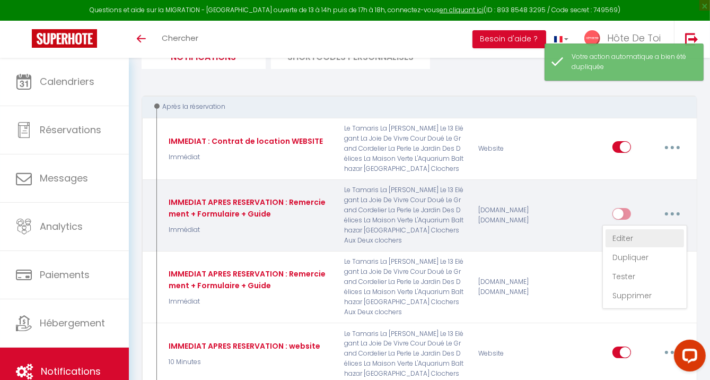
checkbox input "true"
checkbox input "false"
radio input "true"
type input "Prise en compte réservation [DETERMINANT+NOM LOGEMENT] le [CHECKING:DD-MM-YYYY]"
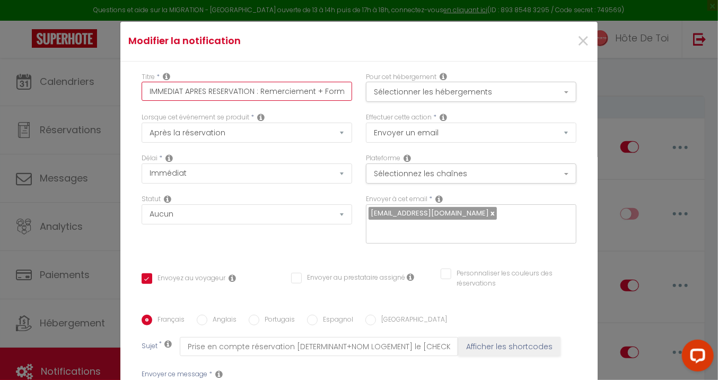
click at [250, 89] on input "IMMEDIAT APRES RESERVATION : Remerciement + Formulaire + Guide" at bounding box center [247, 91] width 210 height 19
click at [303, 92] on input "IMMEDIAT APRES RESERVATION : Remerciement + Formulaire + Guide" at bounding box center [247, 91] width 210 height 19
drag, startPoint x: 319, startPoint y: 89, endPoint x: 364, endPoint y: 87, distance: 45.6
click at [364, 87] on div "Titre * IMMEDIAT APRES RESERVATION : Remerciement + Formulaire + Guide Pour cet…" at bounding box center [359, 92] width 449 height 41
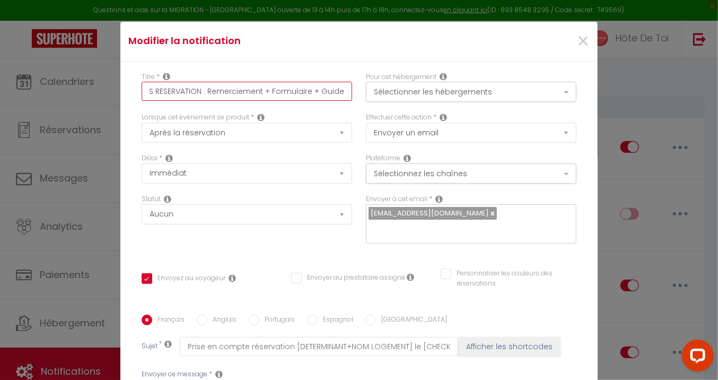
click at [331, 89] on input "IMMEDIAT APRES RESERVATION : Remerciement + Formulaire + Guide" at bounding box center [247, 91] width 210 height 19
drag, startPoint x: 268, startPoint y: 89, endPoint x: 125, endPoint y: 93, distance: 143.2
click at [125, 93] on div "Titre * IMMEDIAT APRES RESERVATION : Remerciement + Formulaire + Guide Pour cet…" at bounding box center [358, 315] width 477 height 507
click at [170, 93] on input "IMMEDIAT APRES RESERVATION : Remerciement + Formulaire + Guide" at bounding box center [247, 91] width 210 height 19
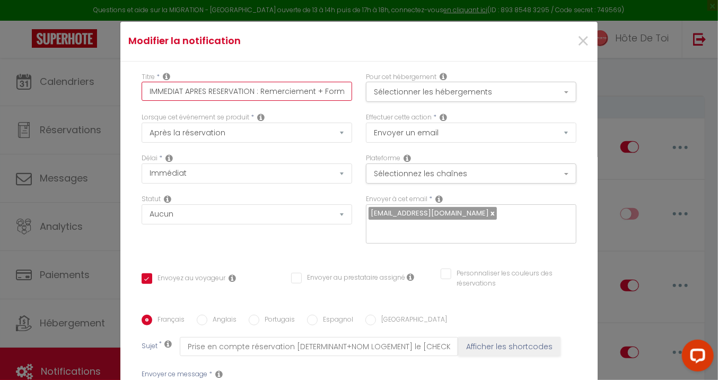
click at [177, 88] on input "IMMEDIAT APRES RESERVATION : Remerciement + Formulaire + Guide" at bounding box center [247, 91] width 210 height 19
click at [148, 95] on input "IMMEDIAT APRES RESERVATION : Remerciement + Formulaire + Guide" at bounding box center [247, 91] width 210 height 19
click at [176, 95] on input "IMMEDIAT APRES RESERVATION : Remerciement + Formulaire + Guide" at bounding box center [247, 91] width 210 height 19
click at [180, 92] on input "IMMEDIAT APRES RESERVATION : Remerciement + Formulaire + Guide" at bounding box center [247, 91] width 210 height 19
click at [242, 95] on input "IMMEDIAT APRES RESERVATION : Remerciement + Formulaire + Guide" at bounding box center [247, 91] width 210 height 19
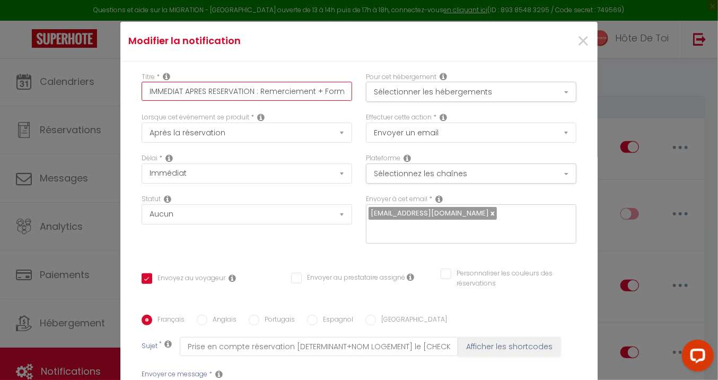
click at [241, 96] on input "IMMEDIAT APRES RESERVATION : Remerciement + Formulaire + Guide" at bounding box center [247, 91] width 210 height 19
click at [235, 93] on input "IMMEDIAT APRES RESERVATION : Remerciement + Formulaire + Guide" at bounding box center [247, 91] width 210 height 19
type input "IMMEDIAT APRES : Remerciement + Formulaire + Guide"
checkbox input "true"
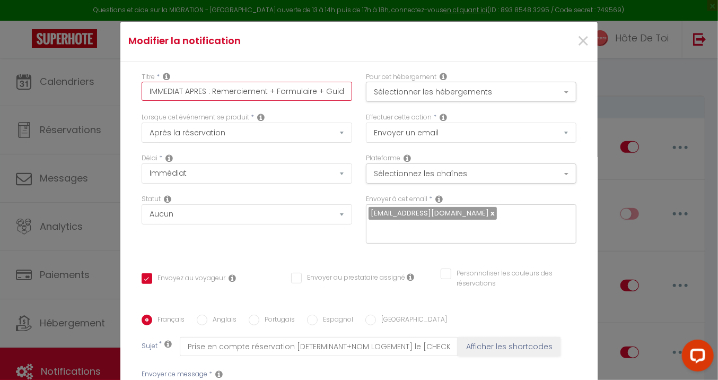
checkbox input "false"
type input "IMMEDIAT APRES: Remerciement + Formulaire + Guide"
checkbox input "true"
checkbox input "false"
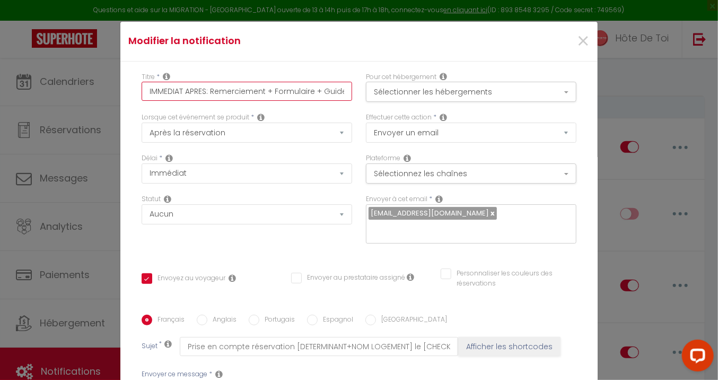
checkbox input "false"
type input "IMMEDIAT APRE: Remerciement + Formulaire + Guide"
checkbox input "true"
checkbox input "false"
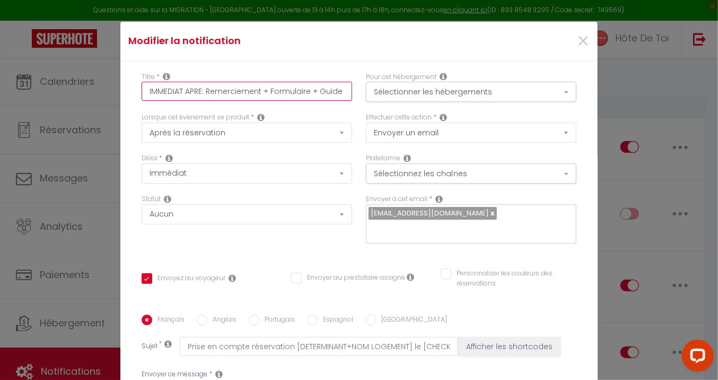
type input "IMMEDIAT APR: Remerciement + Formulaire + Guide"
checkbox input "true"
checkbox input "false"
type input "IMMEDIAT AP: Remerciement + Formulaire + Guide"
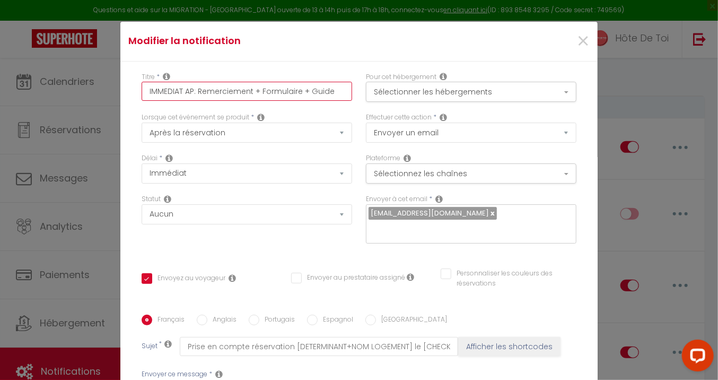
checkbox input "true"
checkbox input "false"
type input "IMMEDIAT A: Remerciement + Formulaire + Guide"
checkbox input "true"
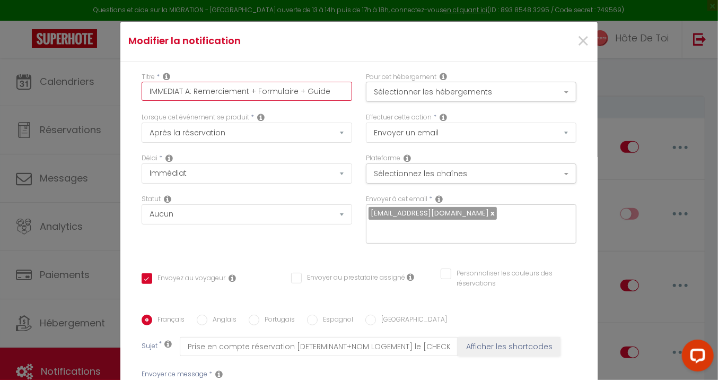
checkbox input "false"
type input "IMMEDIAT : Remerciement + Formulaire + Guide"
checkbox input "true"
checkbox input "false"
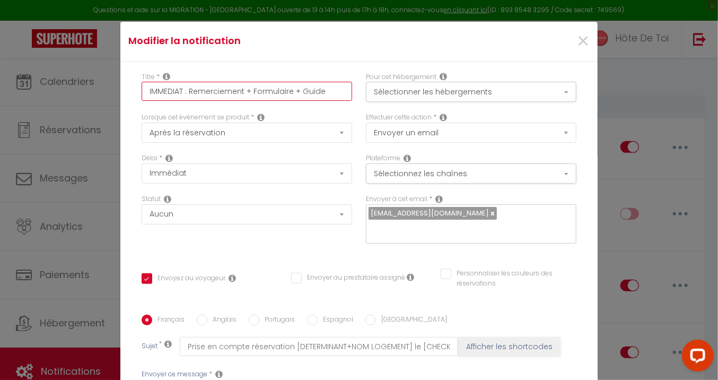
checkbox input "false"
type input "IMMEDIAT C: Remerciement + Formulaire + Guide"
checkbox input "true"
checkbox input "false"
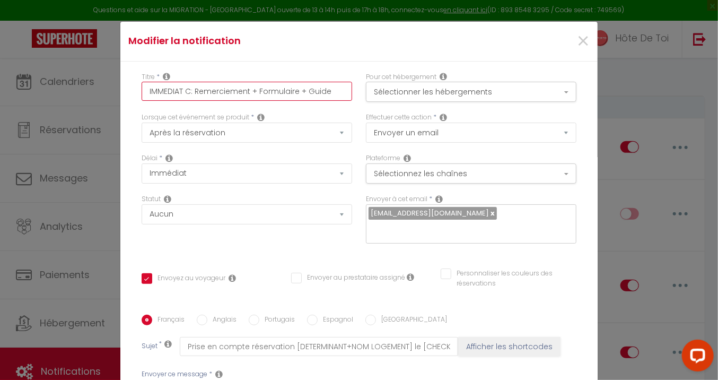
type input "IMMEDIAT CA: Remerciement + Formulaire + Guide"
checkbox input "true"
checkbox input "false"
type input "IMMEDIAT CAU: Remerciement + Formulaire + Guide"
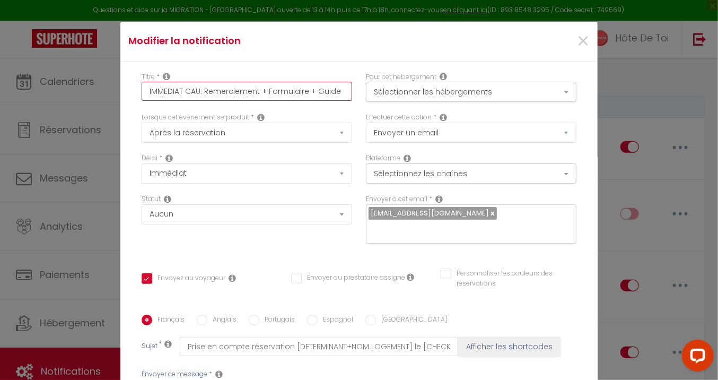
checkbox input "true"
checkbox input "false"
type input "IMMEDIAT CAUT: Remerciement + Formulaire + Guide"
checkbox input "true"
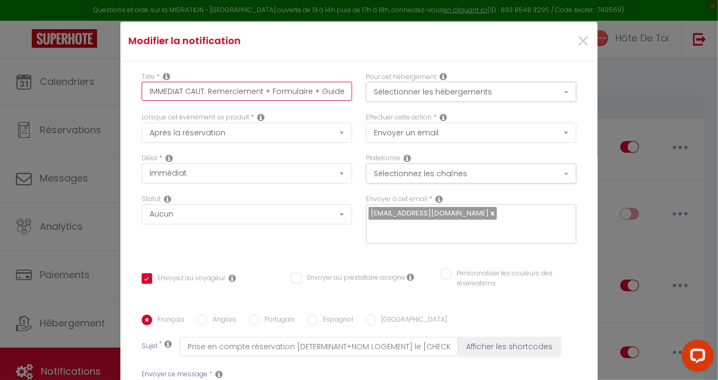
checkbox input "false"
type input "IMMEDIAT CAUTI: Remerciement + Formulaire + Guide"
checkbox input "true"
checkbox input "false"
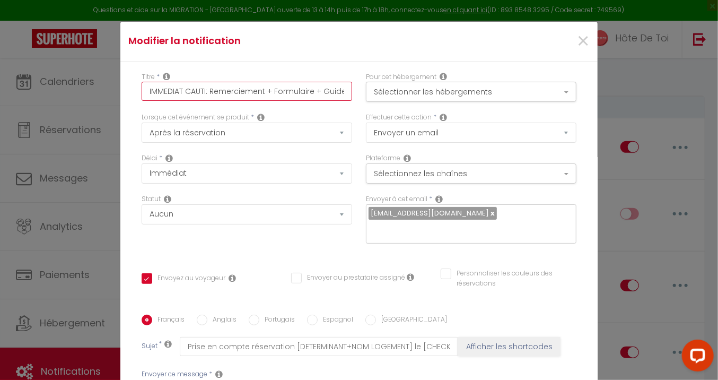
checkbox input "false"
type input "IMMEDIAT CAUTIO: Remerciement + Formulaire + Guide"
checkbox input "true"
checkbox input "false"
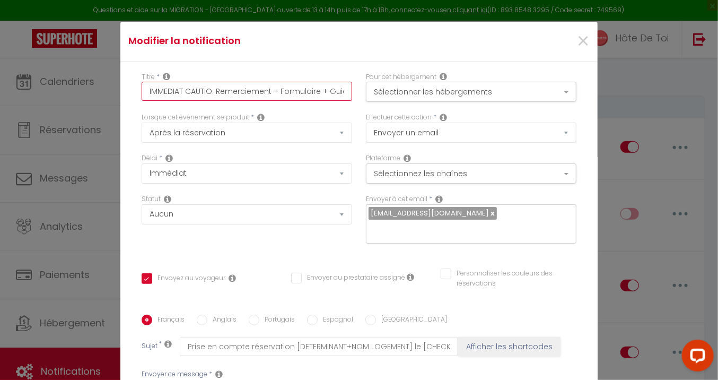
type input "IMMEDIAT CAUTION: Remerciement + Formulaire + Guide"
checkbox input "true"
checkbox input "false"
type input "IMMEDIAT CAUTION : Remerciement + Formulaire + Guide"
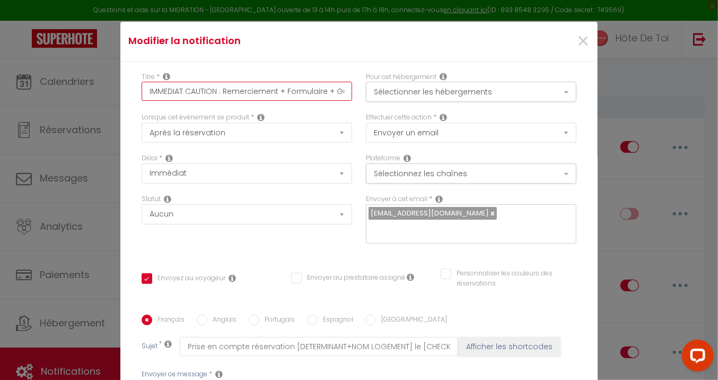
checkbox input "true"
checkbox input "false"
drag, startPoint x: 286, startPoint y: 86, endPoint x: 345, endPoint y: 88, distance: 58.9
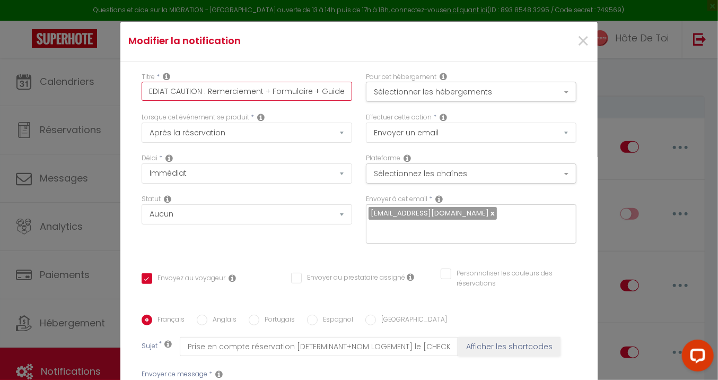
click at [345, 88] on div "Titre * IMMEDIAT CAUTION : Remerciement + Formulaire + Guide" at bounding box center [247, 92] width 224 height 41
click at [289, 93] on input "IMMEDIAT CAUTION : Remerciement + Formulaire + Guide" at bounding box center [247, 91] width 210 height 19
click at [319, 89] on input "IMMEDIAT CAUTION : Remerciement + Formulaire + Guide" at bounding box center [247, 91] width 210 height 19
click at [323, 92] on input "IMMEDIAT CAUTION : Remerciement + Formulaire + Guide" at bounding box center [247, 91] width 210 height 19
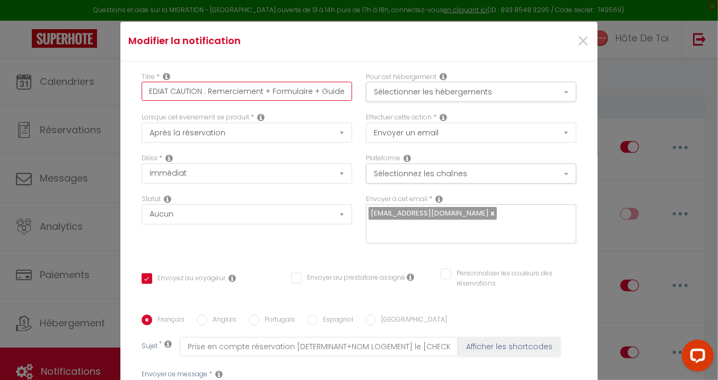
type input "IMMEDIAT CAUTION : Remerciement + Formulaire + Guide"
click at [318, 73] on div "Titre * IMMEDIAT CAUTION : Remerciement + Formulaire + Guide" at bounding box center [247, 86] width 210 height 29
click at [320, 89] on input "IMMEDIAT CAUTION : Remerciement + Formulaire + Guide" at bounding box center [247, 91] width 210 height 19
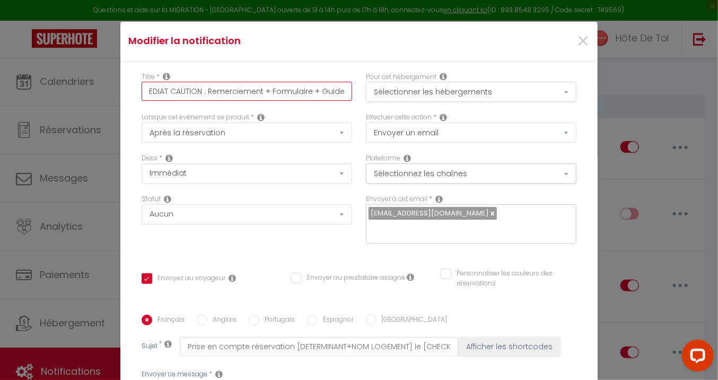
drag, startPoint x: 327, startPoint y: 91, endPoint x: 385, endPoint y: 96, distance: 59.1
click at [385, 96] on div "Titre * IMMEDIAT CAUTION : Remerciement + Formulaire + Guide Pour cet hébergeme…" at bounding box center [359, 92] width 449 height 41
click at [299, 55] on div "Modifier la notification ×" at bounding box center [358, 42] width 477 height 40
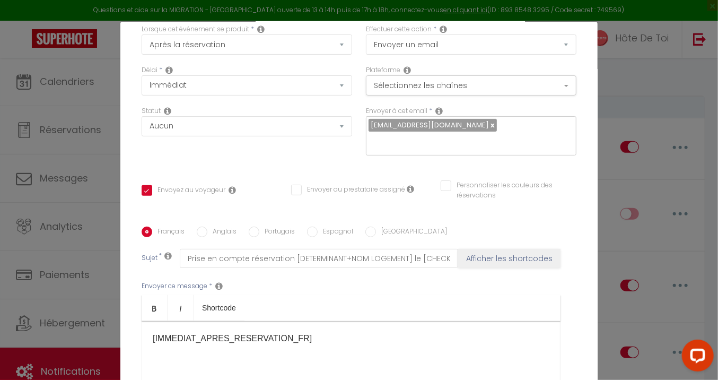
scroll to position [177, 0]
